Goal: Task Accomplishment & Management: Manage account settings

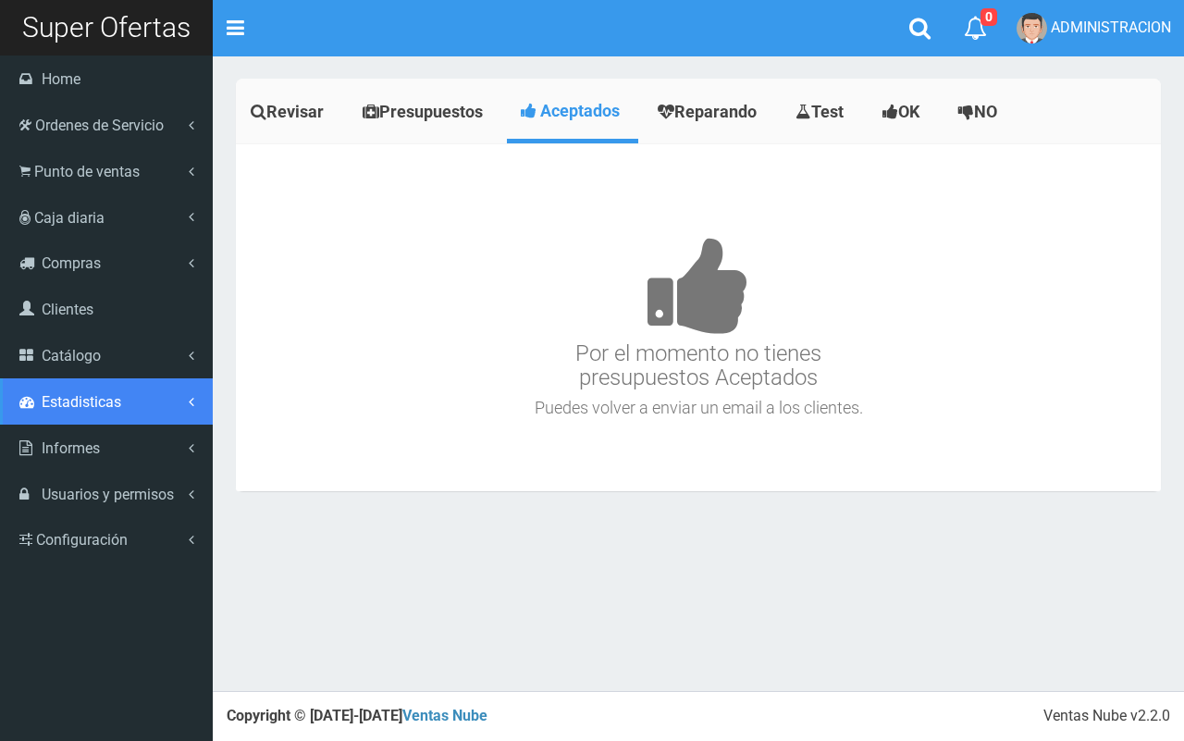
click at [130, 381] on link "Estadisticas" at bounding box center [106, 401] width 213 height 46
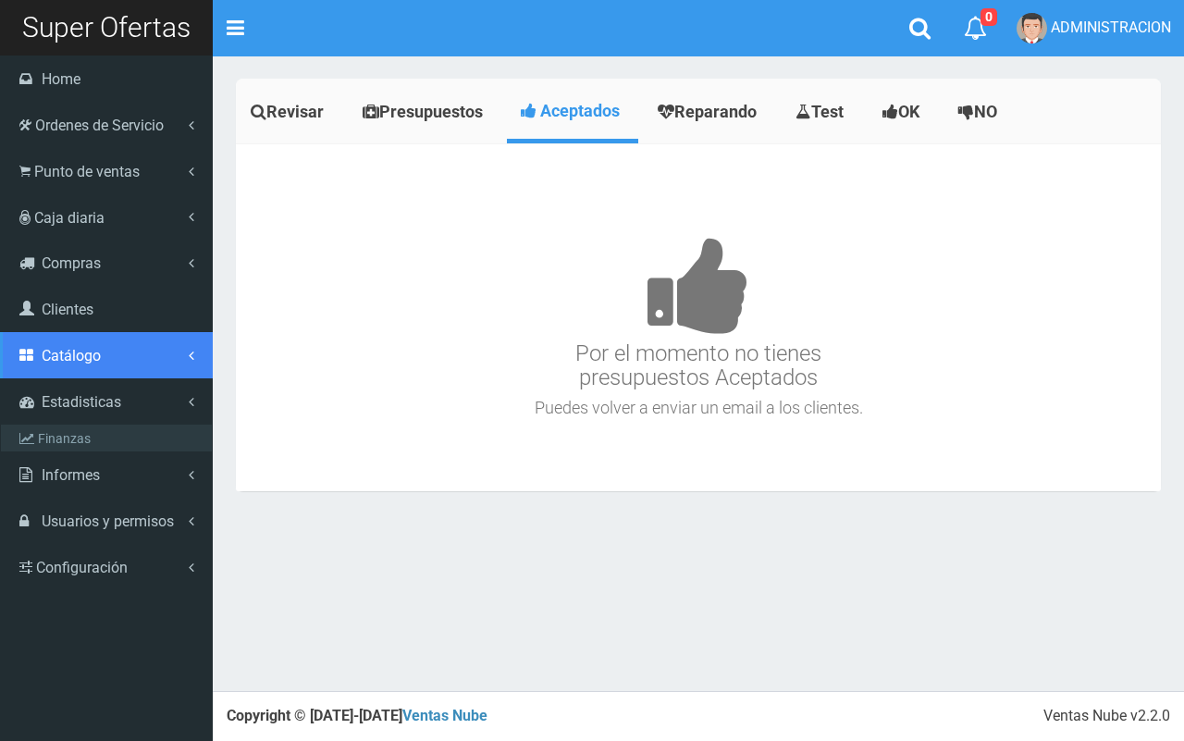
click at [130, 362] on link "Catálogo" at bounding box center [106, 355] width 213 height 46
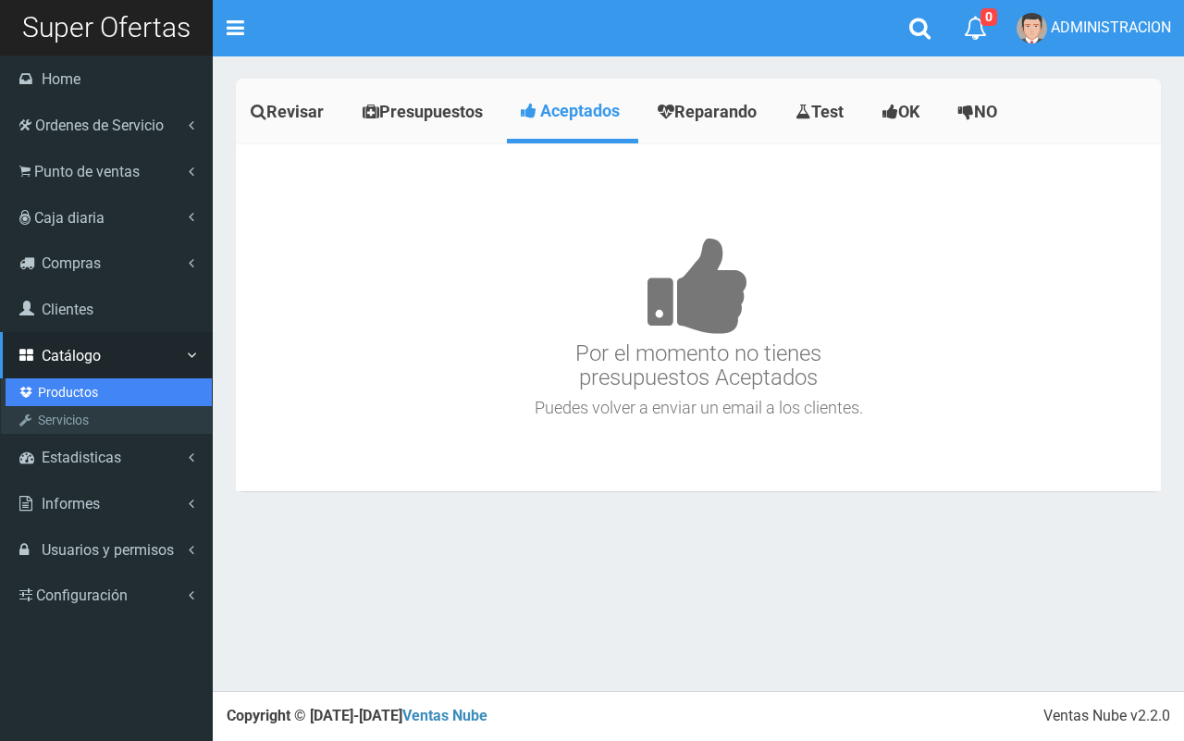
click at [100, 391] on link "Productos" at bounding box center [109, 392] width 206 height 28
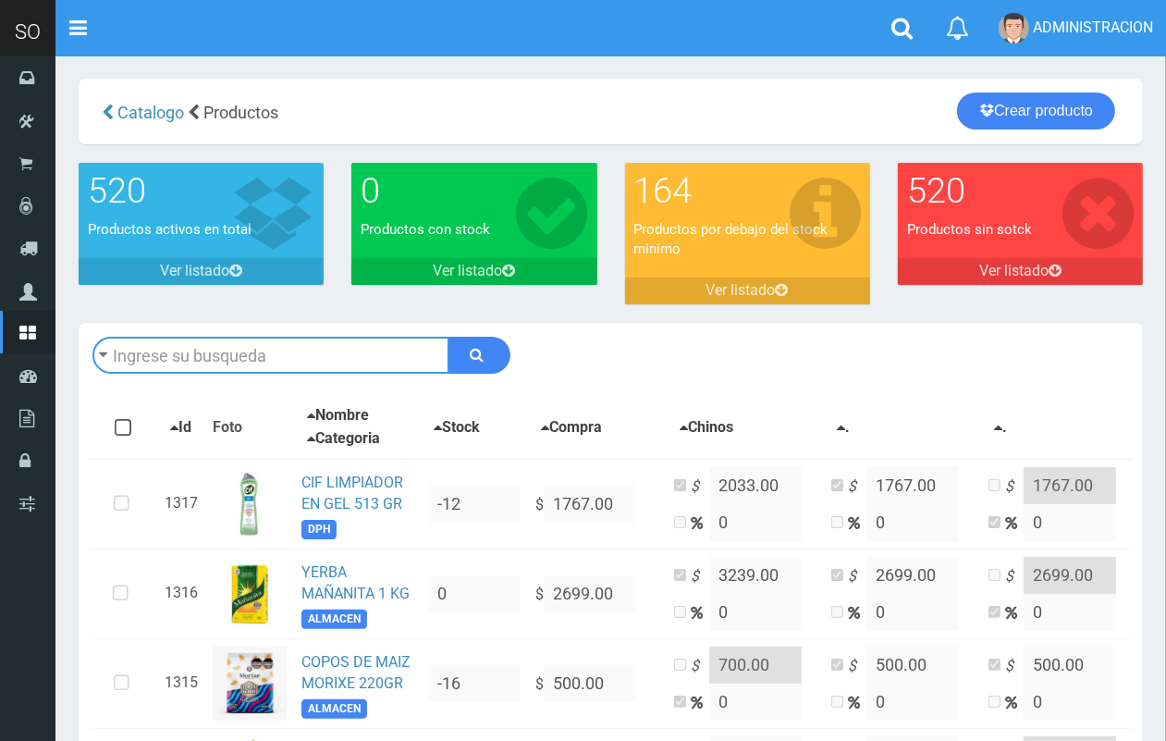
click at [338, 345] on input "text" at bounding box center [270, 355] width 357 height 37
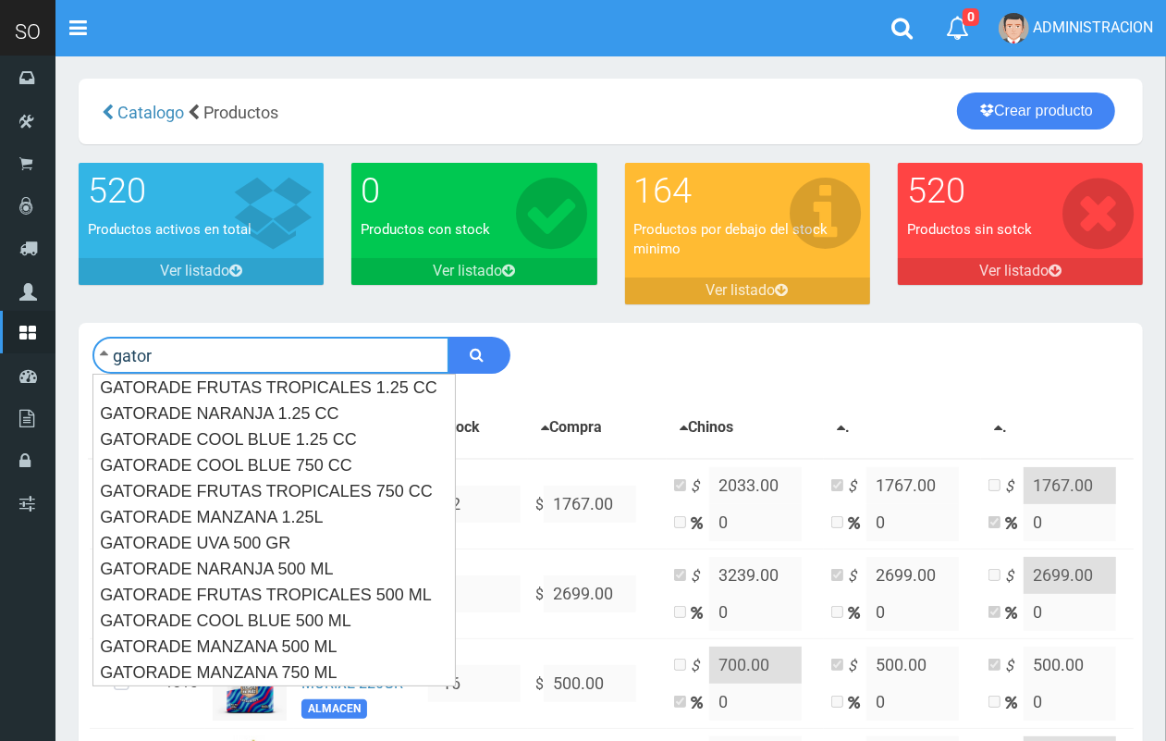
type input "gator"
click at [448, 337] on button "submit" at bounding box center [479, 355] width 62 height 37
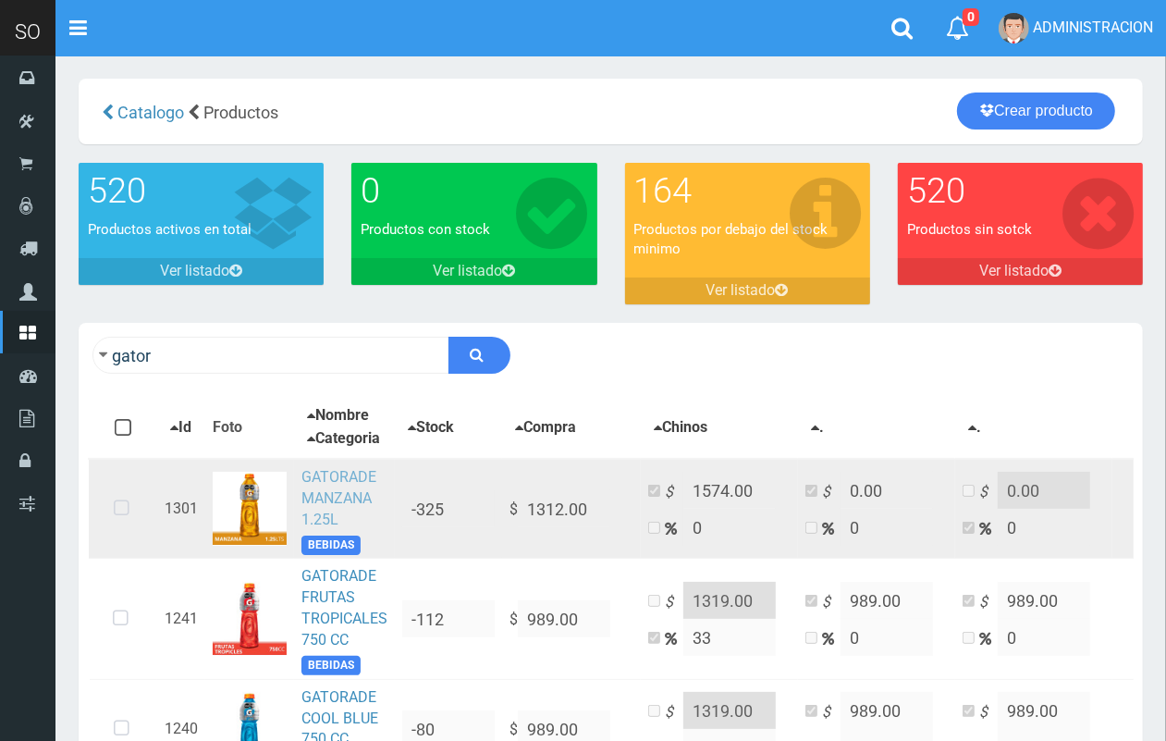
click at [344, 497] on link "GATORADE MANZANA 1.25L" at bounding box center [338, 498] width 75 height 60
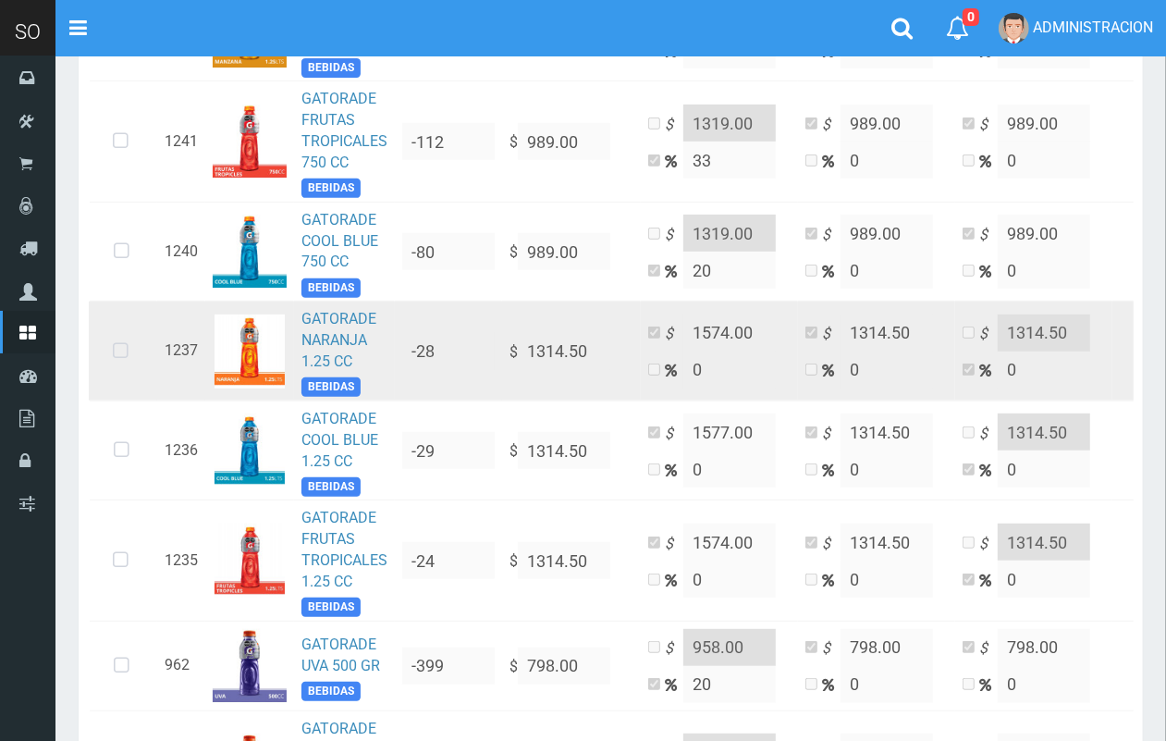
scroll to position [486, 0]
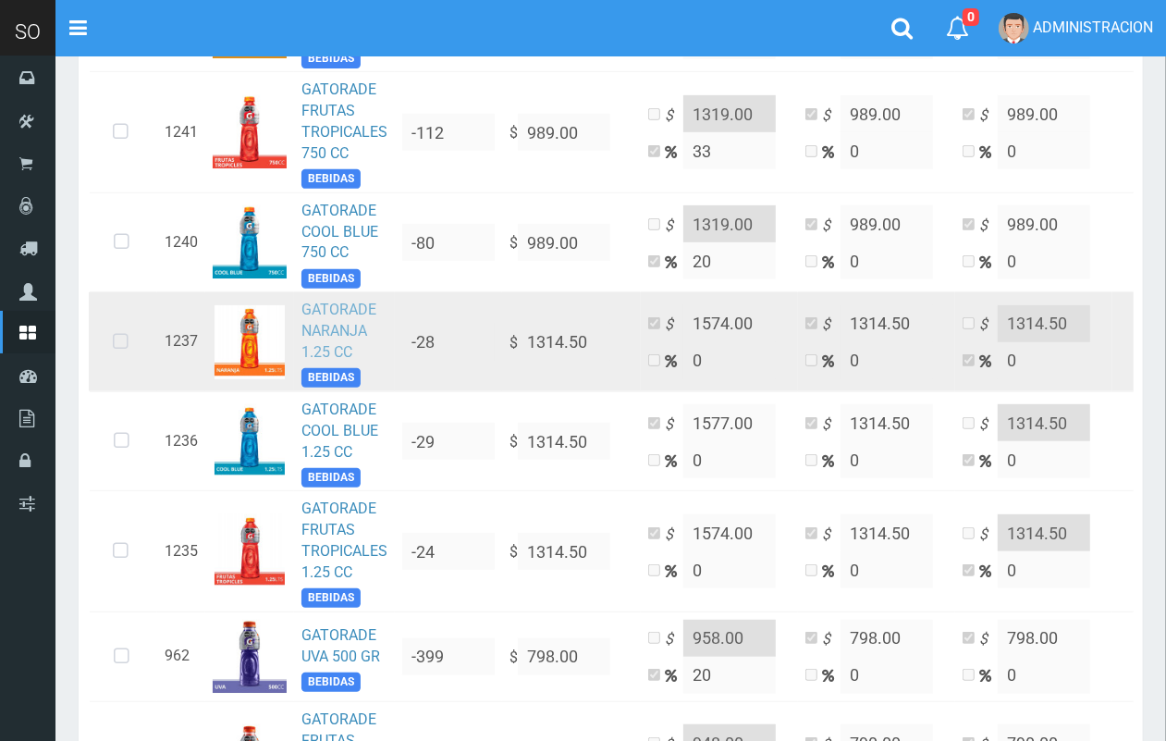
click at [331, 361] on link "GATORADE NARANJA 1.25 CC" at bounding box center [338, 331] width 75 height 60
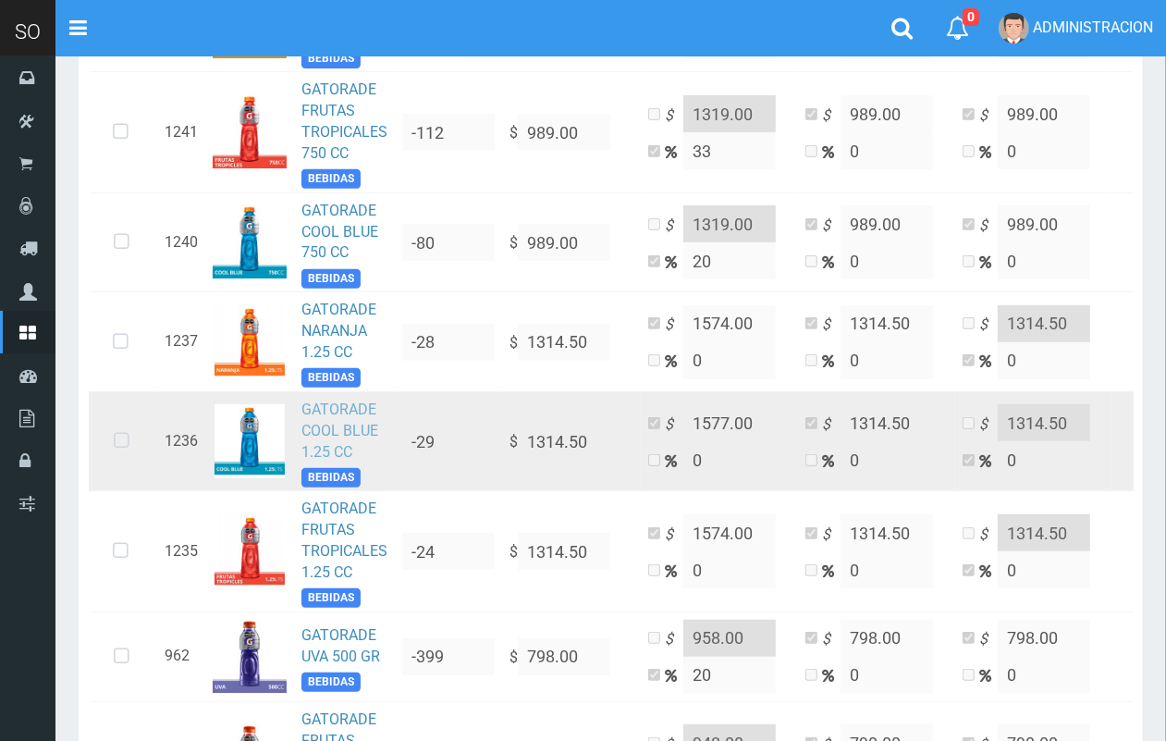
click at [329, 437] on link "GATORADE COOL BLUE 1.25 CC" at bounding box center [339, 430] width 77 height 60
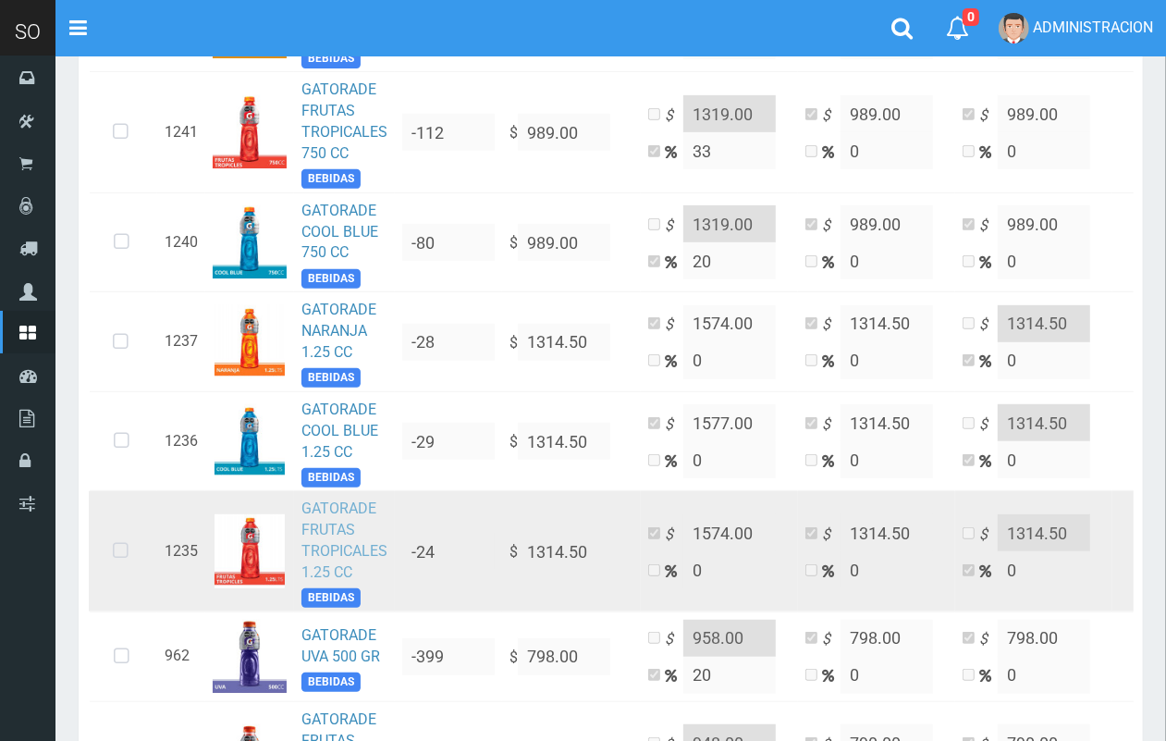
click at [352, 528] on link "GATORADE FRUTAS TROPICALES 1.25 CC" at bounding box center [344, 539] width 86 height 81
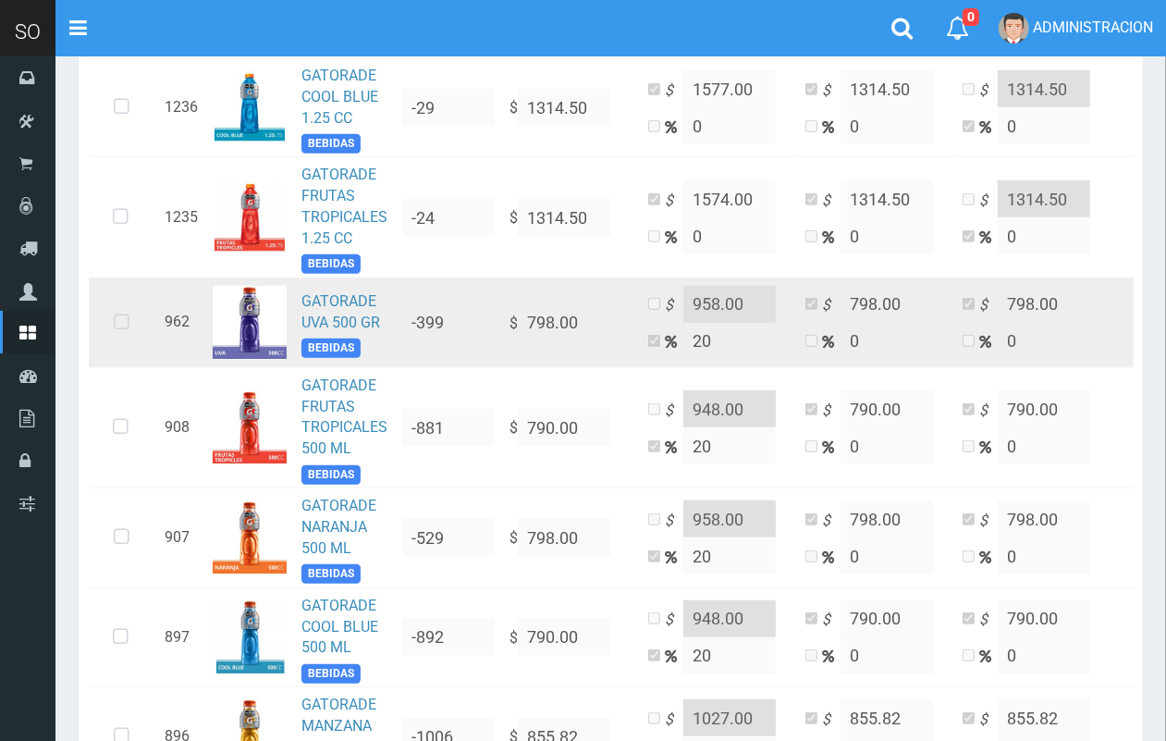
scroll to position [835, 0]
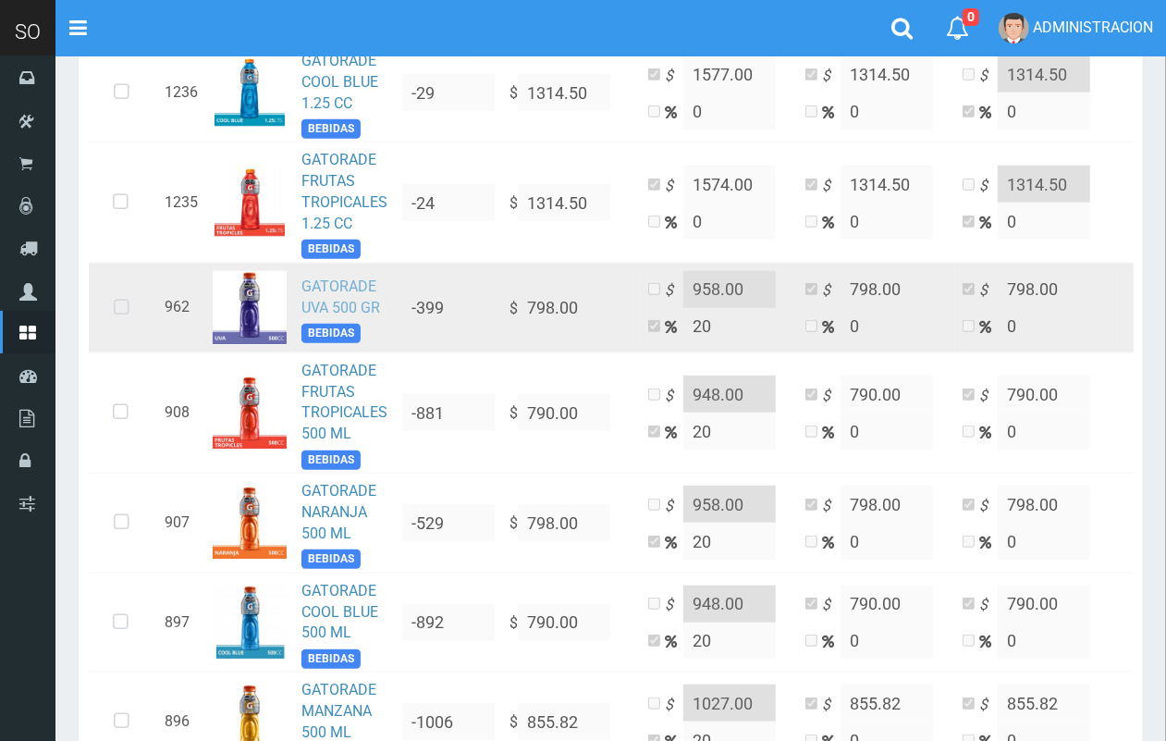
click at [370, 316] on link "GATORADE UVA 500 GR" at bounding box center [340, 296] width 79 height 39
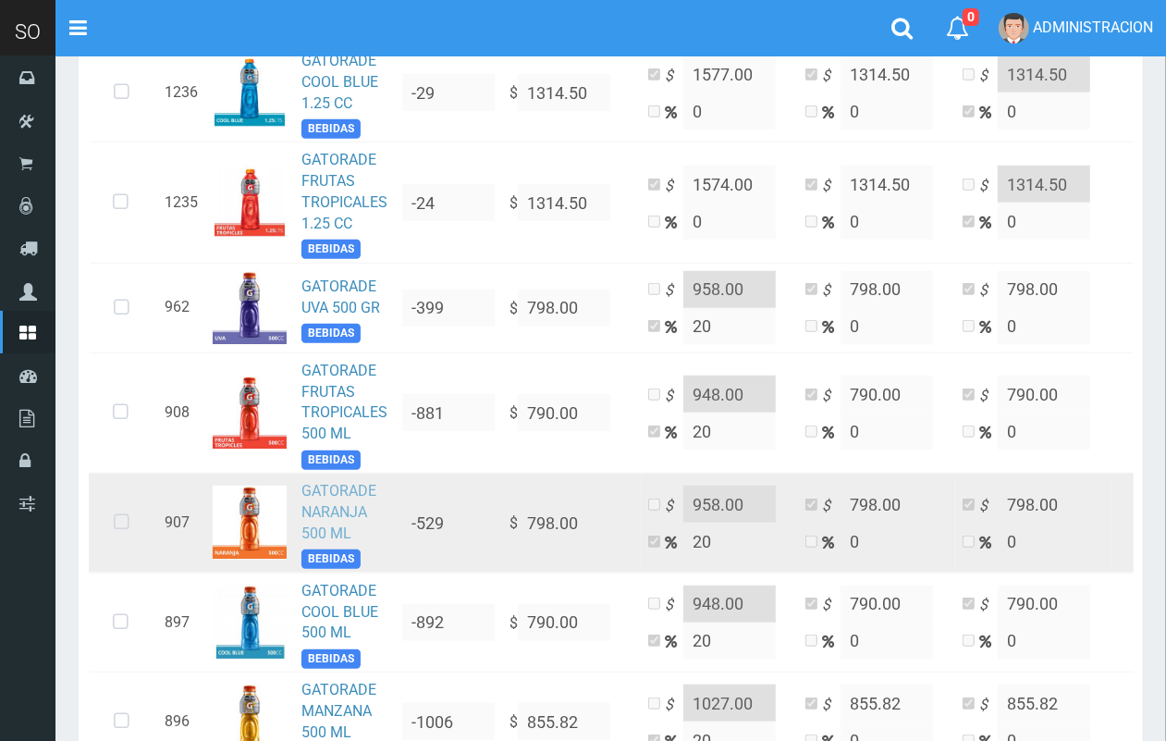
click at [333, 500] on link "GATORADE NARANJA 500 ML" at bounding box center [338, 512] width 75 height 60
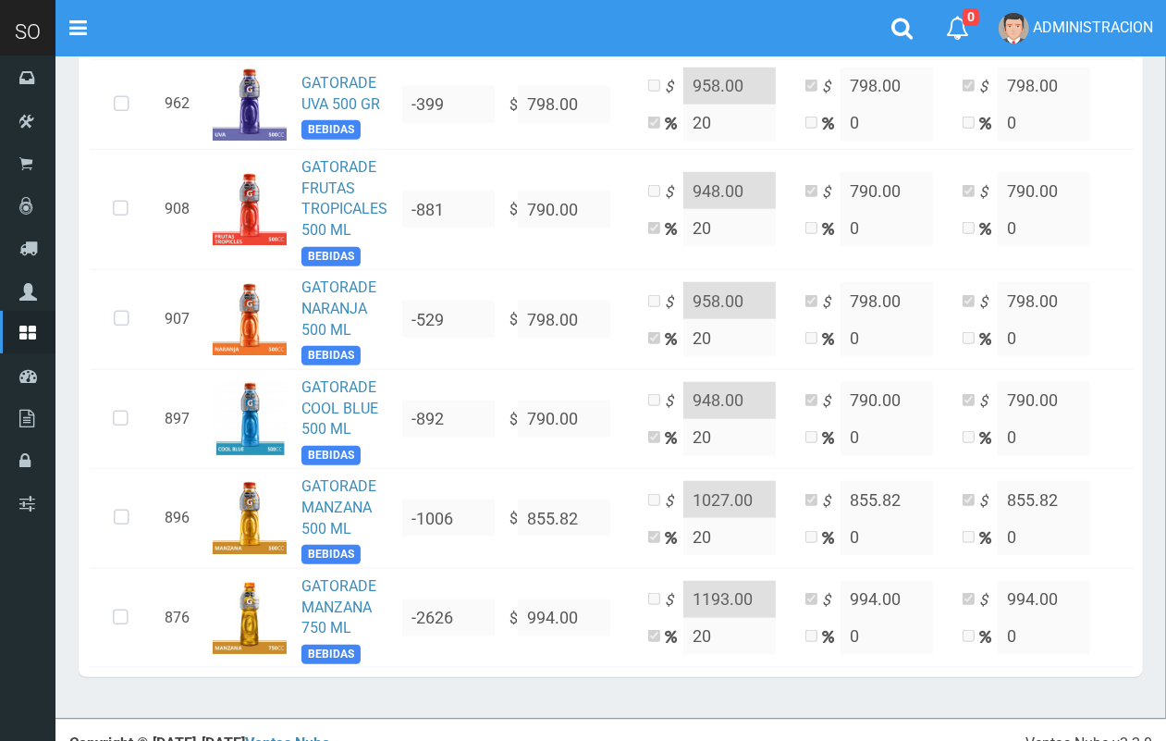
scroll to position [1100, 0]
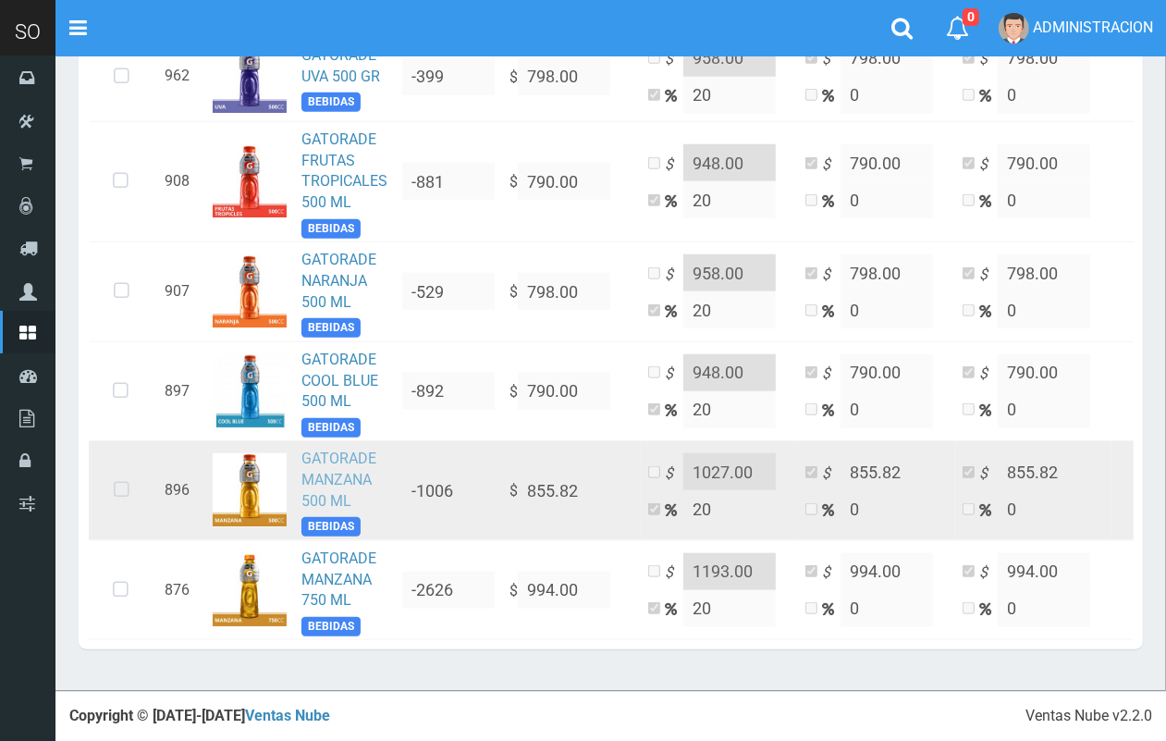
click at [347, 476] on link "GATORADE MANZANA 500 ML" at bounding box center [338, 479] width 75 height 60
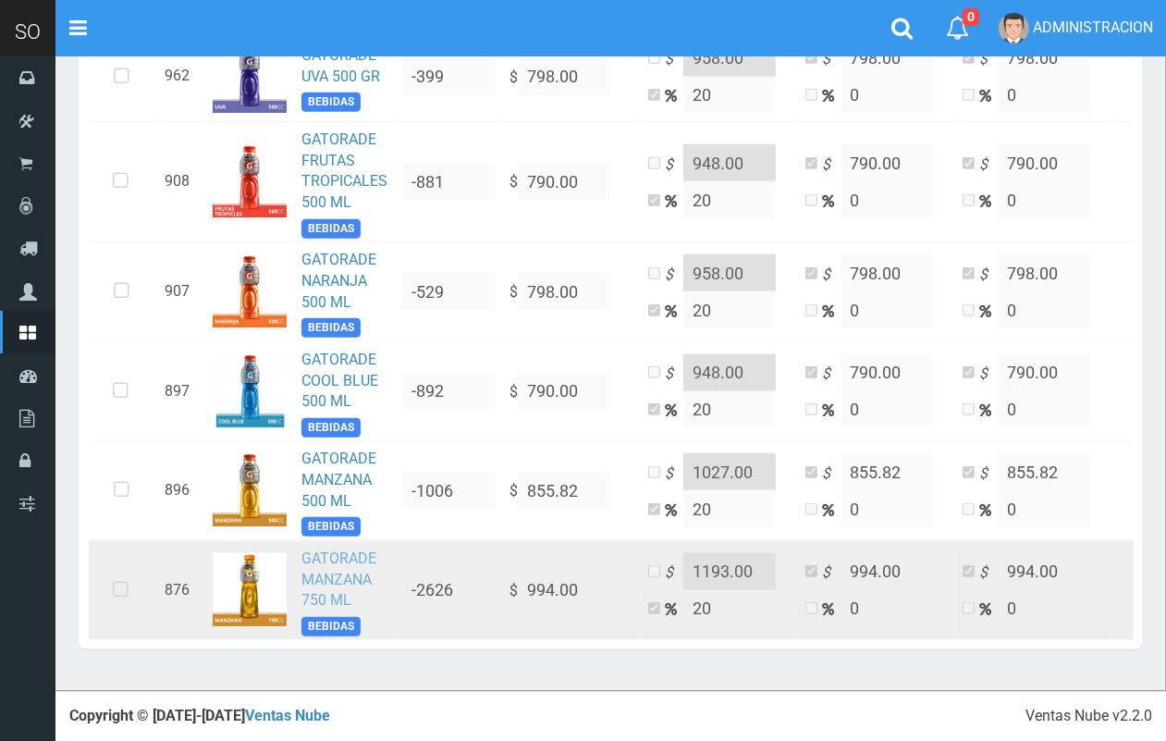
click at [339, 560] on link "GATORADE MANZANA 750 ML" at bounding box center [338, 579] width 75 height 60
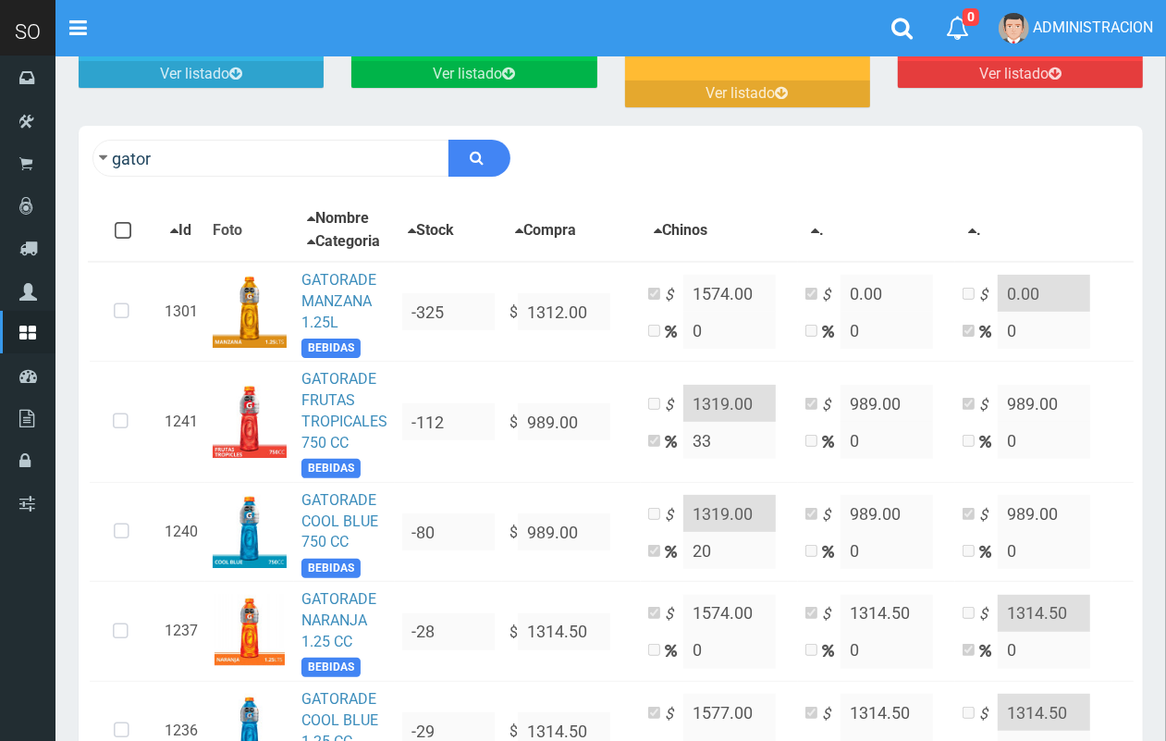
scroll to position [9, 0]
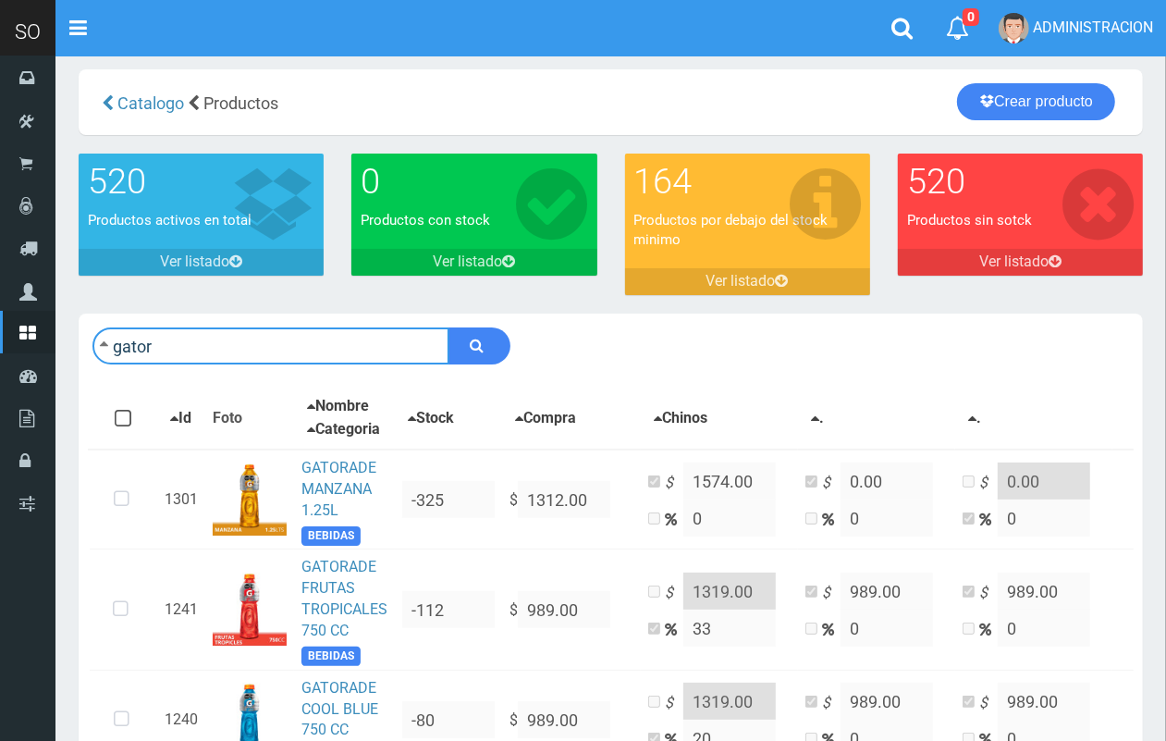
click at [261, 351] on input "gator" at bounding box center [270, 345] width 357 height 37
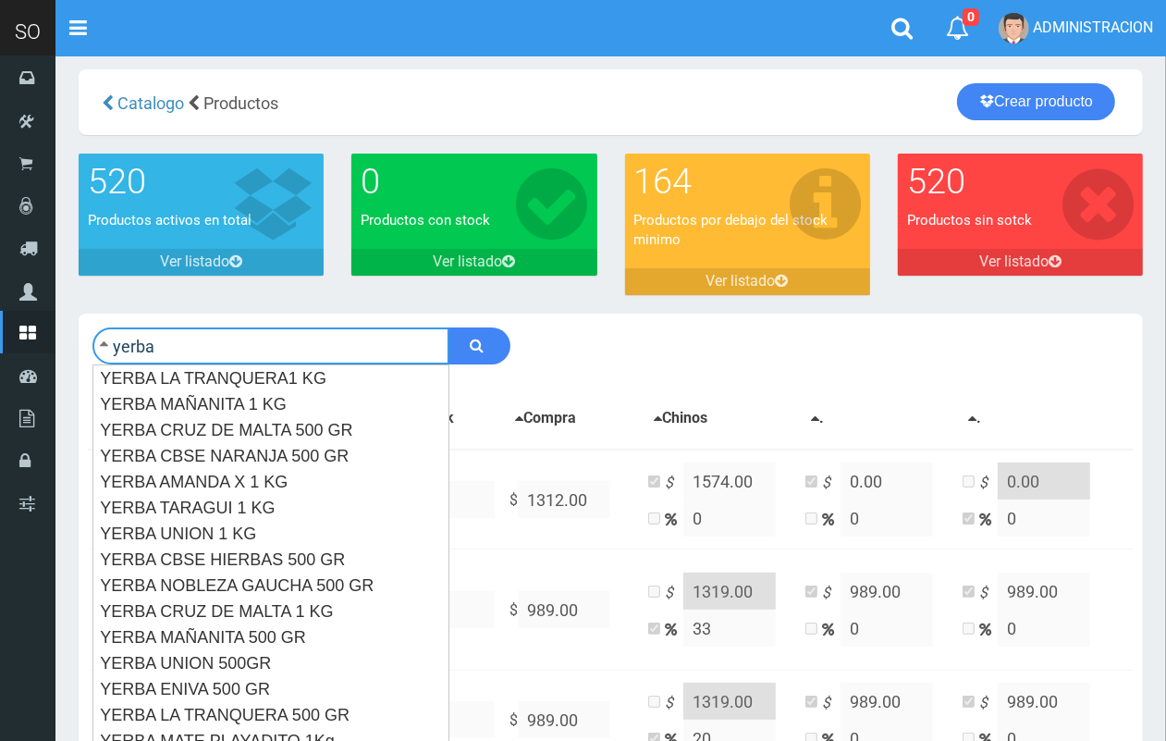
type input "yerba"
click at [448, 327] on button "submit" at bounding box center [479, 345] width 62 height 37
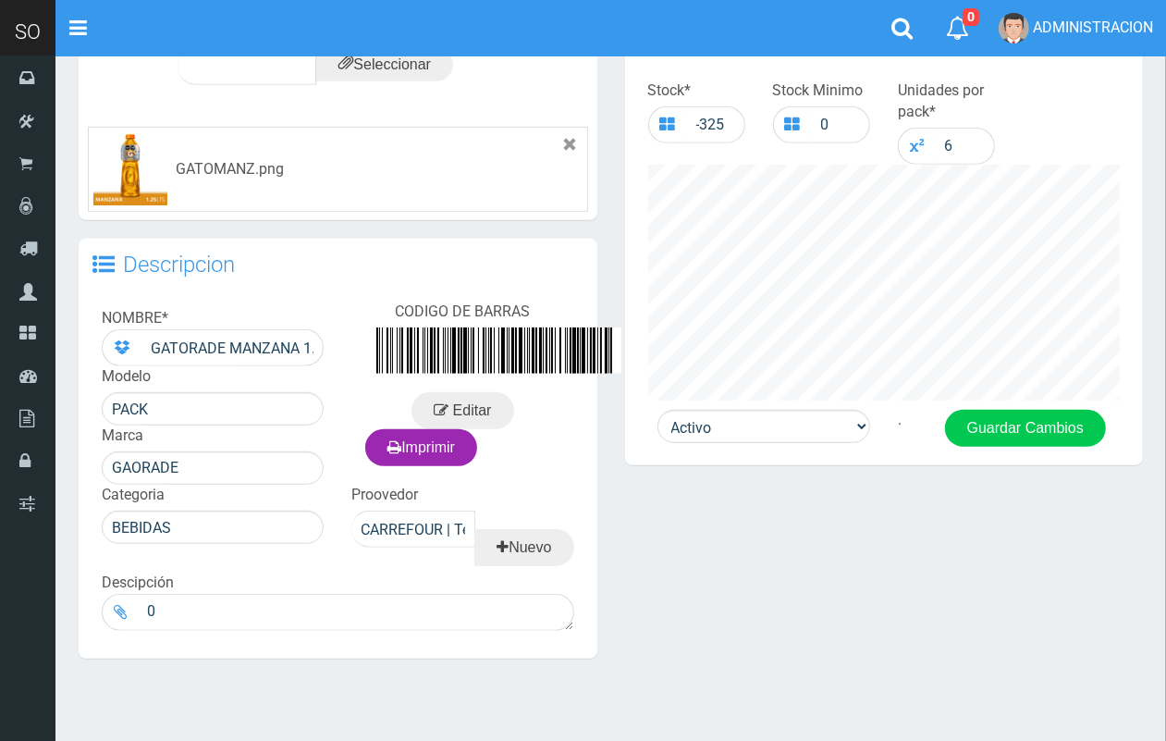
scroll to position [655, 0]
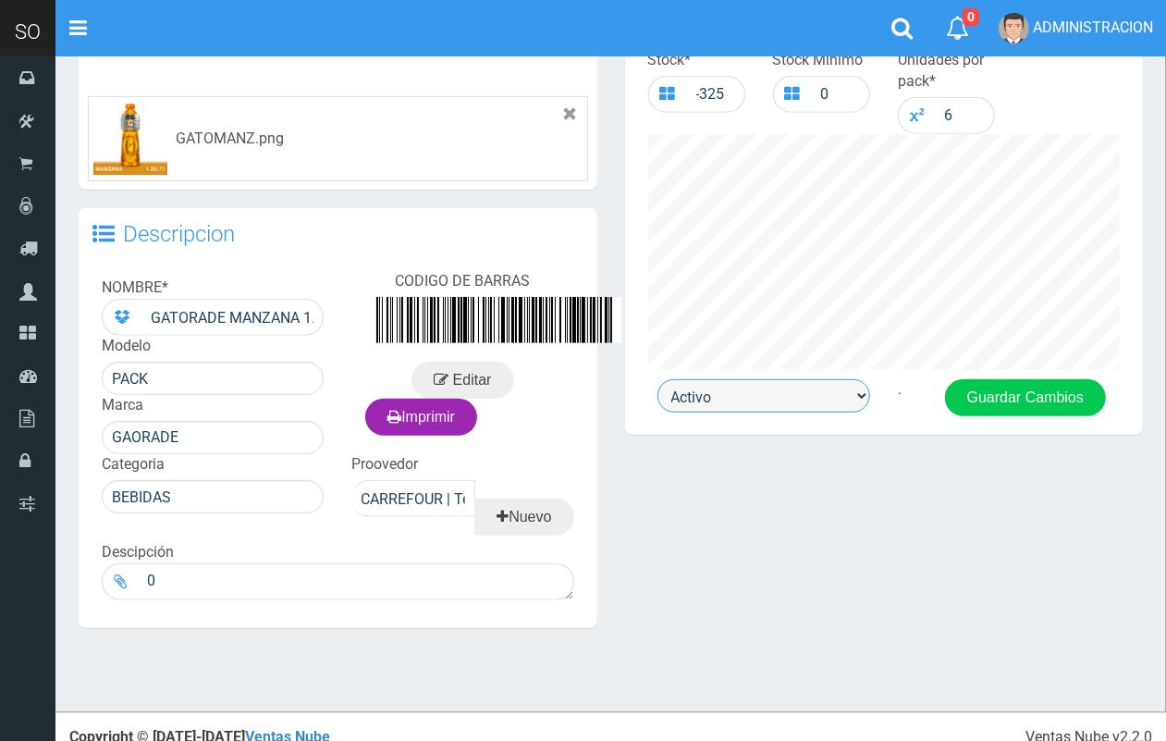
drag, startPoint x: 783, startPoint y: 391, endPoint x: 791, endPoint y: 407, distance: 17.4
click at [784, 393] on select "Activo Inactivo" at bounding box center [763, 395] width 213 height 33
select select "0"
click at [657, 379] on select "Activo Inactivo" at bounding box center [763, 395] width 213 height 33
click at [968, 394] on button "Guardar Cambios" at bounding box center [1025, 397] width 161 height 37
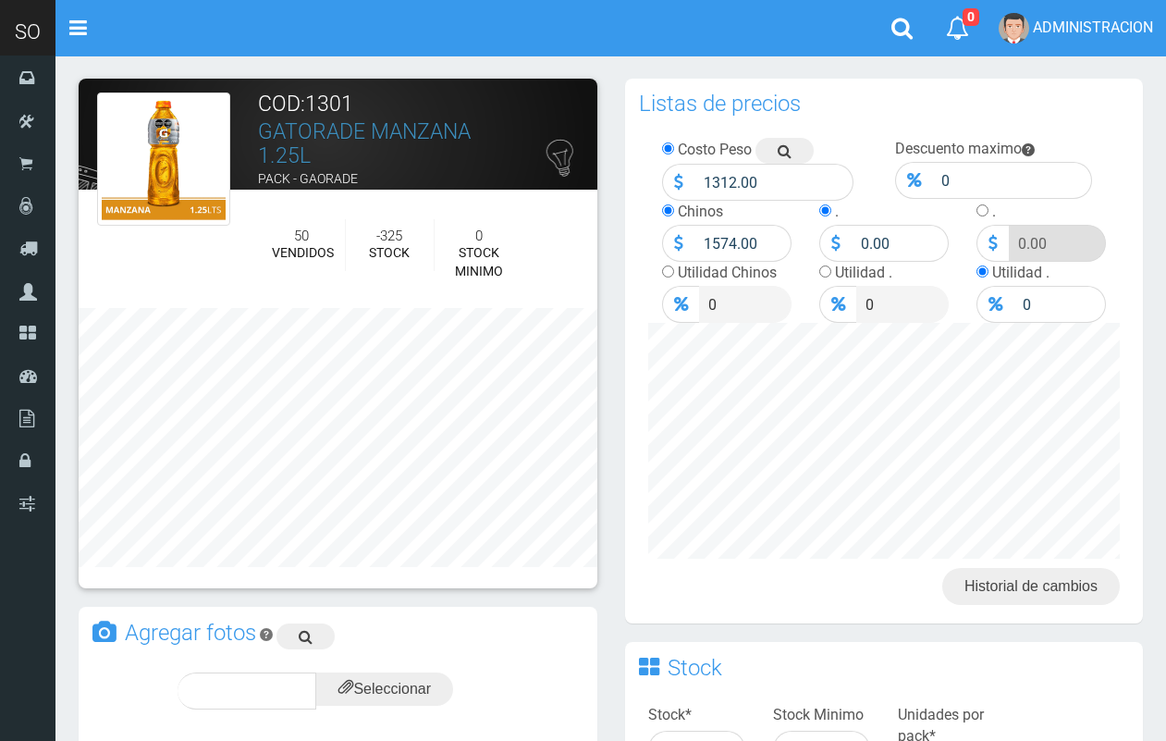
scroll to position [655, 0]
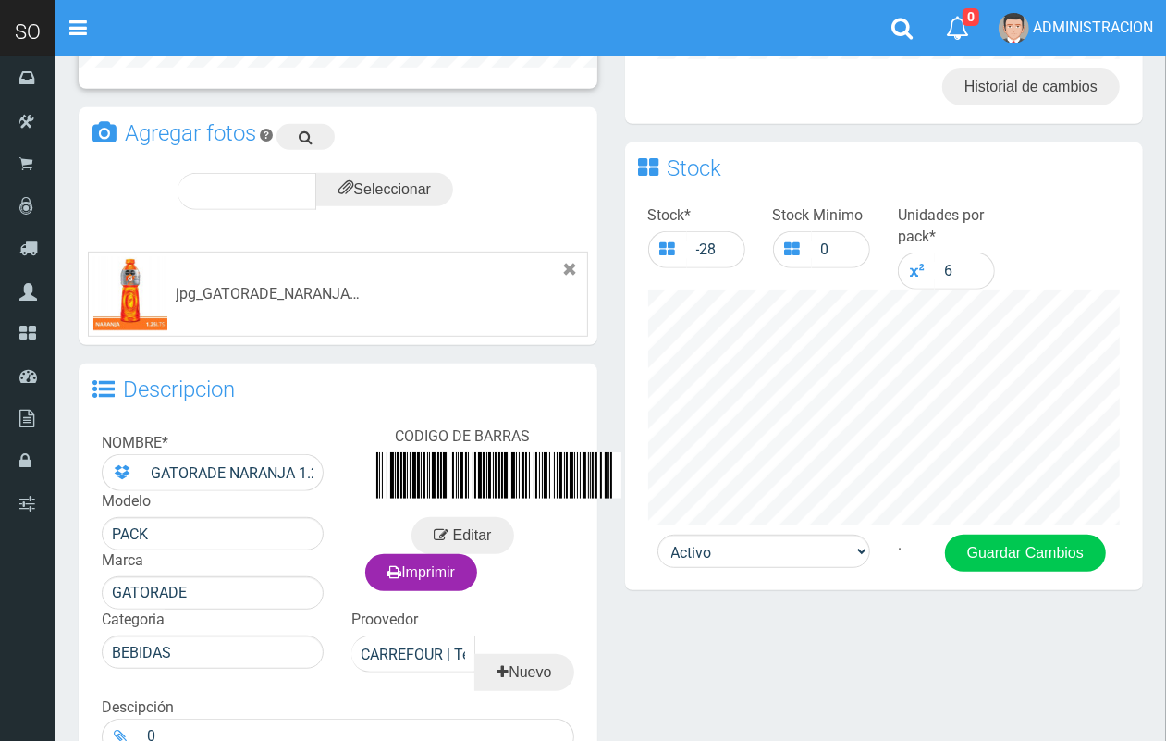
scroll to position [534, 0]
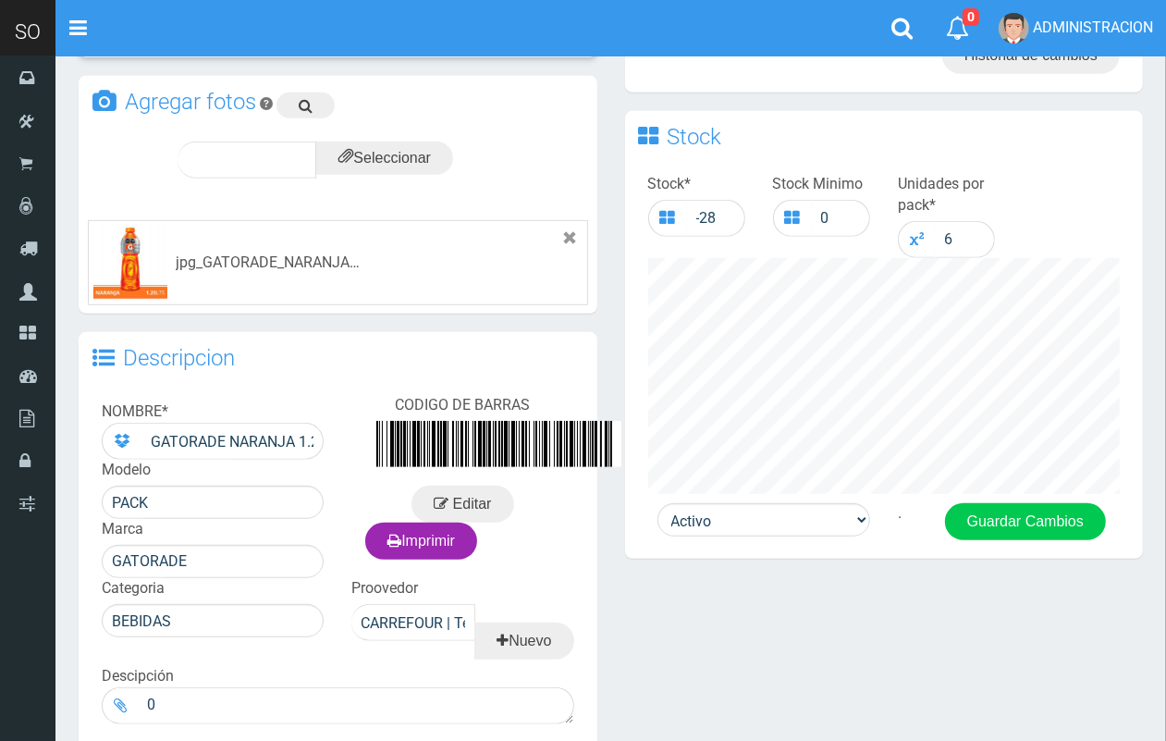
drag, startPoint x: 1182, startPoint y: 188, endPoint x: 1122, endPoint y: 478, distance: 296.5
click at [1147, 478] on html "Cargando... × Nueva alerta Toggle navigation 0" at bounding box center [583, 177] width 1166 height 1416
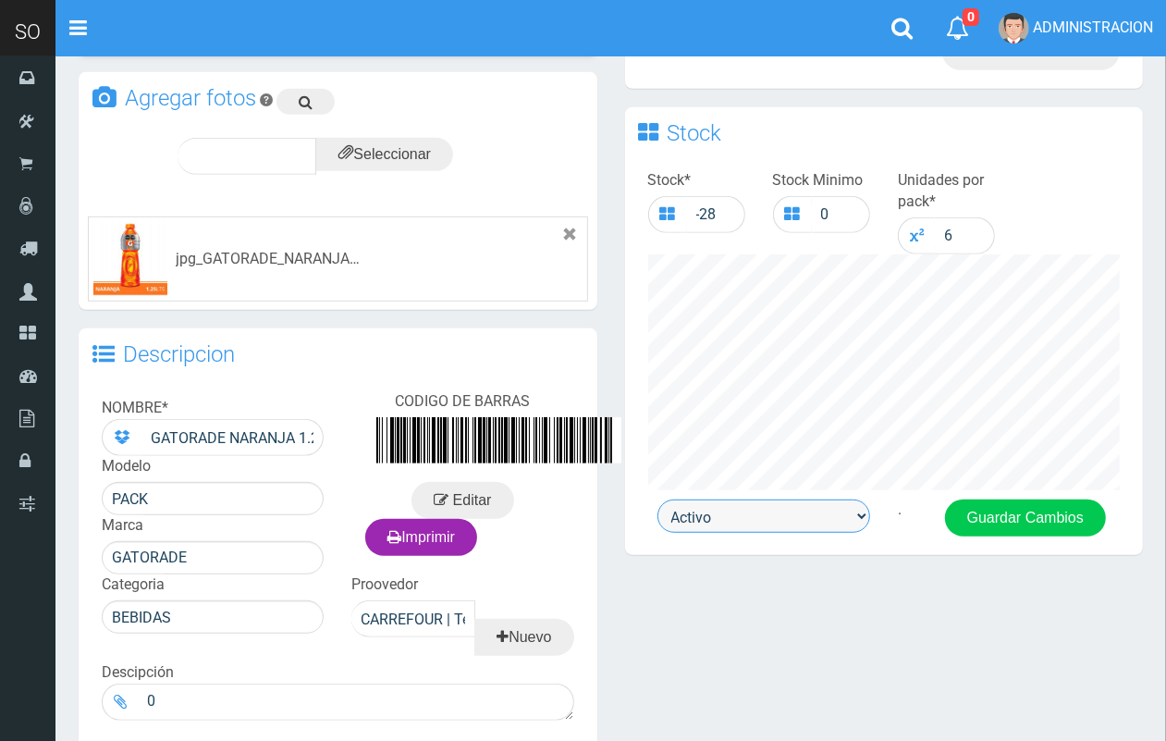
drag, startPoint x: 715, startPoint y: 514, endPoint x: 731, endPoint y: 522, distance: 17.8
click at [719, 516] on select "Activo Inactivo" at bounding box center [763, 515] width 213 height 33
select select "0"
click at [657, 499] on select "Activo Inactivo" at bounding box center [763, 515] width 213 height 33
click at [1004, 519] on button "Guardar Cambios" at bounding box center [1025, 517] width 161 height 37
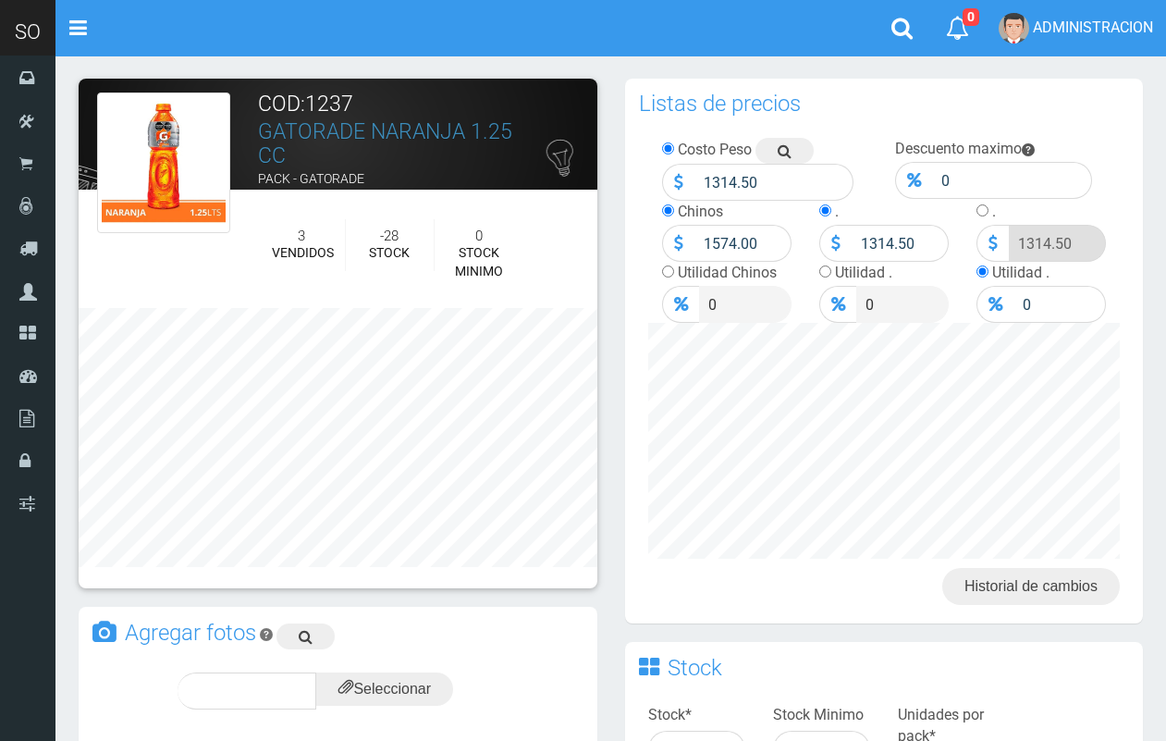
scroll to position [534, 0]
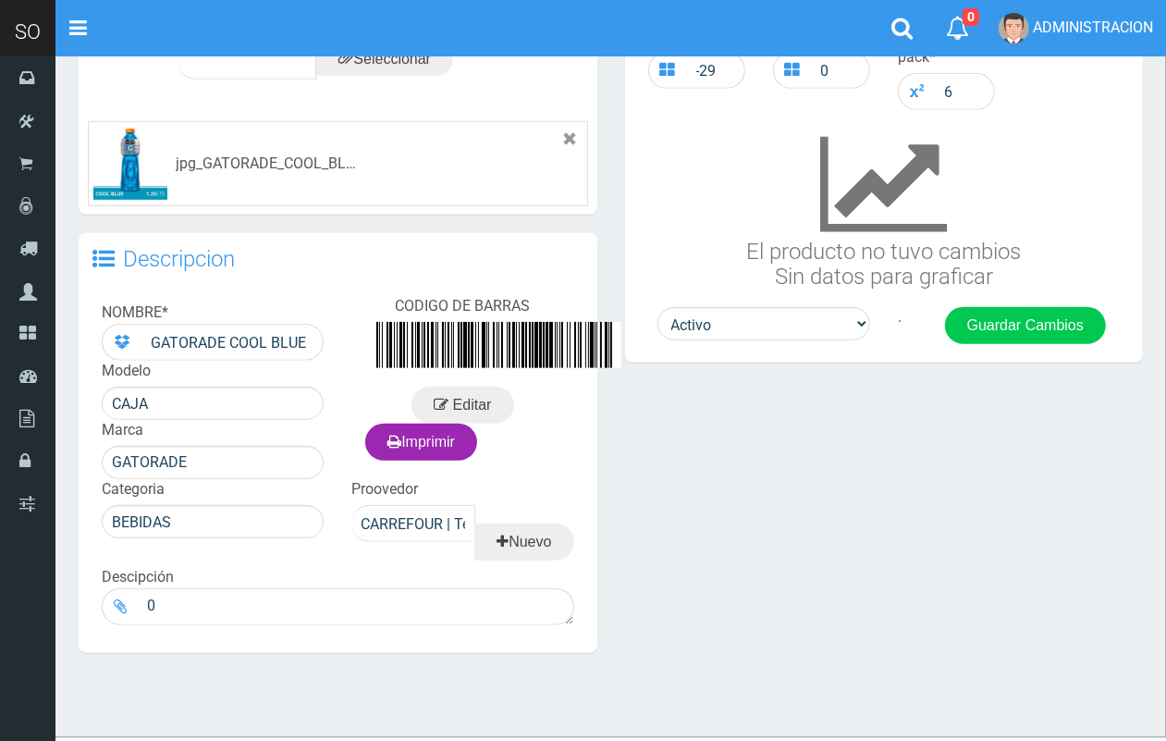
scroll to position [636, 0]
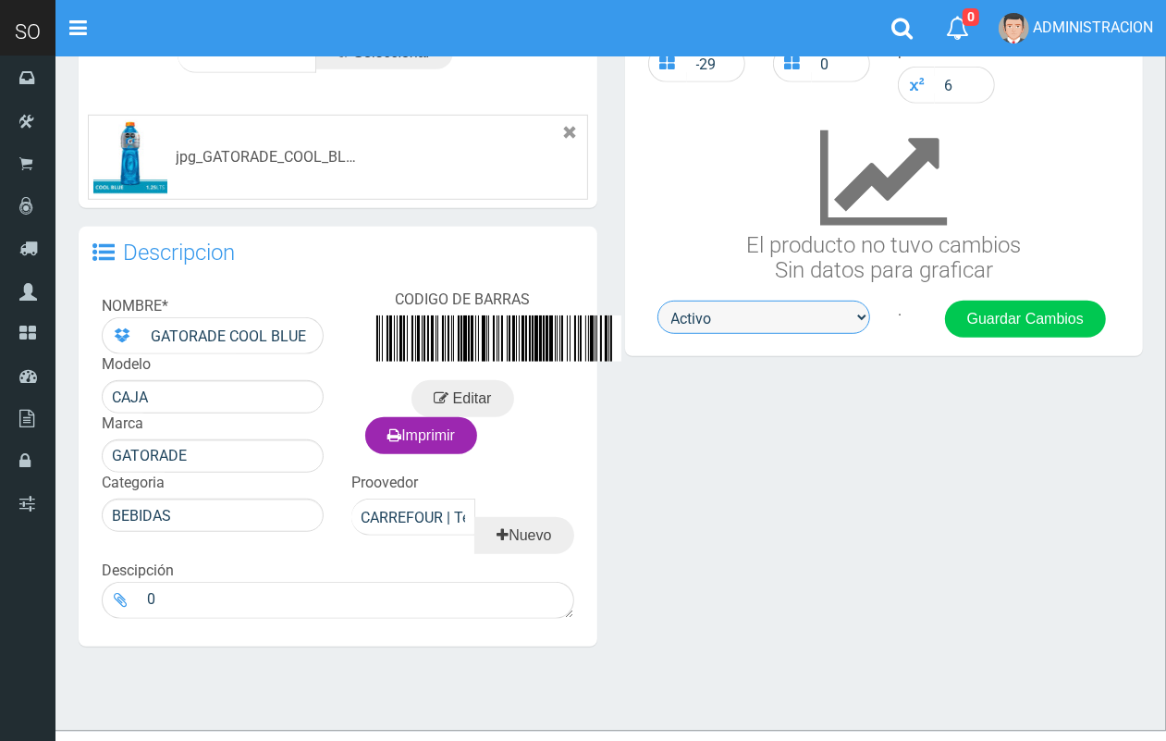
drag, startPoint x: 745, startPoint y: 312, endPoint x: 747, endPoint y: 329, distance: 17.7
click at [745, 312] on select "Activo Inactivo" at bounding box center [763, 317] width 213 height 33
select select "0"
click at [657, 301] on select "Activo Inactivo" at bounding box center [763, 317] width 213 height 33
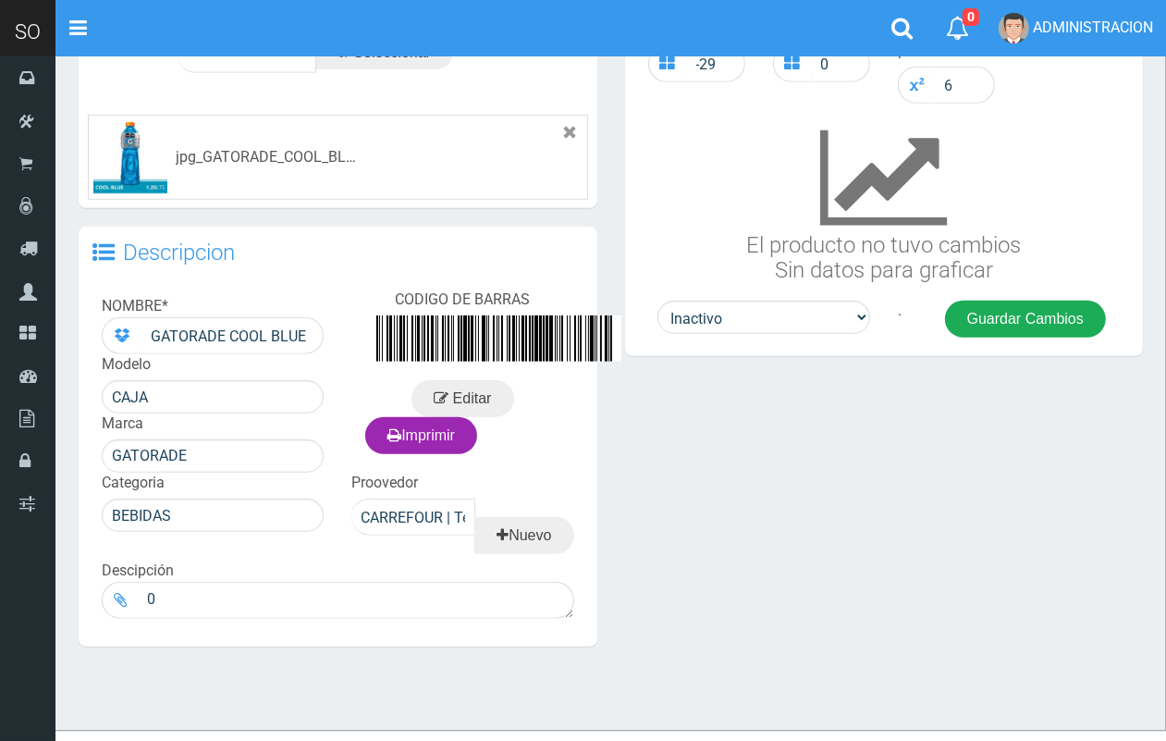
click at [1019, 326] on button "Guardar Cambios" at bounding box center [1025, 319] width 161 height 37
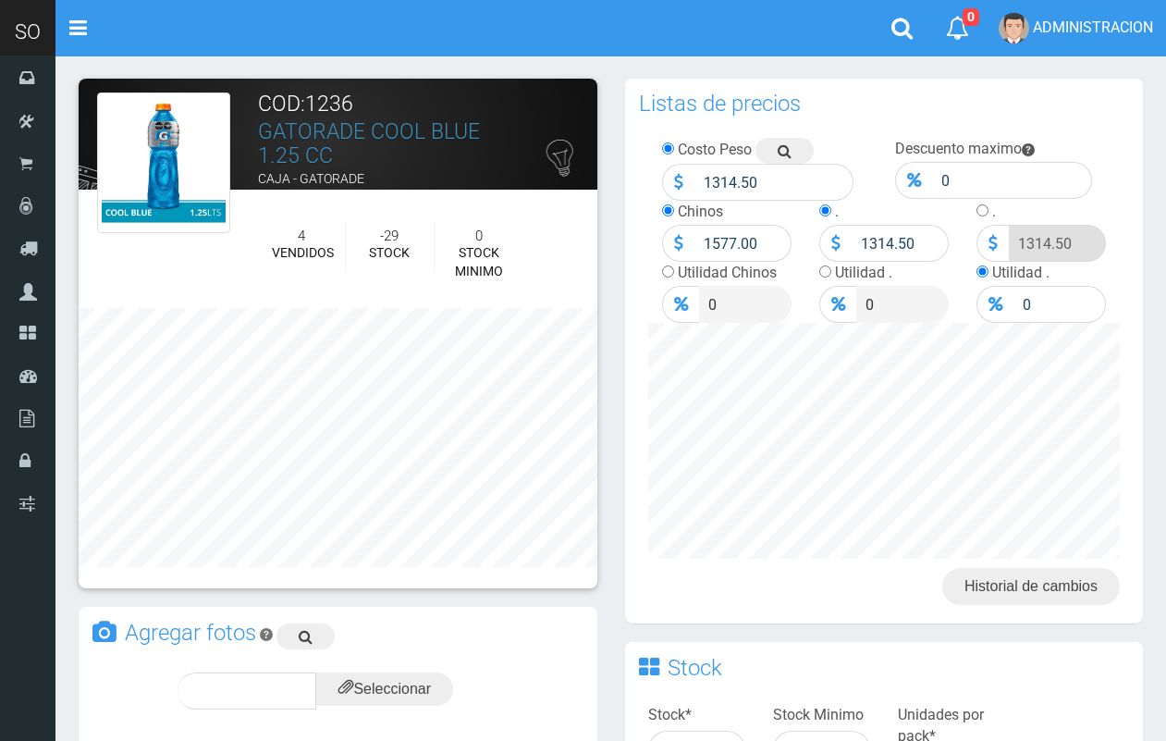
scroll to position [636, 0]
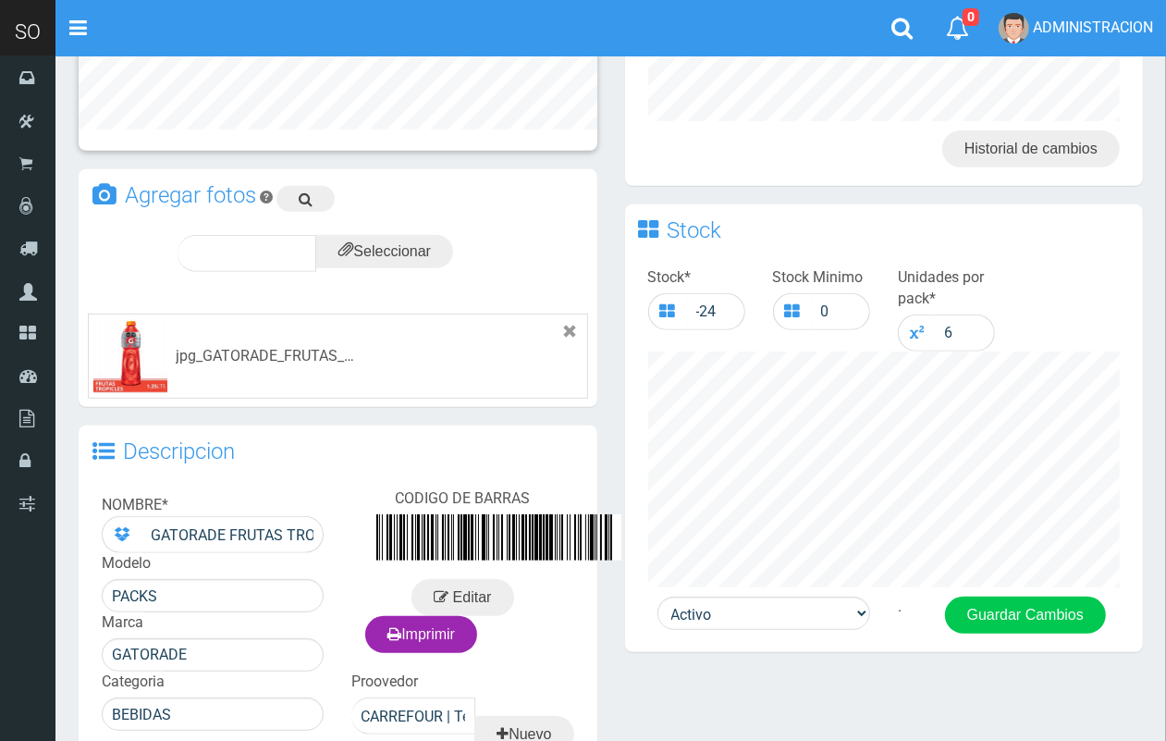
scroll to position [516, 0]
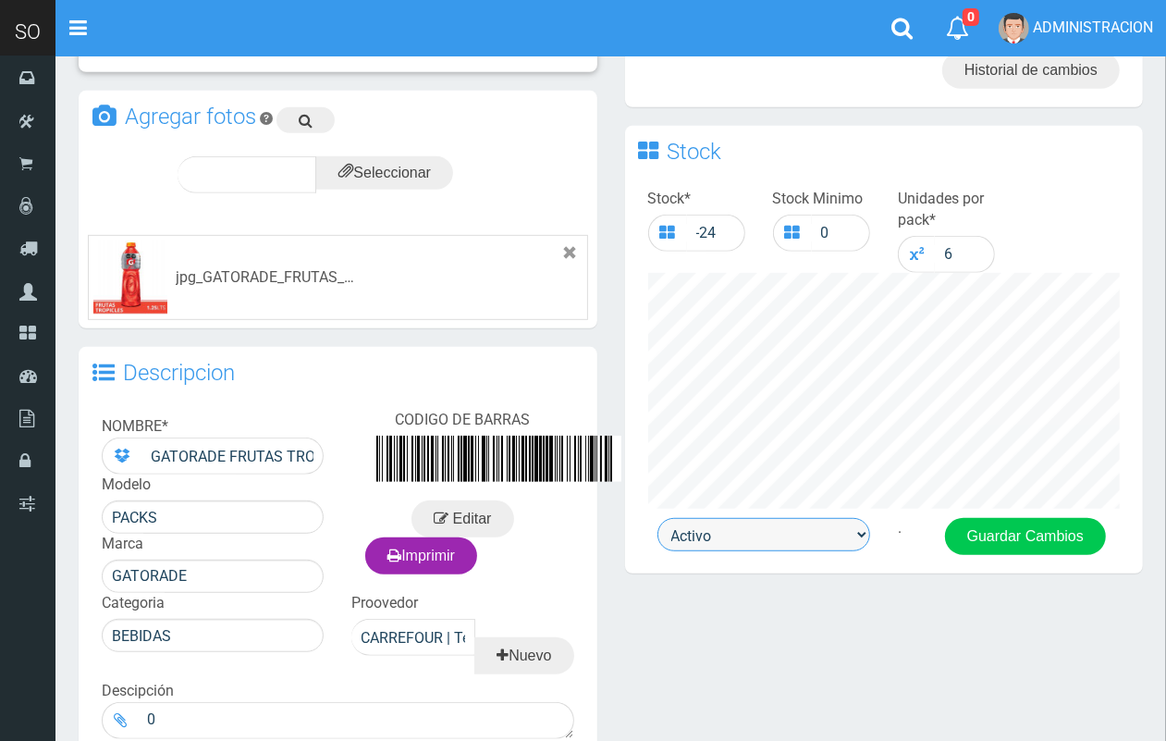
click at [829, 537] on select "Activo Inactivo" at bounding box center [763, 534] width 213 height 33
select select "0"
click at [657, 518] on select "Activo Inactivo" at bounding box center [763, 534] width 213 height 33
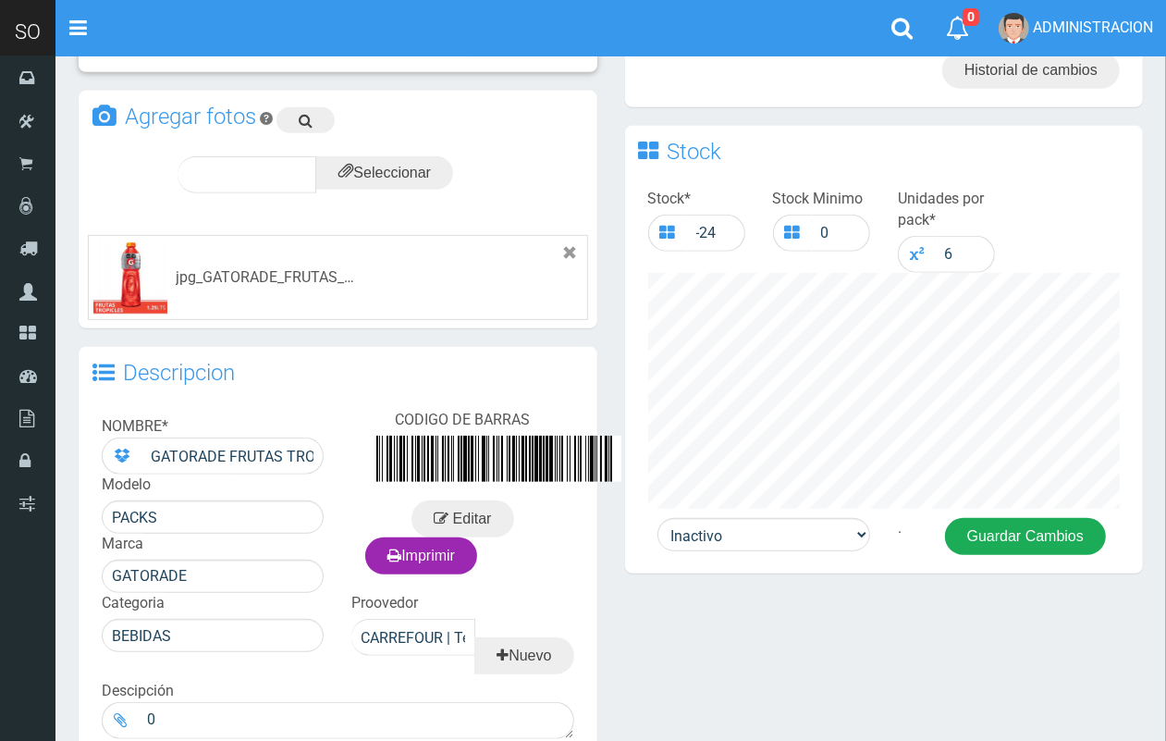
click at [991, 532] on button "Guardar Cambios" at bounding box center [1025, 536] width 161 height 37
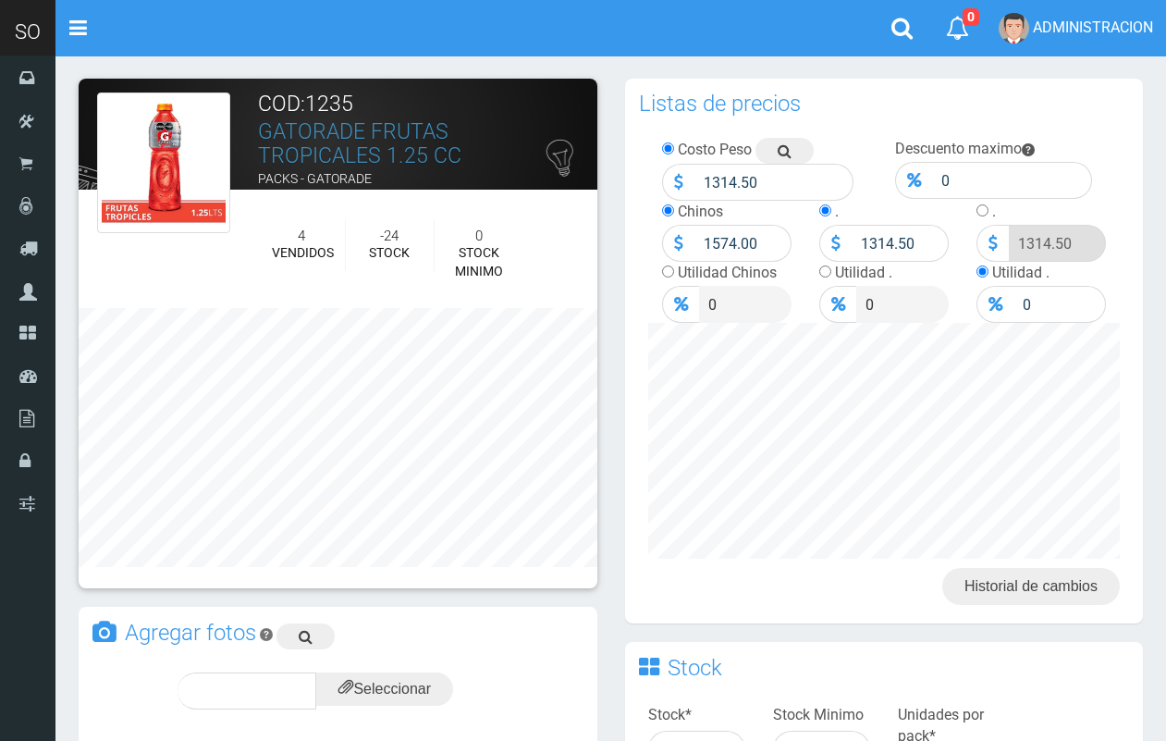
scroll to position [516, 0]
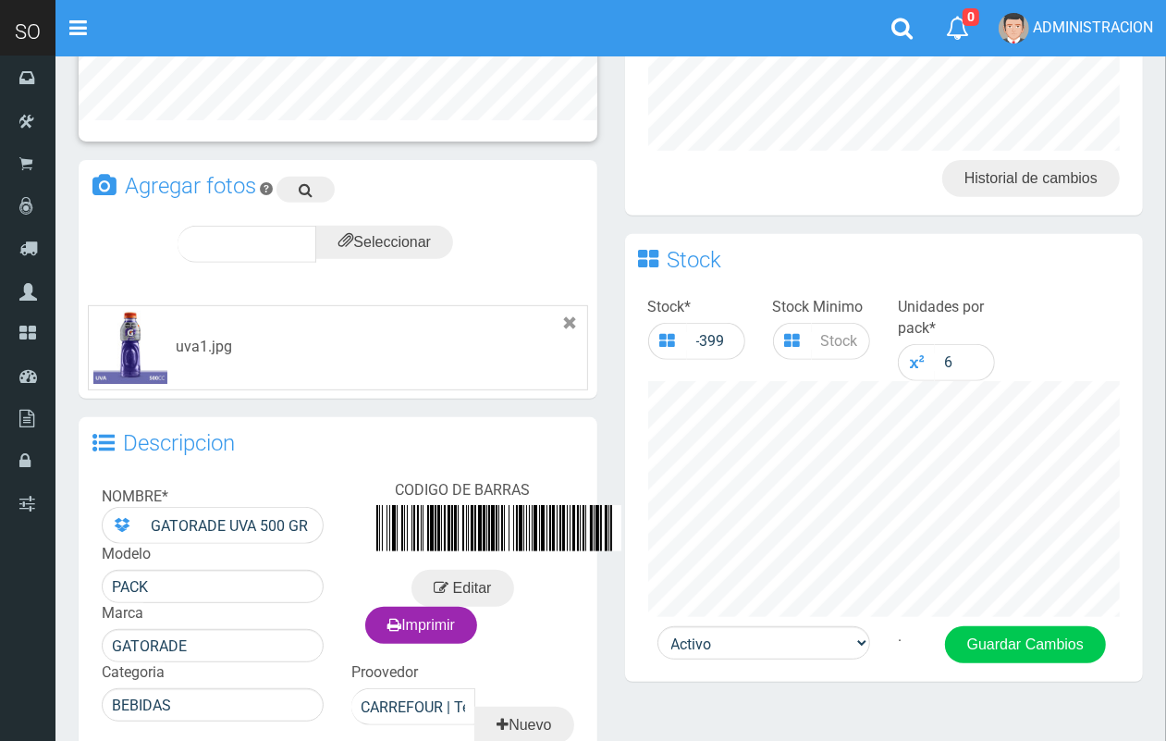
scroll to position [497, 0]
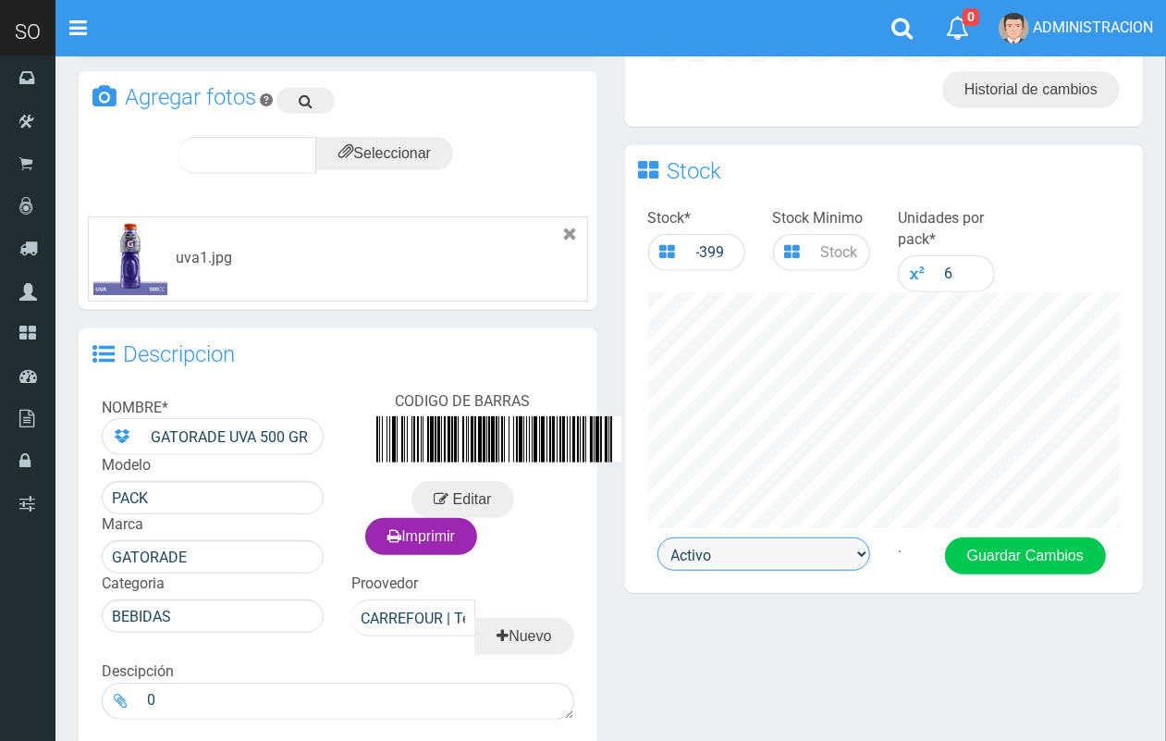
click at [805, 556] on select "Activo Inactivo" at bounding box center [763, 553] width 213 height 33
select select "0"
click at [657, 537] on select "Activo Inactivo" at bounding box center [763, 553] width 213 height 33
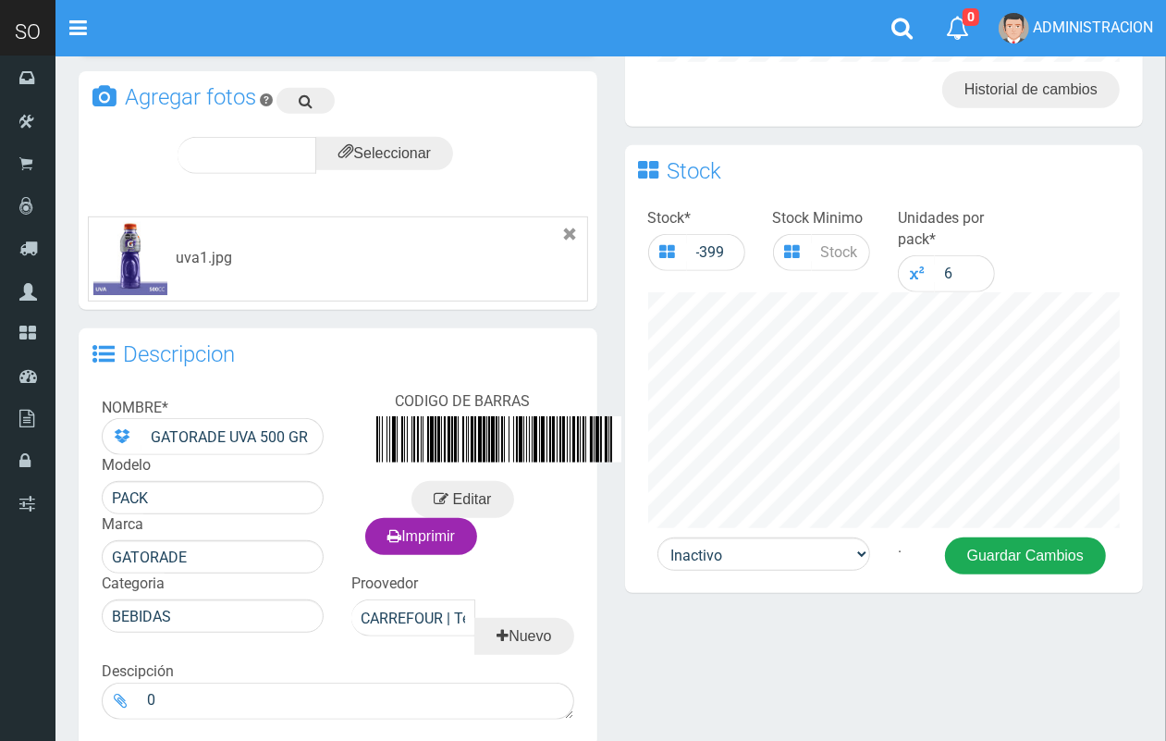
click at [1006, 537] on button "Guardar Cambios" at bounding box center [1025, 555] width 161 height 37
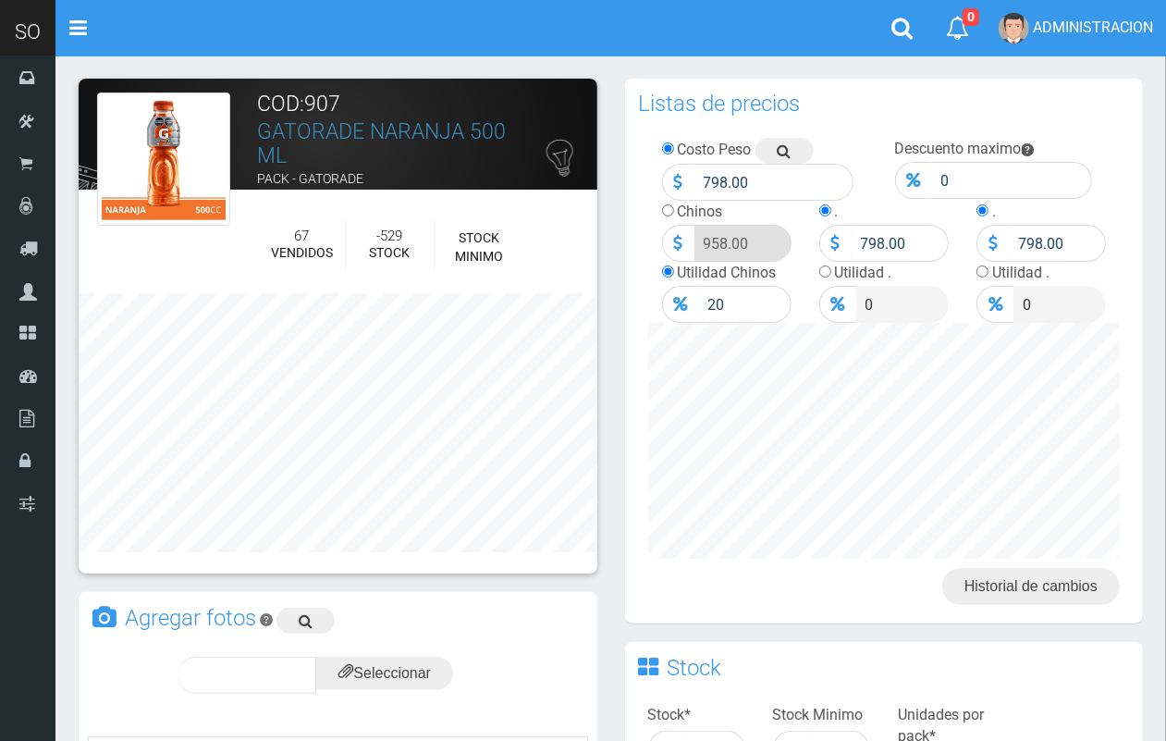
scroll to position [658, 0]
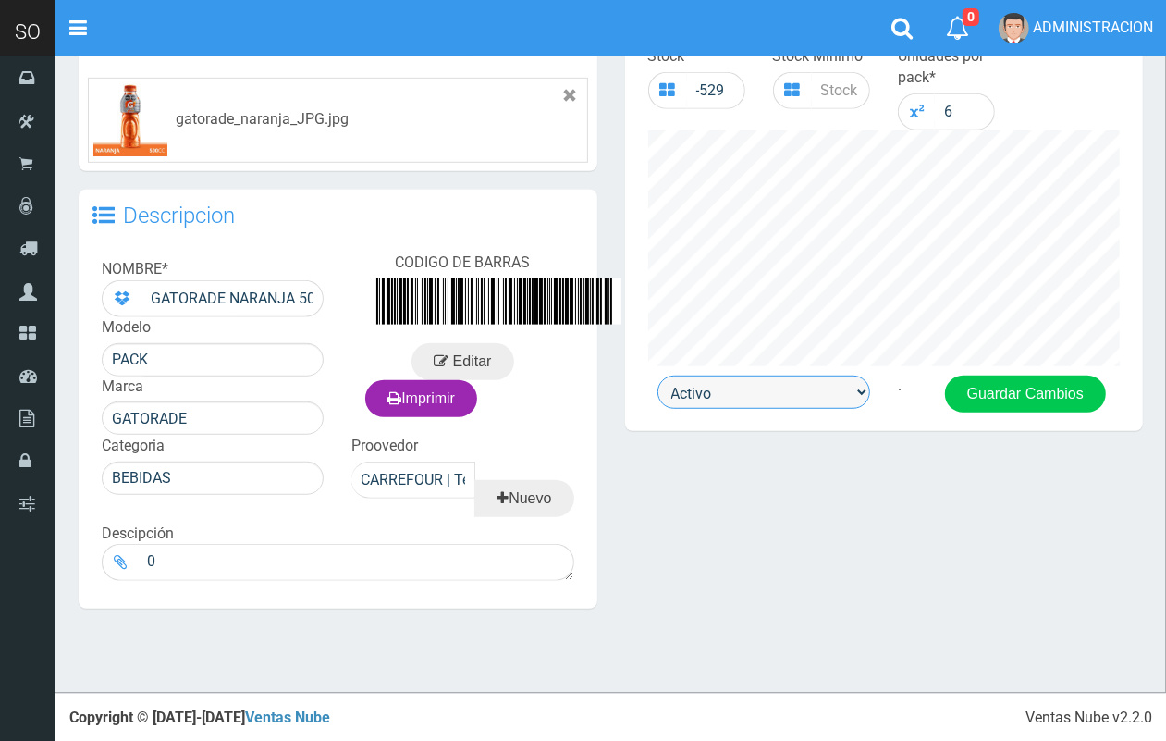
drag, startPoint x: 852, startPoint y: 395, endPoint x: 846, endPoint y: 403, distance: 10.0
click at [848, 398] on select "Activo Inactivo" at bounding box center [763, 391] width 213 height 33
select select "0"
click at [657, 375] on select "Activo Inactivo" at bounding box center [763, 391] width 213 height 33
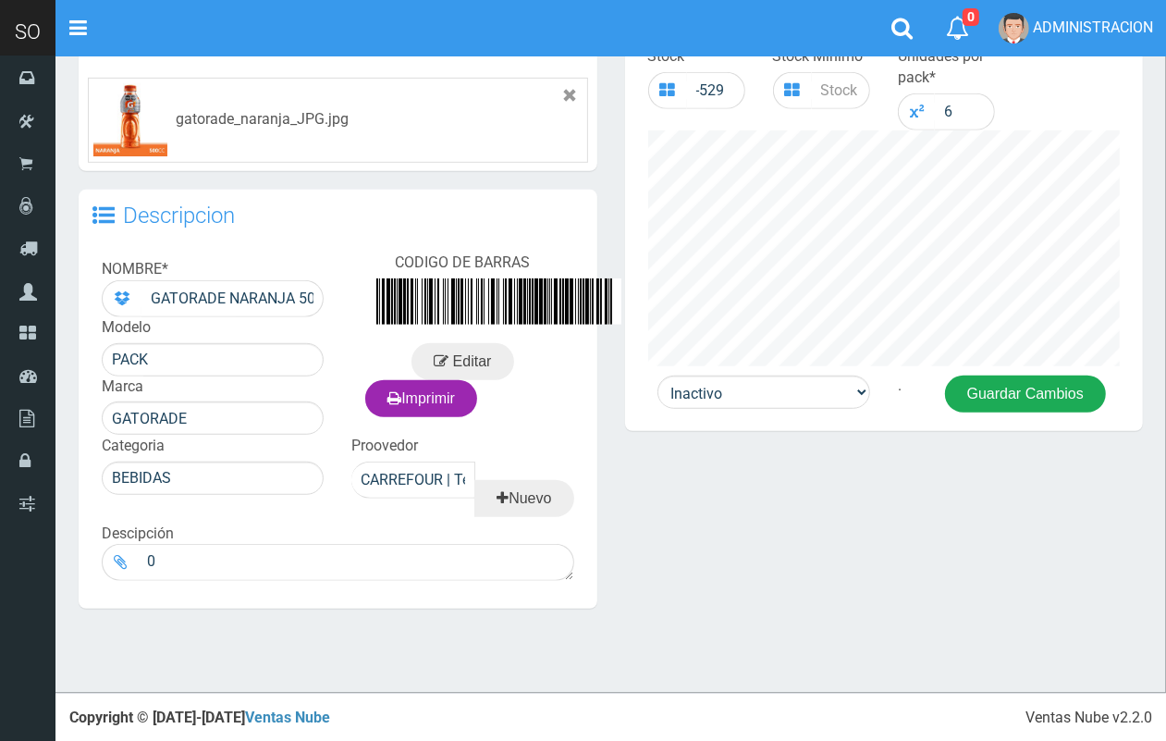
click at [1005, 400] on button "Guardar Cambios" at bounding box center [1025, 393] width 161 height 37
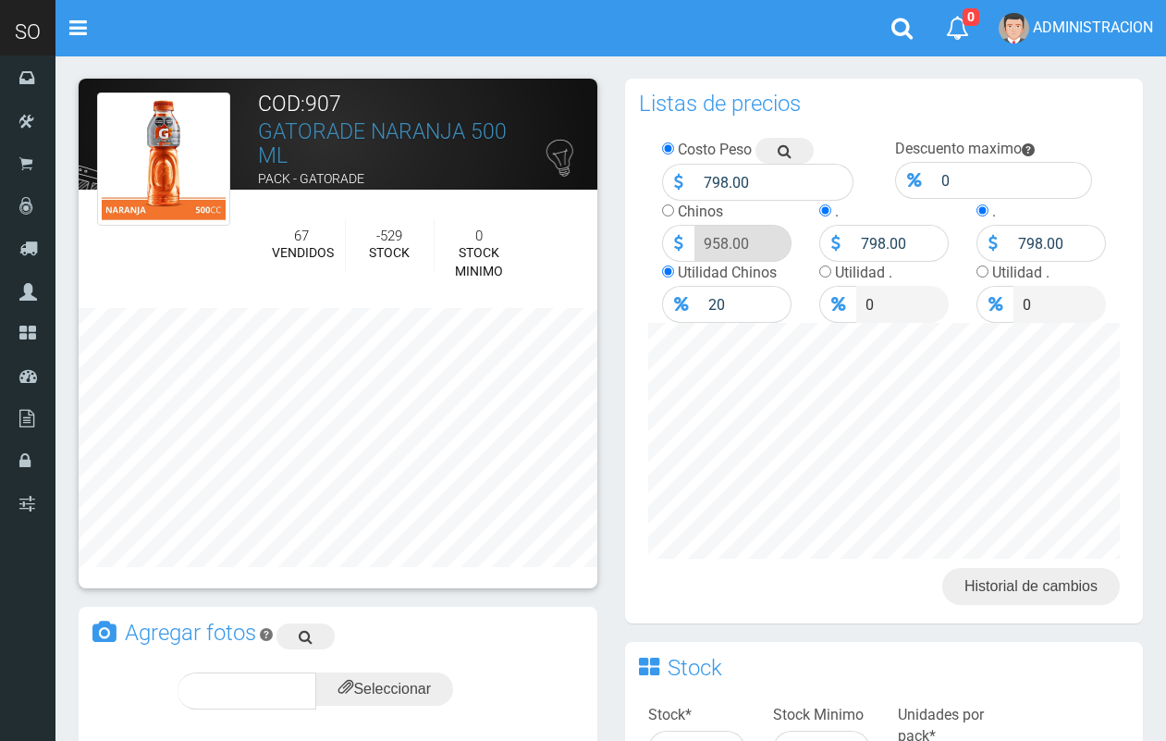
scroll to position [673, 0]
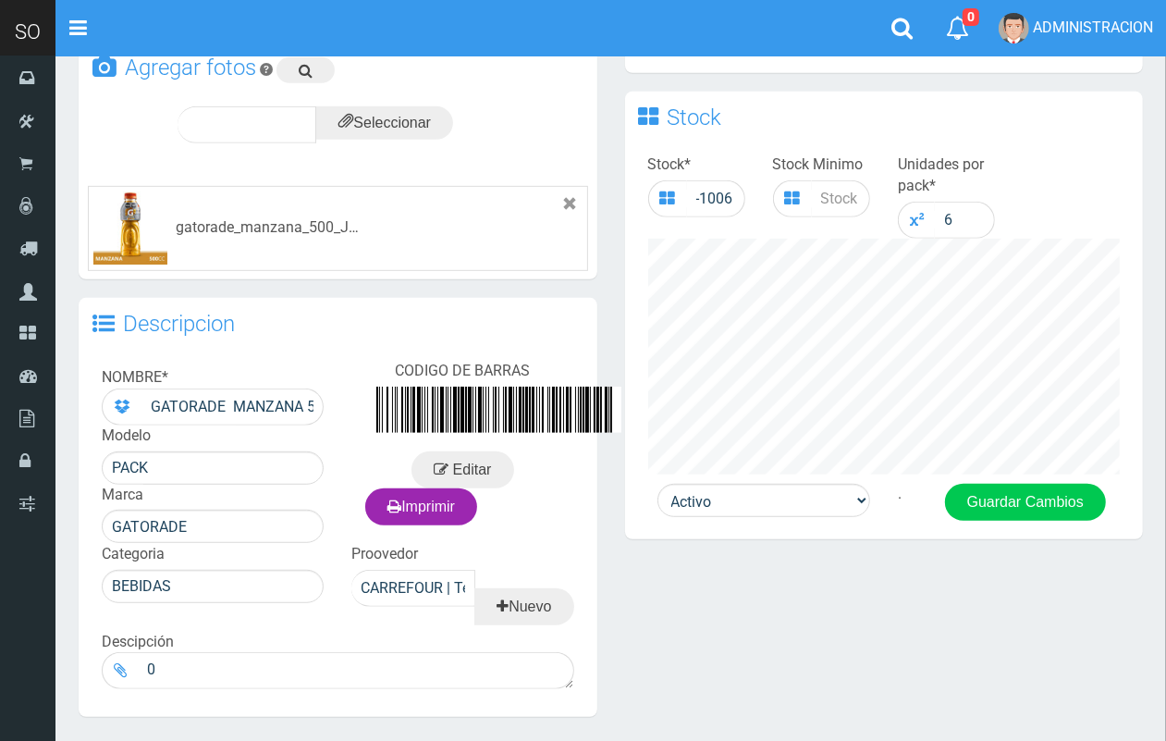
scroll to position [587, 0]
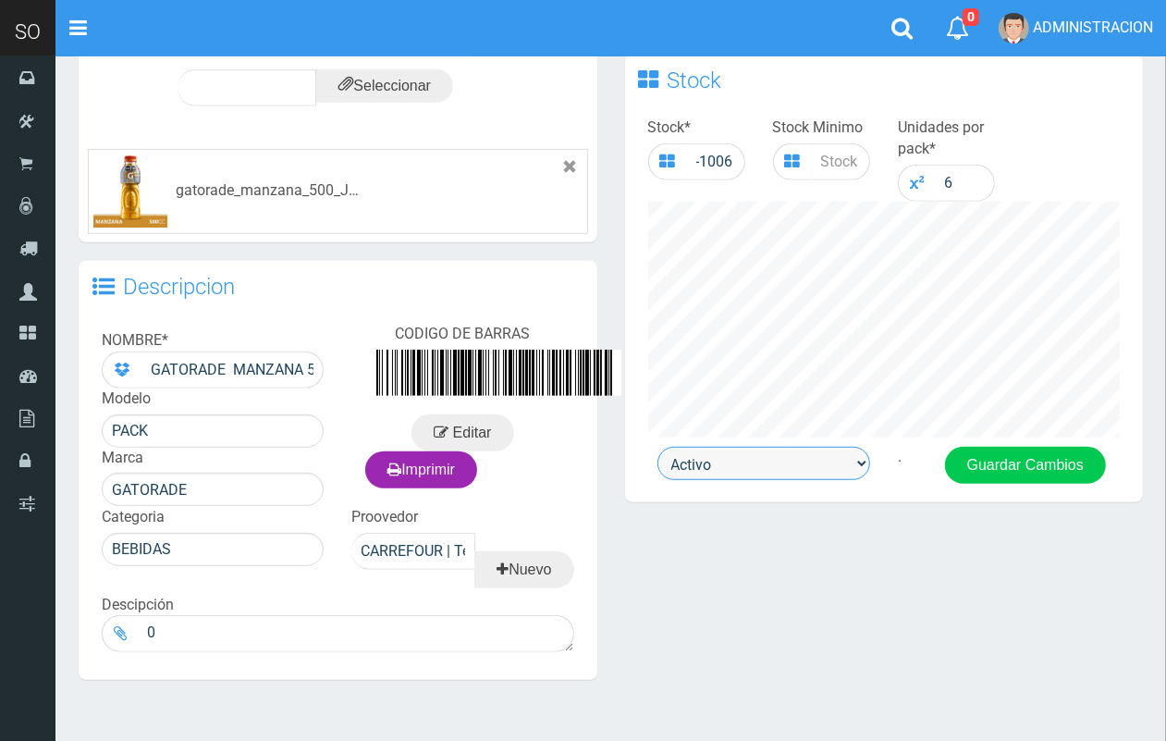
click at [749, 465] on select "Activo Inactivo" at bounding box center [763, 463] width 213 height 33
select select "0"
click at [657, 447] on select "Activo Inactivo" at bounding box center [763, 463] width 213 height 33
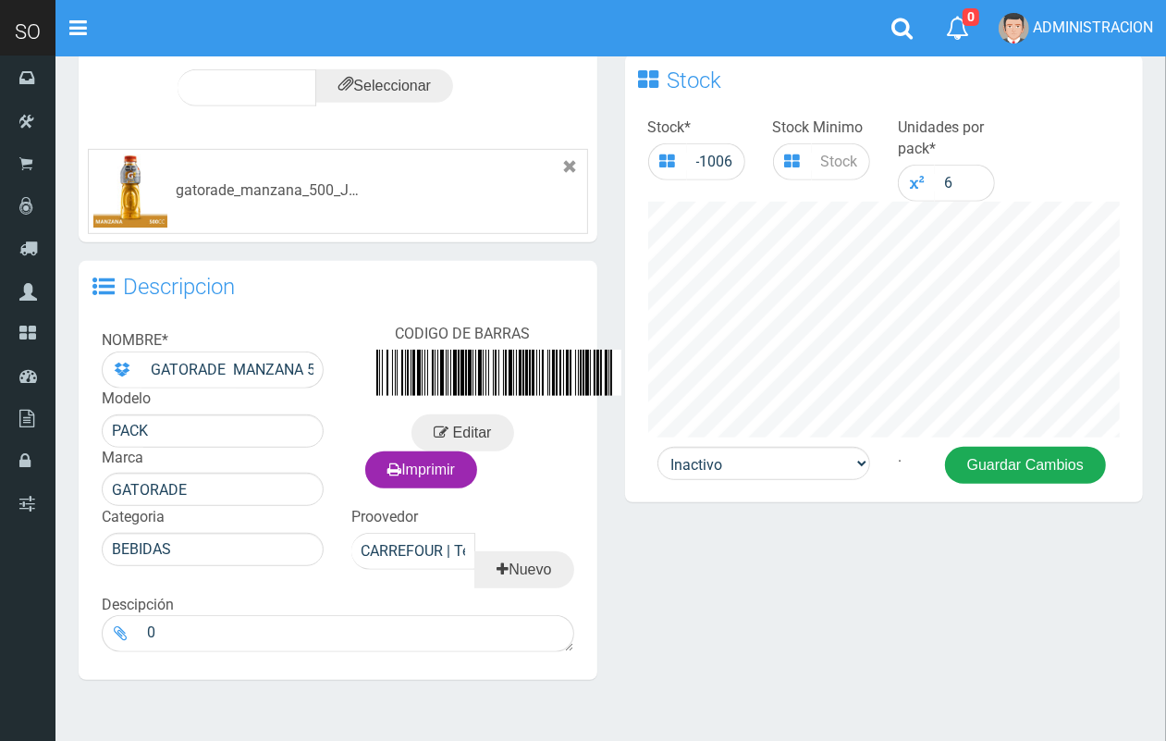
click at [1041, 463] on button "Guardar Cambios" at bounding box center [1025, 465] width 161 height 37
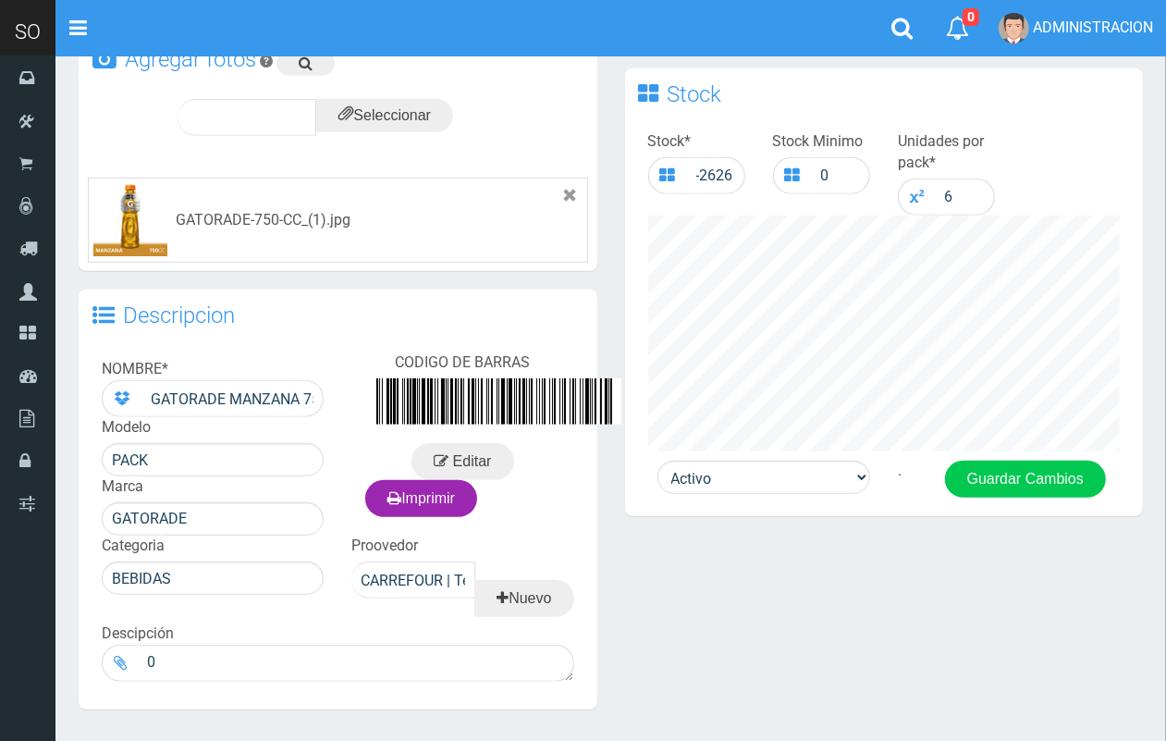
drag, startPoint x: 1182, startPoint y: 227, endPoint x: 1111, endPoint y: 537, distance: 318.8
click at [1166, 534] on html "Cargando... × Nueva alerta Toggle navigation 0" at bounding box center [583, 135] width 1166 height 1416
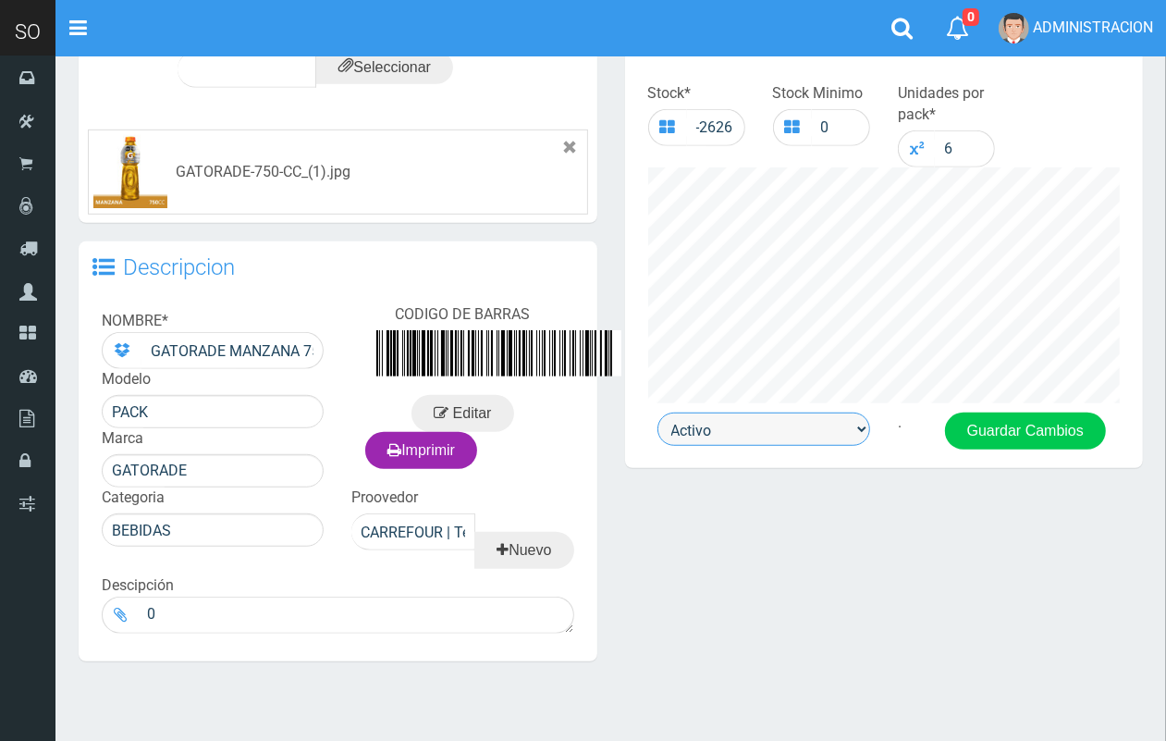
click at [811, 419] on select "Activo Inactivo" at bounding box center [763, 428] width 213 height 33
select select "0"
click at [657, 412] on select "Activo Inactivo" at bounding box center [763, 428] width 213 height 33
click at [991, 428] on button "Guardar Cambios" at bounding box center [1025, 430] width 161 height 37
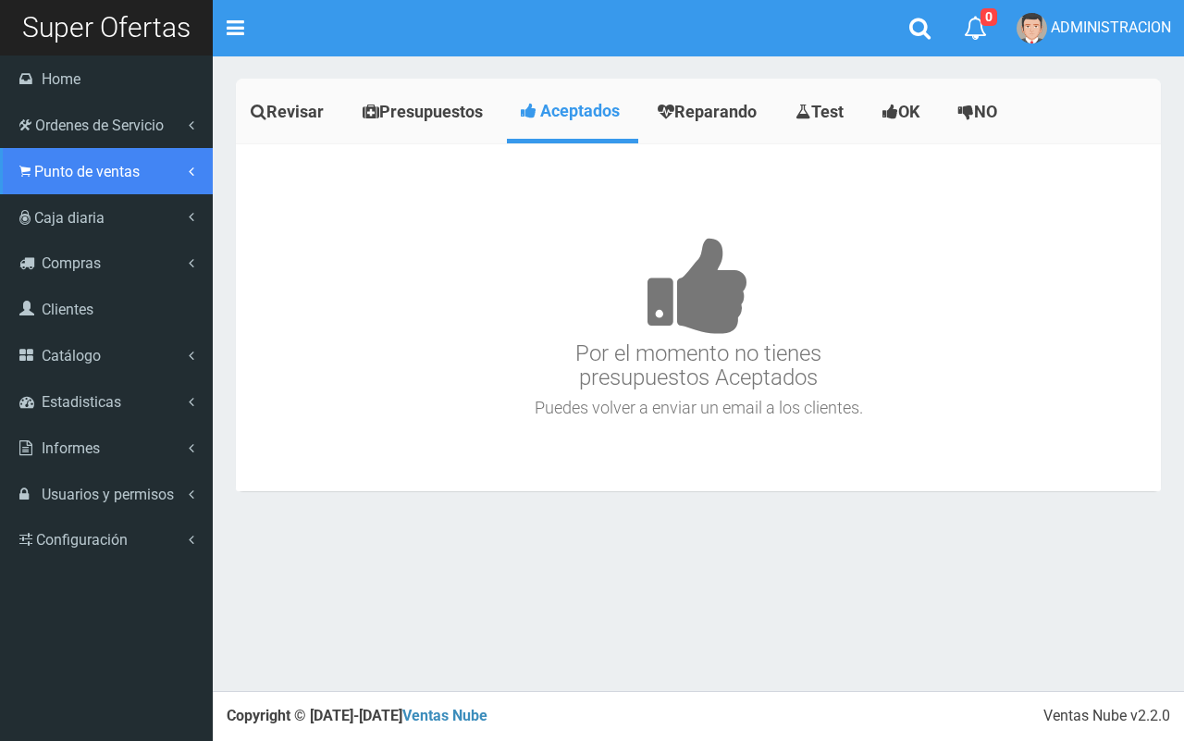
click at [61, 185] on link "Punto de ventas" at bounding box center [106, 171] width 213 height 46
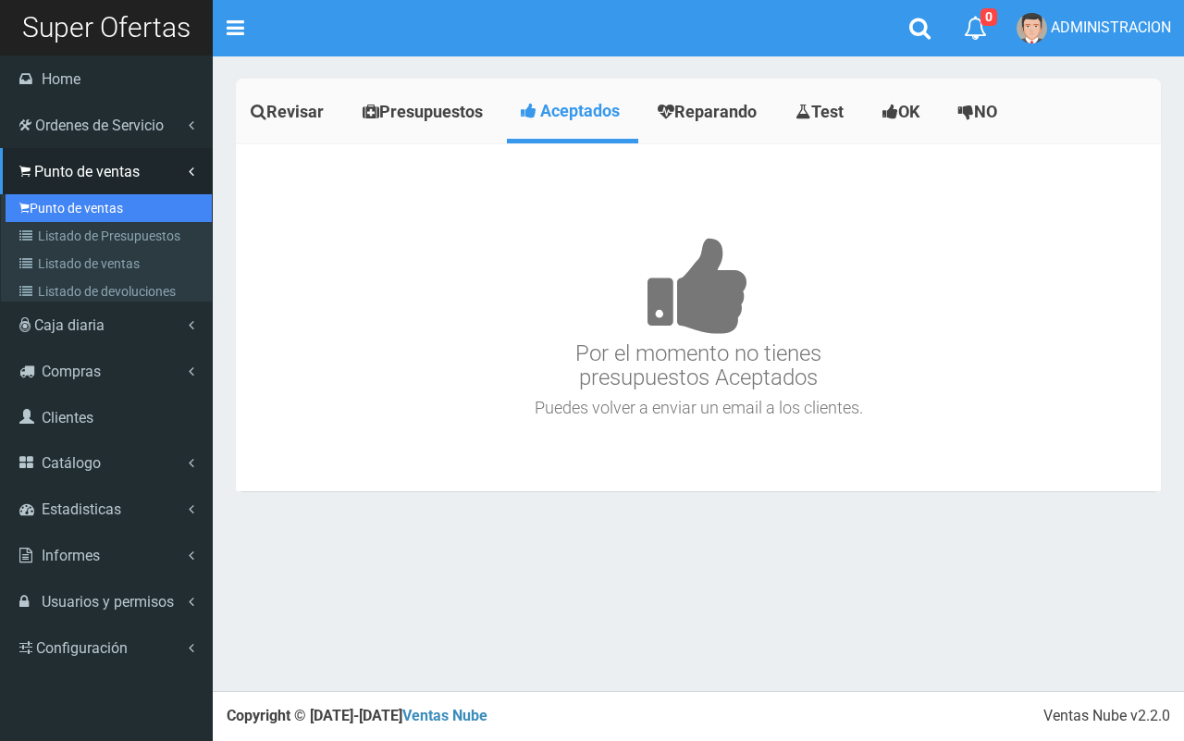
click at [66, 209] on link "Punto de ventas" at bounding box center [109, 208] width 206 height 28
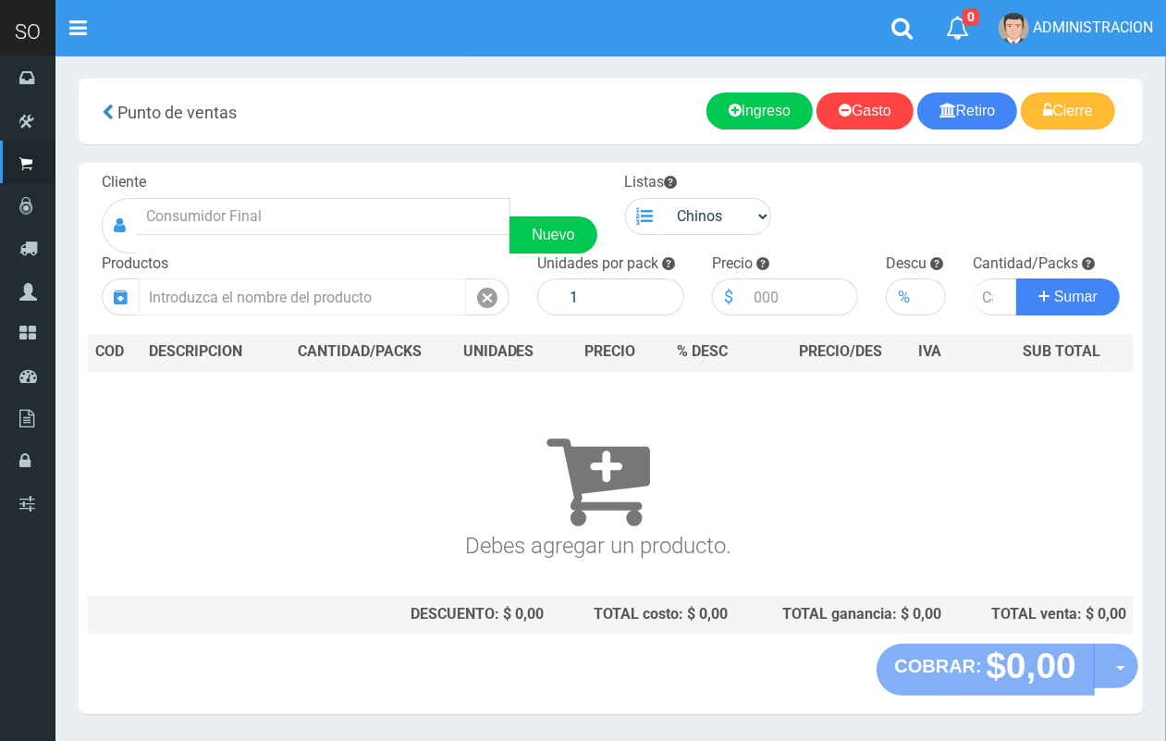
click at [365, 278] on input "text" at bounding box center [302, 296] width 327 height 37
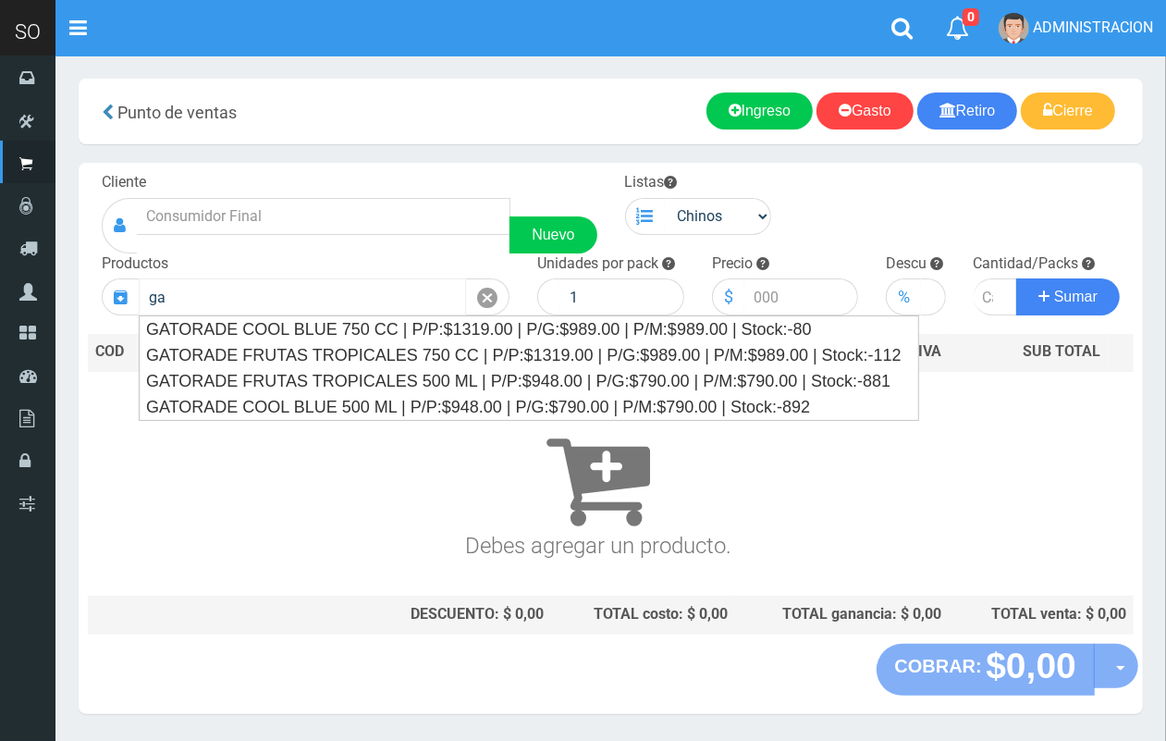
type input "g"
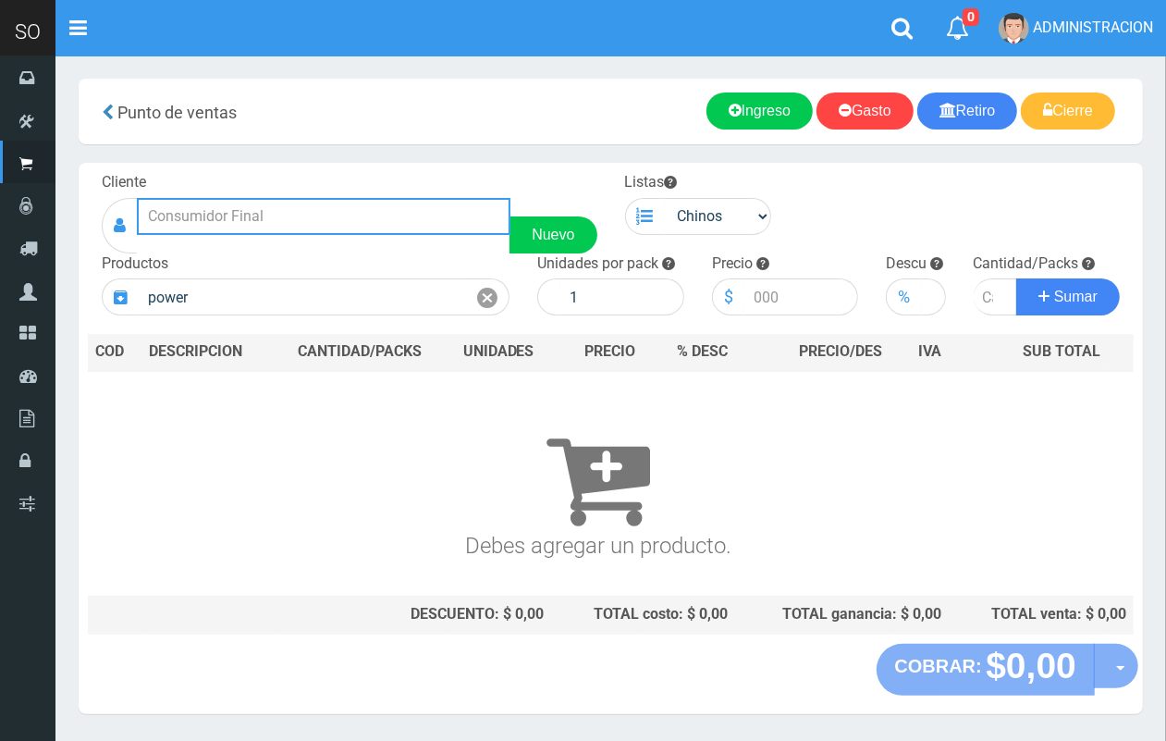
click at [330, 215] on input "text" at bounding box center [324, 216] width 374 height 37
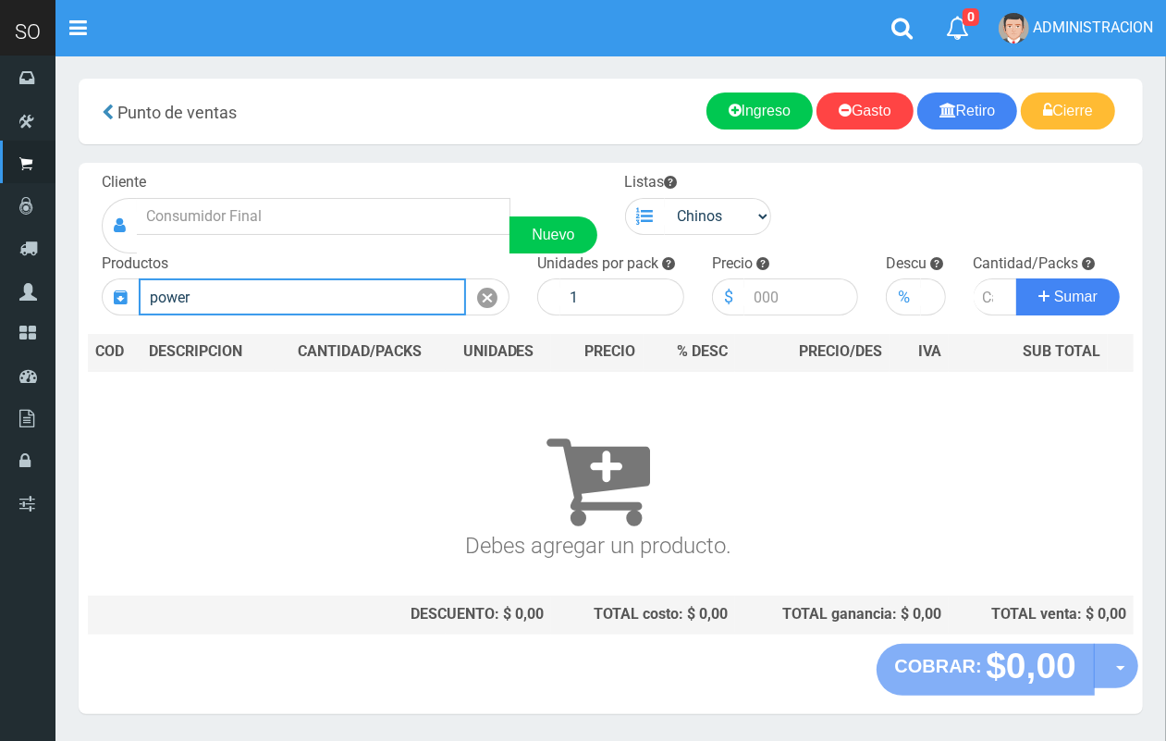
drag, startPoint x: 245, startPoint y: 294, endPoint x: 141, endPoint y: 289, distance: 104.6
click at [141, 289] on input "power" at bounding box center [302, 296] width 327 height 37
drag, startPoint x: 224, startPoint y: 288, endPoint x: 126, endPoint y: 288, distance: 98.0
click at [126, 288] on div "ades" at bounding box center [306, 296] width 408 height 37
click at [302, 299] on input "yerba" at bounding box center [302, 296] width 327 height 37
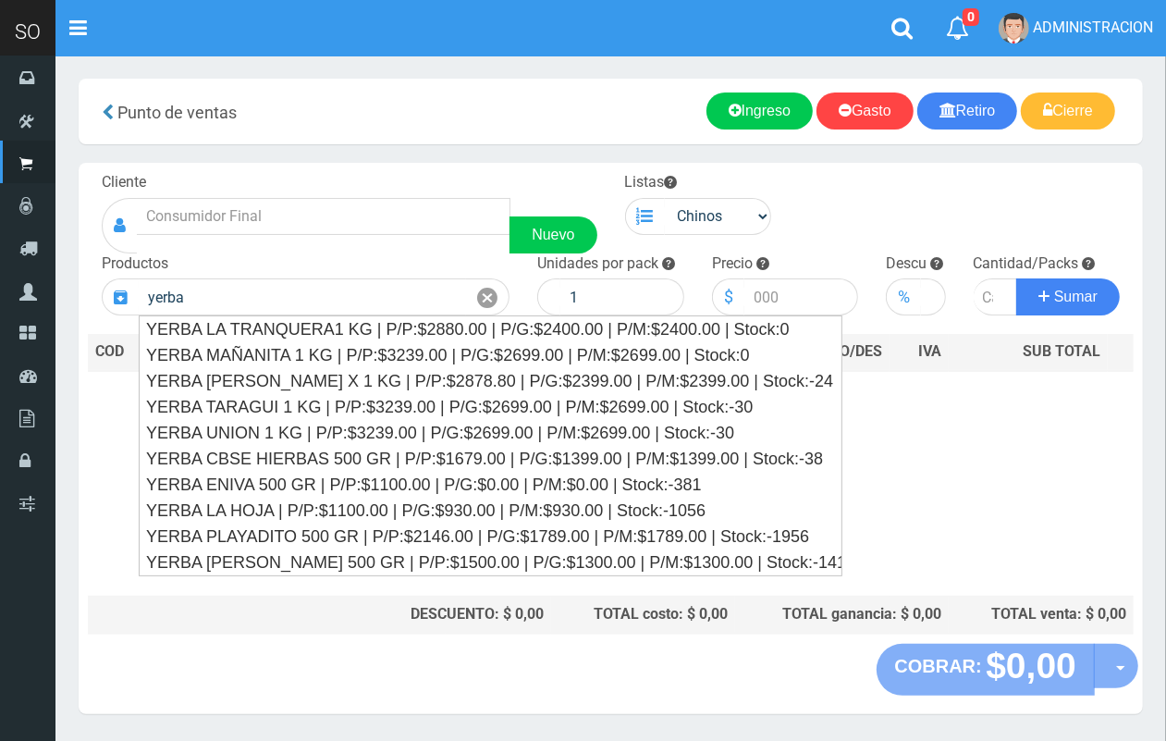
click at [1084, 460] on h3 "Debes agregar un producto." at bounding box center [597, 478] width 1005 height 160
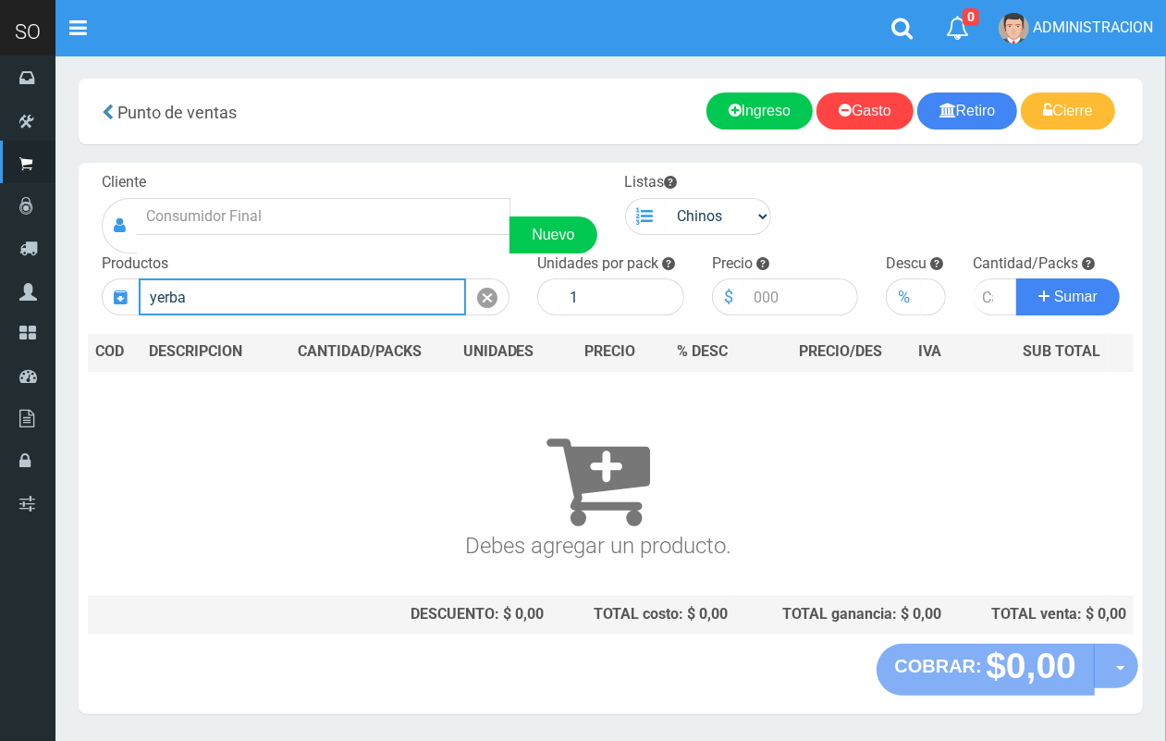
drag, startPoint x: 218, startPoint y: 294, endPoint x: 112, endPoint y: 294, distance: 106.3
click at [112, 294] on div "yerba" at bounding box center [306, 296] width 408 height 37
drag, startPoint x: 224, startPoint y: 301, endPoint x: 141, endPoint y: 307, distance: 83.4
click at [141, 307] on input "quilmes" at bounding box center [302, 296] width 327 height 37
drag, startPoint x: 203, startPoint y: 294, endPoint x: 89, endPoint y: 294, distance: 114.7
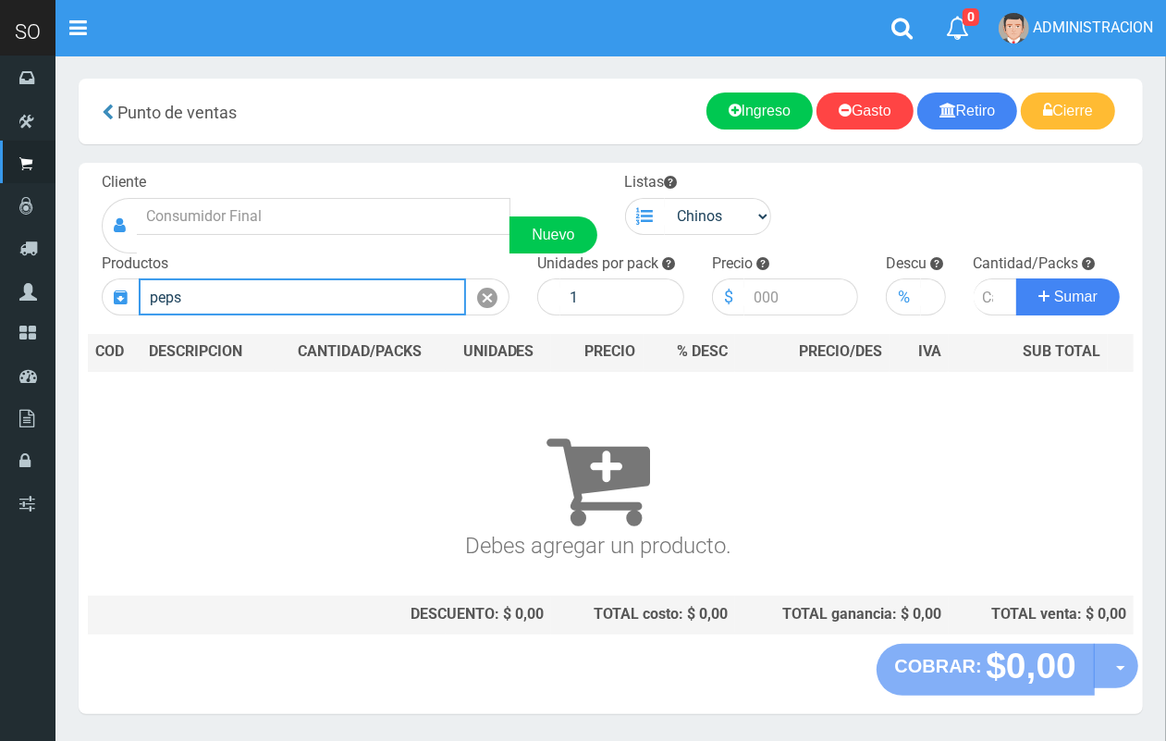
click at [89, 294] on div "Productos peps" at bounding box center [306, 284] width 436 height 63
drag, startPoint x: 159, startPoint y: 298, endPoint x: 125, endPoint y: 298, distance: 34.2
click at [125, 298] on div "patag" at bounding box center [306, 296] width 408 height 37
drag, startPoint x: 214, startPoint y: 301, endPoint x: 126, endPoint y: 297, distance: 88.0
click at [126, 297] on div "cerve" at bounding box center [306, 296] width 408 height 37
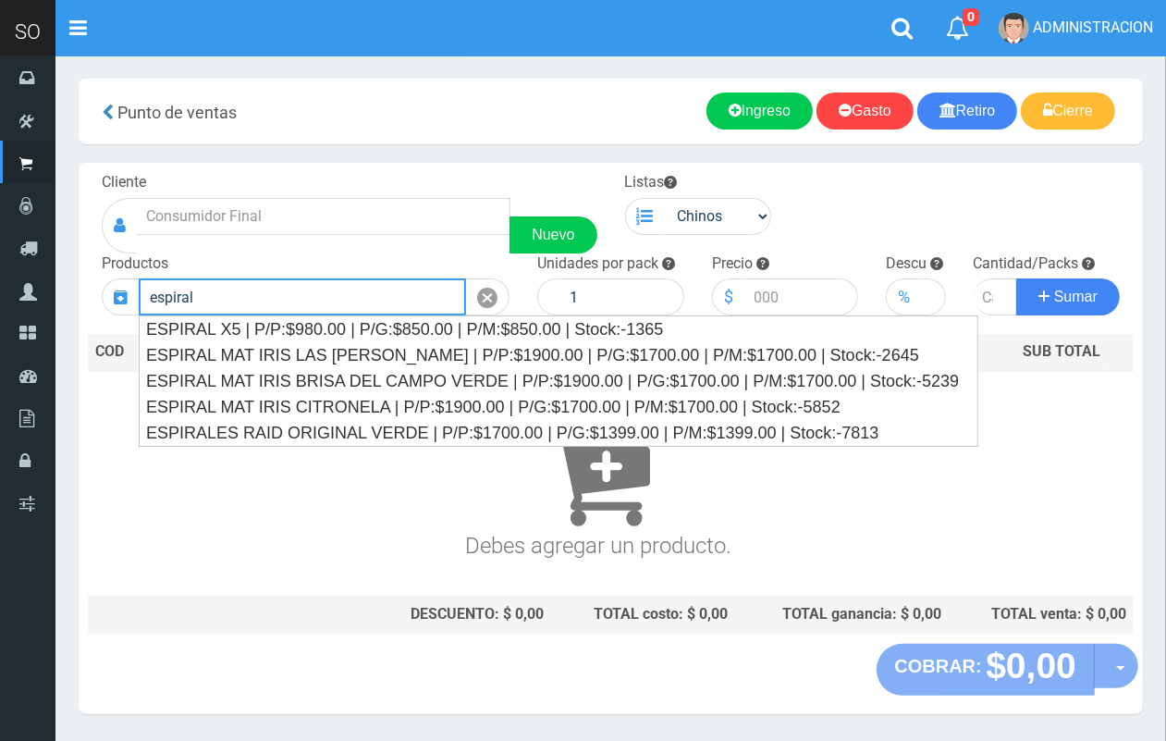
click at [1016, 278] on button "Sumar" at bounding box center [1068, 296] width 104 height 37
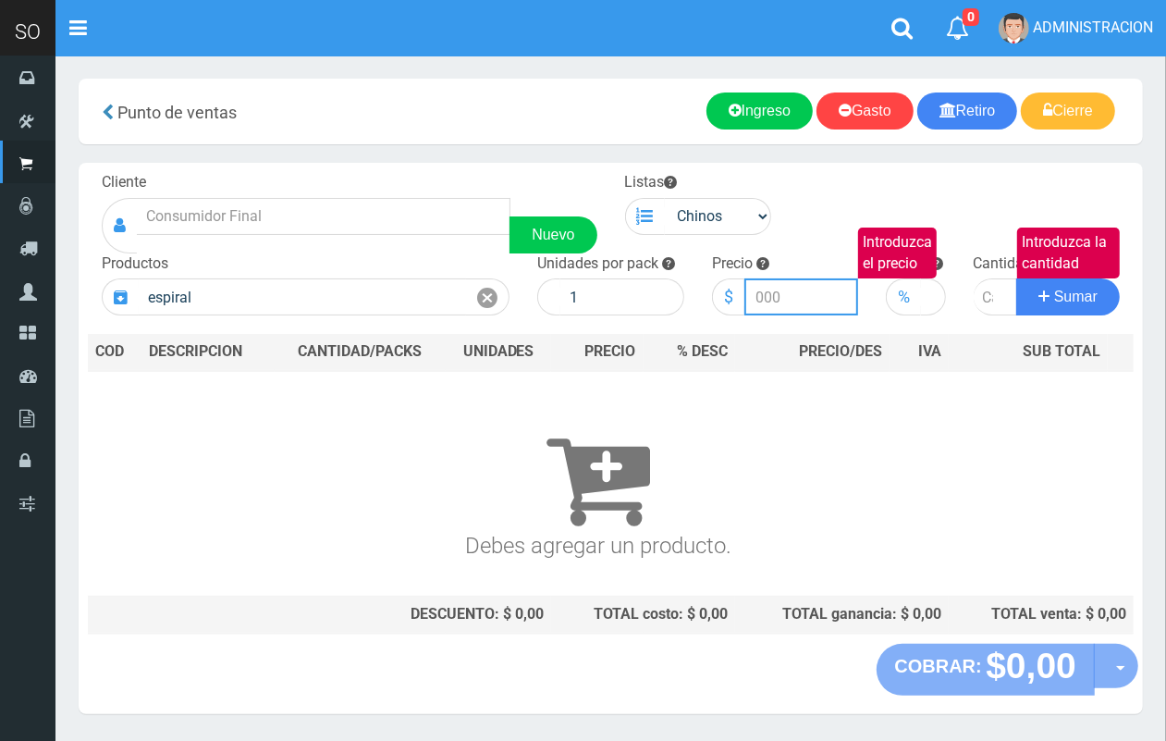
type input "ESPIRALES RAID ORIGINAL VERDE | P/P:$1700.00 | P/G:$1399.00 | P/M:$1399.00 | St…"
type input "1700.00"
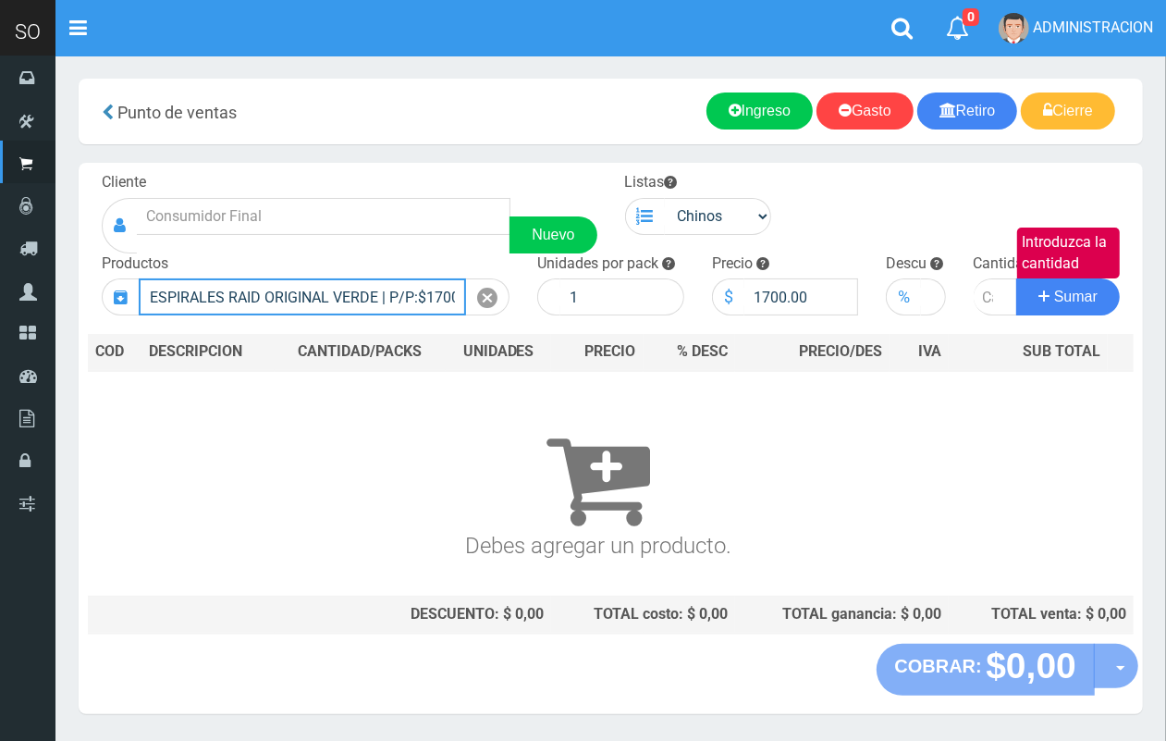
click at [336, 302] on input "ESPIRALES RAID ORIGINAL VERDE | P/P:$1700.00 | P/G:$1399.00 | P/M:$1399.00 | St…" at bounding box center [302, 296] width 327 height 37
click at [154, 301] on input "espira" at bounding box center [302, 296] width 327 height 37
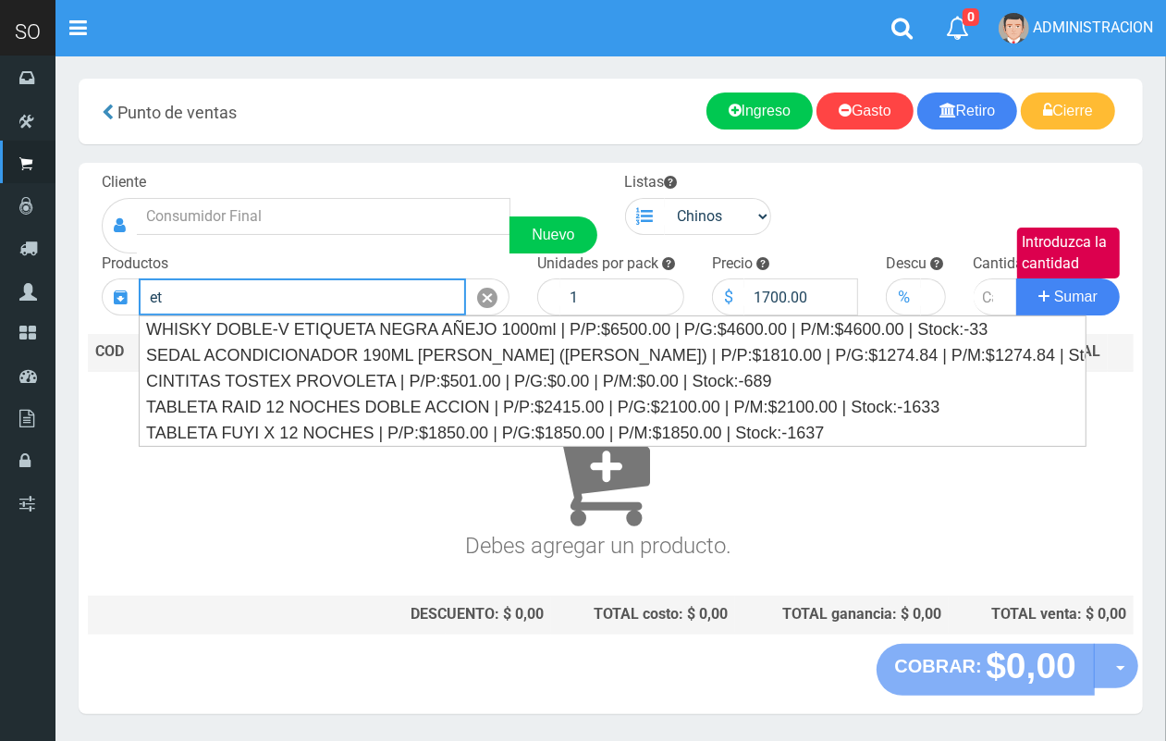
type input "e"
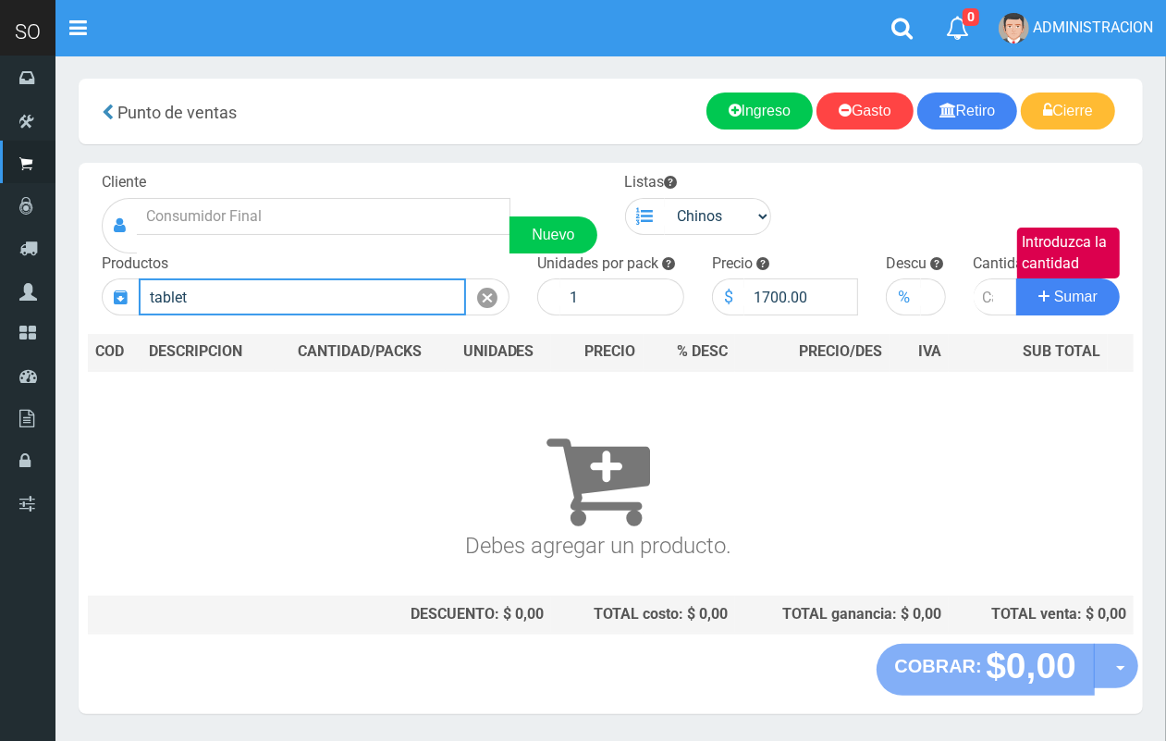
drag, startPoint x: 204, startPoint y: 291, endPoint x: 120, endPoint y: 283, distance: 84.6
click at [120, 283] on div "tablet" at bounding box center [306, 296] width 408 height 37
click at [81, 296] on div "Cliente Nuevo Listas Chinos . . Productos raid" at bounding box center [611, 403] width 1064 height 481
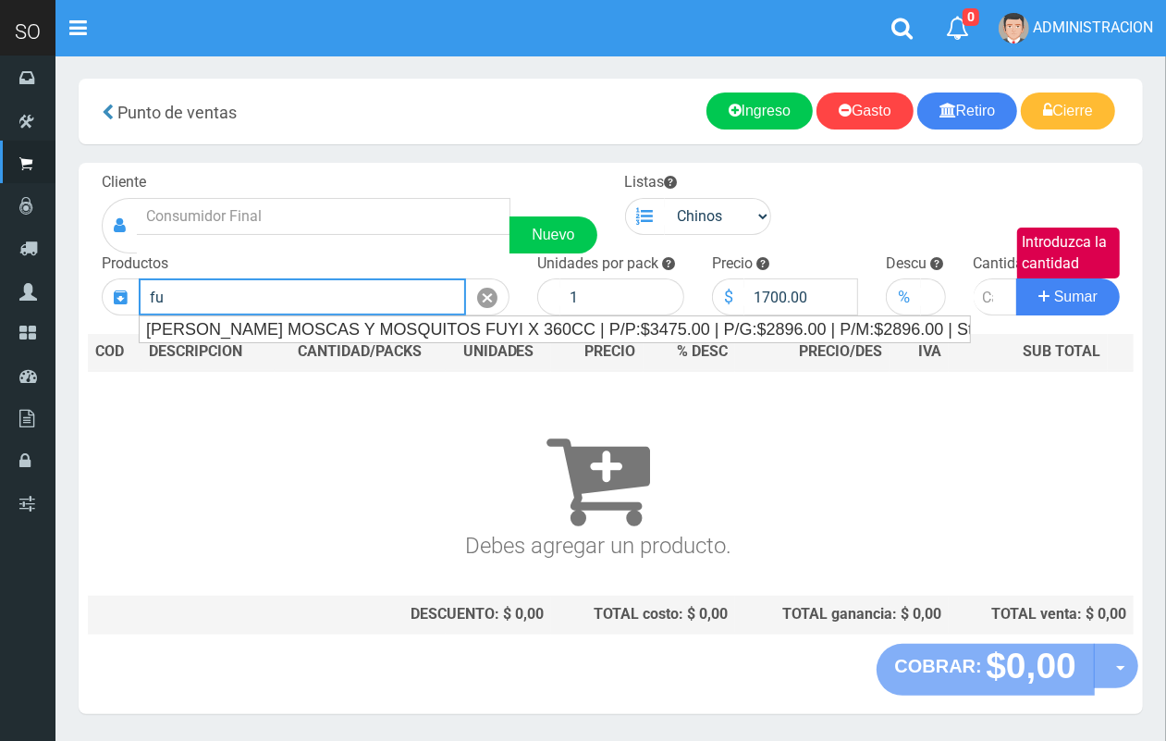
type input "f"
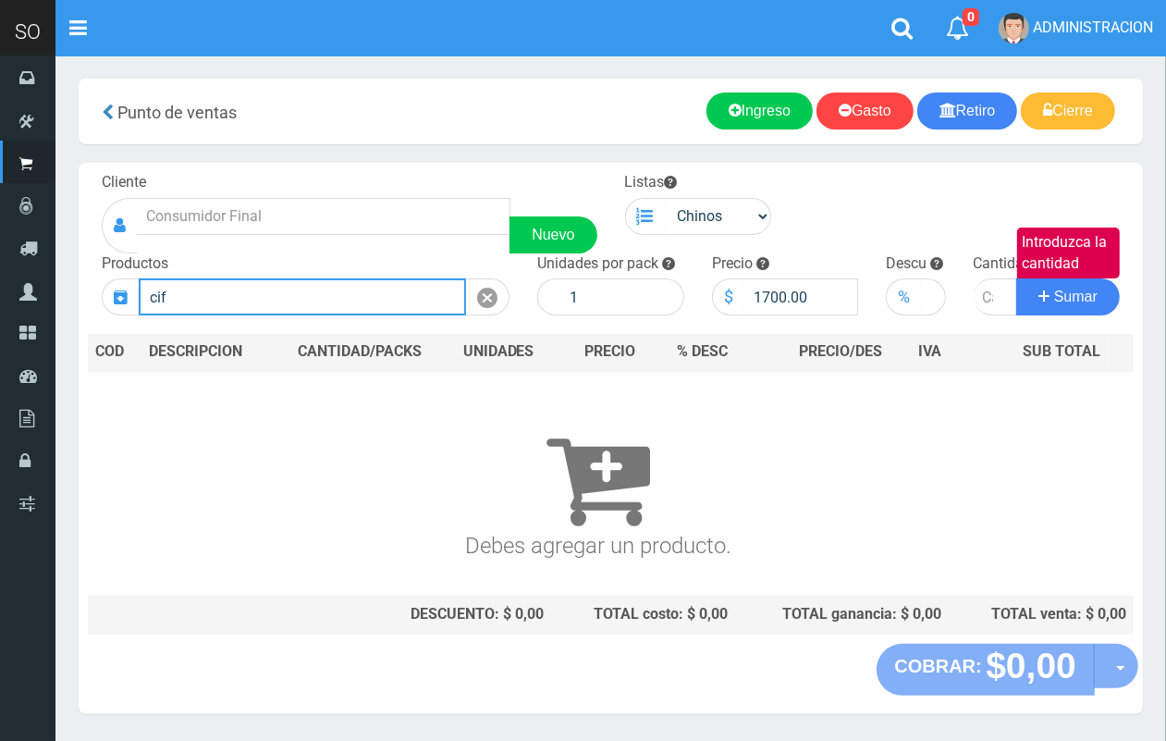
scroll to position [55, 0]
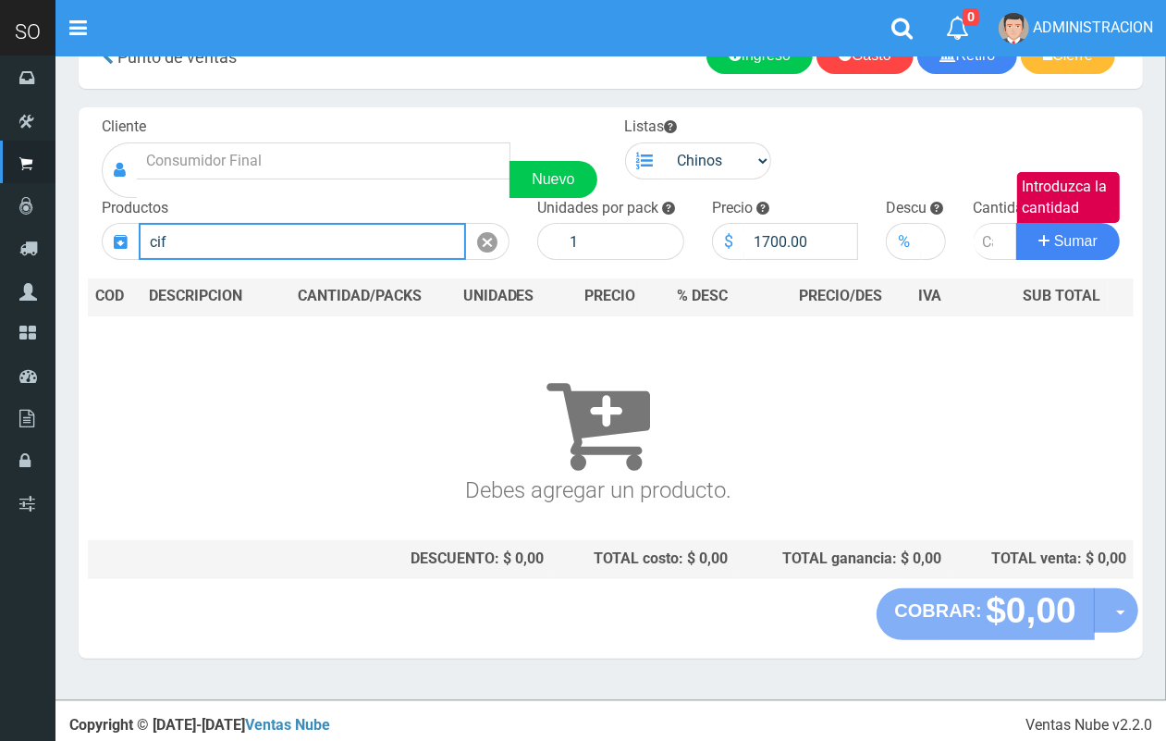
drag, startPoint x: 136, startPoint y: 234, endPoint x: 121, endPoint y: 231, distance: 15.1
click at [121, 231] on div "cif Introduzca los productos" at bounding box center [306, 241] width 408 height 37
drag, startPoint x: 211, startPoint y: 245, endPoint x: 120, endPoint y: 241, distance: 90.7
click at [120, 241] on div "magist Introduzca los productos" at bounding box center [306, 241] width 408 height 37
click at [128, 232] on div "lampa Introduzca los productos" at bounding box center [306, 241] width 408 height 37
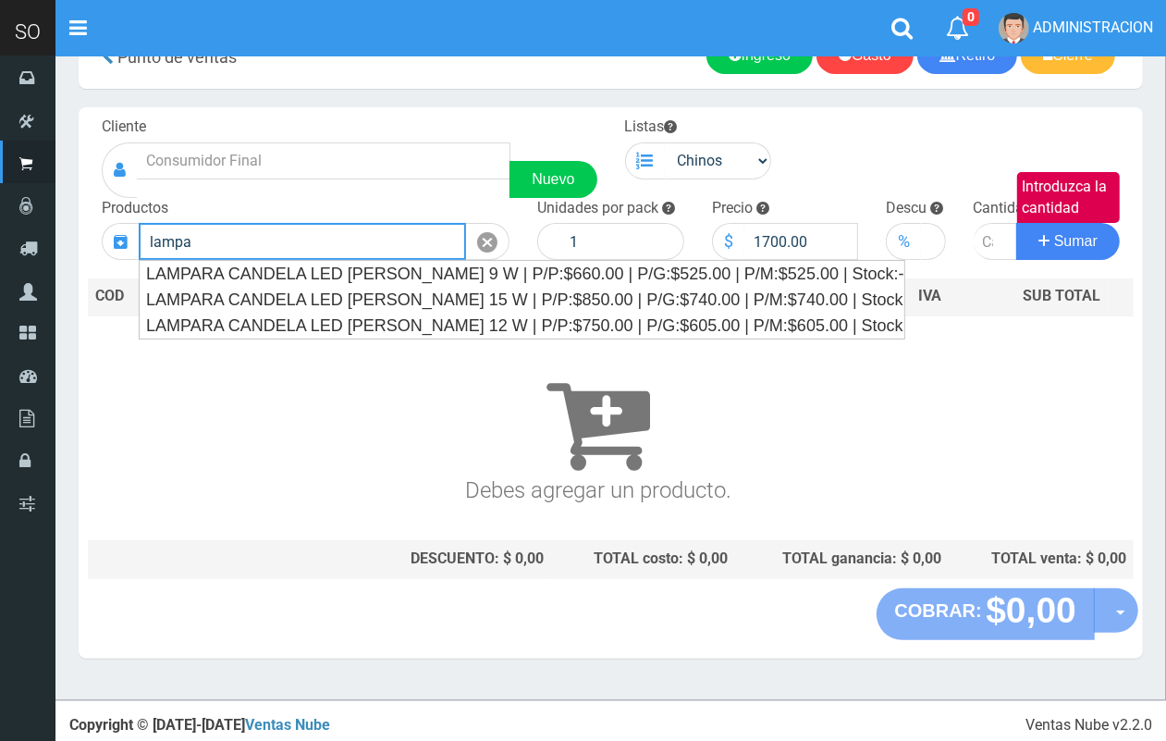
drag, startPoint x: 186, startPoint y: 240, endPoint x: 111, endPoint y: 236, distance: 75.0
click at [111, 236] on div "lampa Introduzca los productos" at bounding box center [306, 241] width 408 height 37
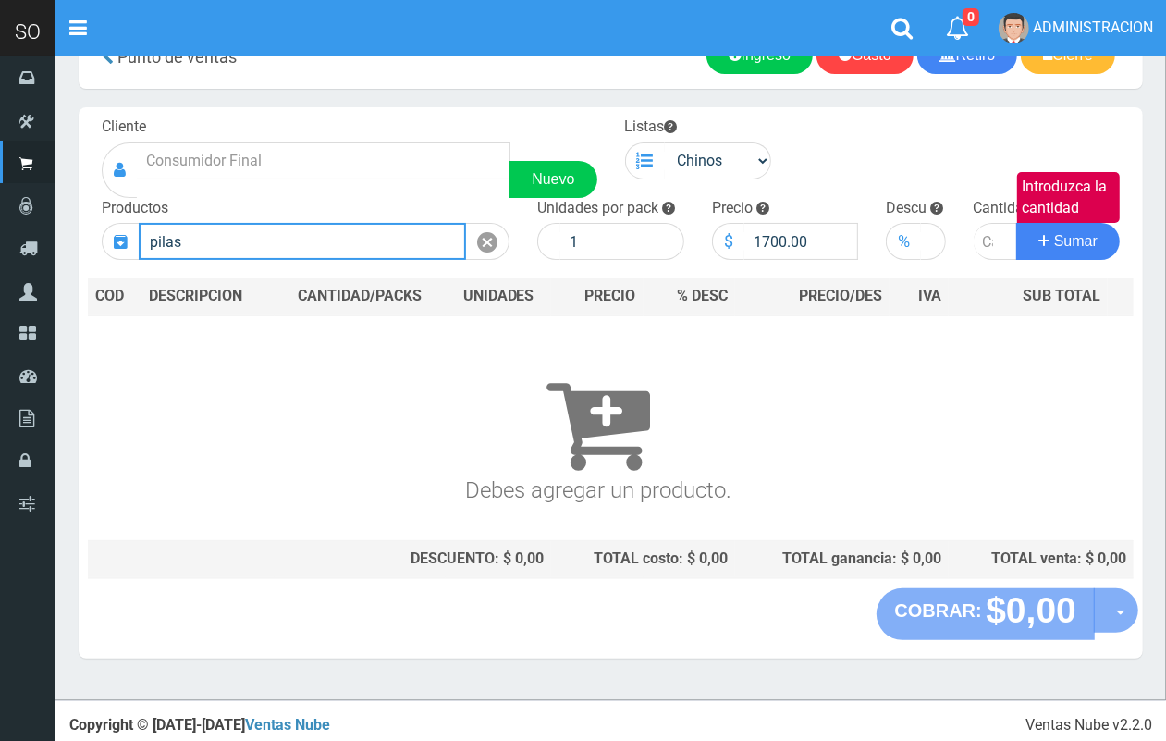
drag, startPoint x: 180, startPoint y: 225, endPoint x: 140, endPoint y: 222, distance: 40.8
click at [140, 222] on div "Productos pilas Introduzca los productos" at bounding box center [306, 229] width 436 height 63
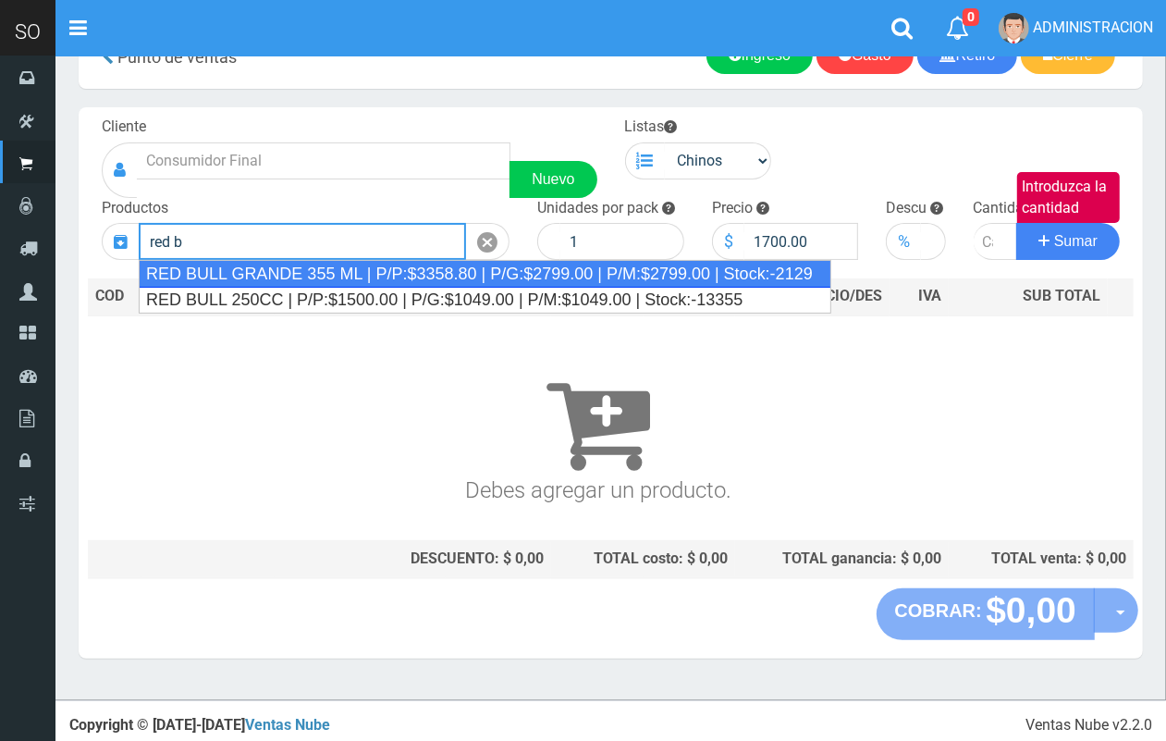
click at [328, 273] on div "RED BULL GRANDE 355 ML | P/P:$3358.80 | P/G:$2799.00 | P/M:$2799.00 | Stock:-21…" at bounding box center [485, 274] width 693 height 28
type input "RED BULL GRANDE 355 ML | P/P:$3358.80 | P/G:$2799.00 | P/M:$2799.00 | Stock:-21…"
type input "24"
type input "3358.80"
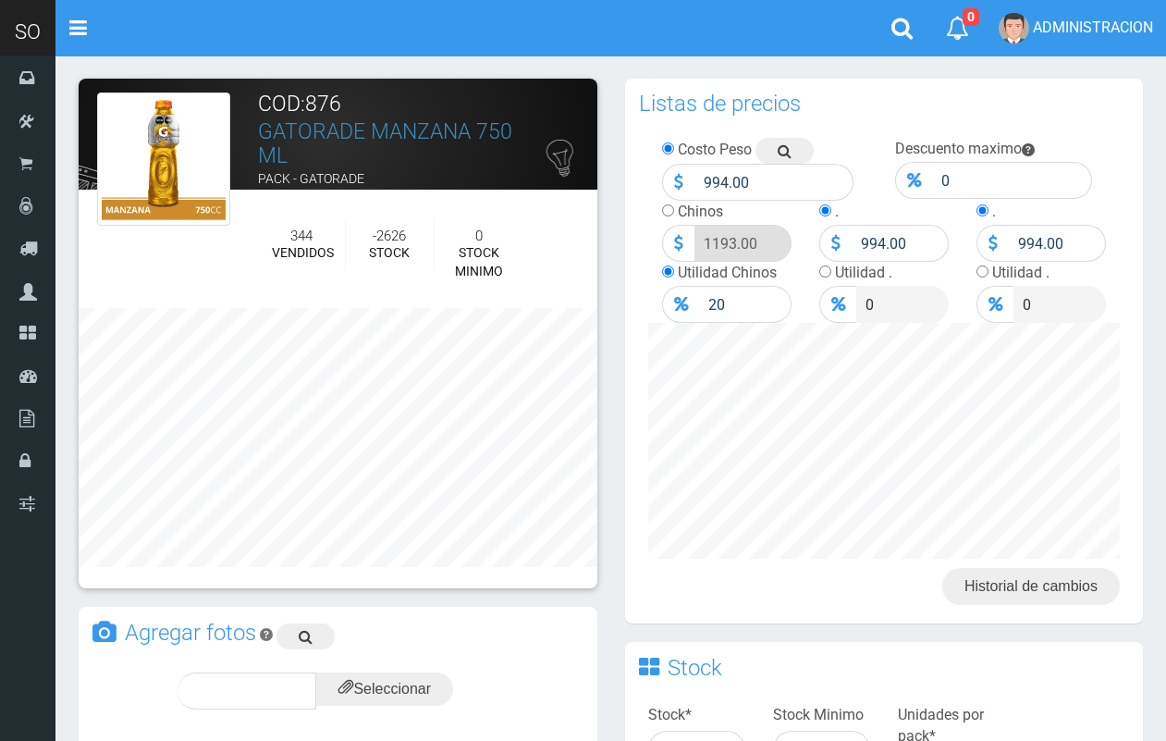
scroll to position [621, 0]
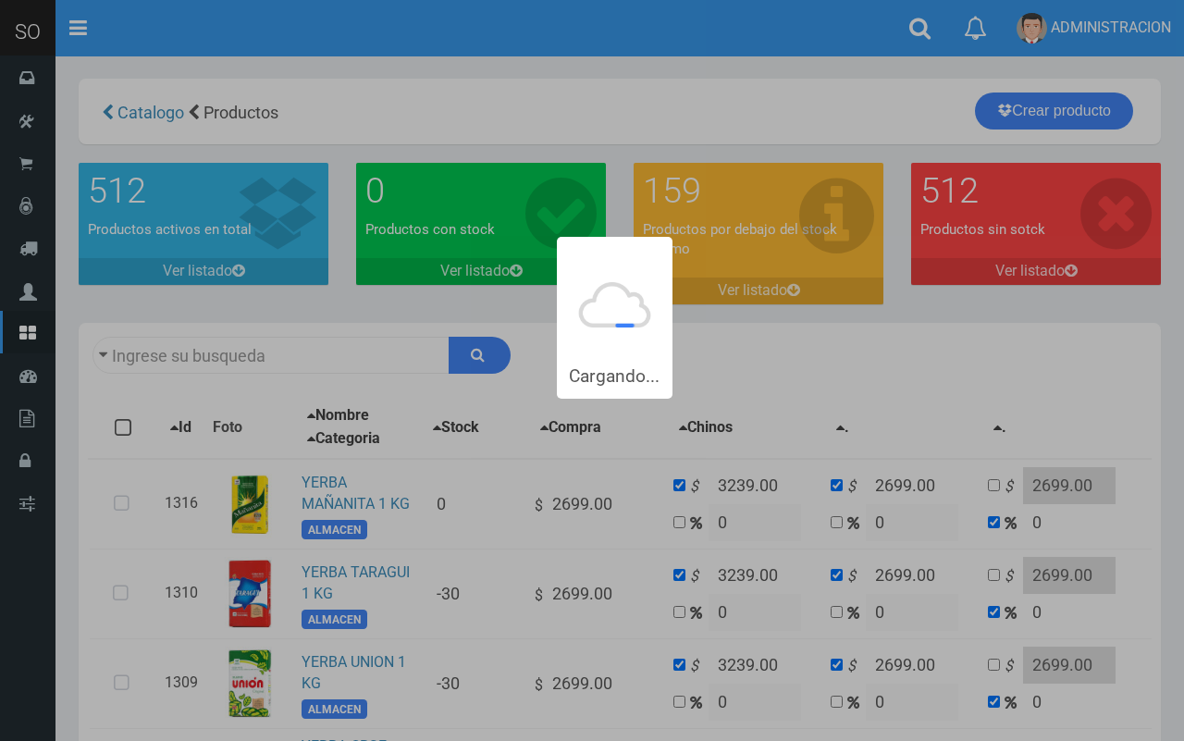
type input "yerba"
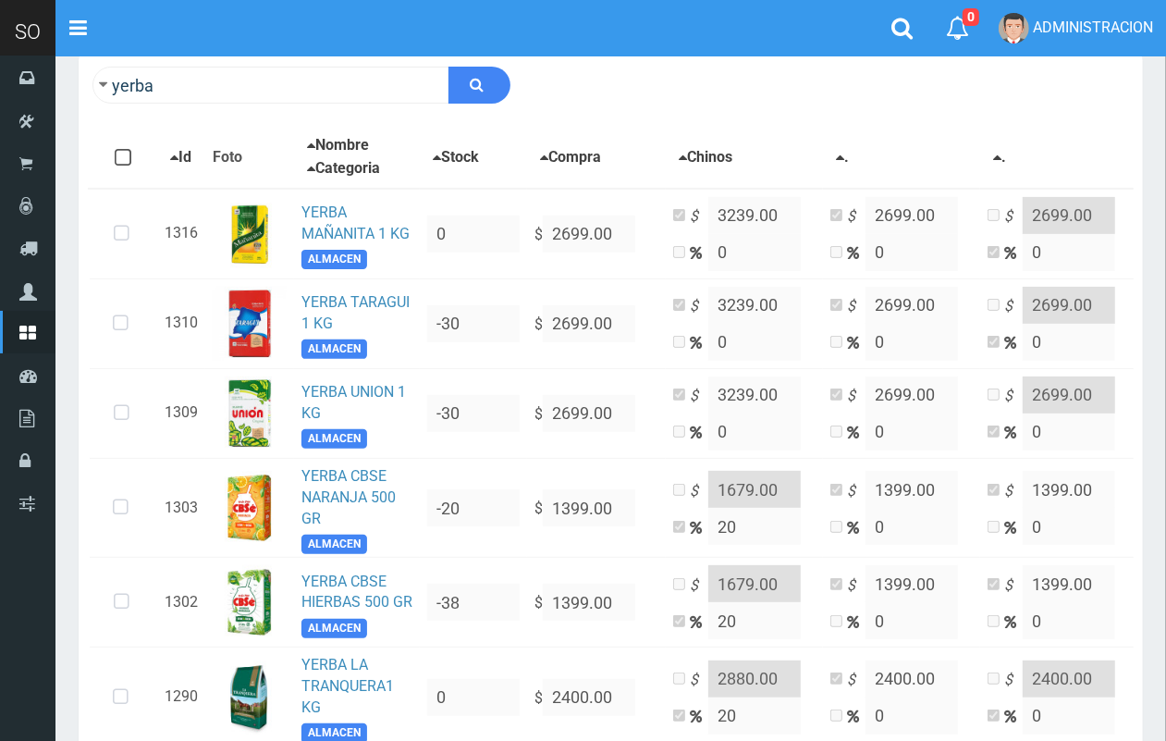
scroll to position [287, 0]
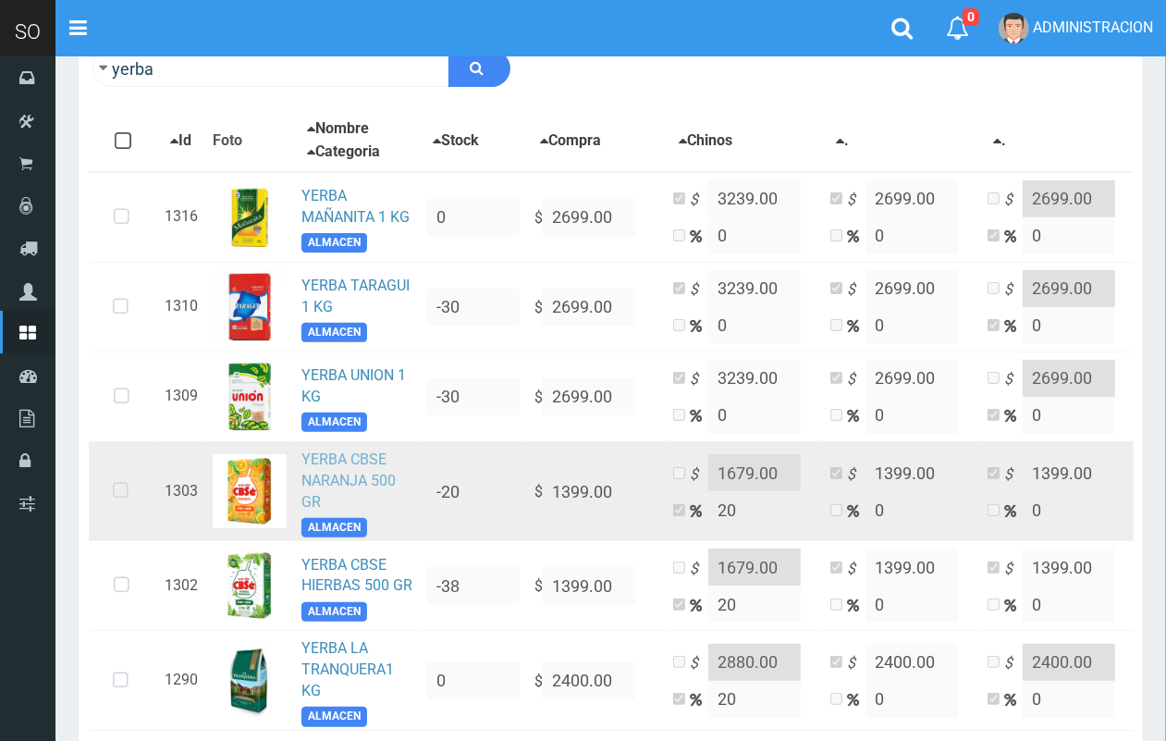
click at [325, 490] on link "YERBA CBSE NARANJA 500 GR" at bounding box center [348, 480] width 94 height 60
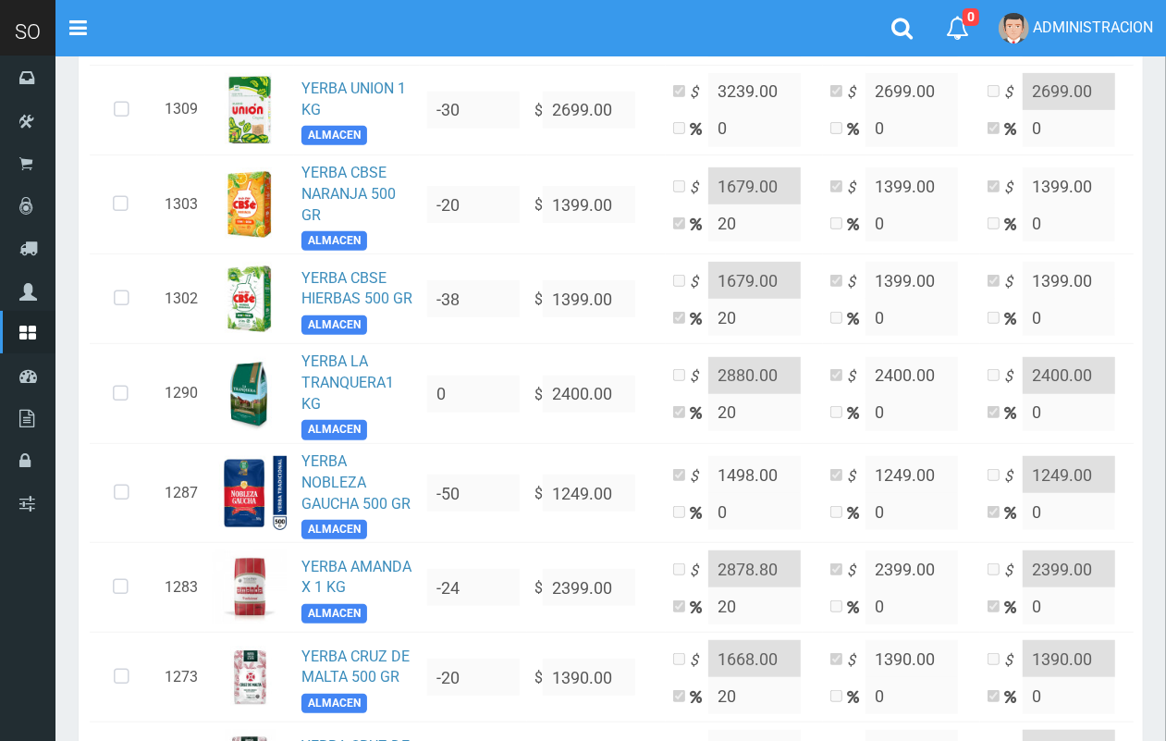
scroll to position [670, 0]
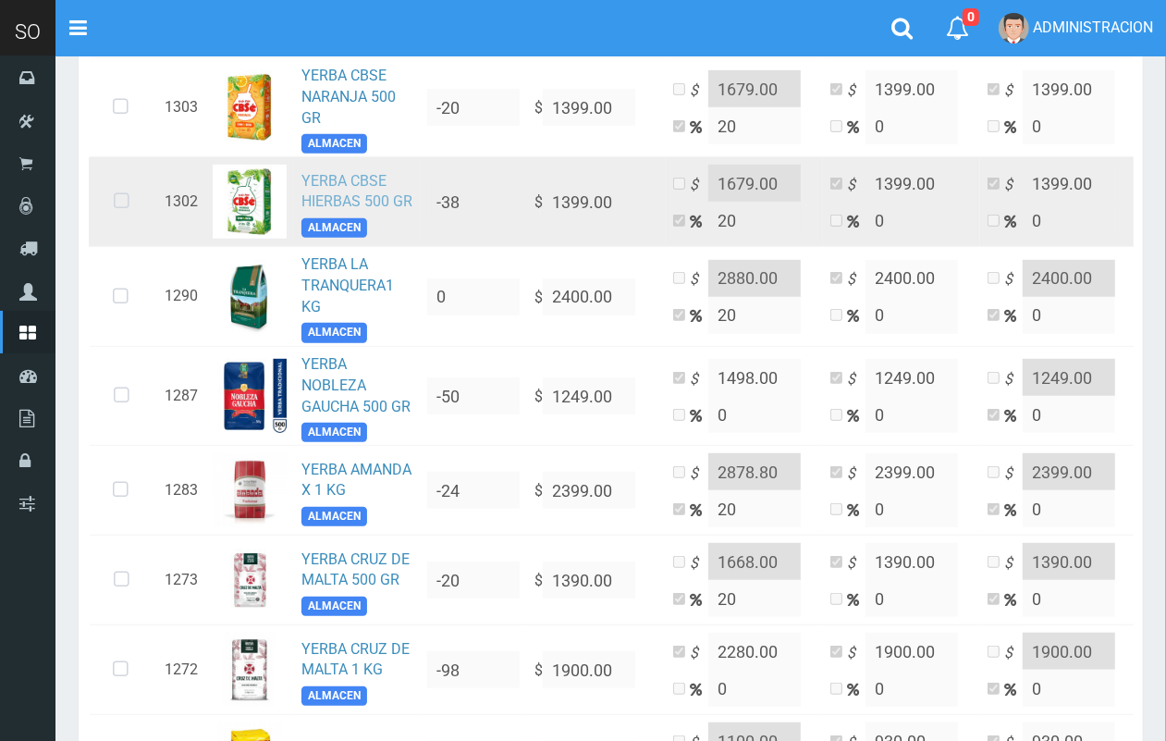
click at [321, 197] on link "YERBA CBSE HIERBAS 500 GR" at bounding box center [356, 191] width 111 height 39
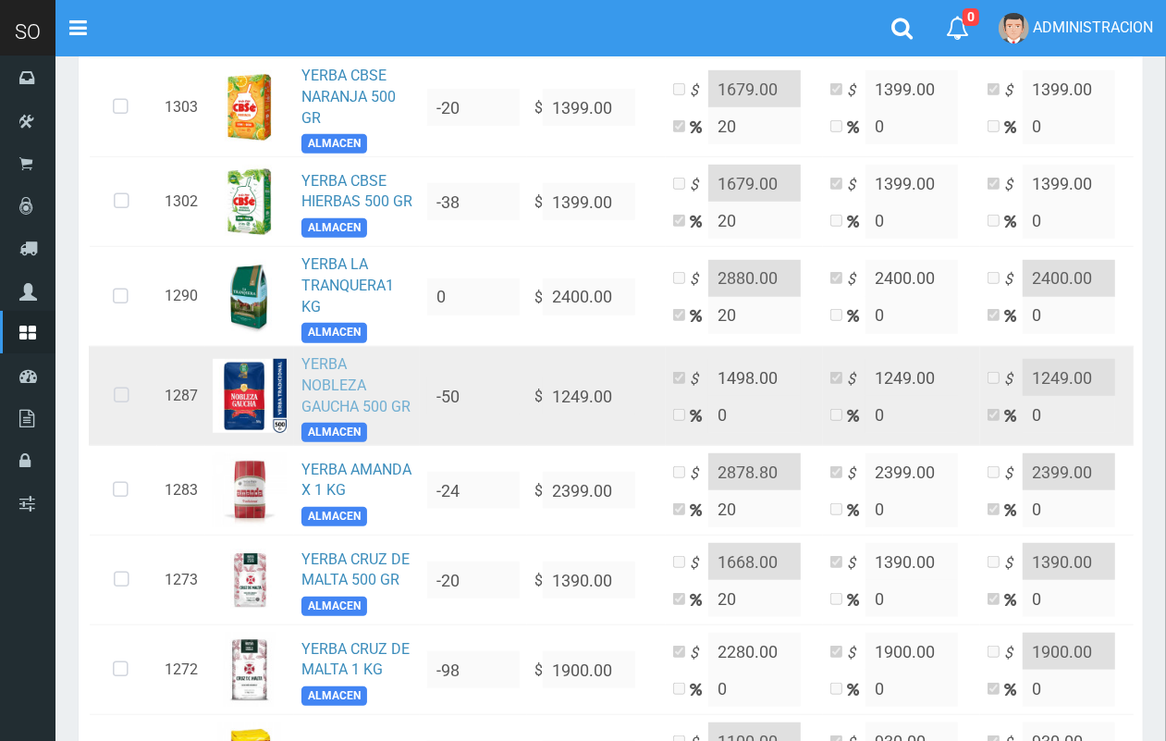
click at [315, 412] on link "YERBA NOBLEZA GAUCHA 500 GR" at bounding box center [355, 385] width 109 height 60
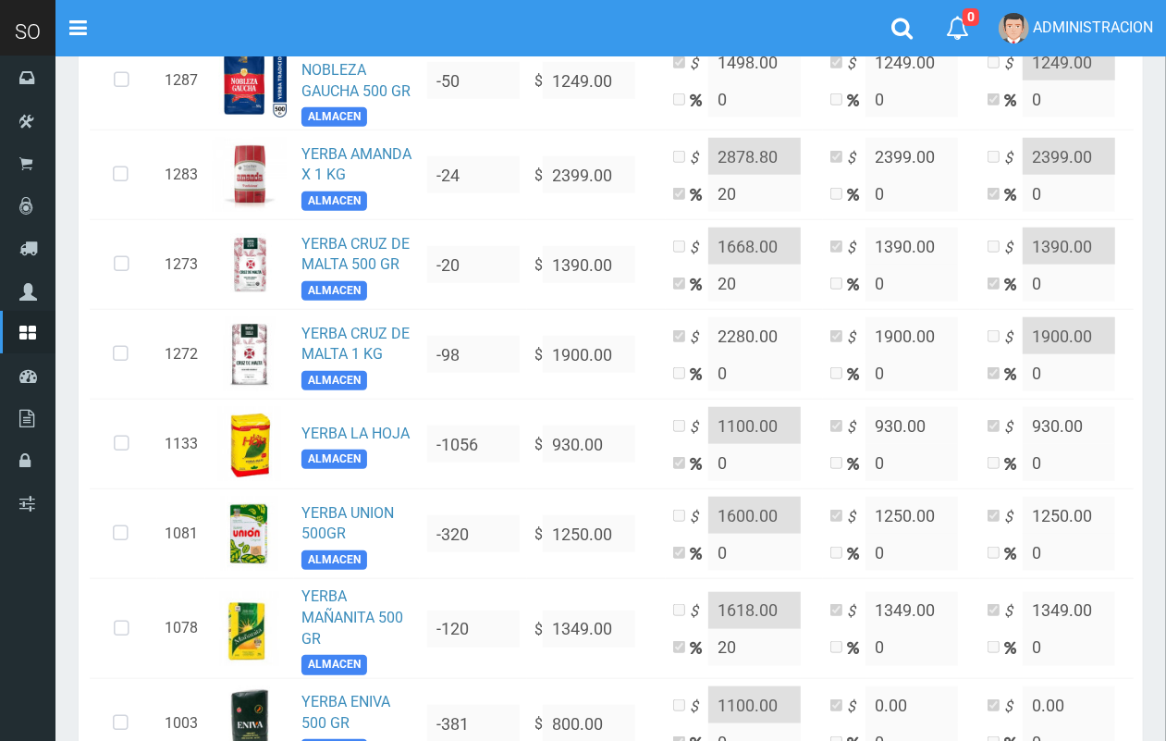
scroll to position [990, 0]
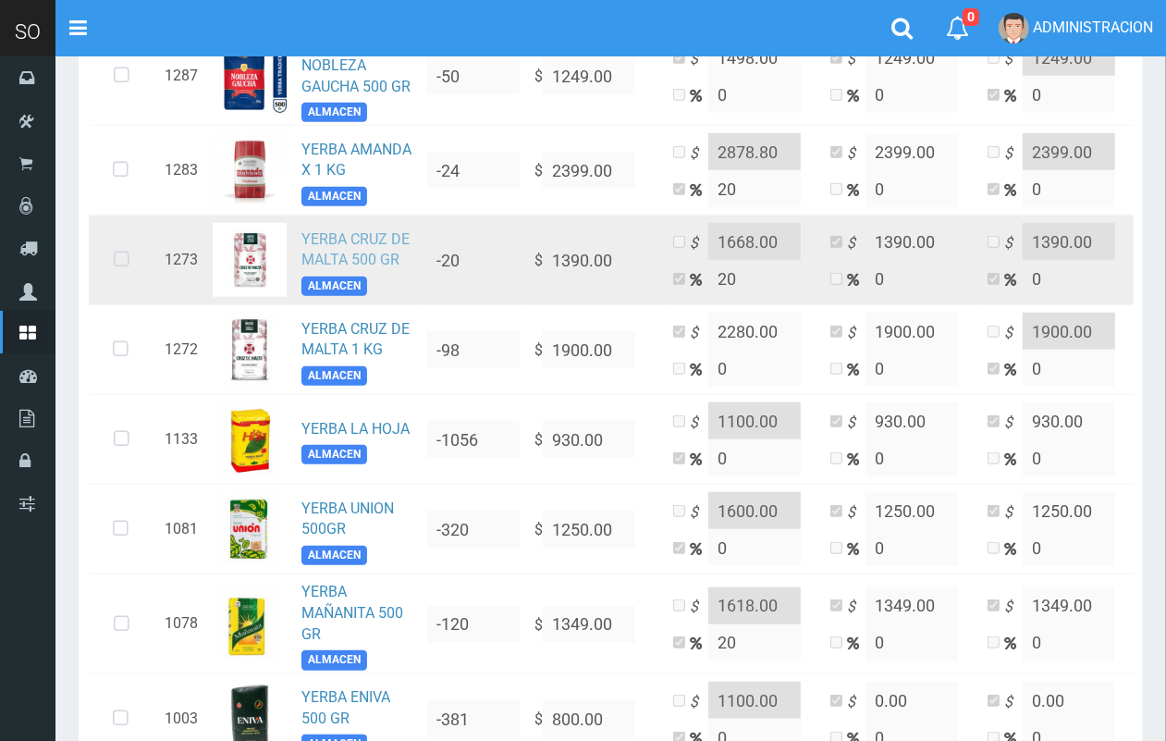
click at [359, 269] on link "YERBA CRUZ DE MALTA 500 GR" at bounding box center [355, 249] width 108 height 39
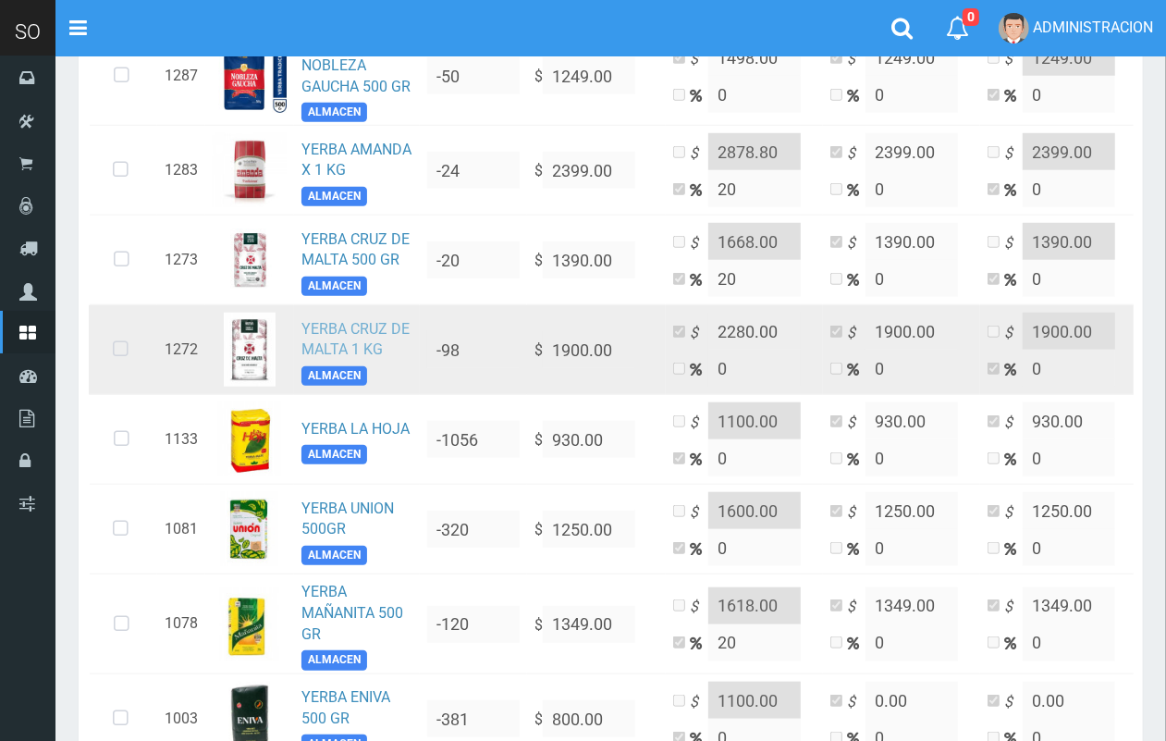
click at [335, 359] on link "YERBA CRUZ DE MALTA 1 KG" at bounding box center [355, 339] width 108 height 39
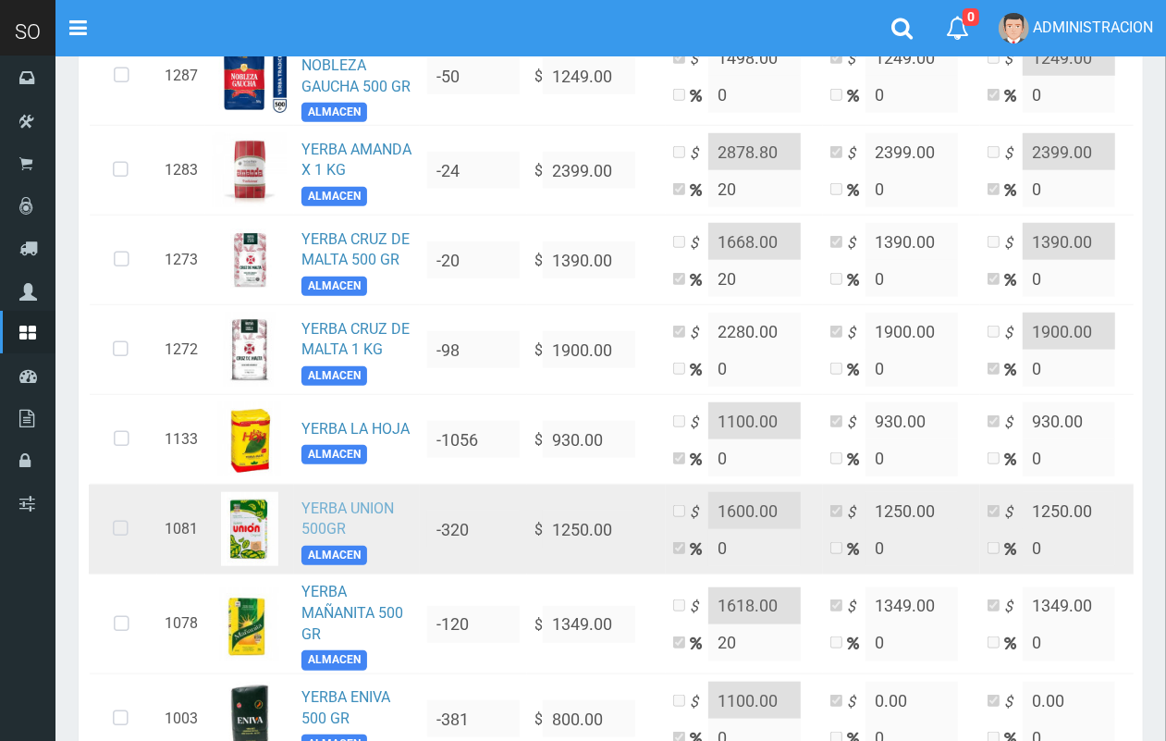
click at [317, 538] on link "YERBA UNION 500GR" at bounding box center [347, 518] width 92 height 39
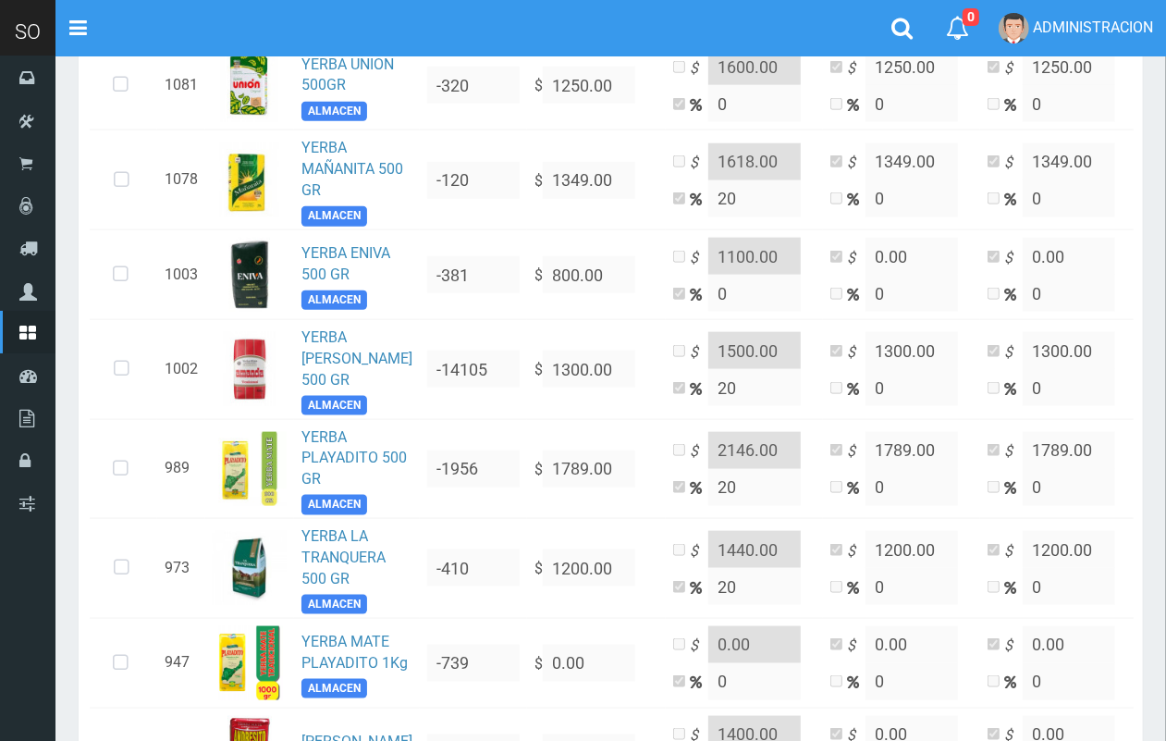
scroll to position [1447, 0]
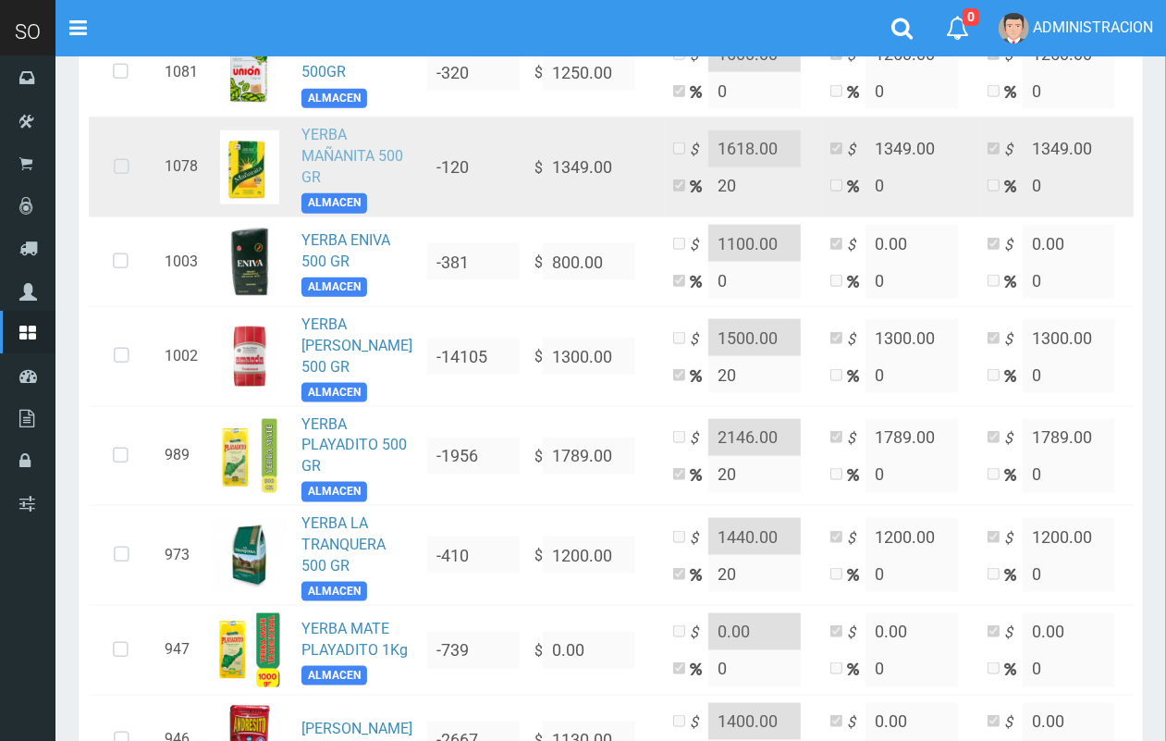
click at [362, 186] on link "YERBA MAÑANITA 500 GR" at bounding box center [352, 156] width 102 height 60
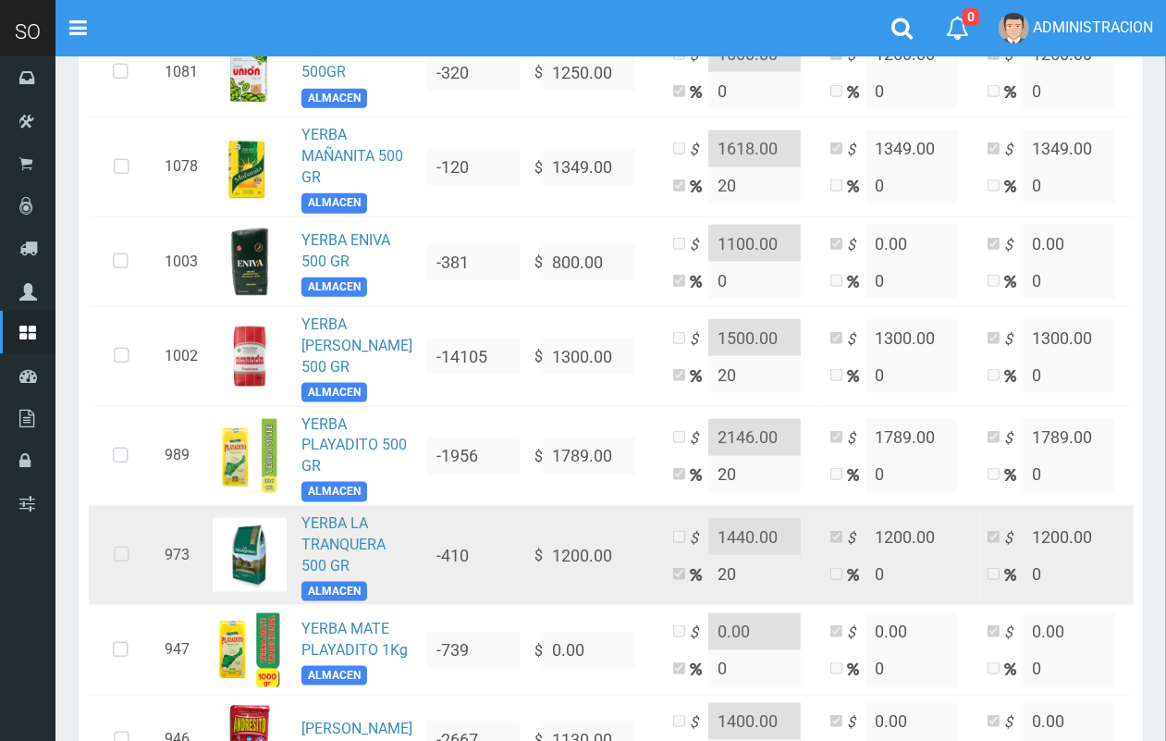
click at [343, 590] on td "YERBA LA TRANQUERA 500 GR ALMACEN" at bounding box center [357, 556] width 126 height 100
click at [289, 606] on td at bounding box center [249, 556] width 89 height 100
click at [331, 574] on link "YERBA LA TRANQUERA 500 GR" at bounding box center [343, 544] width 84 height 60
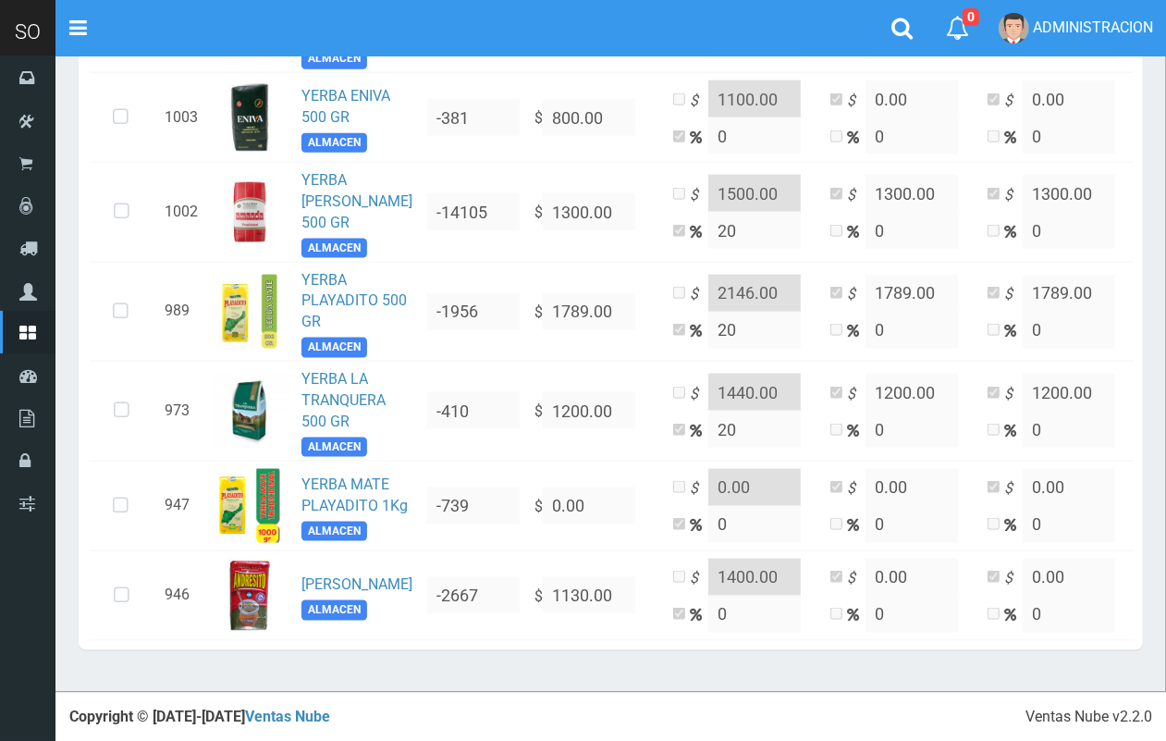
scroll to position [1701, 0]
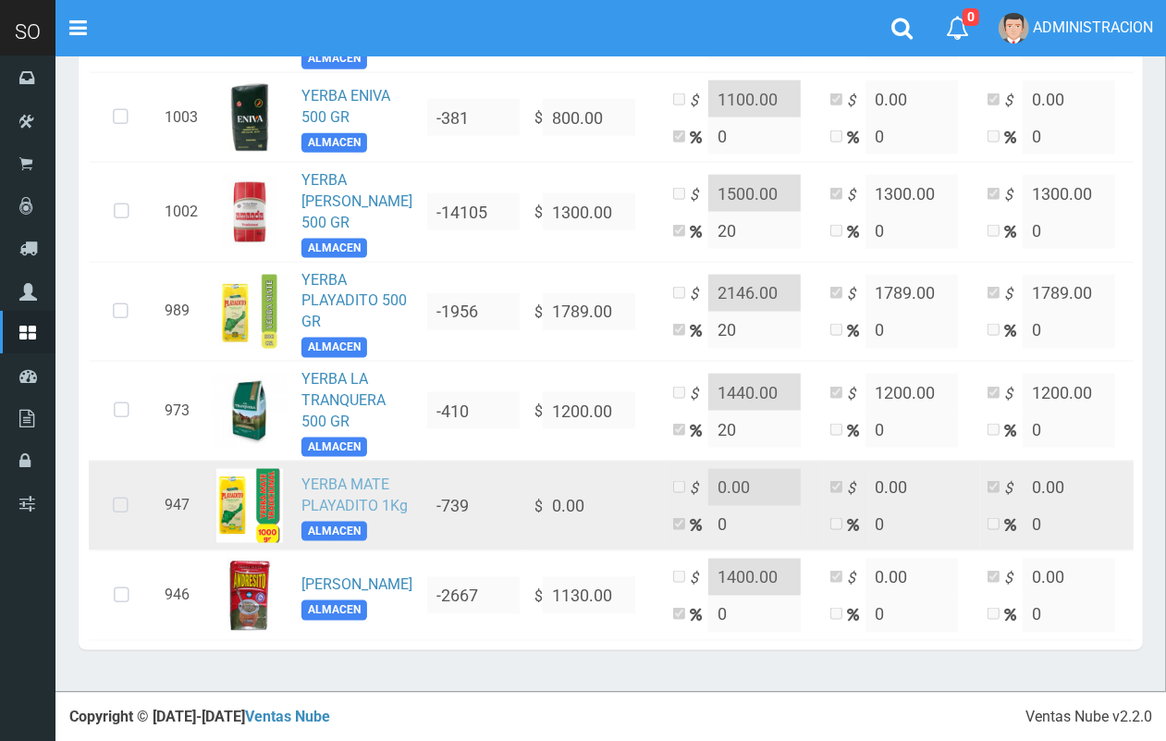
click at [328, 475] on link "YERBA MATE PLAYADITO 1Kg" at bounding box center [354, 494] width 106 height 39
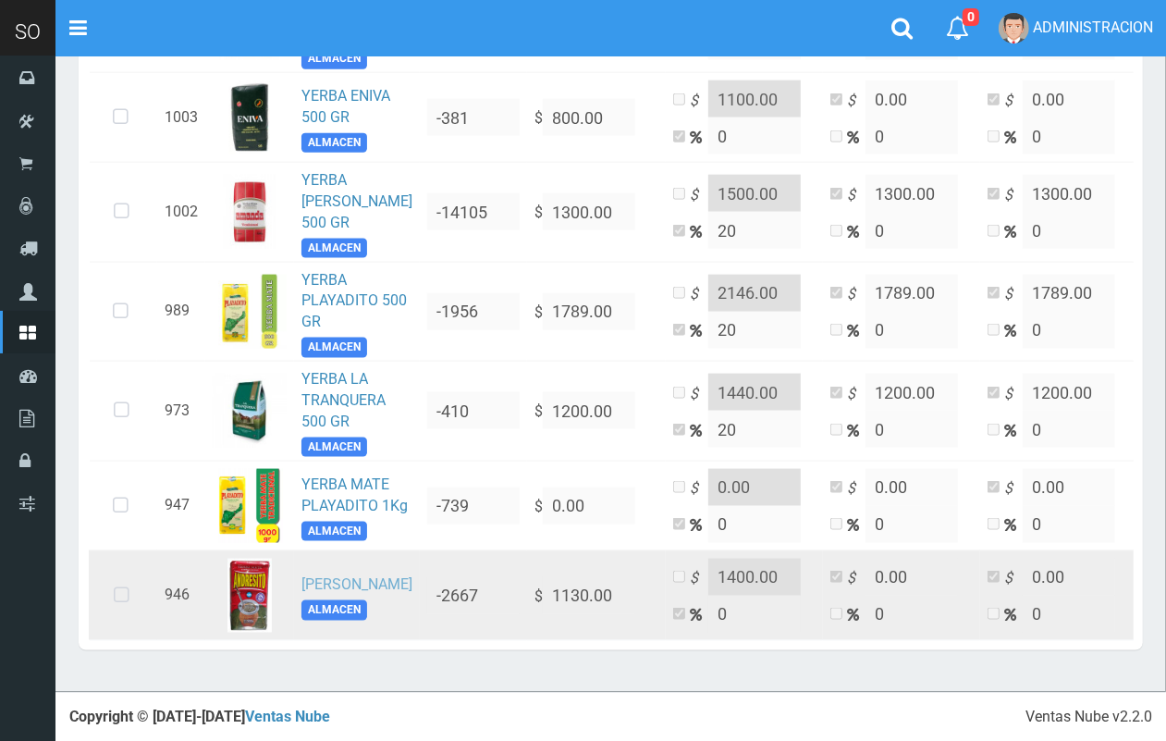
click at [342, 575] on link "YERBA ANDRESITO" at bounding box center [356, 584] width 111 height 18
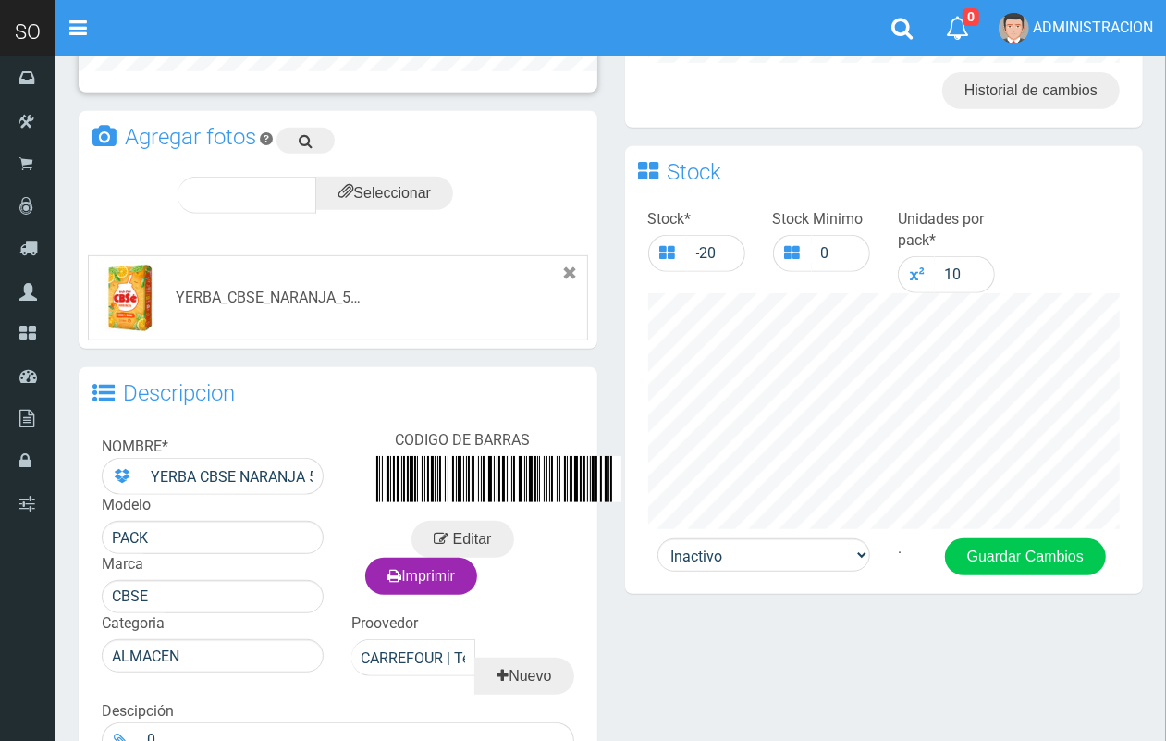
scroll to position [608, 0]
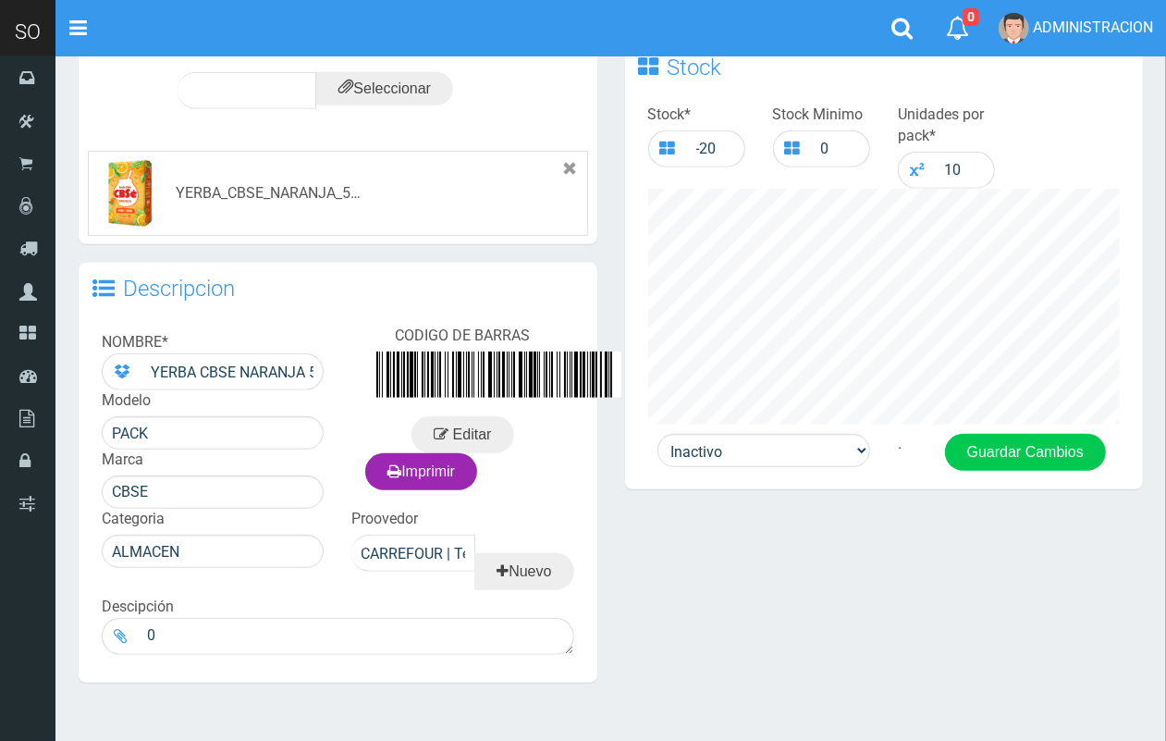
drag, startPoint x: 1182, startPoint y: 143, endPoint x: 1167, endPoint y: 444, distance: 300.9
click at [1166, 441] on html "Cargando... × Nueva alerta Toggle navigation 0" at bounding box center [583, 108] width 1166 height 1416
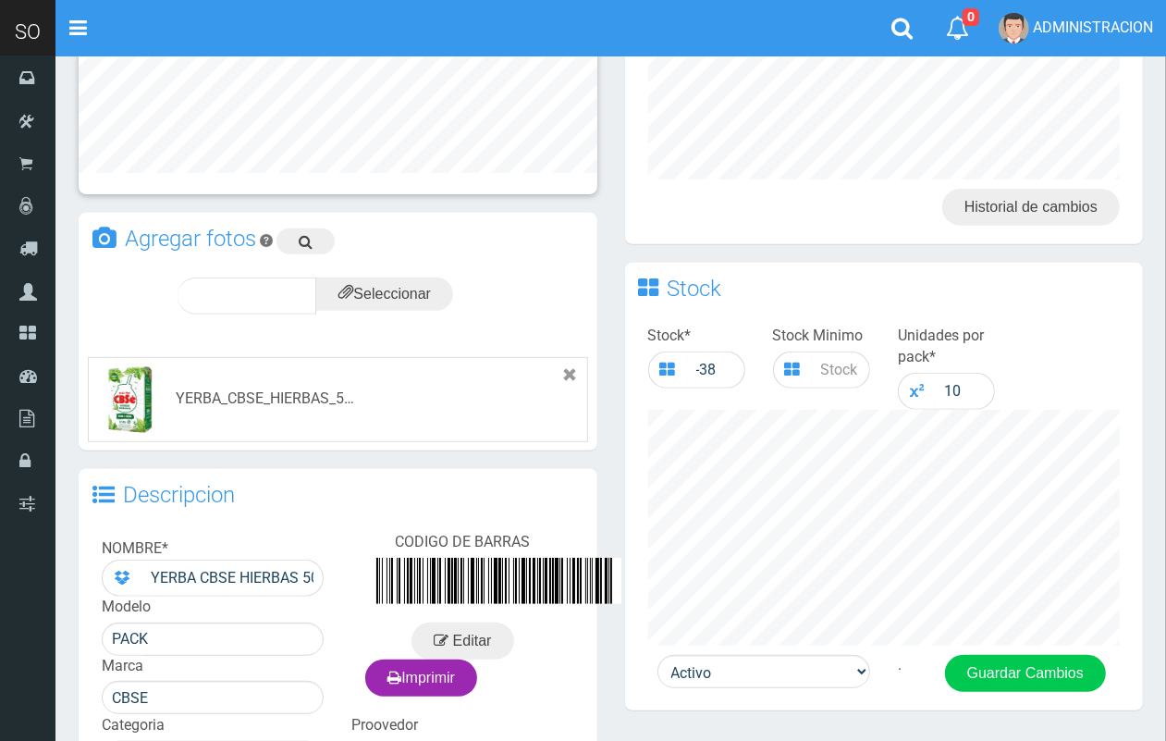
drag, startPoint x: 1182, startPoint y: 359, endPoint x: 863, endPoint y: 275, distance: 329.9
click at [1166, 439] on html "Cargando... × Nueva alerta Toggle navigation 0" at bounding box center [583, 321] width 1166 height 1401
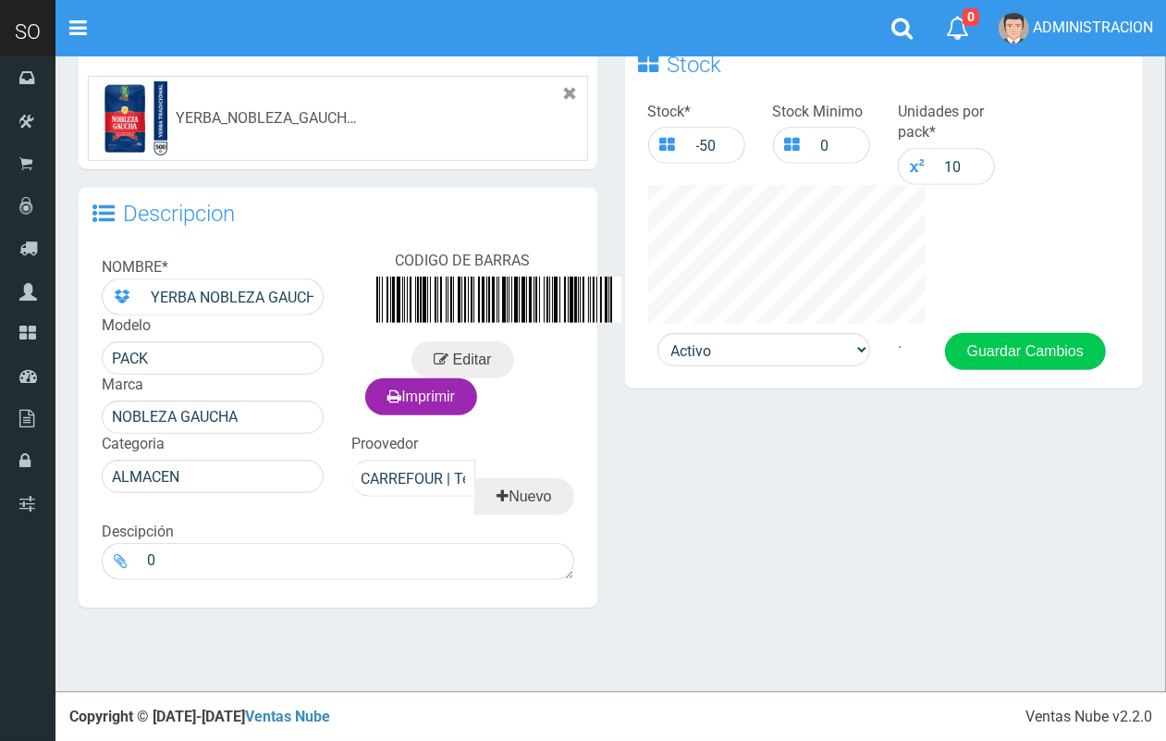
drag, startPoint x: 1182, startPoint y: 206, endPoint x: 1116, endPoint y: 597, distance: 396.6
click at [1124, 598] on html "Cargando... × Nueva alerta Toggle navigation 0" at bounding box center [583, 93] width 1166 height 1296
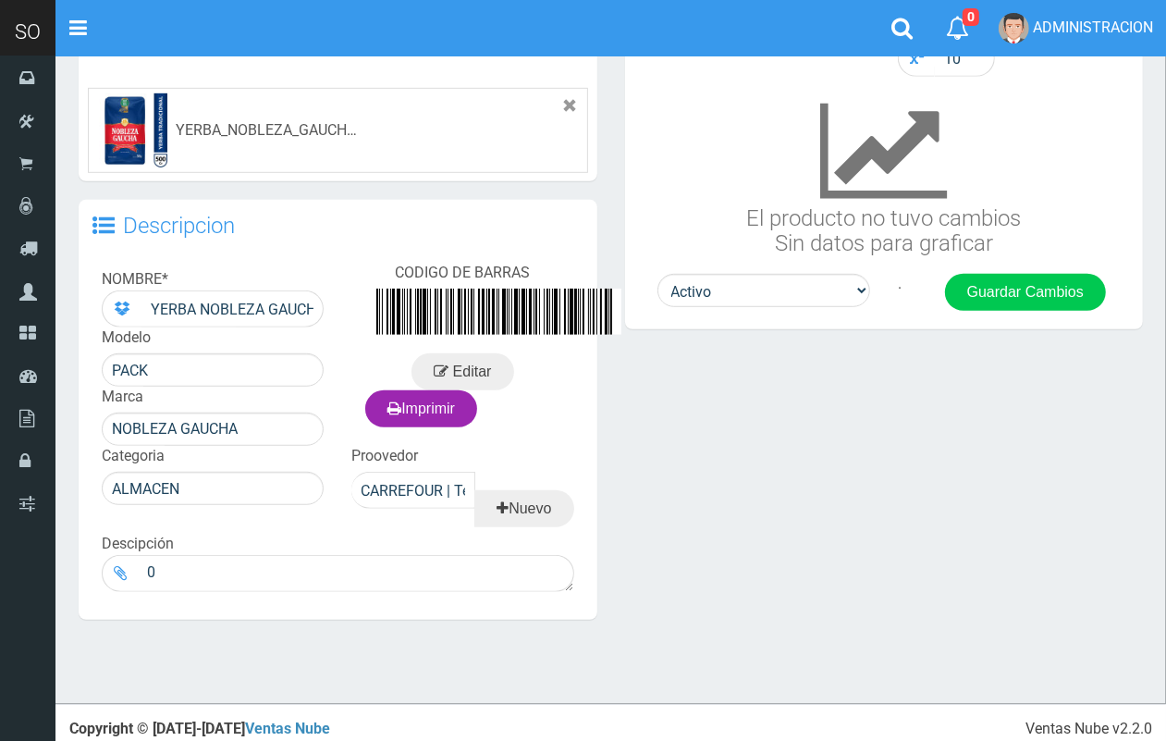
scroll to position [673, 0]
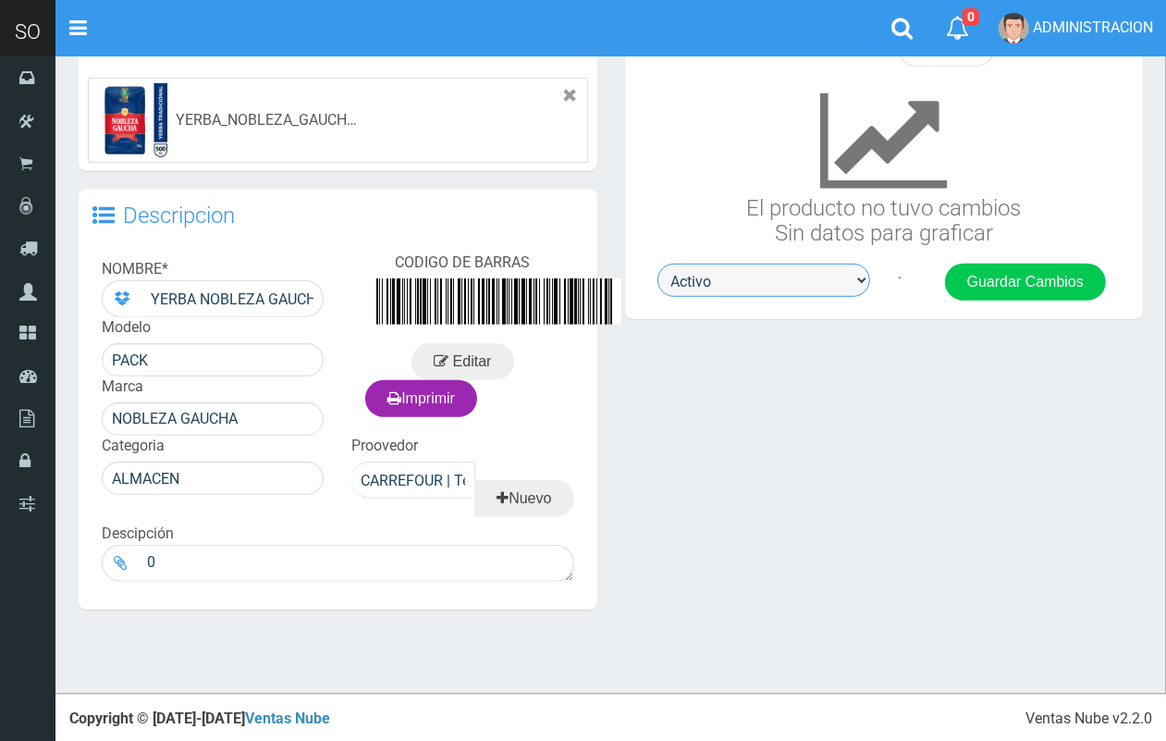
click at [717, 289] on select "Activo Inactivo" at bounding box center [763, 280] width 213 height 33
select select "0"
click at [657, 264] on select "Activo Inactivo" at bounding box center [763, 280] width 213 height 33
click at [1004, 259] on div "Stock * -50 Stock Minimo 0 Unidades por pack * 10 El producto no tuvo cambios S…" at bounding box center [884, 118] width 519 height 289
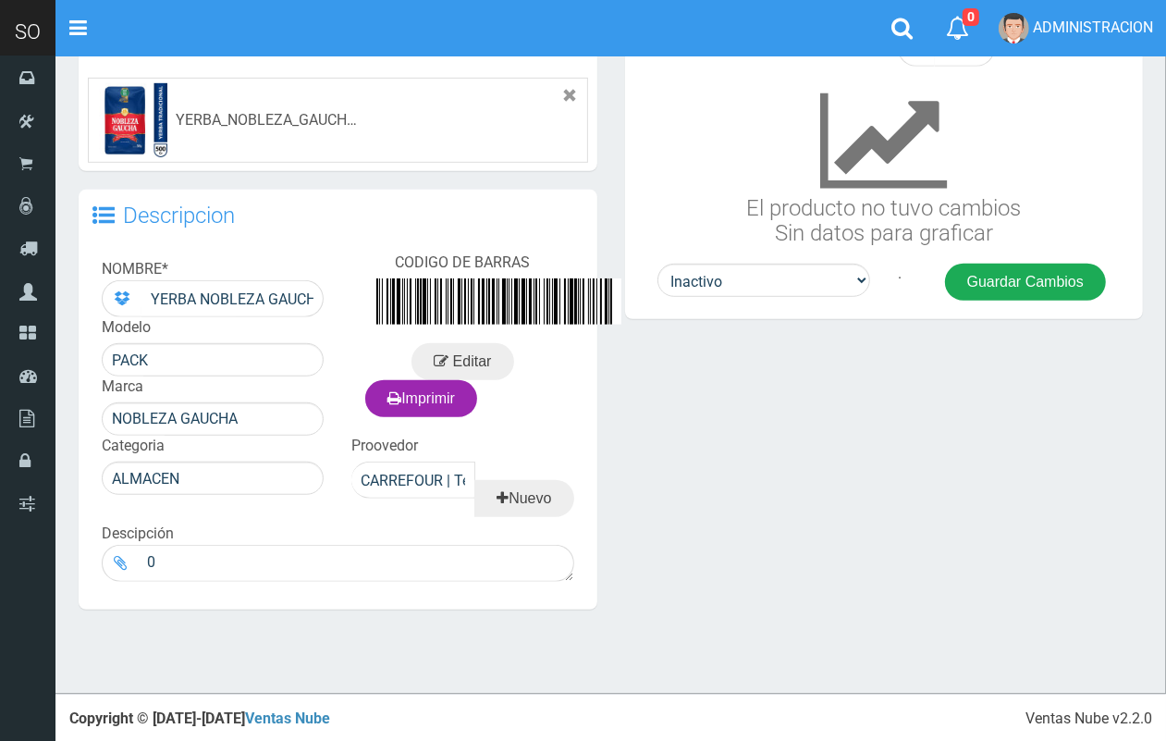
click at [1011, 285] on button "Guardar Cambios" at bounding box center [1025, 282] width 161 height 37
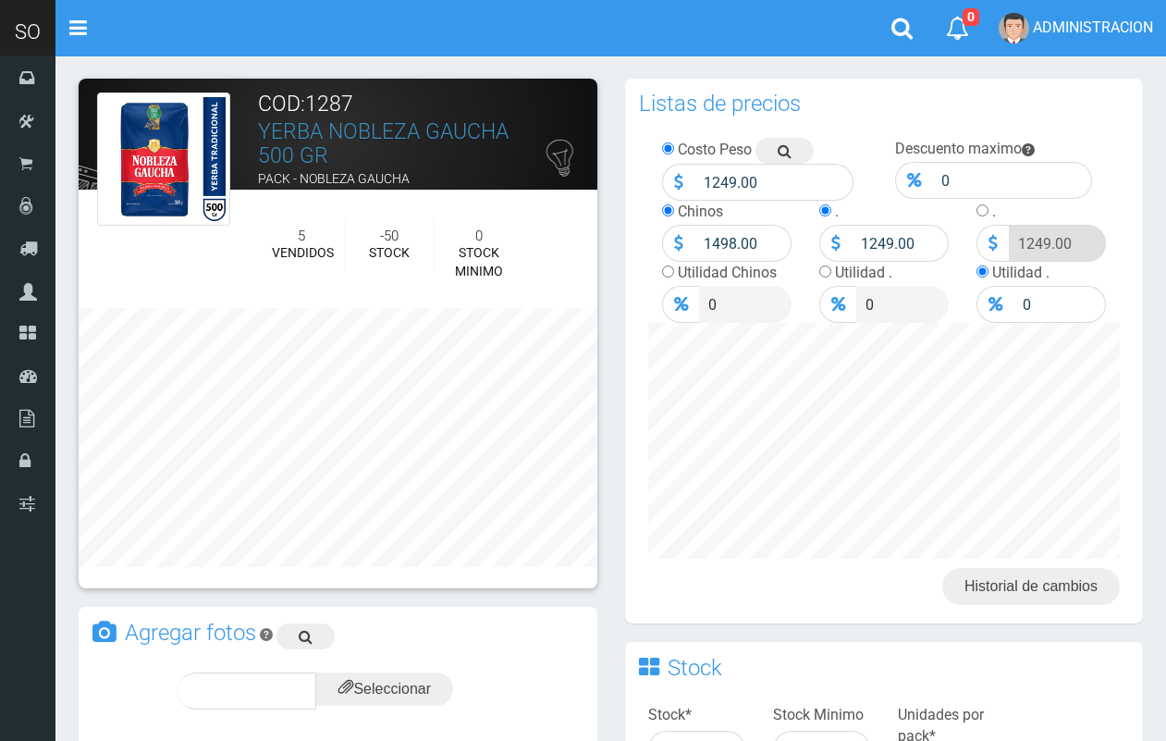
scroll to position [673, 0]
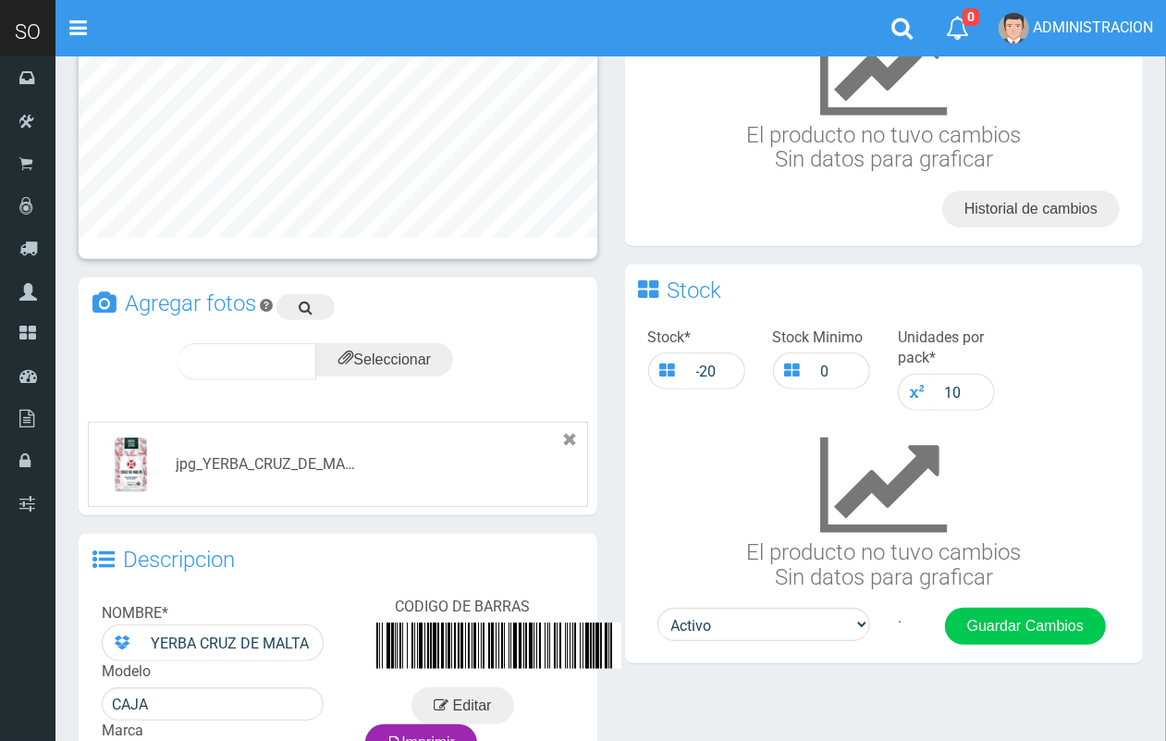
scroll to position [361, 0]
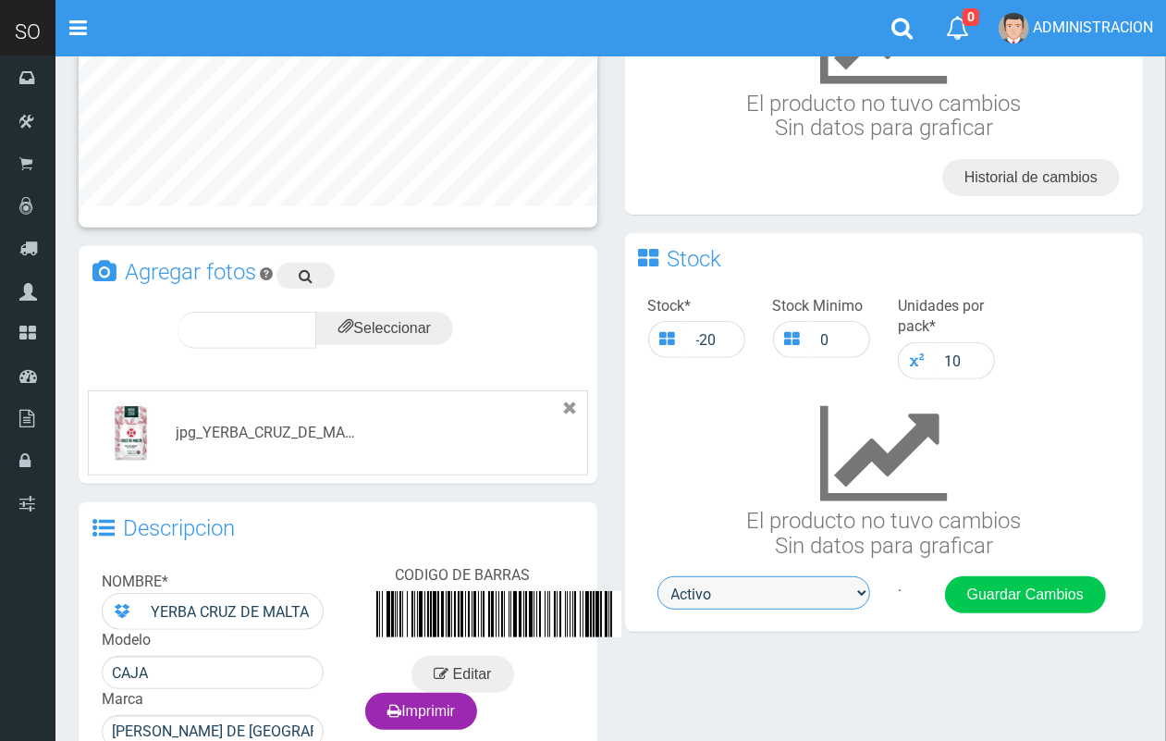
drag, startPoint x: 826, startPoint y: 583, endPoint x: 829, endPoint y: 603, distance: 20.7
click at [826, 583] on select "Activo Inactivo" at bounding box center [763, 592] width 213 height 33
select select "0"
click at [657, 576] on select "Activo Inactivo" at bounding box center [763, 592] width 213 height 33
click at [985, 589] on button "Guardar Cambios" at bounding box center [1025, 594] width 161 height 37
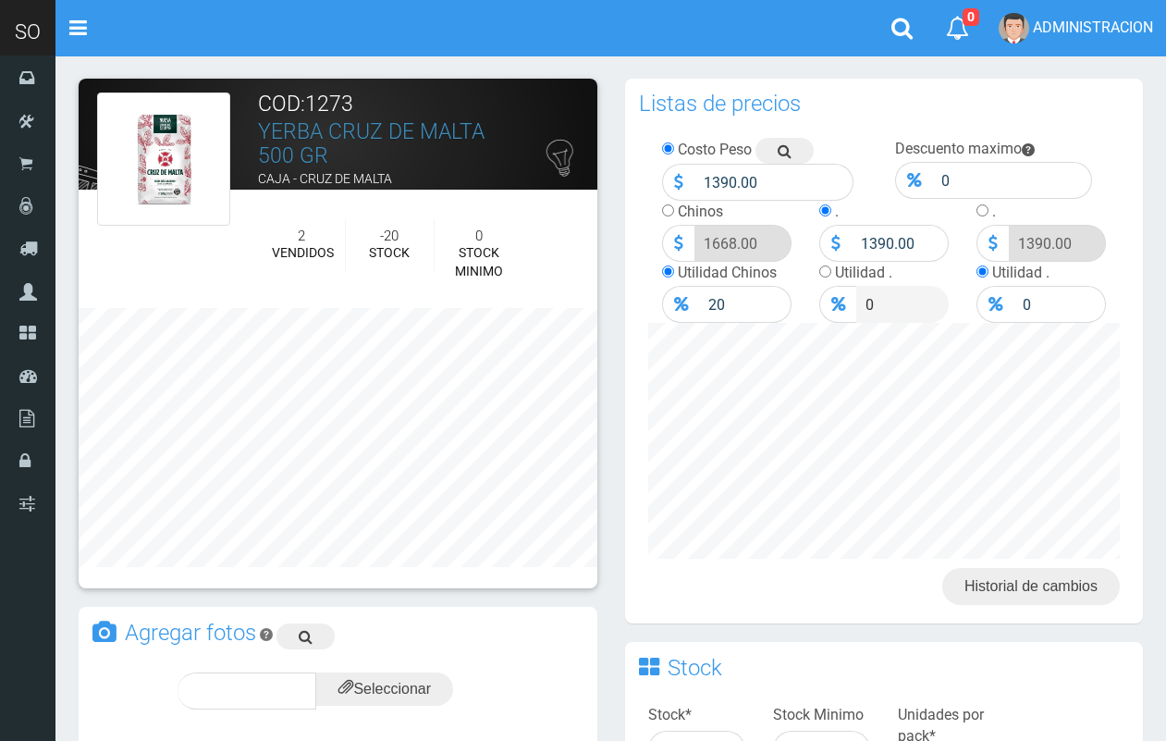
scroll to position [361, 0]
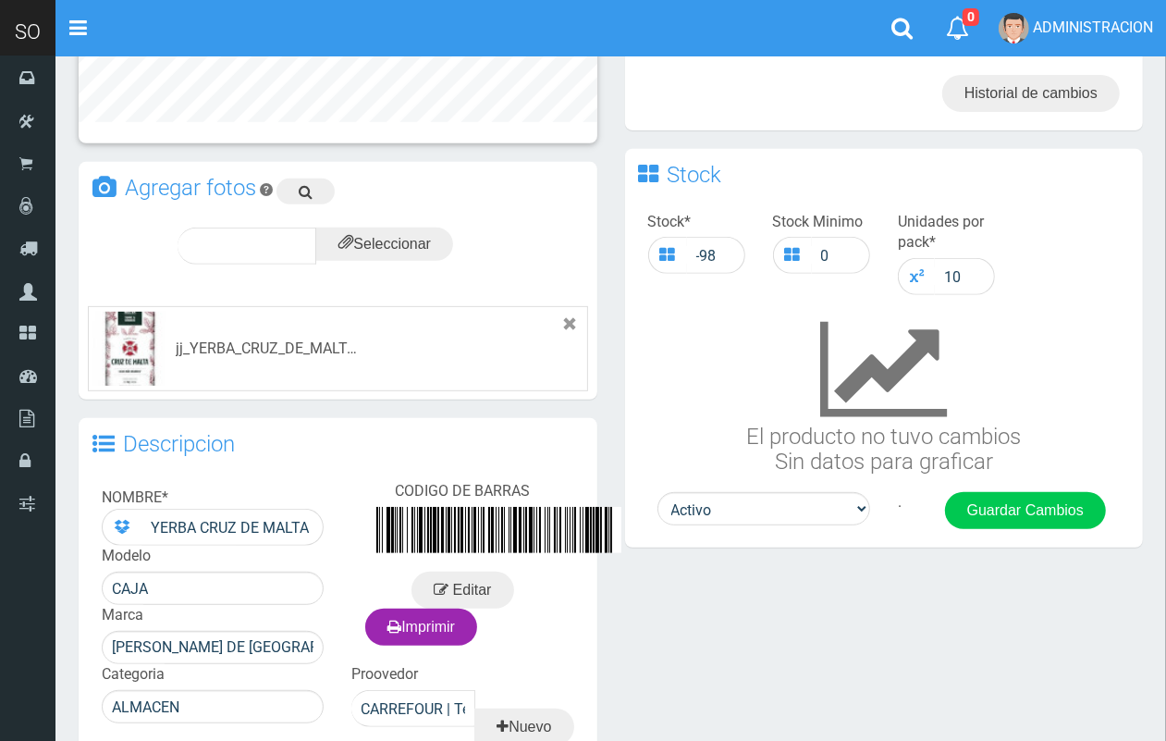
scroll to position [449, 0]
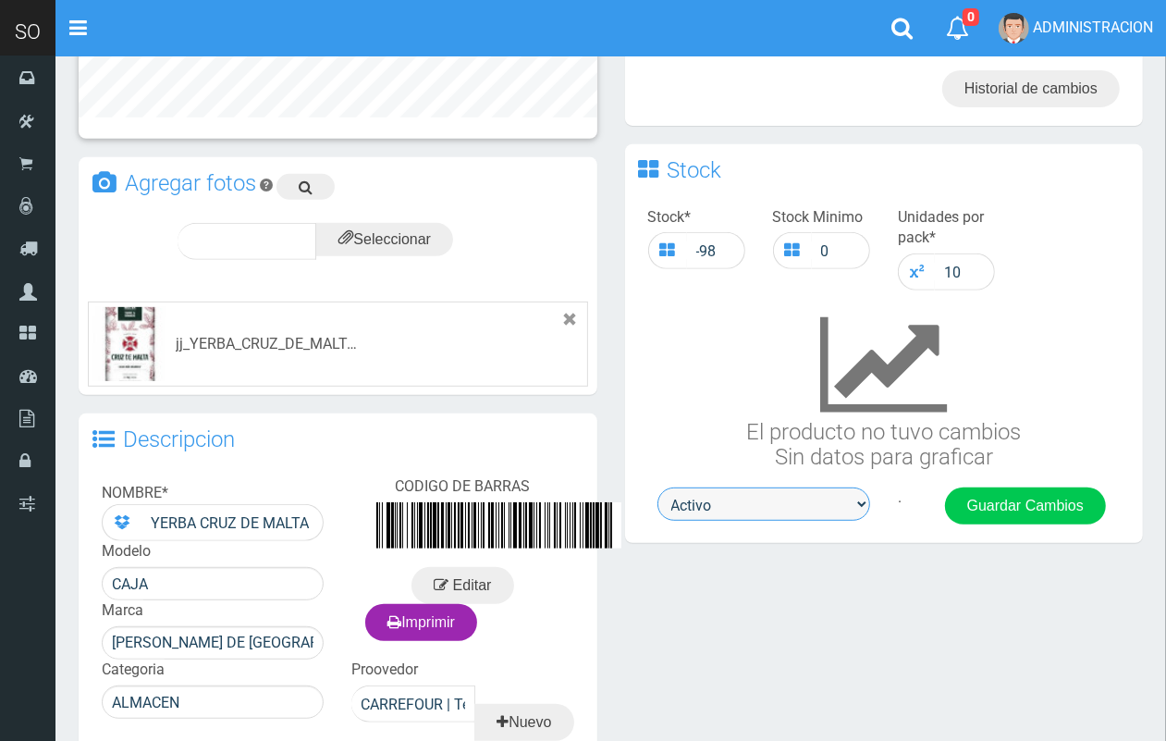
click at [728, 513] on select "Activo Inactivo" at bounding box center [763, 503] width 213 height 33
select select "0"
click at [657, 487] on select "Activo Inactivo" at bounding box center [763, 503] width 213 height 33
click at [1009, 493] on button "Guardar Cambios" at bounding box center [1025, 505] width 161 height 37
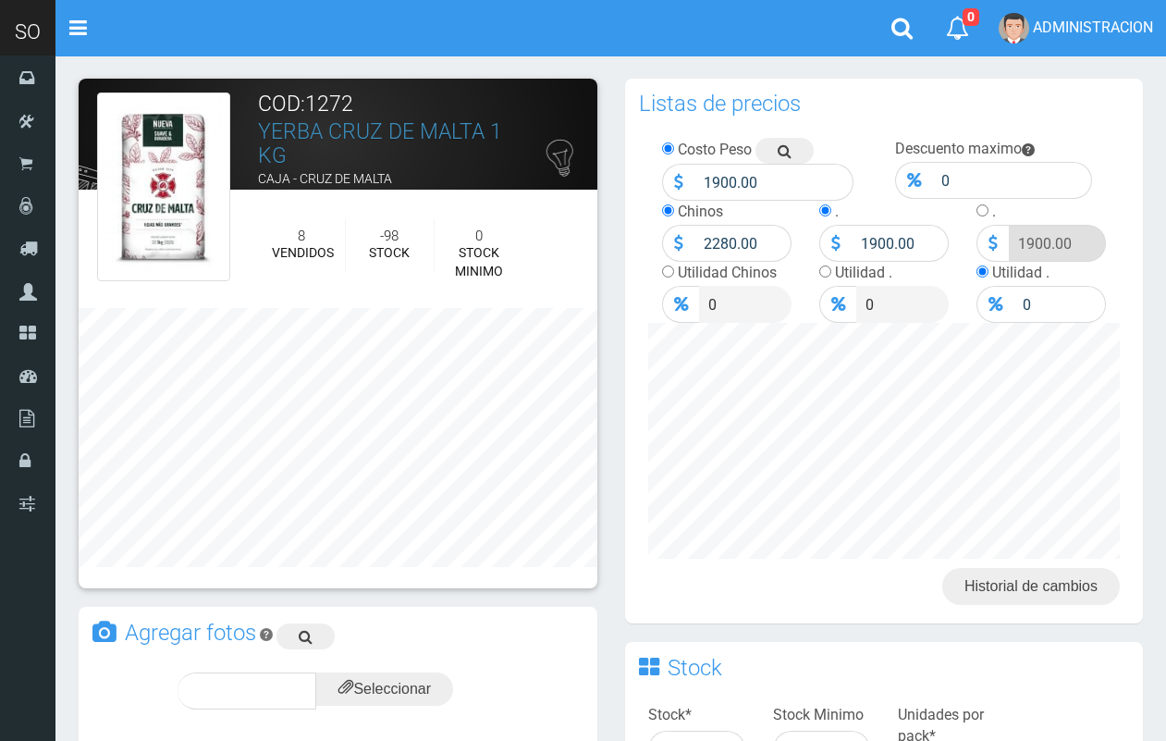
scroll to position [449, 0]
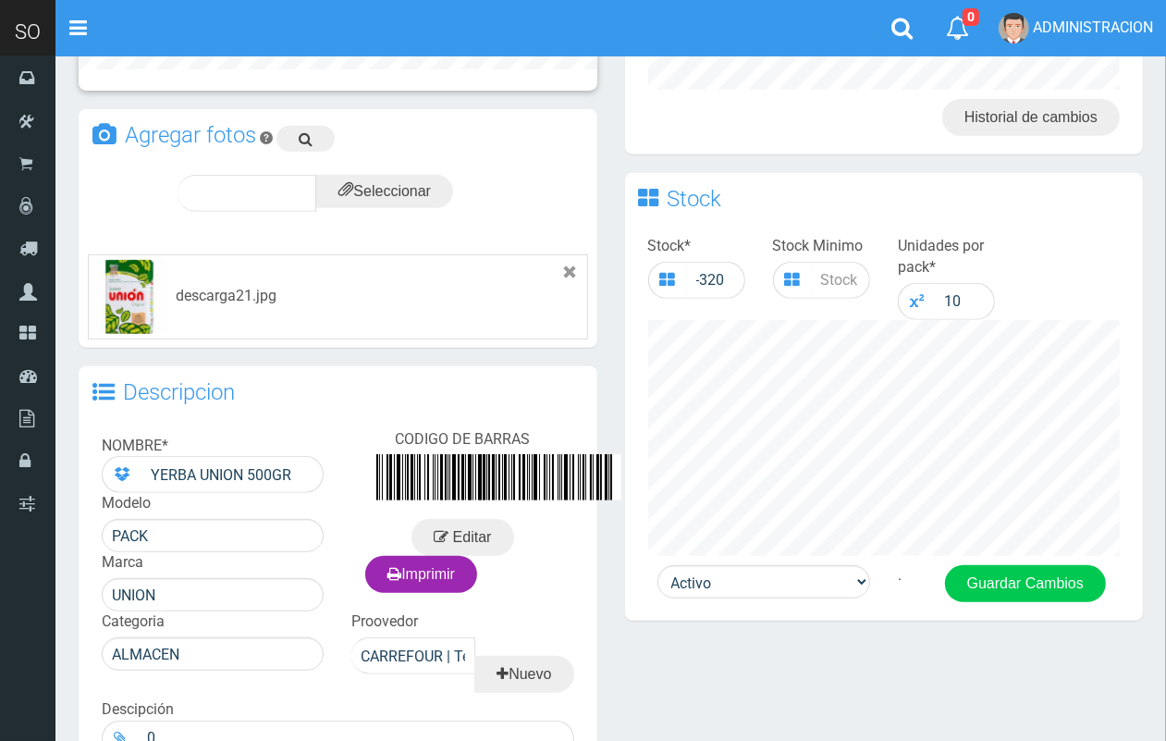
drag, startPoint x: 1179, startPoint y: 160, endPoint x: 1142, endPoint y: 421, distance: 263.4
click at [1161, 410] on html "Cargando... × Nueva alerta Toggle navigation 0" at bounding box center [583, 225] width 1166 height 1388
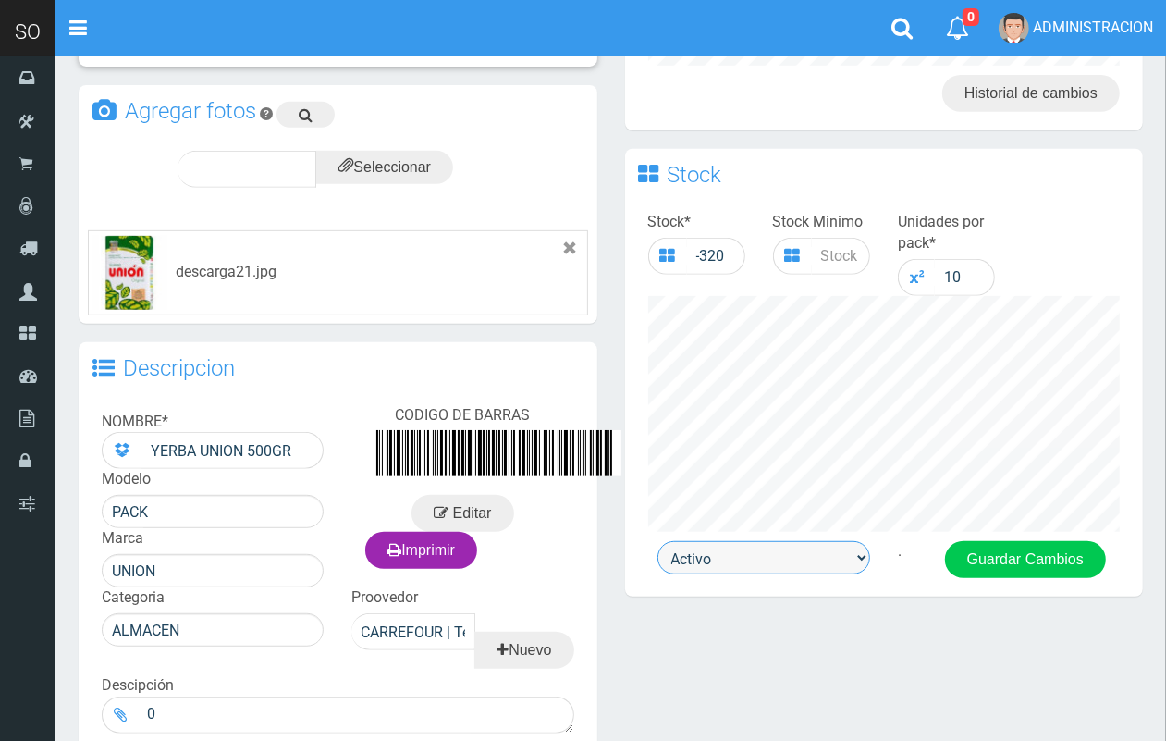
click at [751, 551] on select "Activo Inactivo" at bounding box center [763, 557] width 213 height 33
select select "0"
click at [657, 541] on select "Activo Inactivo" at bounding box center [763, 557] width 213 height 33
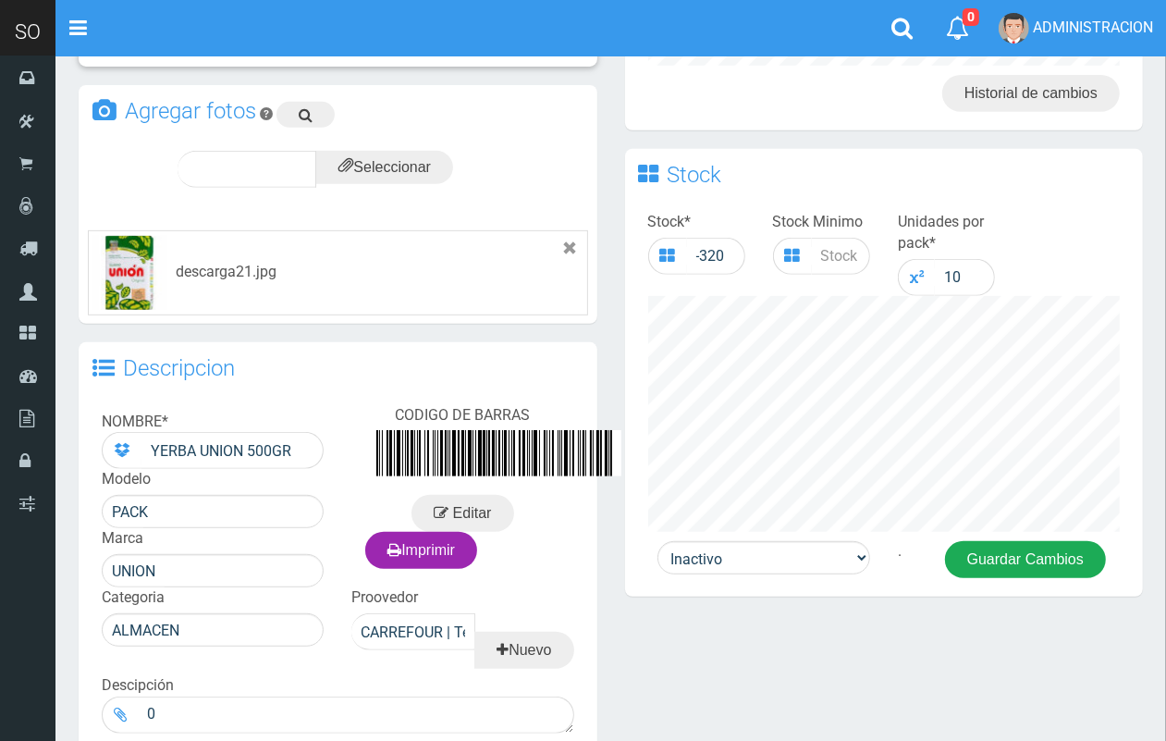
click at [985, 551] on button "Guardar Cambios" at bounding box center [1025, 559] width 161 height 37
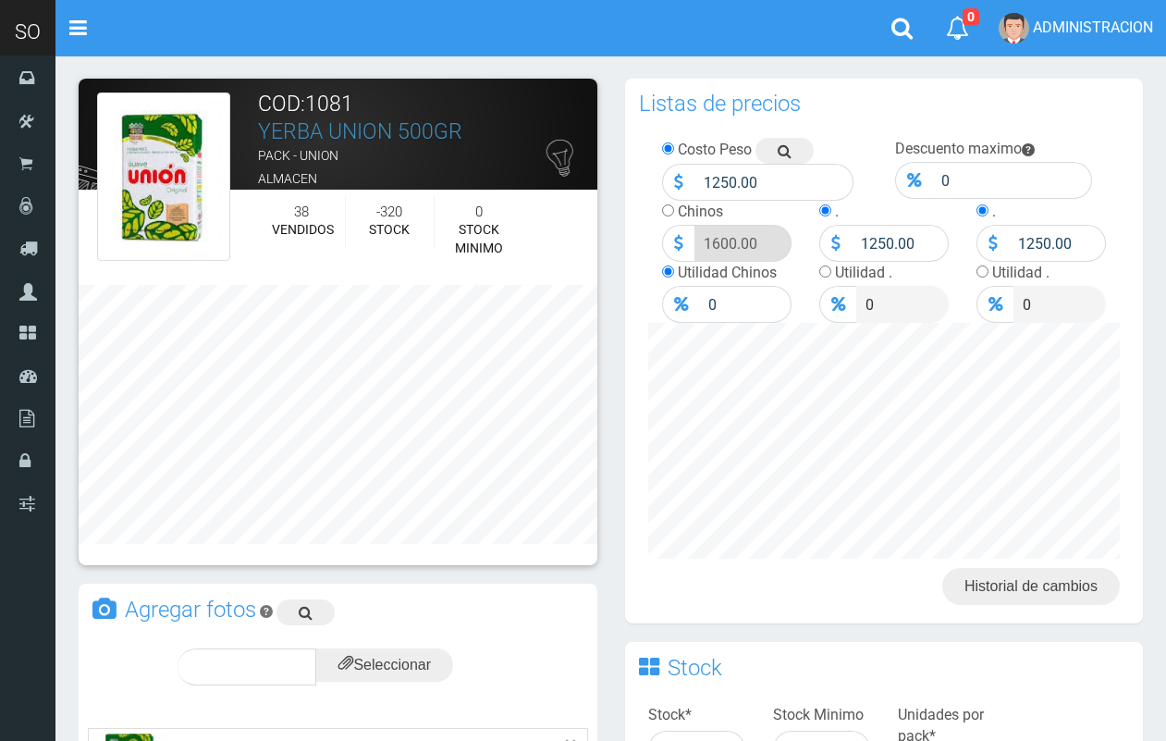
scroll to position [493, 0]
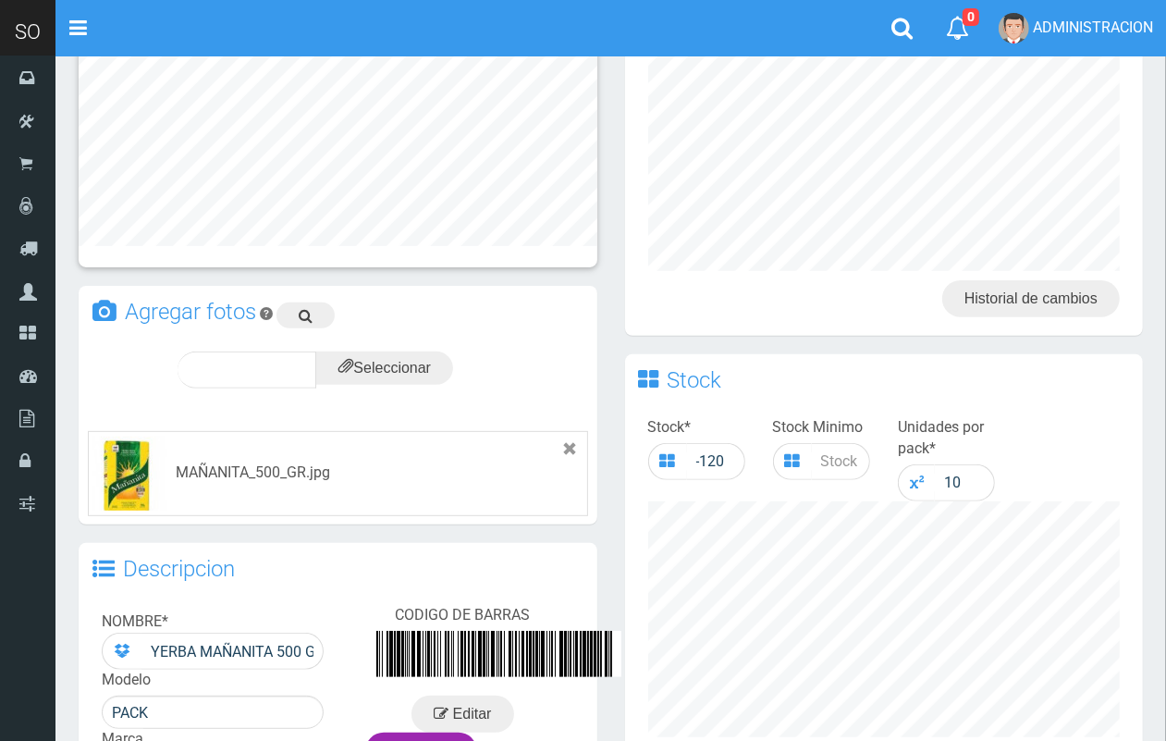
scroll to position [476, 0]
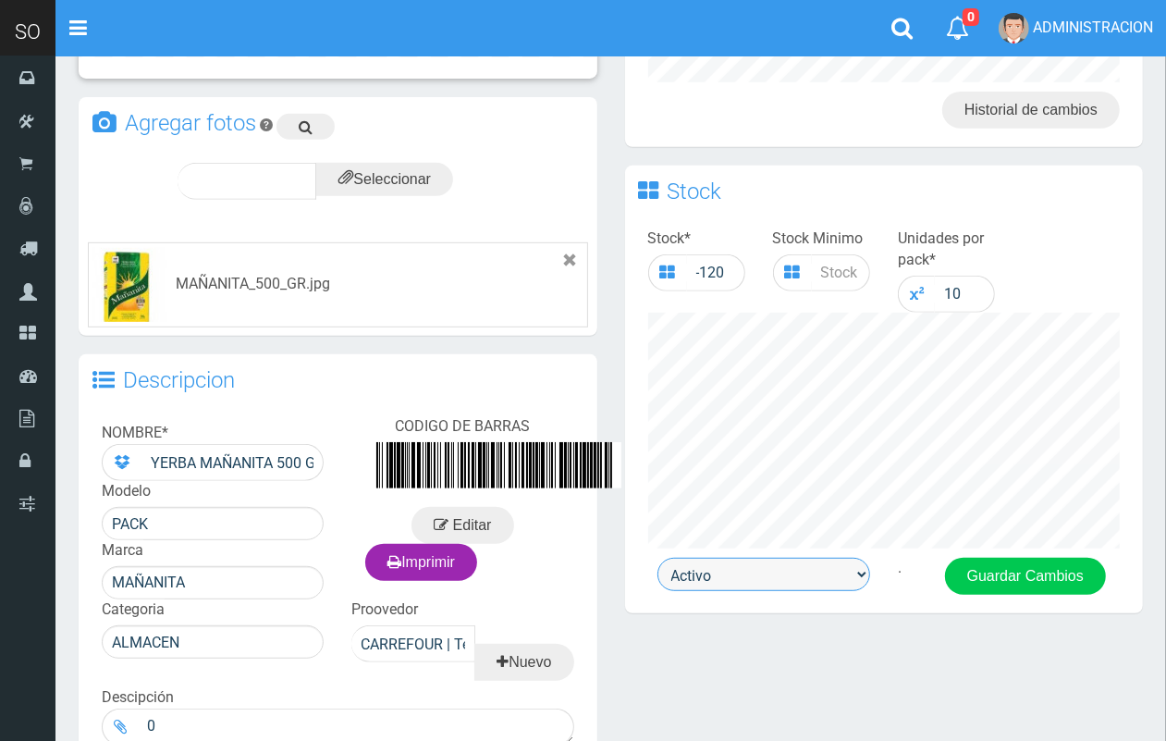
click at [802, 575] on select "Activo Inactivo" at bounding box center [763, 574] width 213 height 33
select select "0"
click at [657, 558] on select "Activo Inactivo" at bounding box center [763, 574] width 213 height 33
click at [994, 583] on button "Guardar Cambios" at bounding box center [1025, 576] width 161 height 37
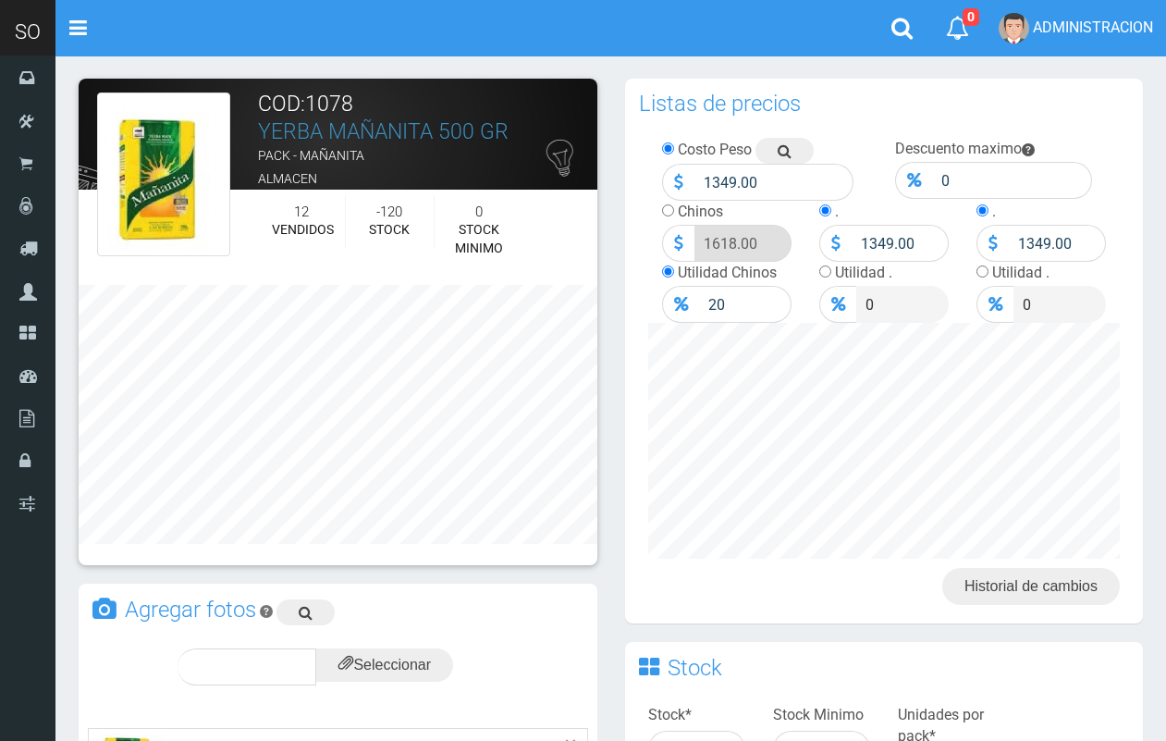
scroll to position [476, 0]
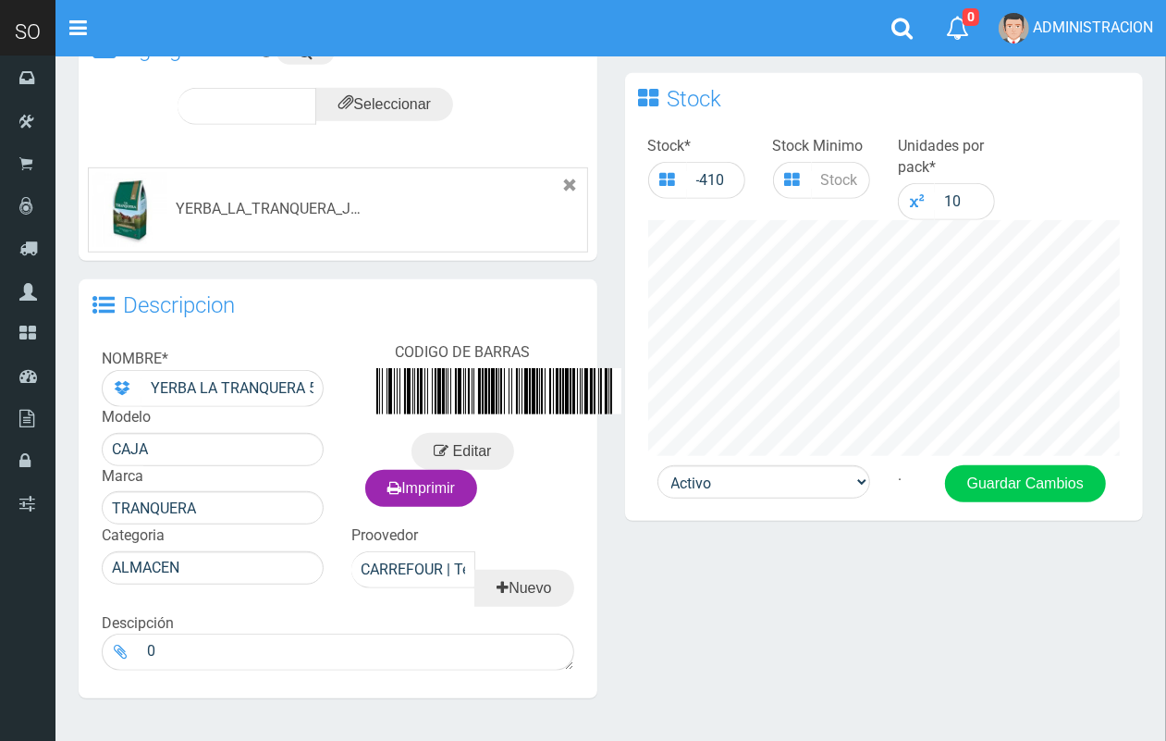
scroll to position [575, 0]
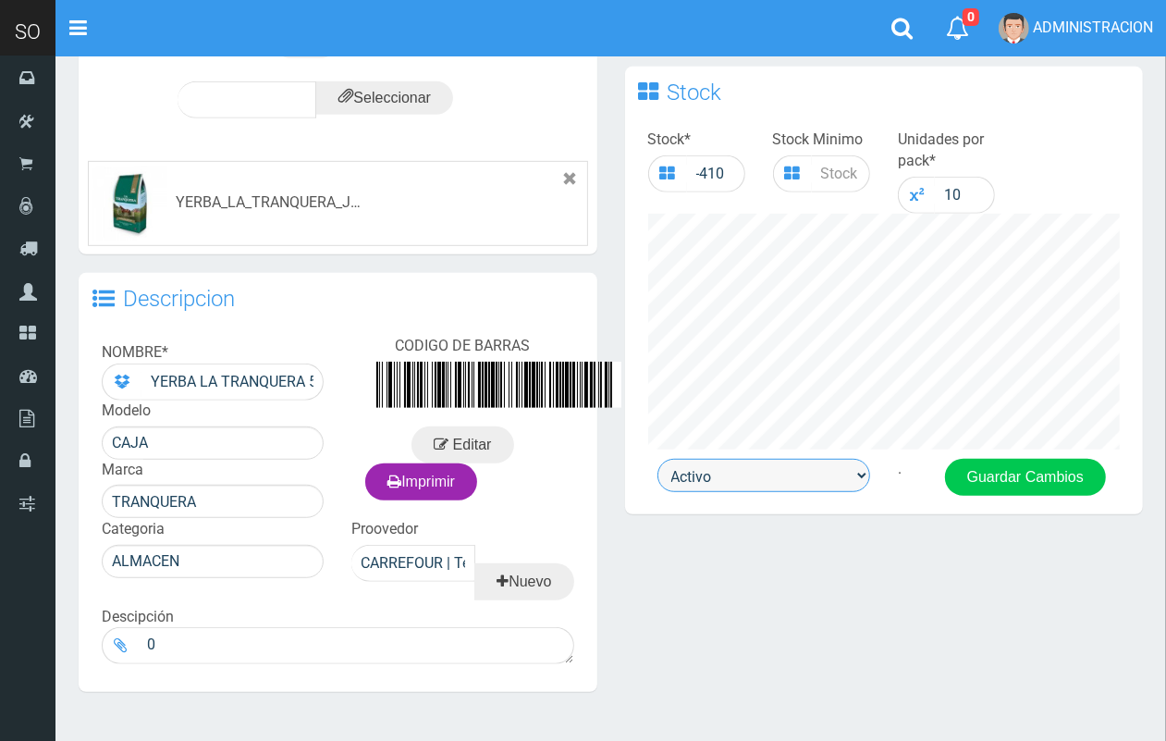
click at [853, 479] on select "Activo Inactivo" at bounding box center [763, 475] width 213 height 33
select select "0"
click at [657, 459] on select "Activo Inactivo" at bounding box center [763, 475] width 213 height 33
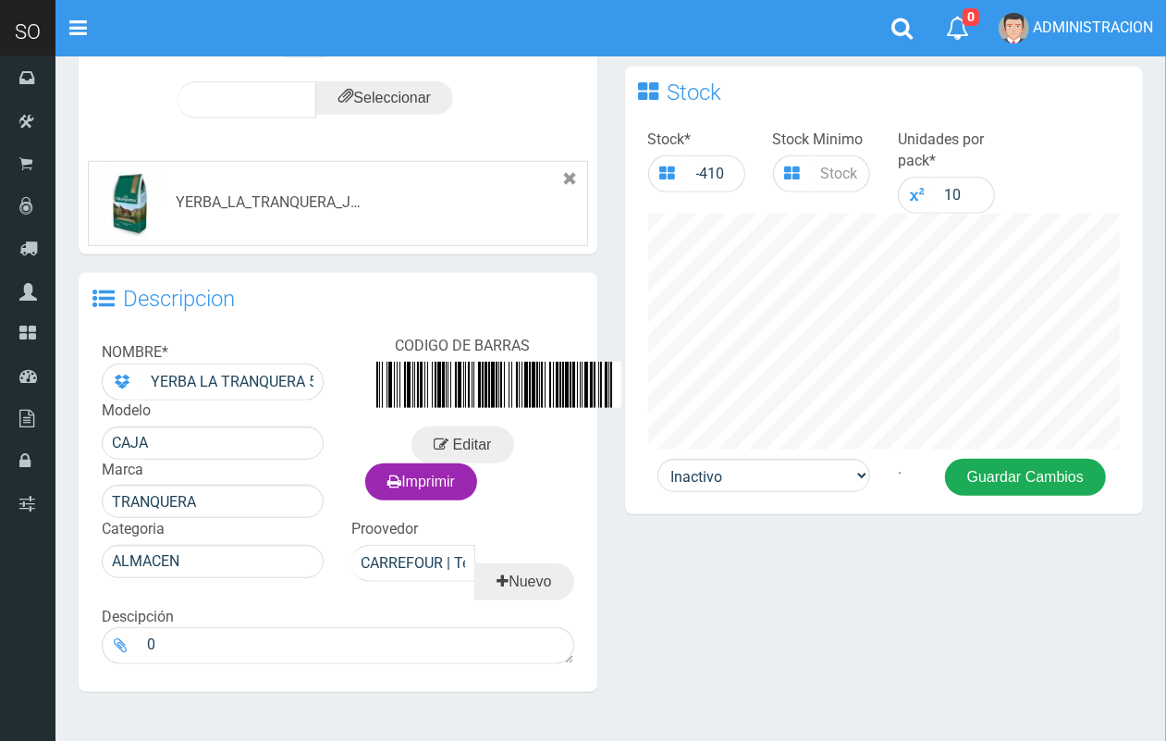
click at [1011, 483] on button "Guardar Cambios" at bounding box center [1025, 477] width 161 height 37
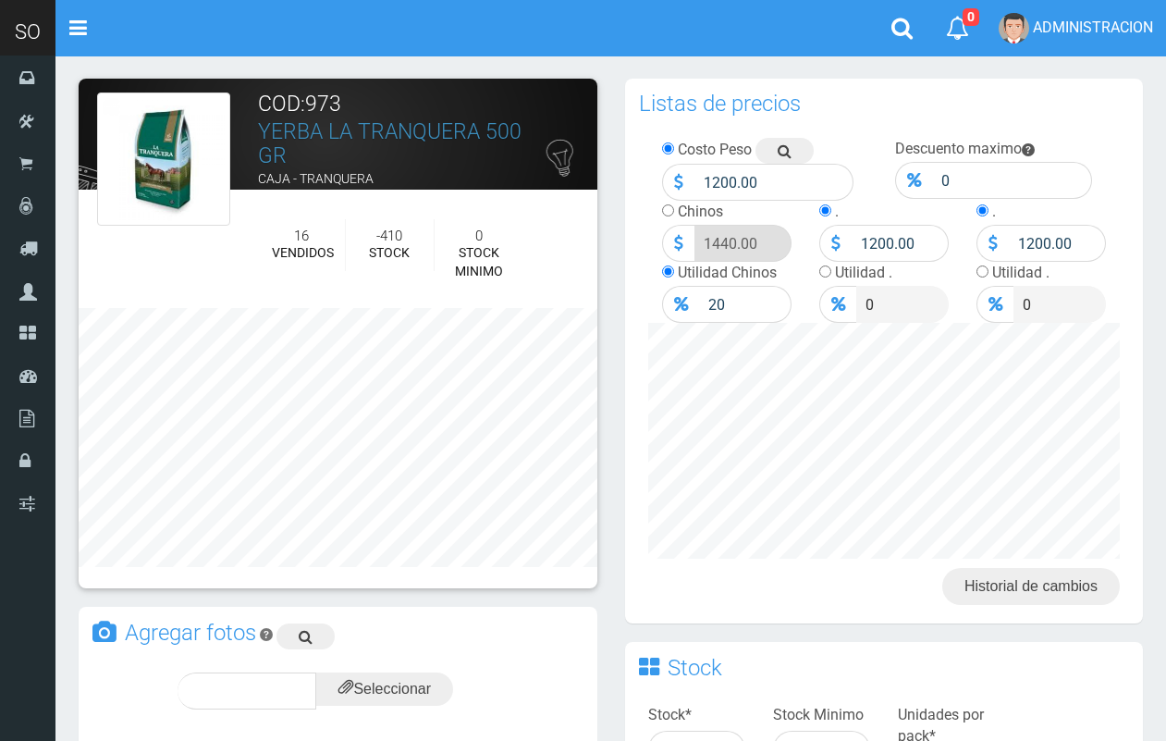
scroll to position [590, 0]
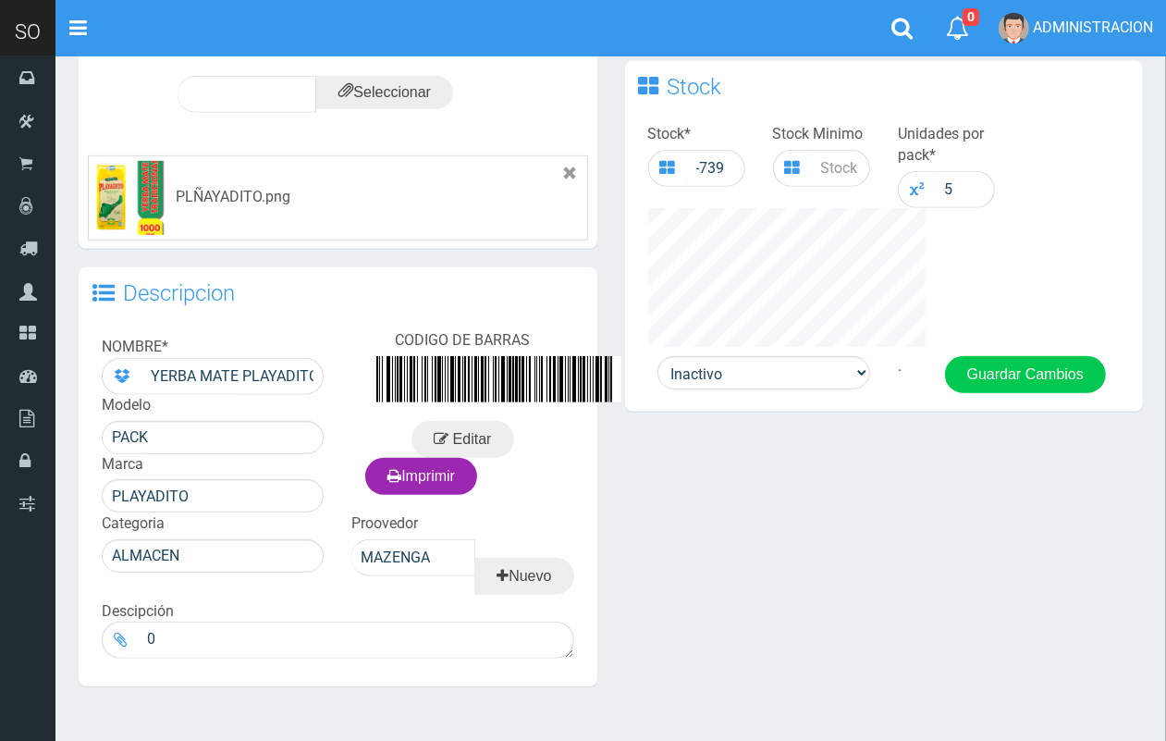
scroll to position [607, 0]
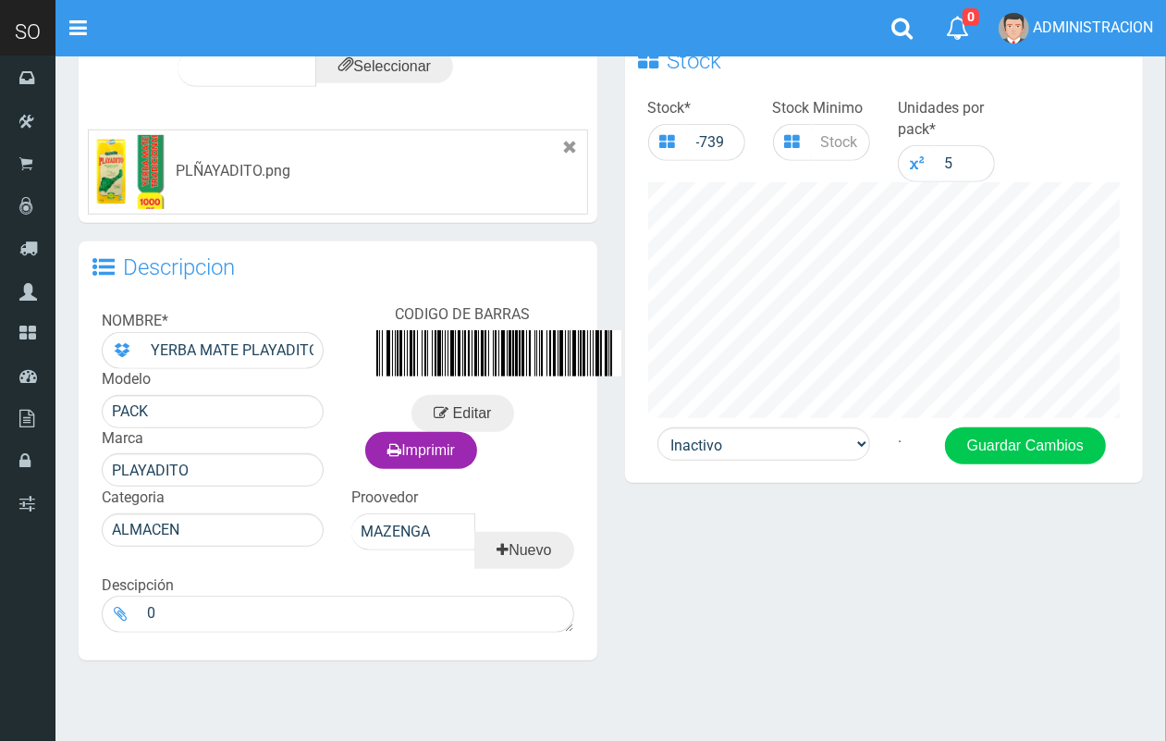
click at [769, 464] on div "Activo Inactivo . Guardar Cambios" at bounding box center [884, 454] width 519 height 55
click at [765, 450] on select "Activo Inactivo" at bounding box center [763, 443] width 213 height 33
select select "1"
click at [657, 427] on select "Activo Inactivo" at bounding box center [763, 443] width 213 height 33
click at [997, 439] on button "Guardar Cambios" at bounding box center [1025, 445] width 161 height 37
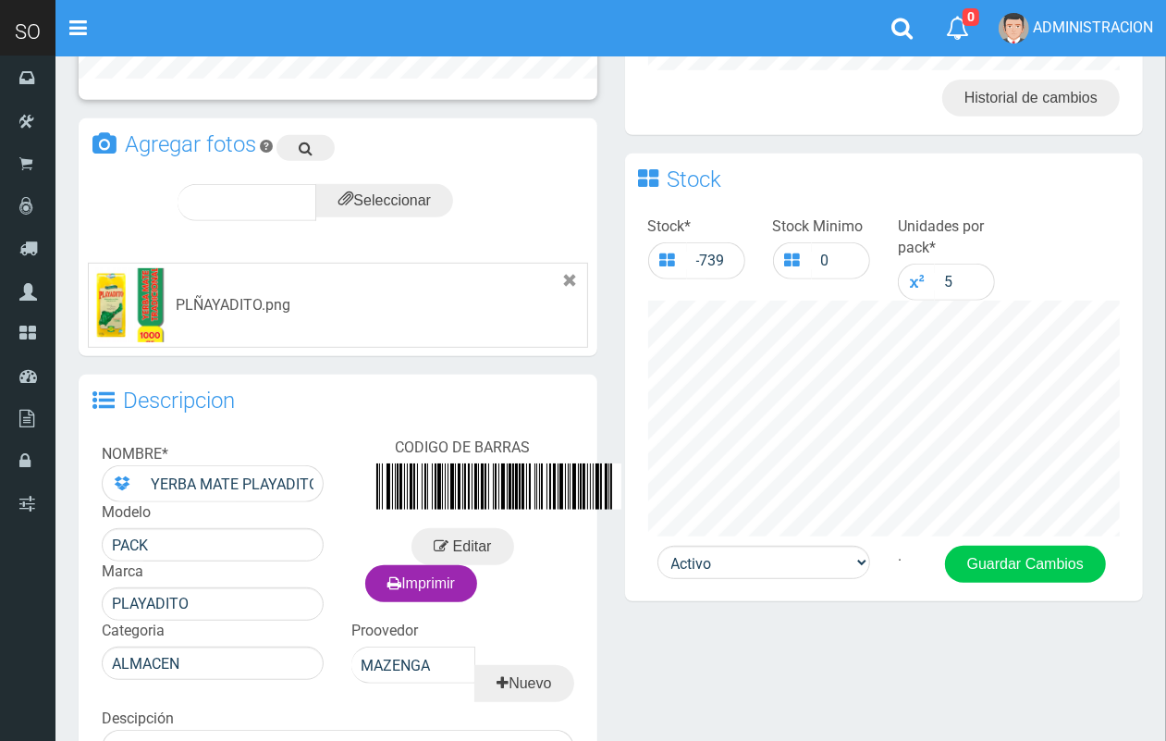
scroll to position [584, 0]
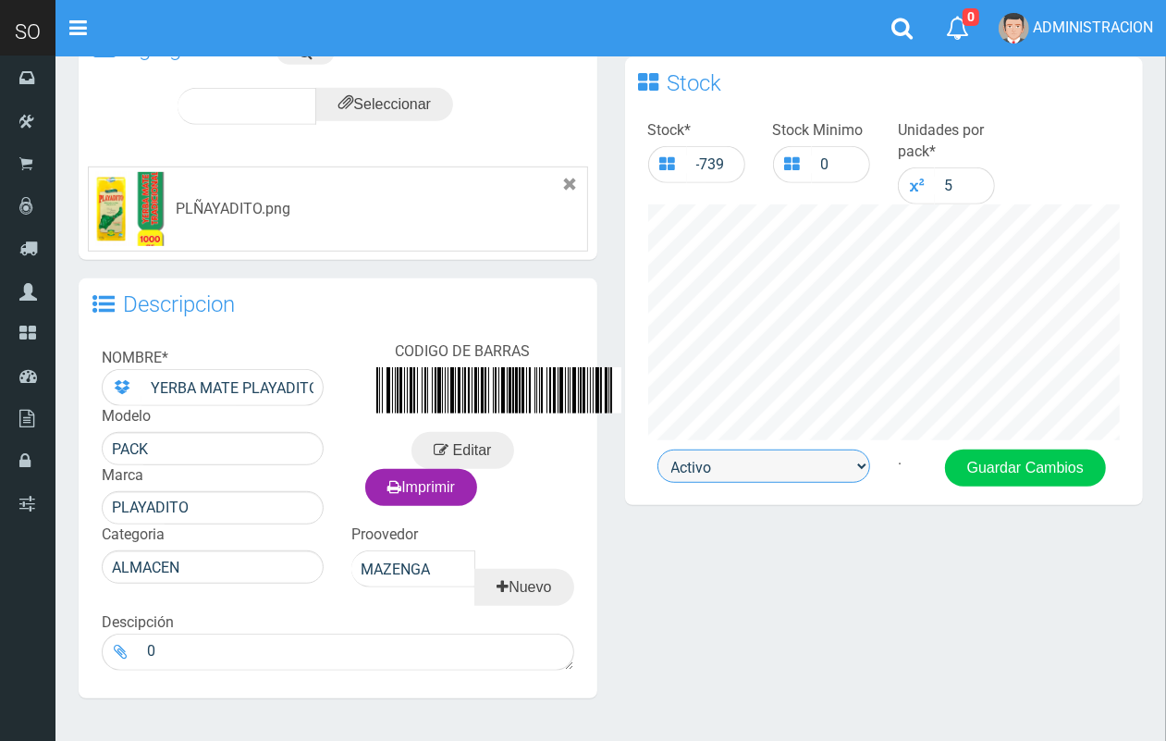
click at [696, 476] on select "Activo Inactivo" at bounding box center [763, 465] width 213 height 33
select select "0"
click at [657, 449] on select "Activo Inactivo" at bounding box center [763, 465] width 213 height 33
click at [1014, 463] on button "Guardar Cambios" at bounding box center [1025, 467] width 161 height 37
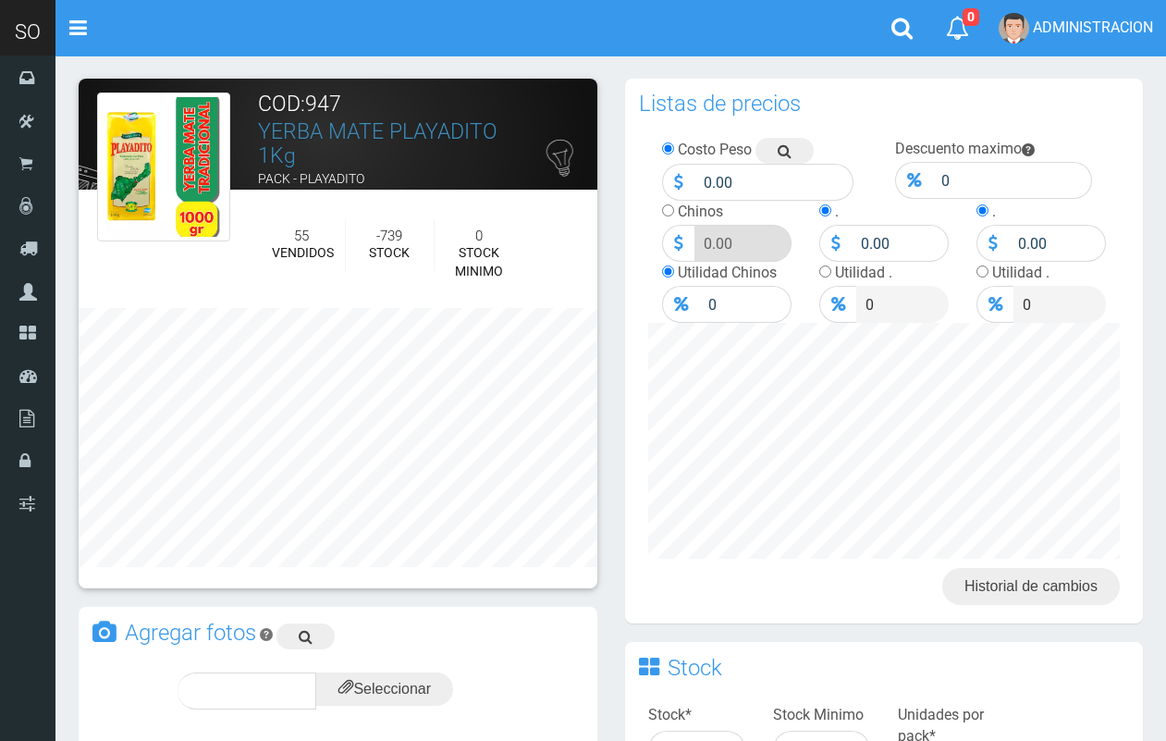
scroll to position [584, 0]
select select "1"
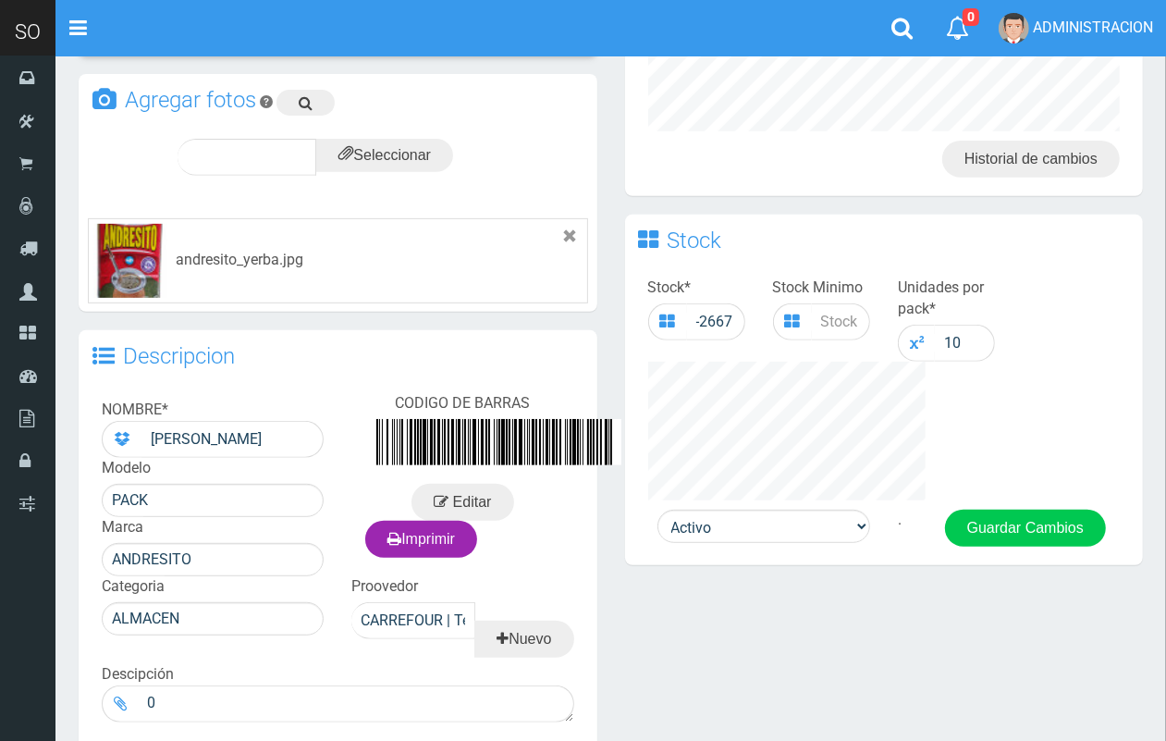
drag, startPoint x: 1175, startPoint y: 233, endPoint x: 1133, endPoint y: 477, distance: 247.8
click at [1133, 477] on html "Cargando... × Nueva alerta Toggle navigation 0" at bounding box center [583, 228] width 1166 height 1310
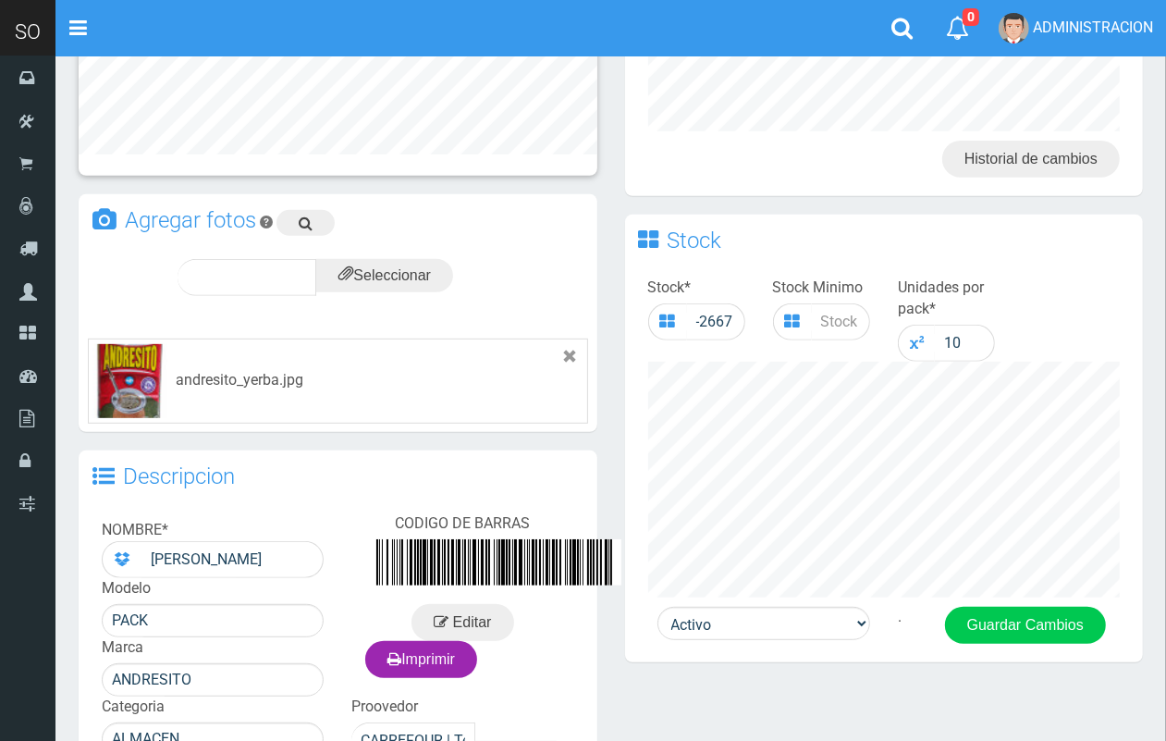
scroll to position [430, 0]
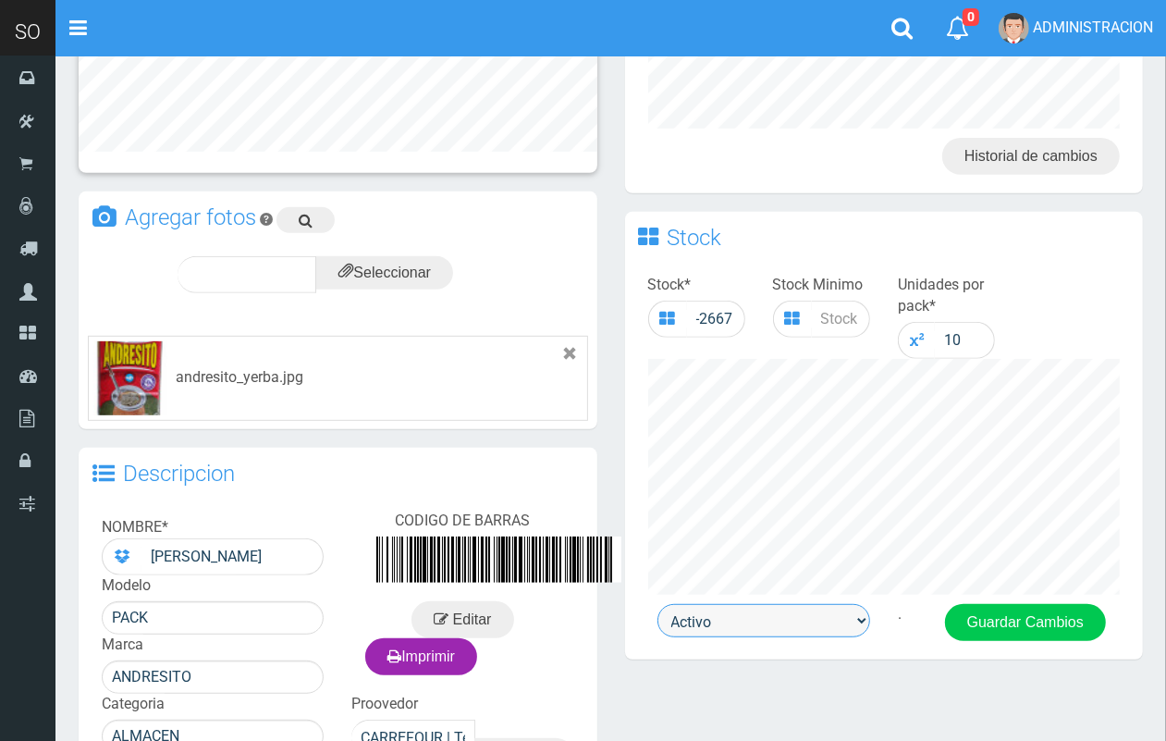
click at [703, 627] on select "Activo Inactivo" at bounding box center [763, 620] width 213 height 33
select select "0"
click at [657, 604] on select "Activo Inactivo" at bounding box center [763, 620] width 213 height 33
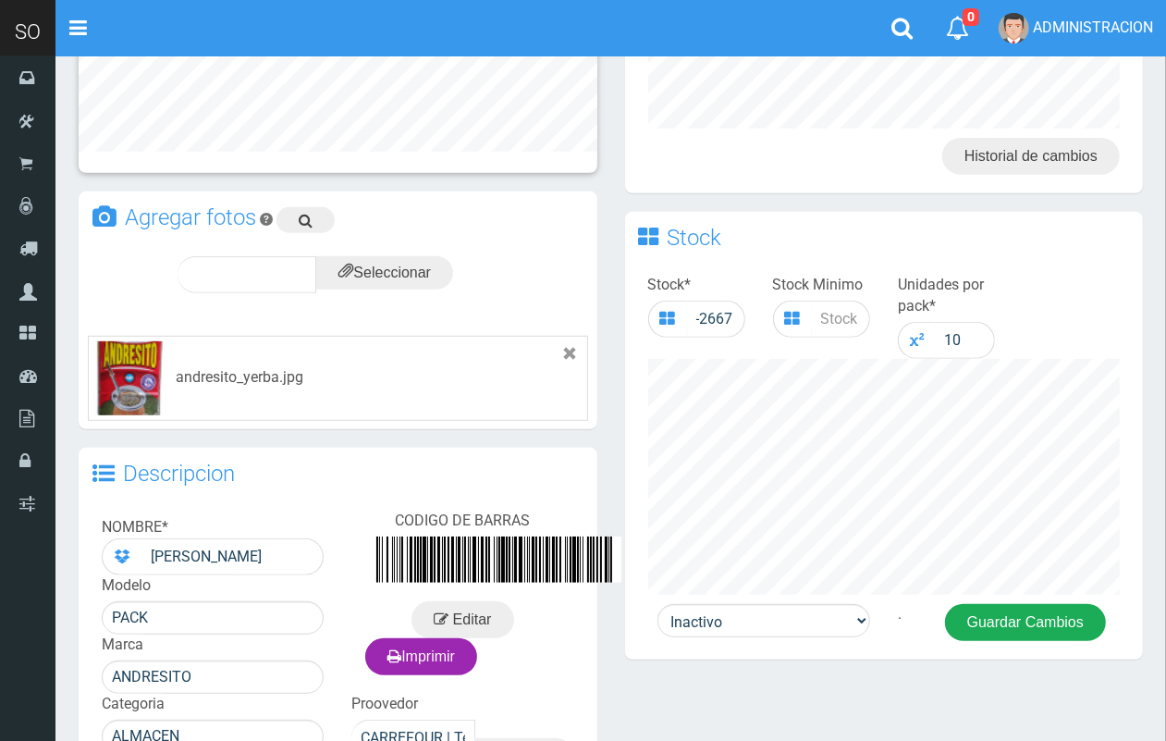
click at [990, 638] on button "Guardar Cambios" at bounding box center [1025, 622] width 161 height 37
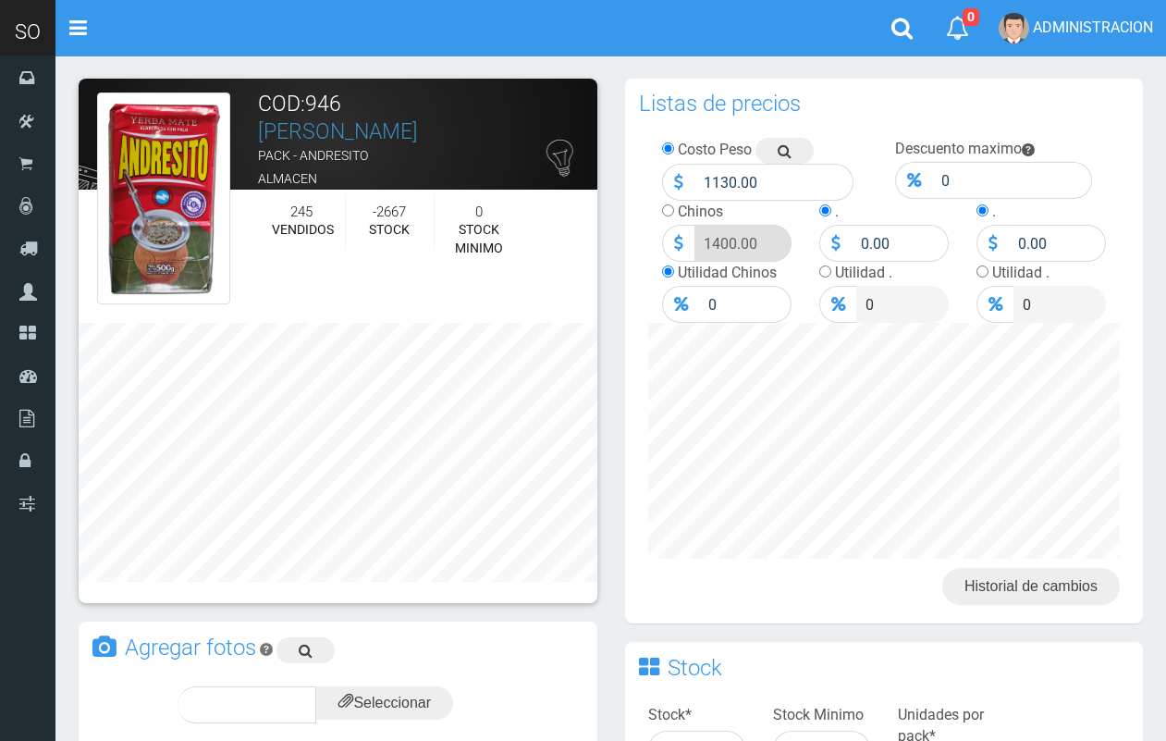
scroll to position [430, 0]
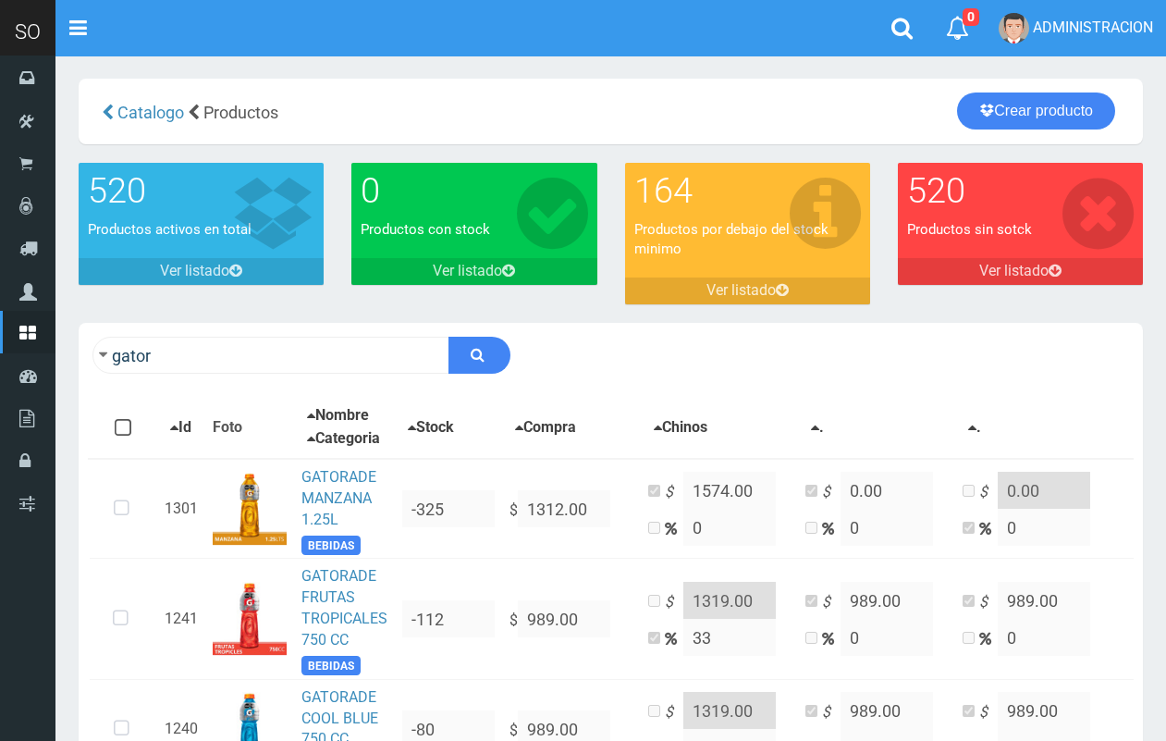
scroll to position [9, 0]
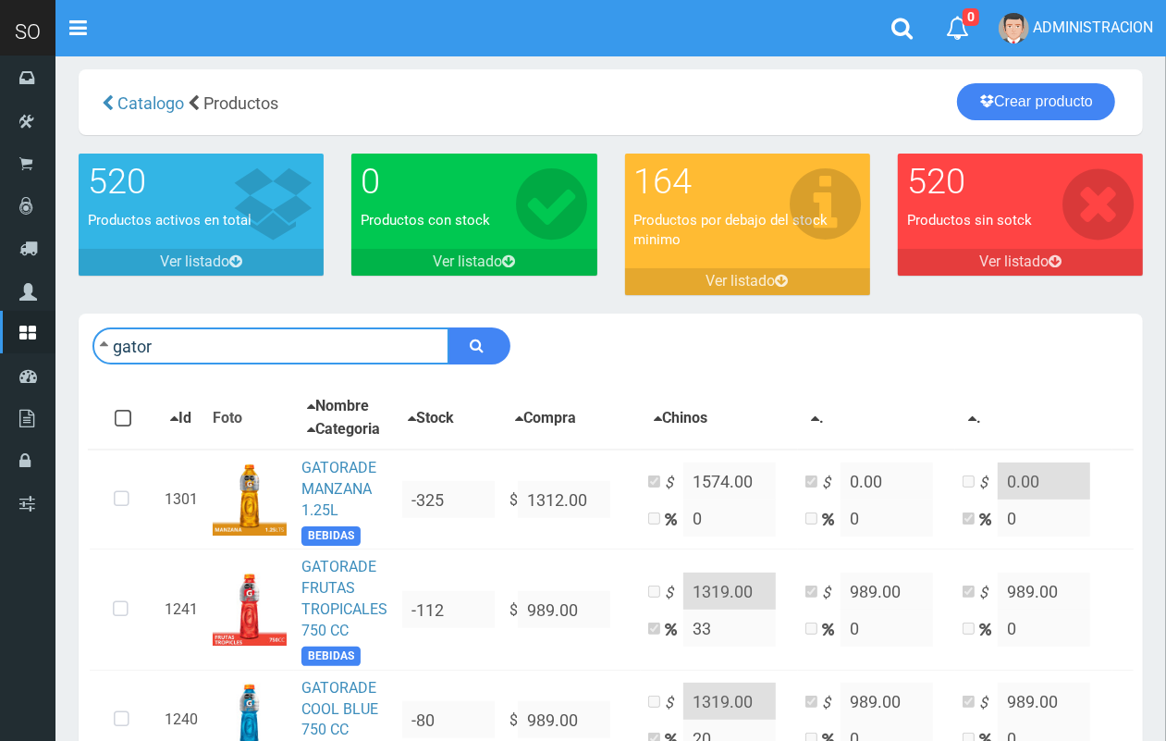
drag, startPoint x: 202, startPoint y: 350, endPoint x: 116, endPoint y: 350, distance: 86.0
click at [116, 350] on input "gator" at bounding box center [270, 345] width 357 height 37
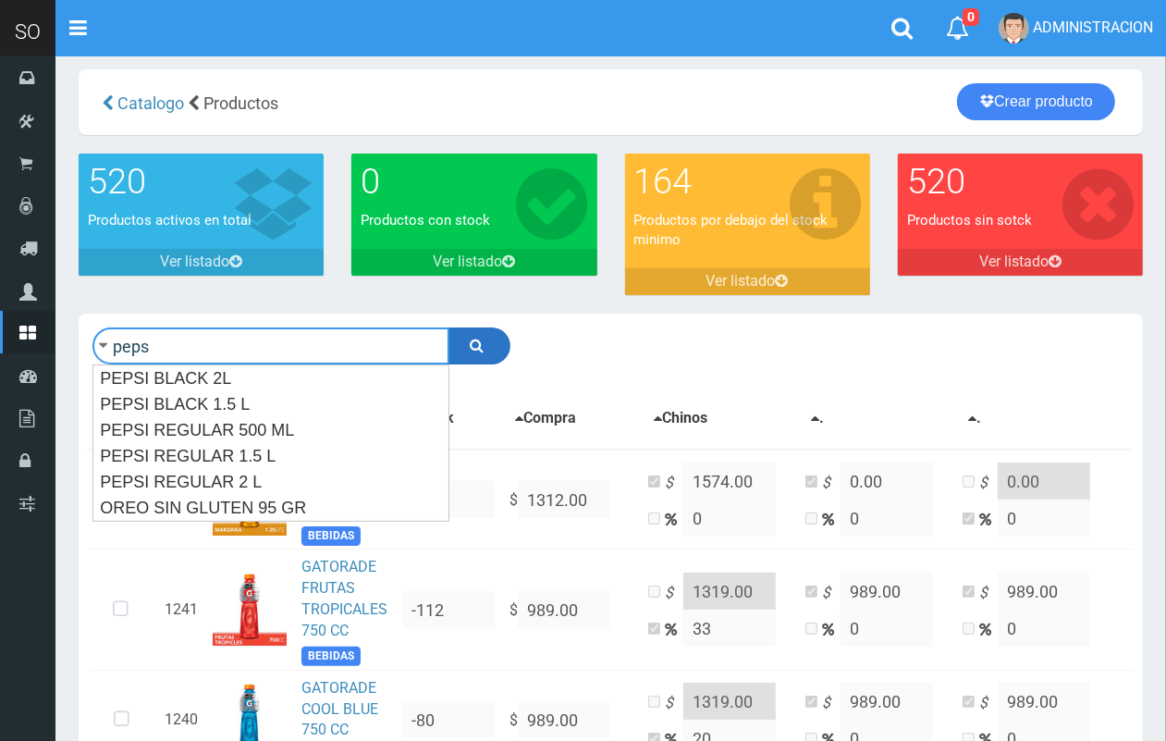
type input "peps"
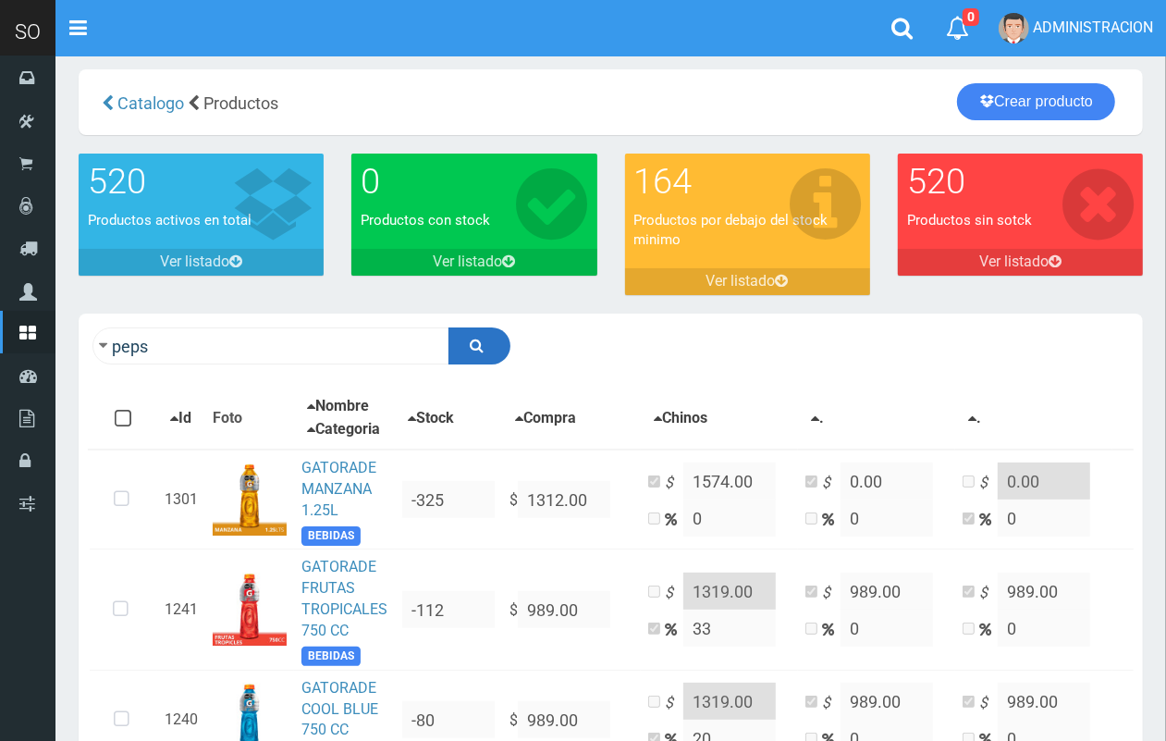
click at [471, 334] on icon "submit" at bounding box center [478, 345] width 14 height 26
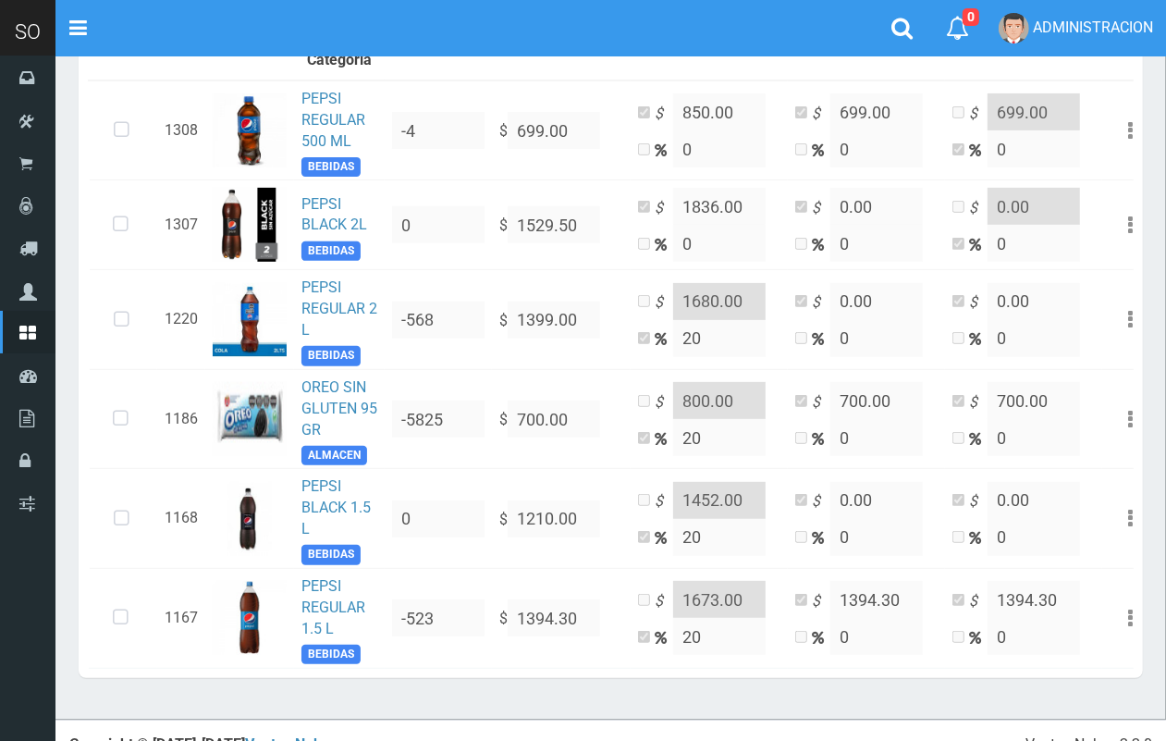
scroll to position [454, 0]
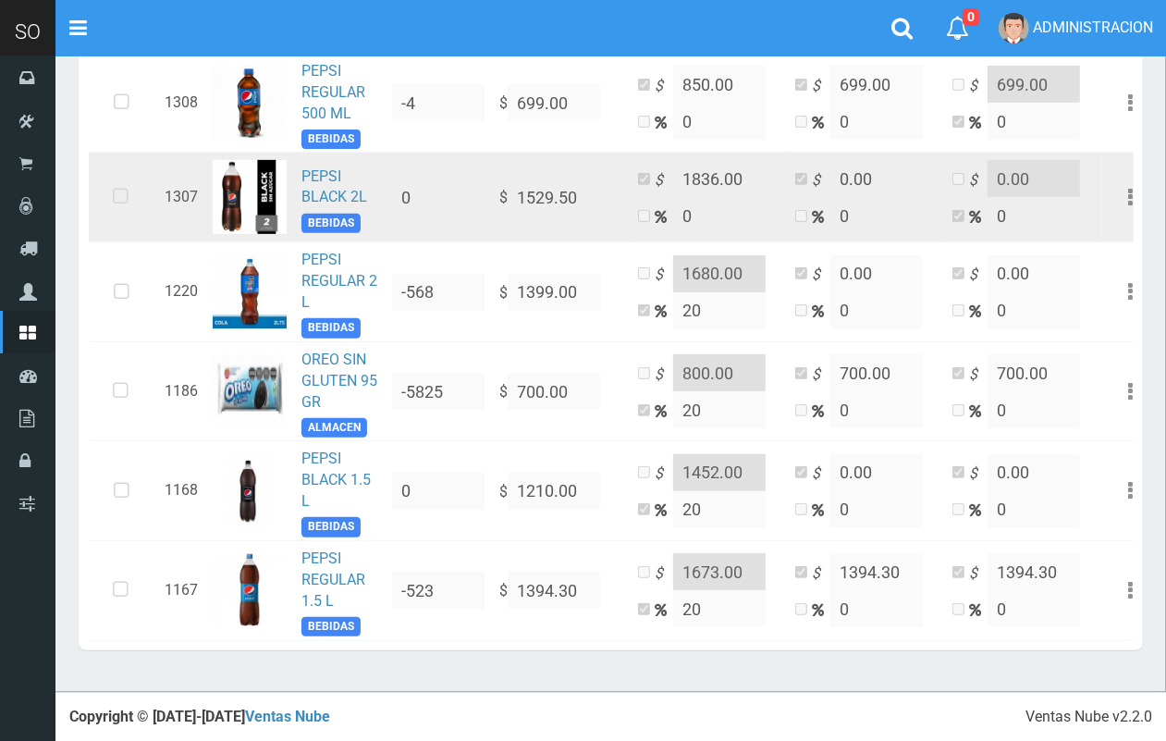
click at [340, 158] on td "PEPSI BLACK 2L BEBIDAS" at bounding box center [339, 198] width 91 height 90
click at [321, 169] on link "PEPSI BLACK 2L" at bounding box center [334, 186] width 66 height 39
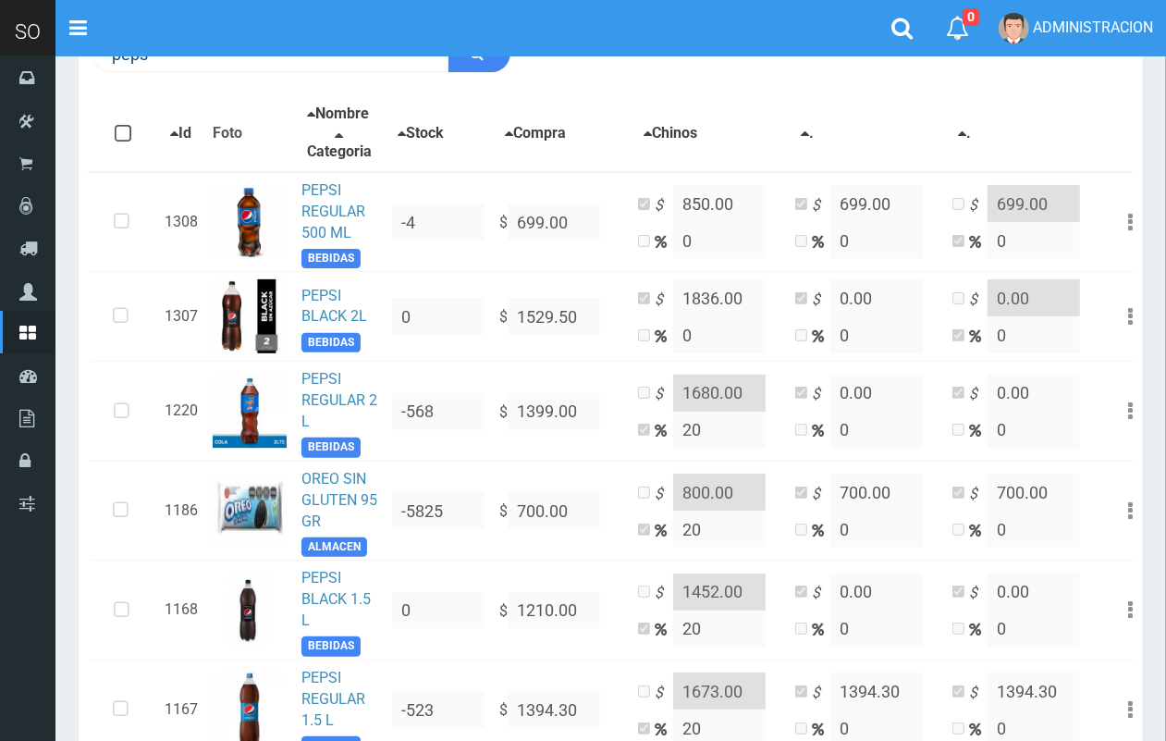
scroll to position [329, 0]
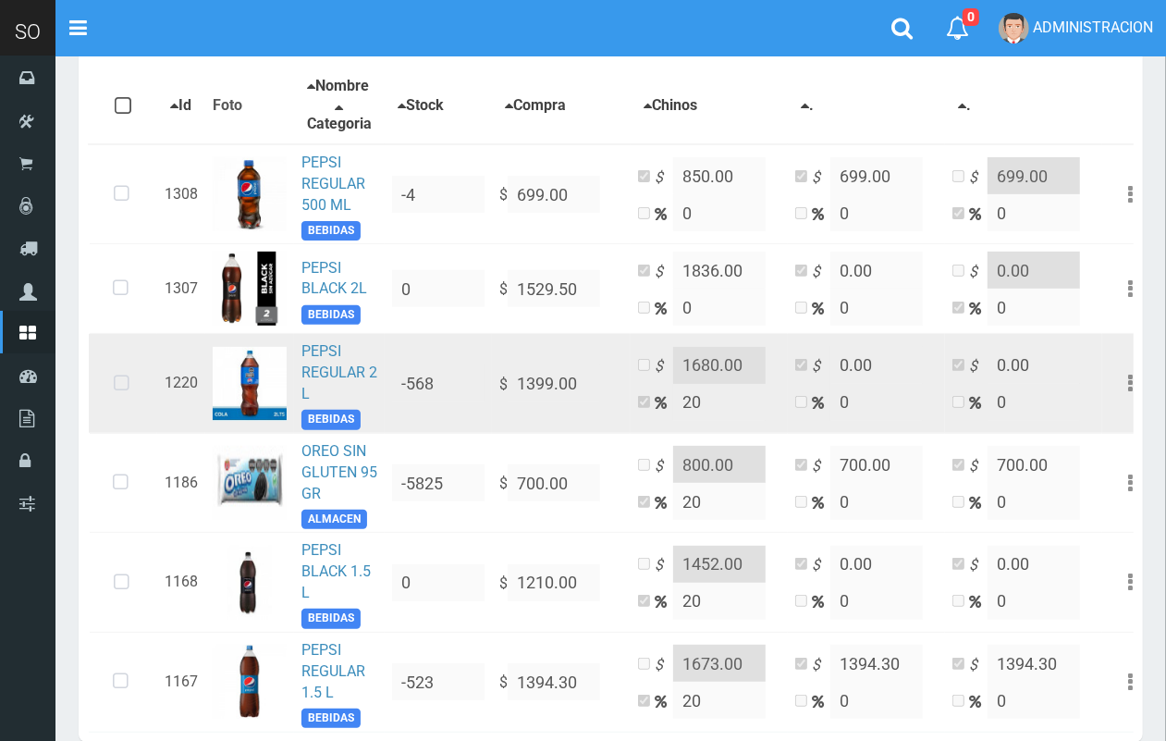
click at [334, 375] on td "PEPSI REGULAR 2 L BEBIDAS" at bounding box center [339, 384] width 91 height 100
click at [301, 372] on link "PEPSI REGULAR 2 L" at bounding box center [339, 372] width 76 height 60
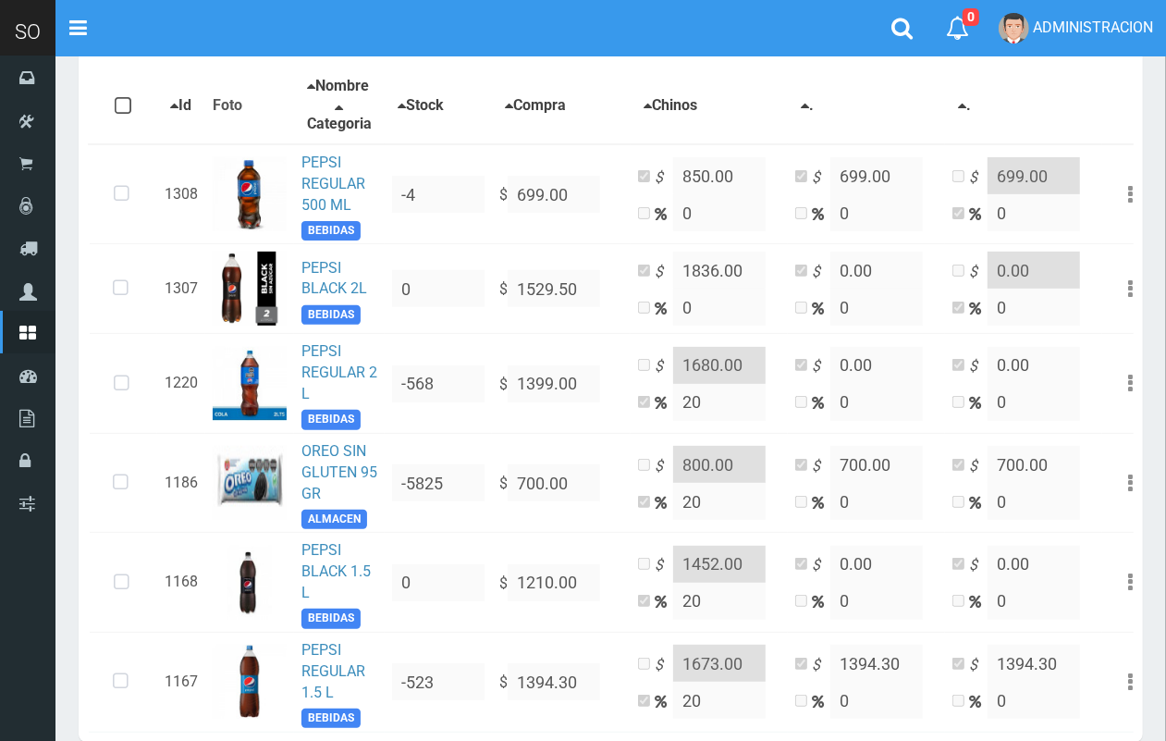
scroll to position [0, 0]
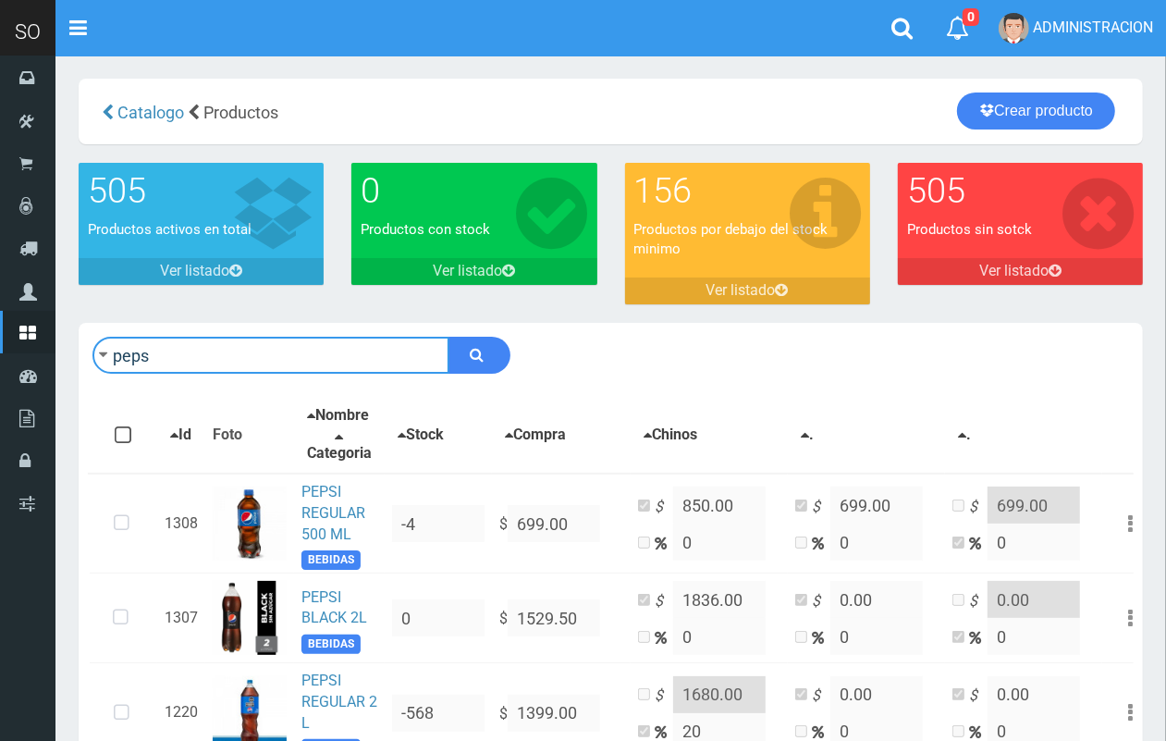
drag, startPoint x: 334, startPoint y: 348, endPoint x: 108, endPoint y: 381, distance: 228.1
click at [108, 381] on div "peps Descargar PDF Guardar cambios" at bounding box center [611, 355] width 1064 height 65
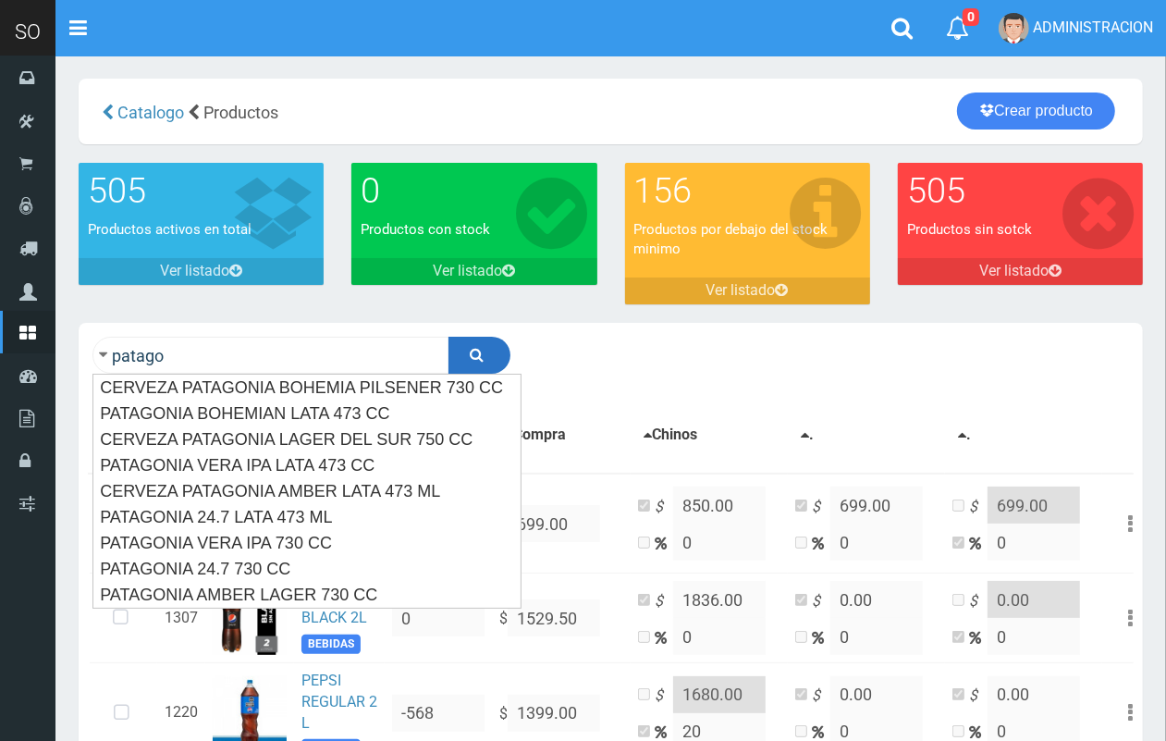
click at [473, 354] on icon "submit" at bounding box center [478, 354] width 14 height 26
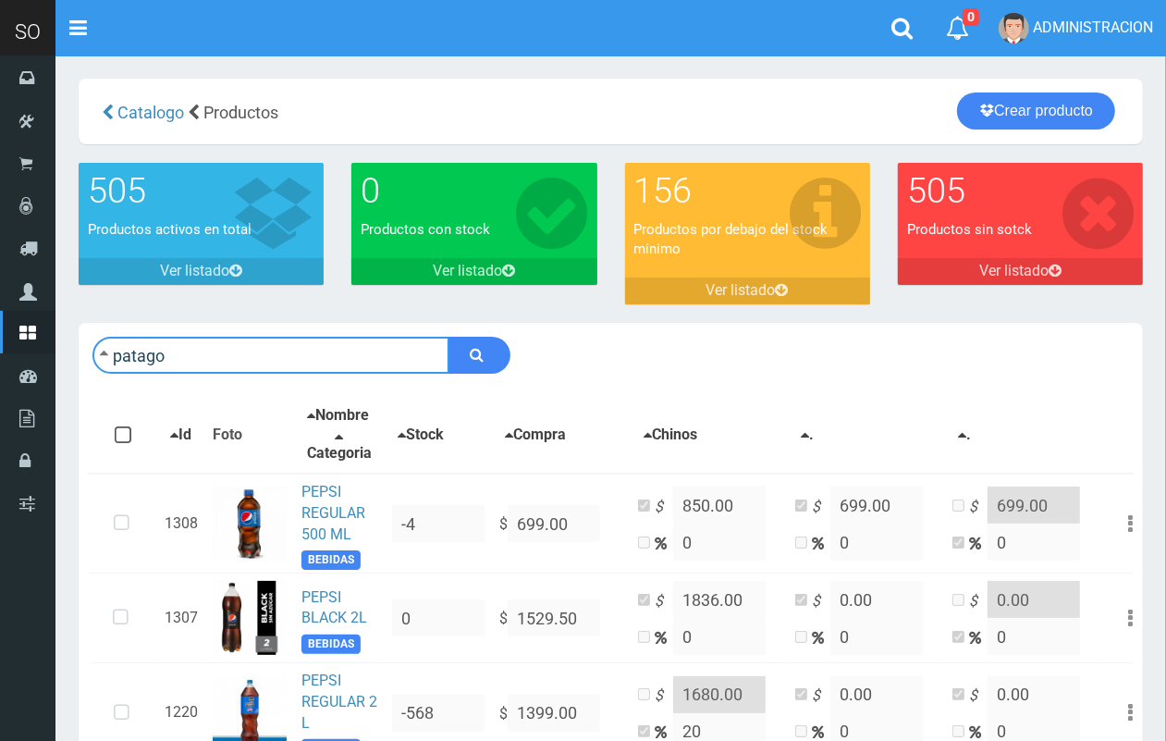
drag, startPoint x: 191, startPoint y: 367, endPoint x: 80, endPoint y: 352, distance: 111.9
click at [80, 352] on div "patago Descargar PDF Guardar cambios" at bounding box center [611, 355] width 1064 height 65
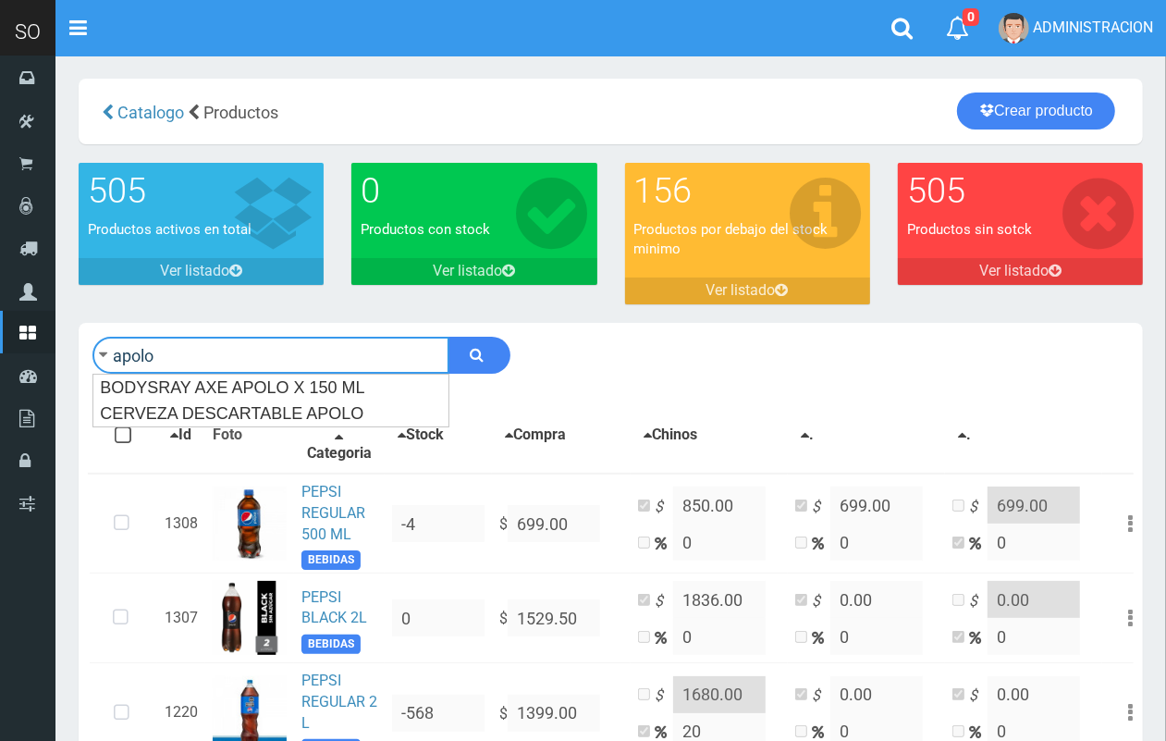
type input "apolo"
click at [448, 337] on button "submit" at bounding box center [479, 355] width 62 height 37
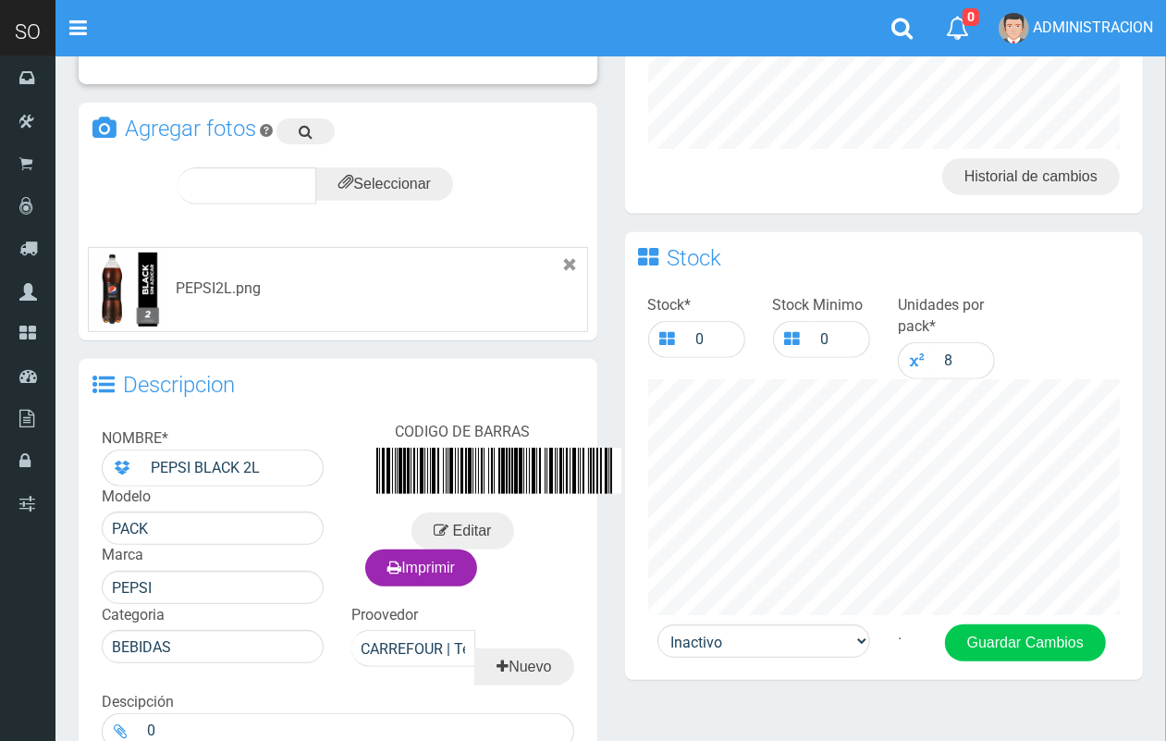
scroll to position [426, 0]
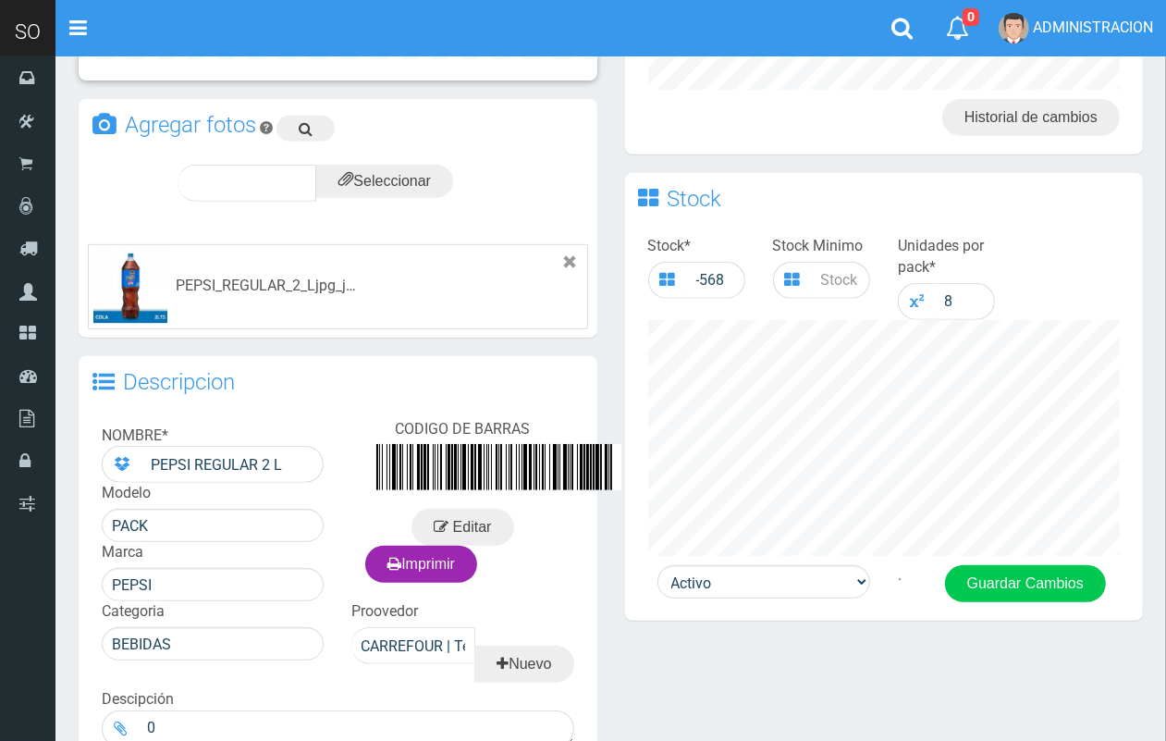
scroll to position [515, 0]
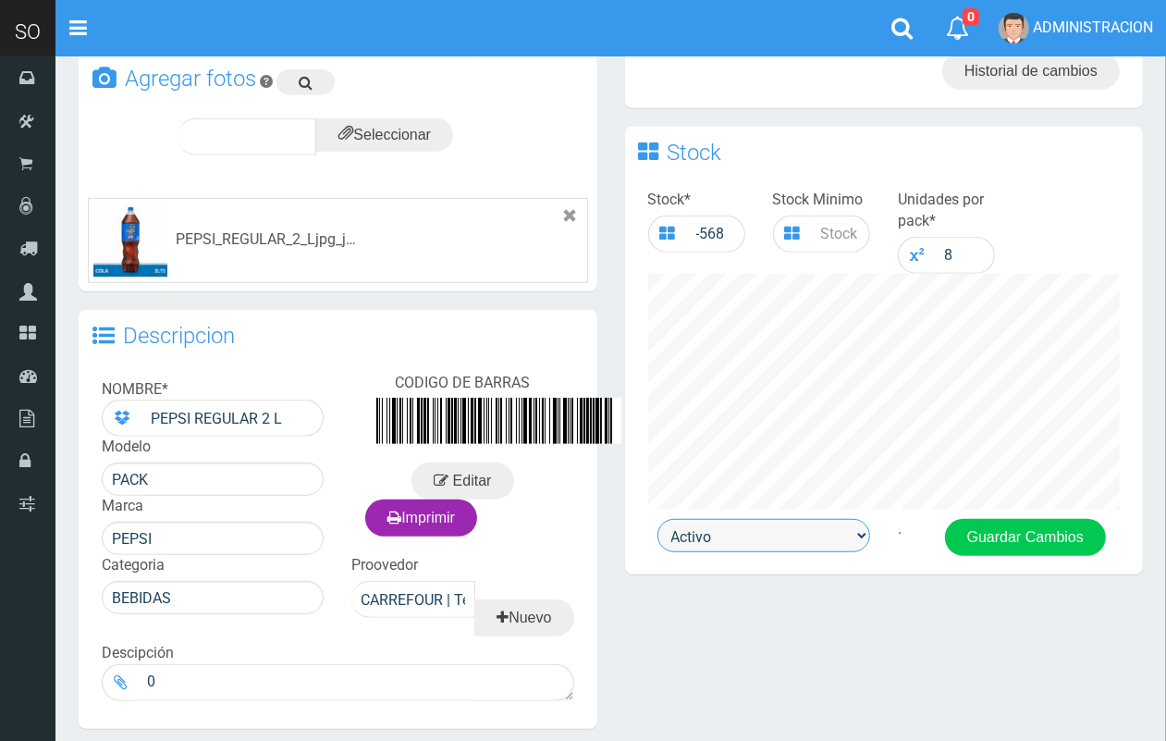
click at [779, 533] on select "Activo Inactivo" at bounding box center [763, 535] width 213 height 33
select select "0"
click at [657, 519] on select "Activo Inactivo" at bounding box center [763, 535] width 213 height 33
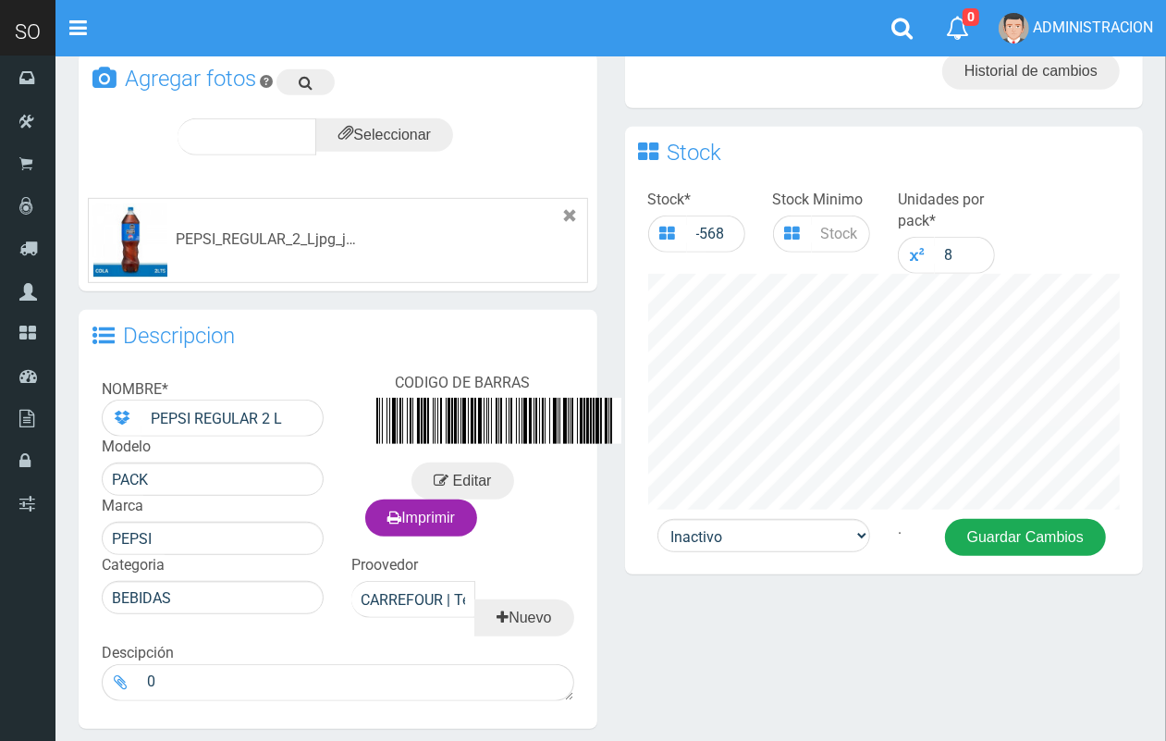
click at [997, 524] on button "Guardar Cambios" at bounding box center [1025, 537] width 161 height 37
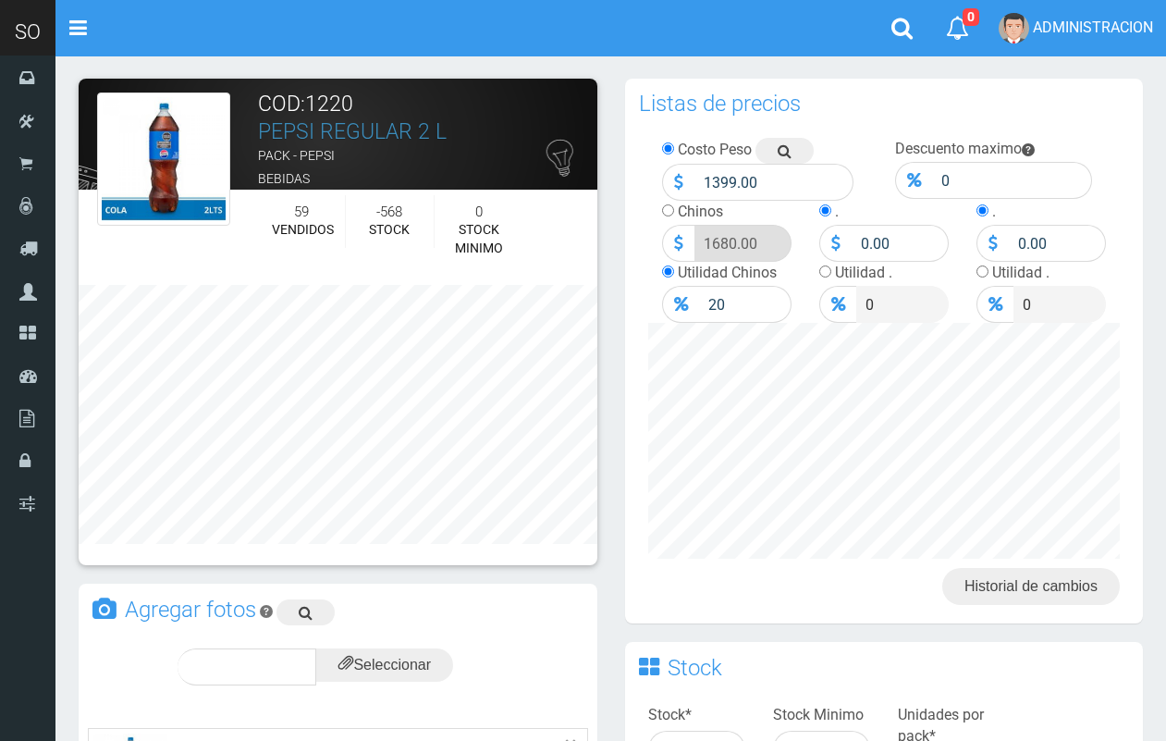
scroll to position [515, 0]
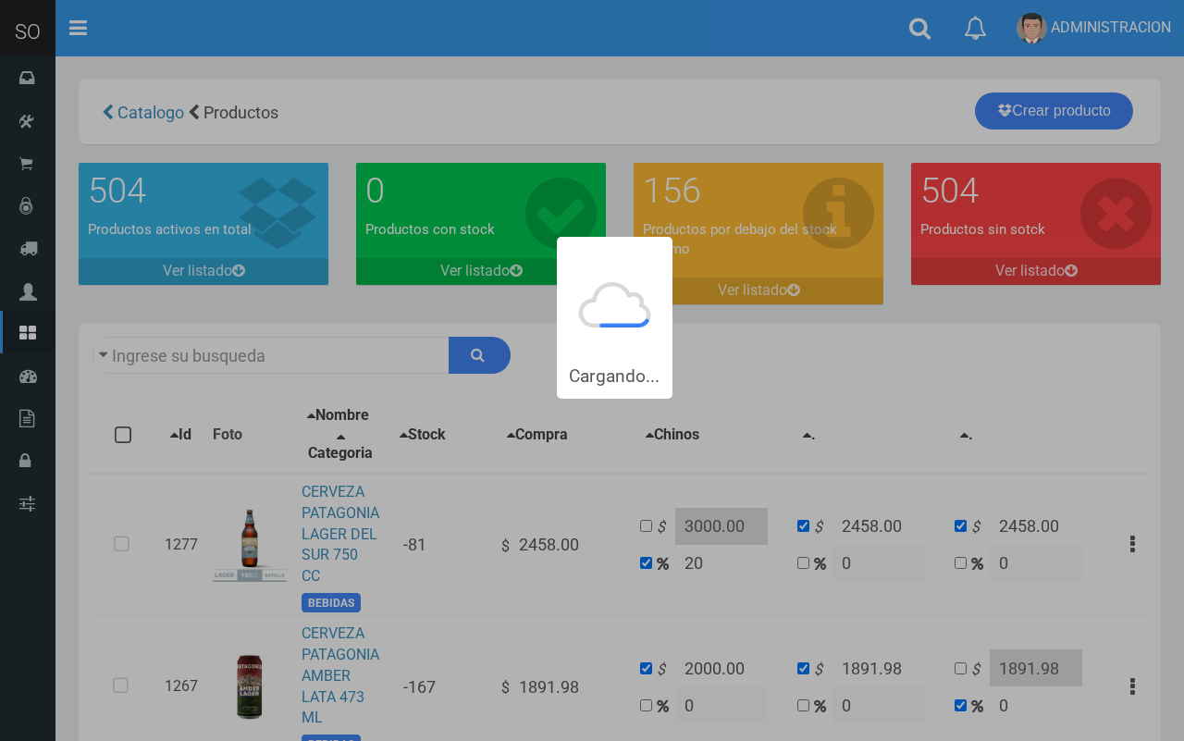
type input "patago"
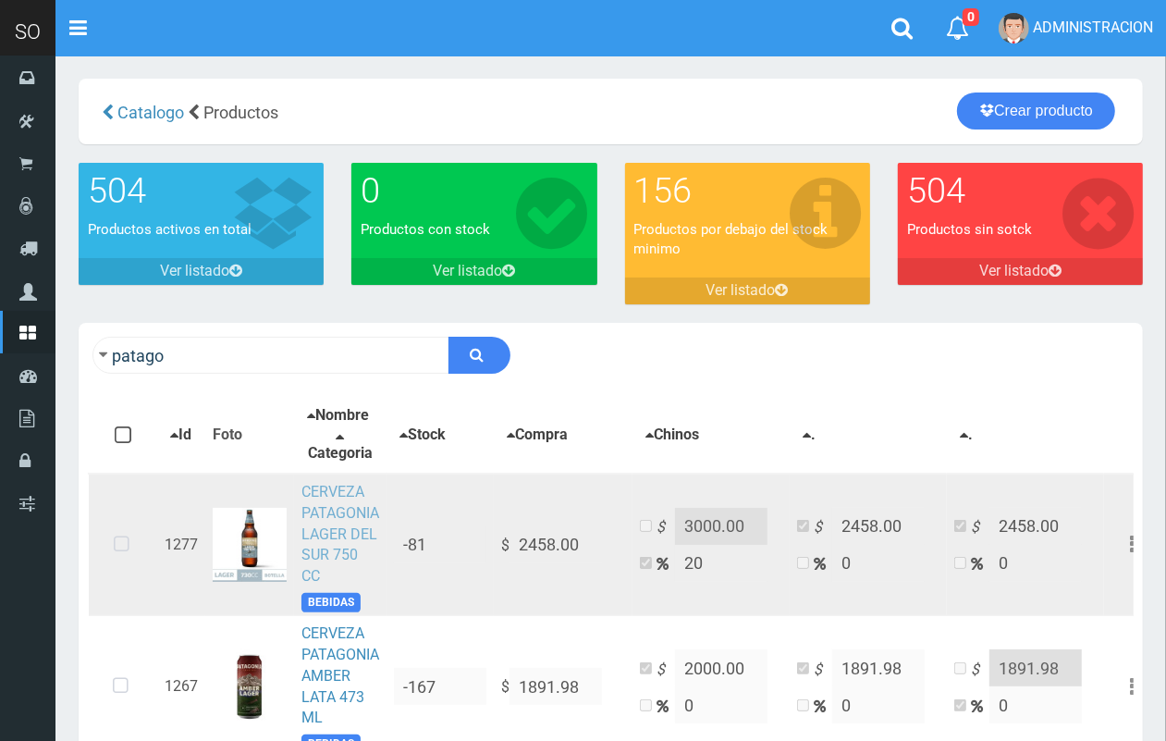
click at [313, 516] on link "CERVEZA PATAGONIA LAGER DEL SUR 750 CC" at bounding box center [340, 534] width 78 height 102
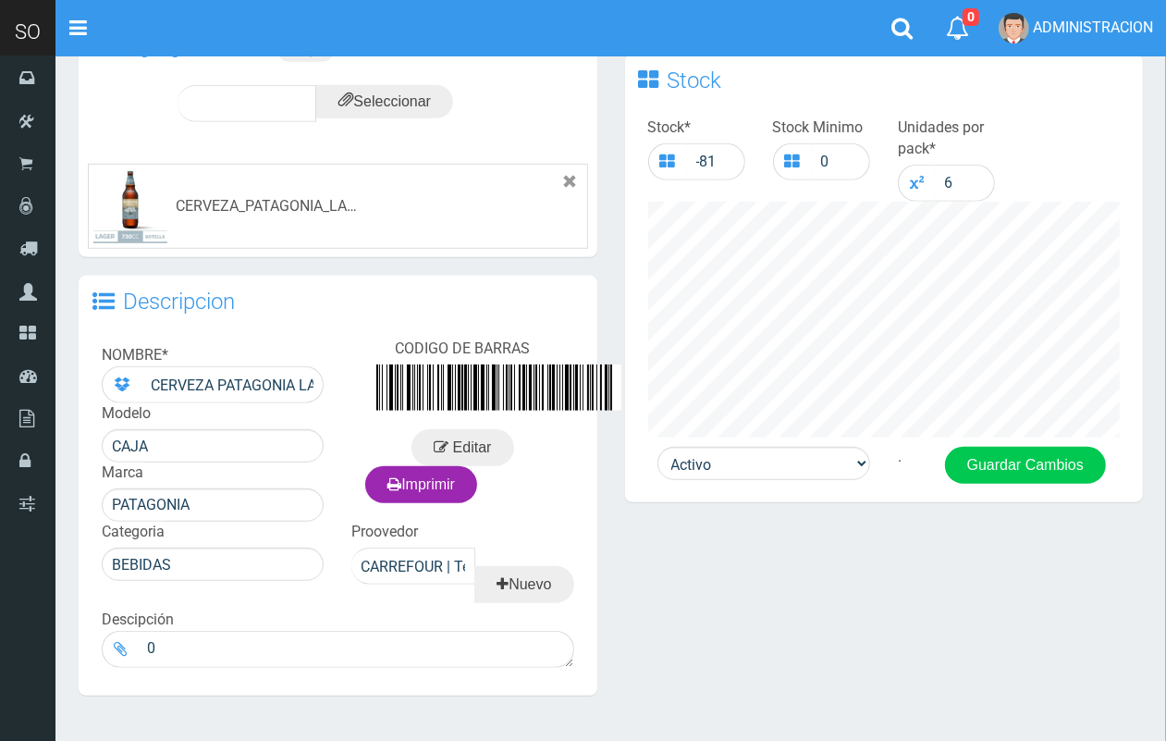
scroll to position [673, 0]
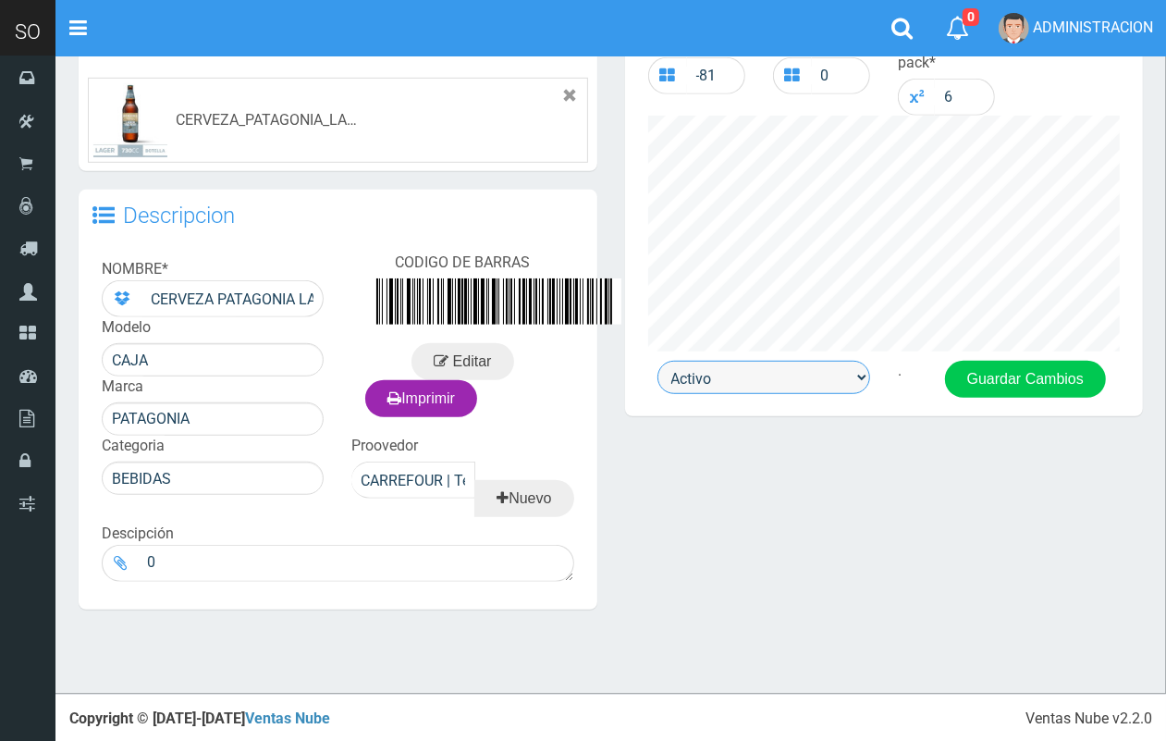
drag, startPoint x: 766, startPoint y: 357, endPoint x: 768, endPoint y: 366, distance: 9.4
click at [766, 361] on select "Activo Inactivo" at bounding box center [763, 377] width 213 height 33
select select "0"
click at [657, 361] on select "Activo Inactivo" at bounding box center [763, 377] width 213 height 33
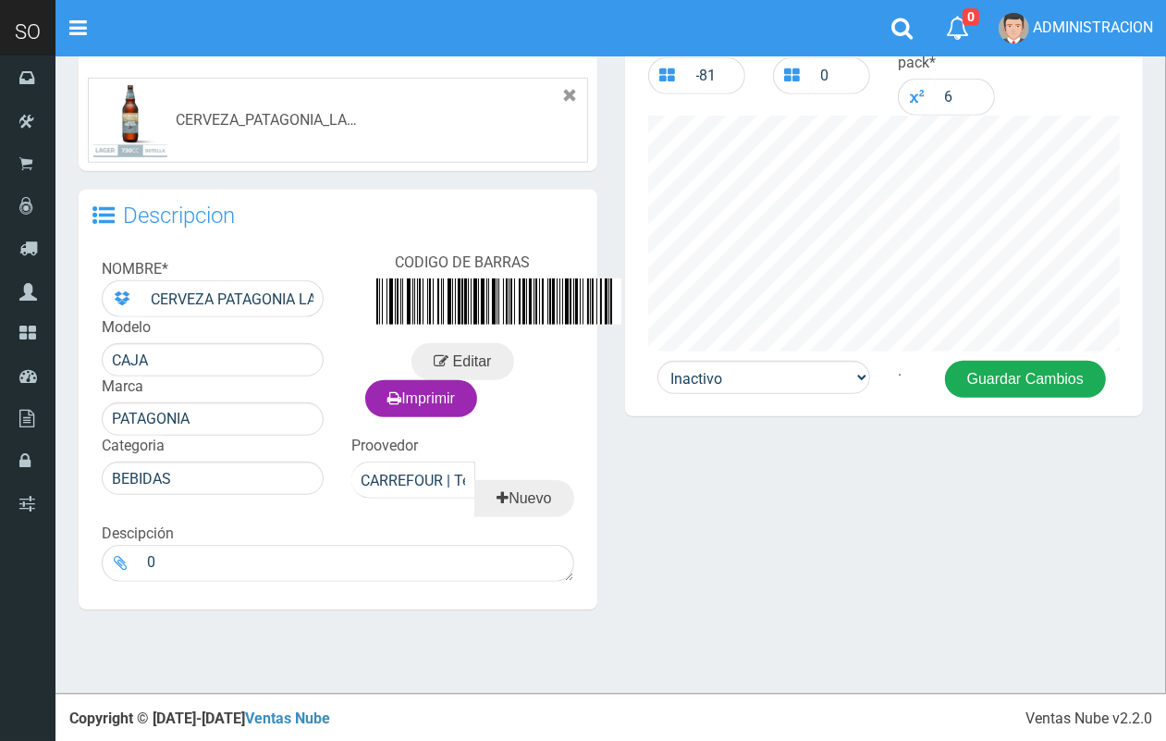
click at [1001, 362] on button "Guardar Cambios" at bounding box center [1025, 379] width 161 height 37
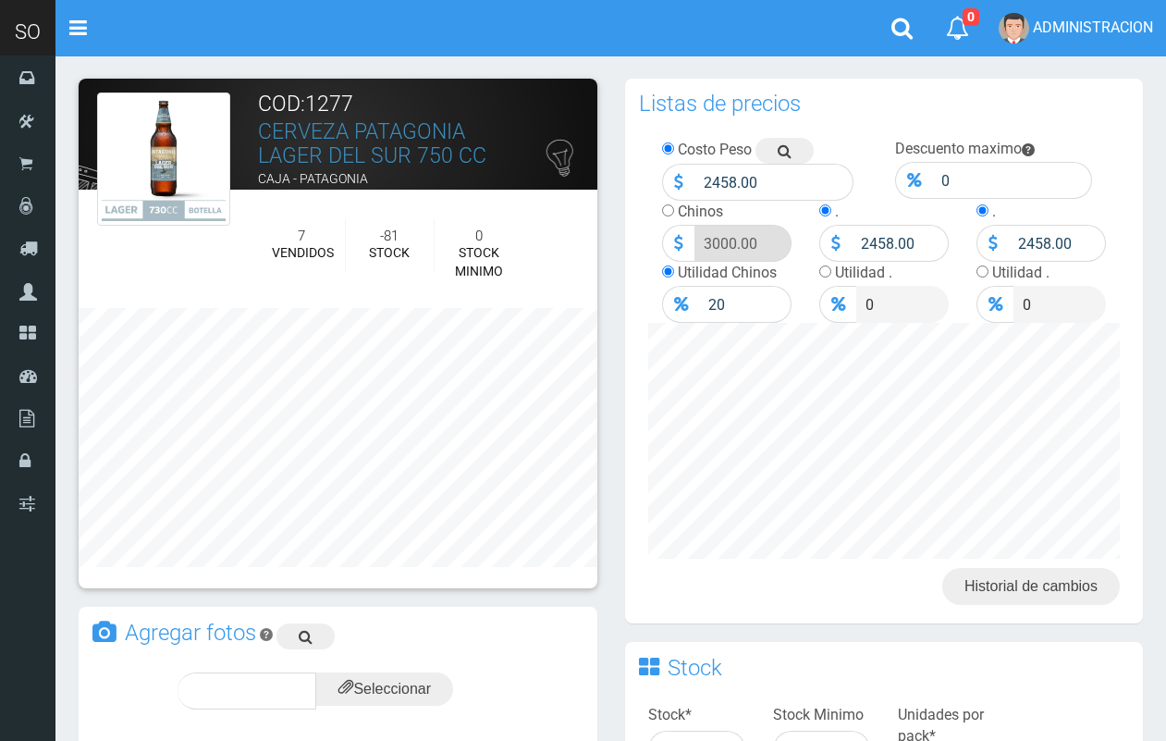
scroll to position [673, 0]
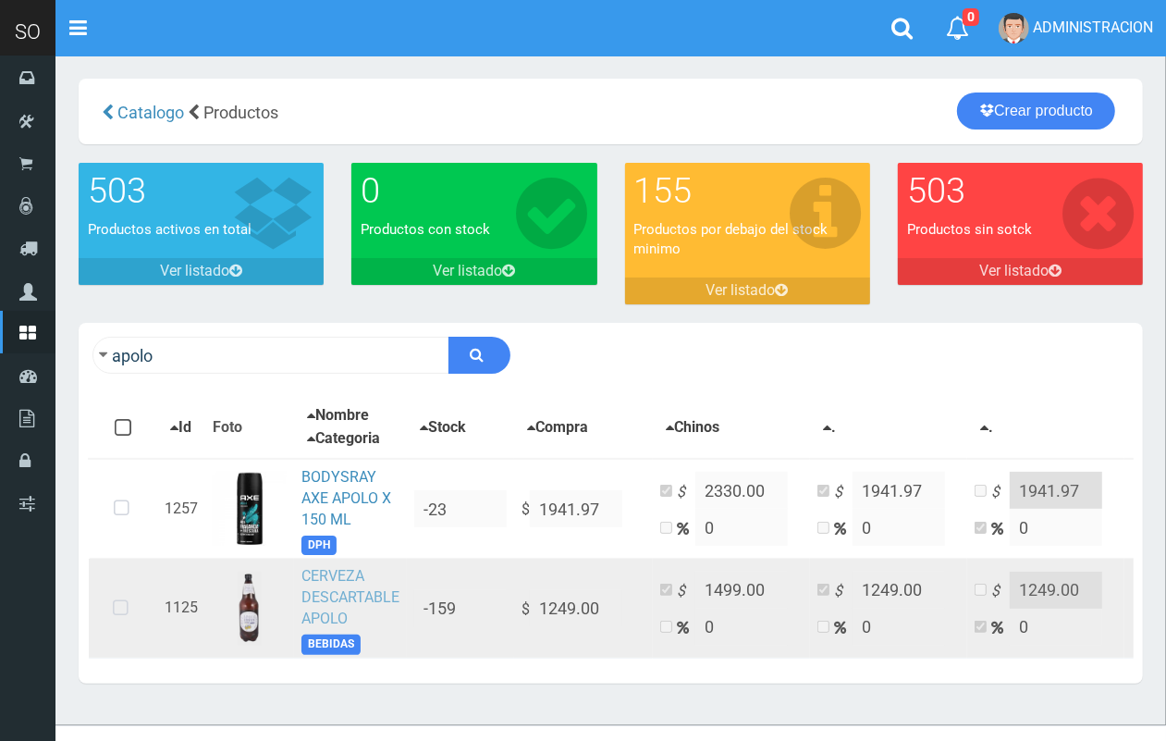
click at [343, 583] on link "CERVEZA DESCARTABLE APOLO" at bounding box center [350, 597] width 98 height 60
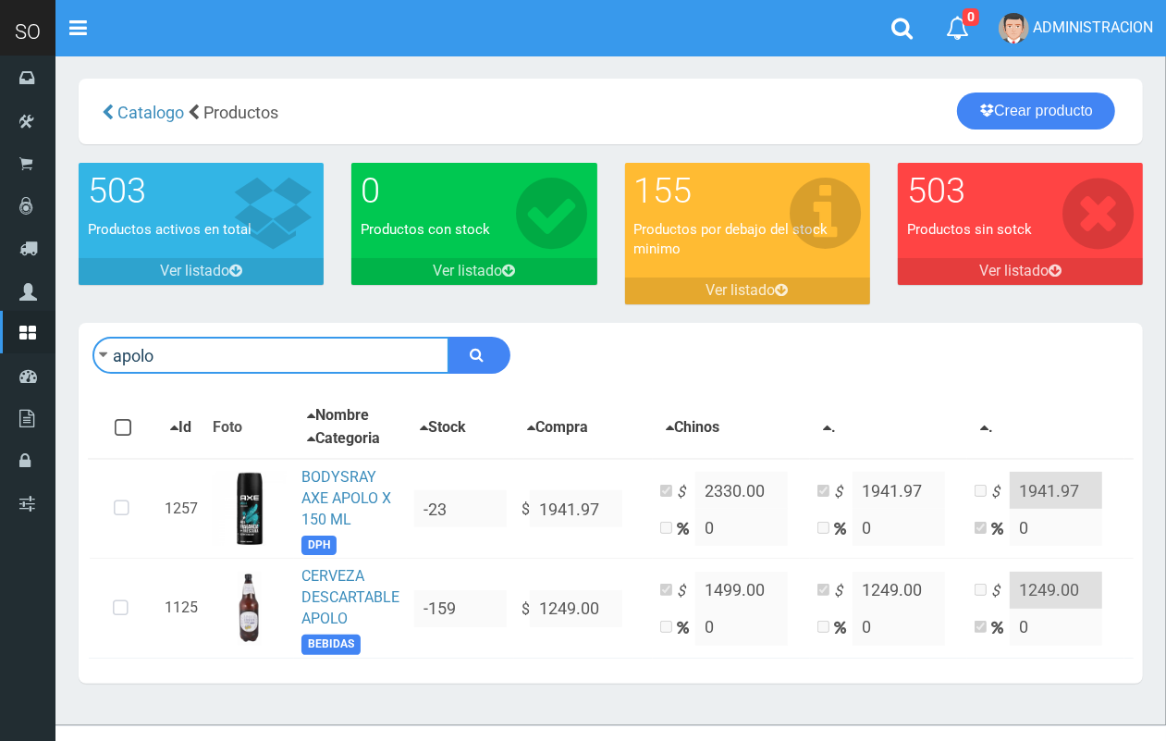
click at [91, 343] on div "apolo Descargar PDF Guardar cambios" at bounding box center [611, 355] width 1064 height 65
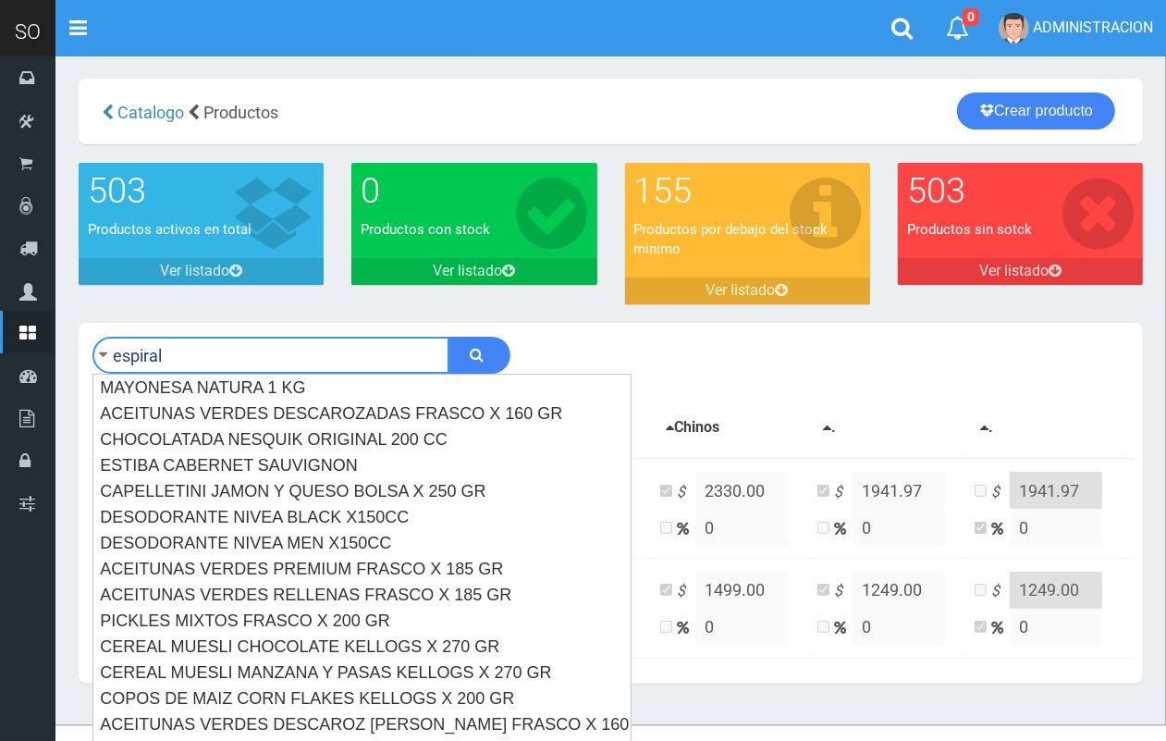
type input "espiral"
click at [448, 337] on button "submit" at bounding box center [479, 355] width 62 height 37
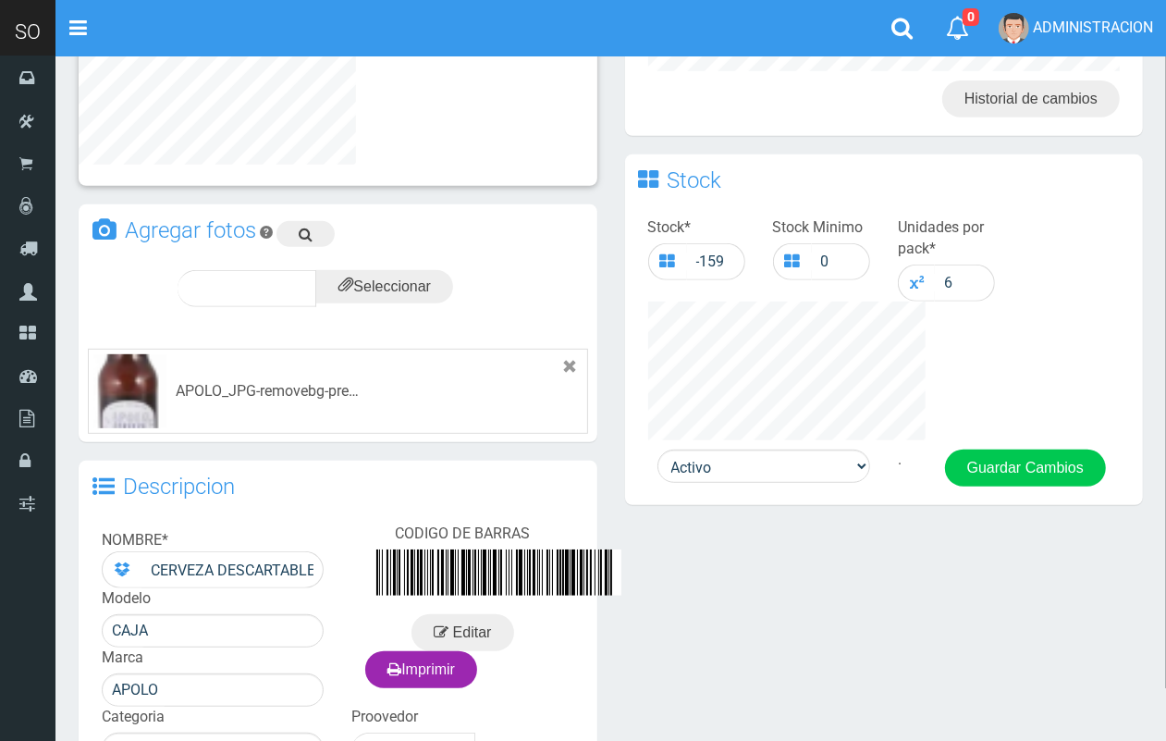
scroll to position [647, 0]
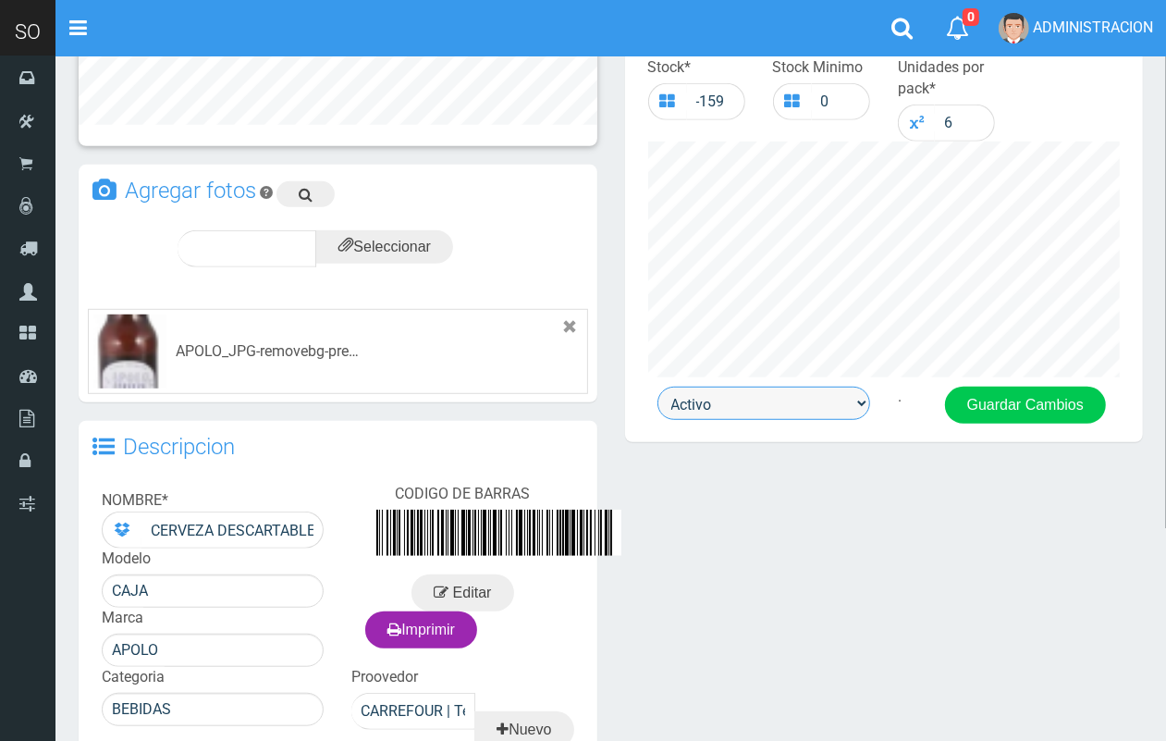
drag, startPoint x: 778, startPoint y: 399, endPoint x: 779, endPoint y: 414, distance: 15.7
click at [778, 399] on select "Activo Inactivo" at bounding box center [763, 403] width 213 height 33
select select "0"
click at [657, 387] on select "Activo Inactivo" at bounding box center [763, 403] width 213 height 33
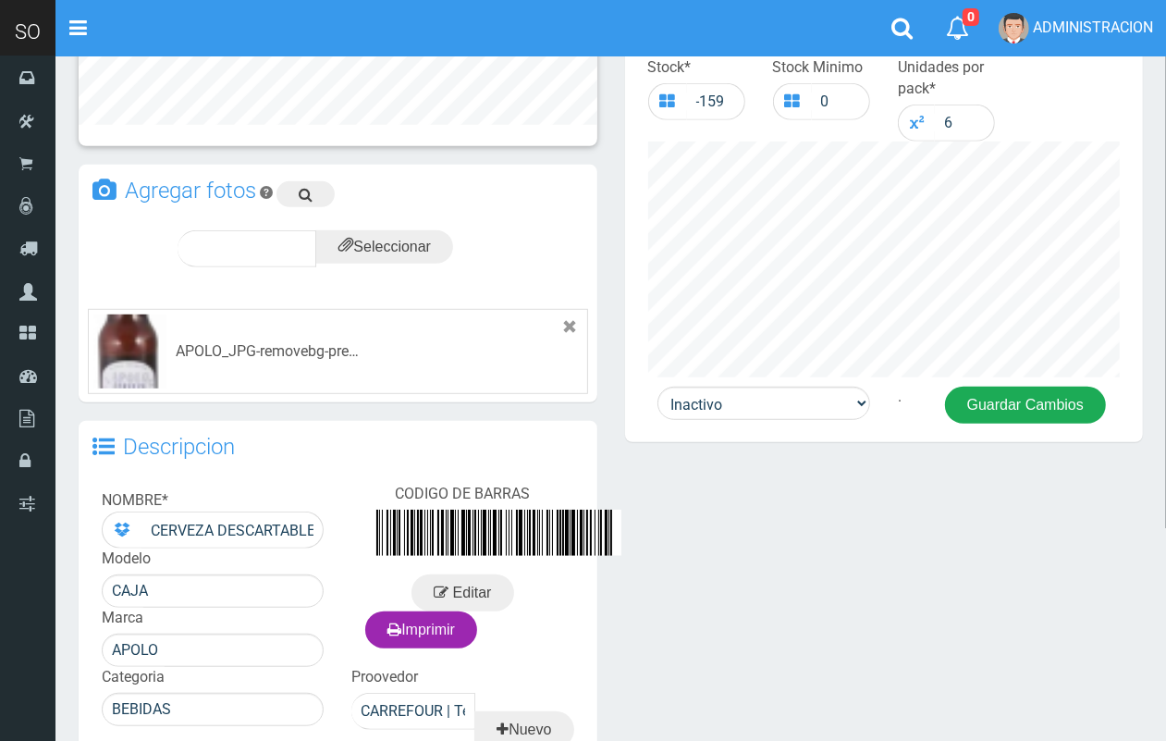
click at [1017, 402] on button "Guardar Cambios" at bounding box center [1025, 405] width 161 height 37
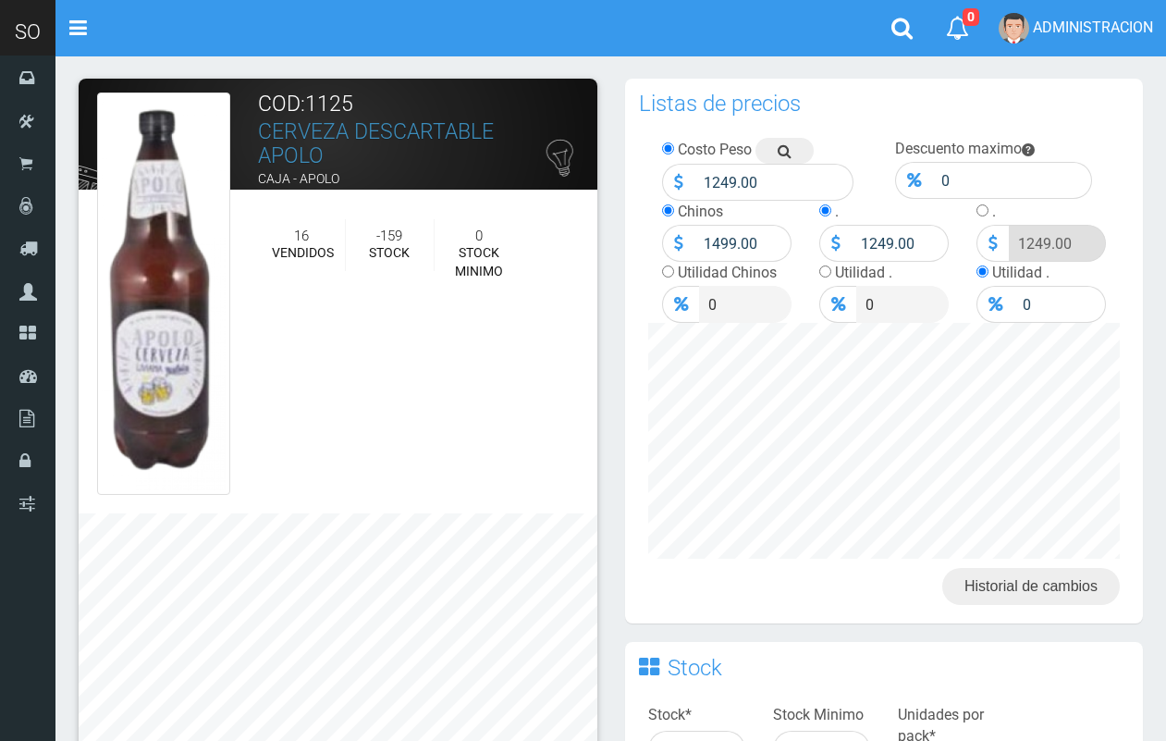
scroll to position [647, 0]
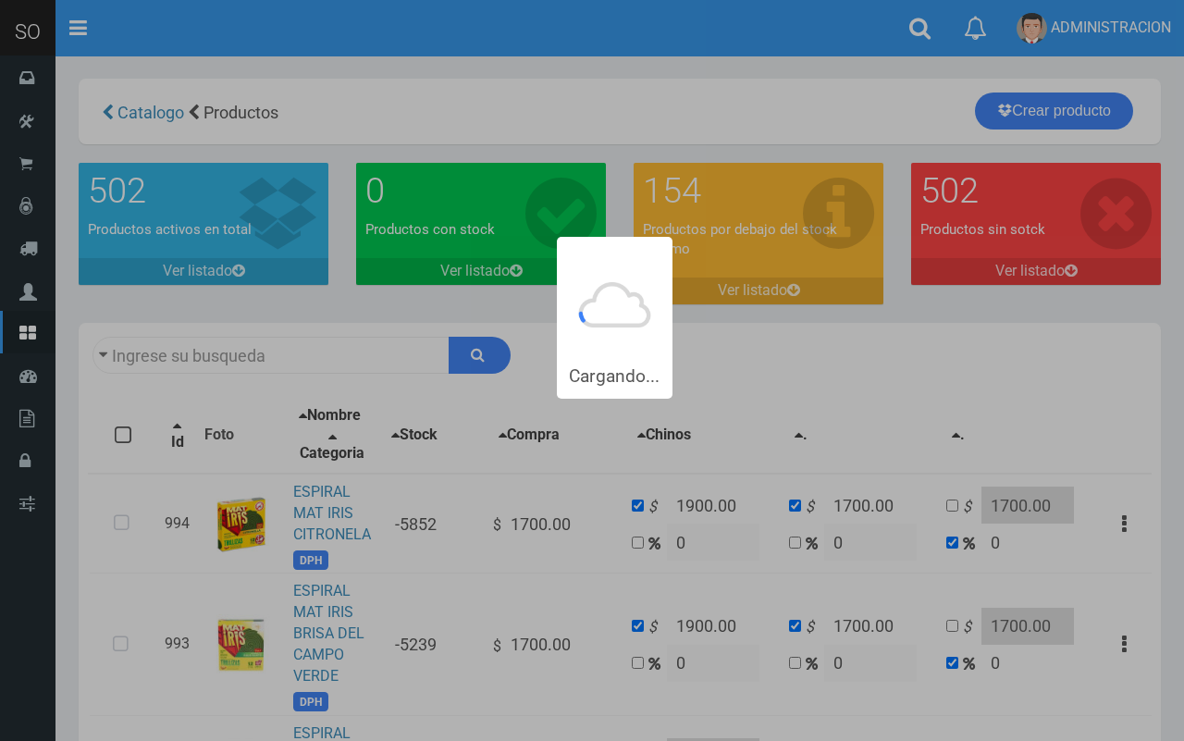
type input "espiral"
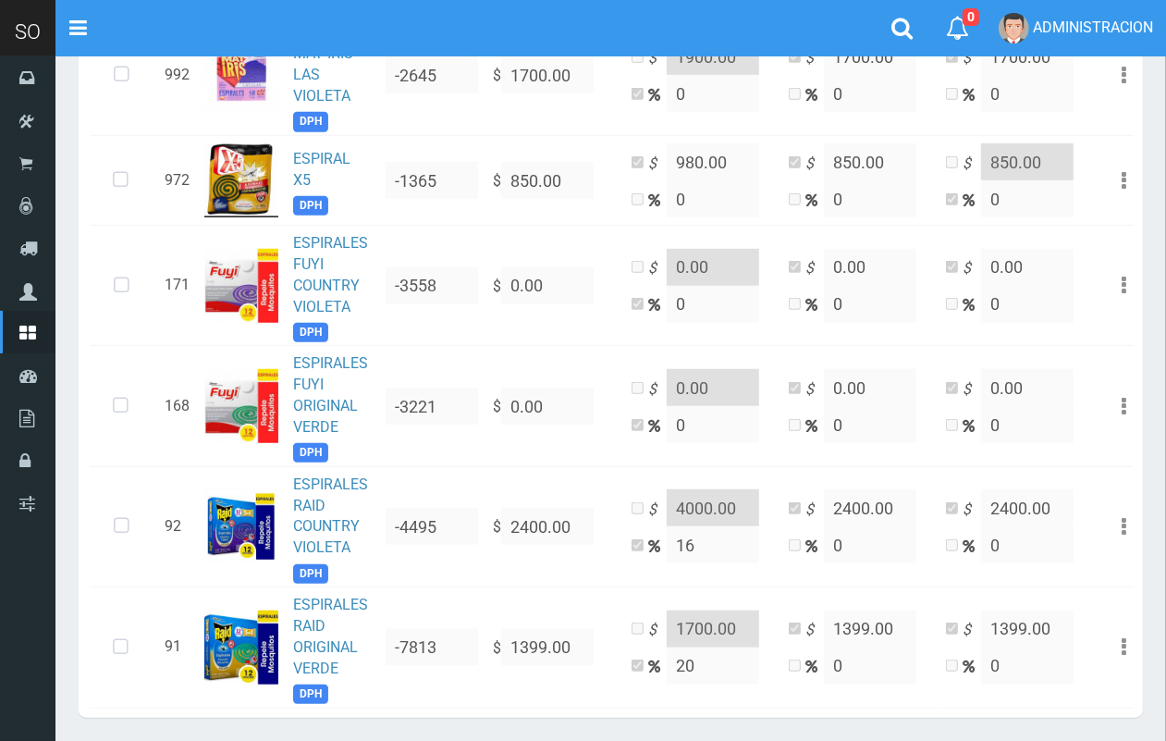
scroll to position [786, 0]
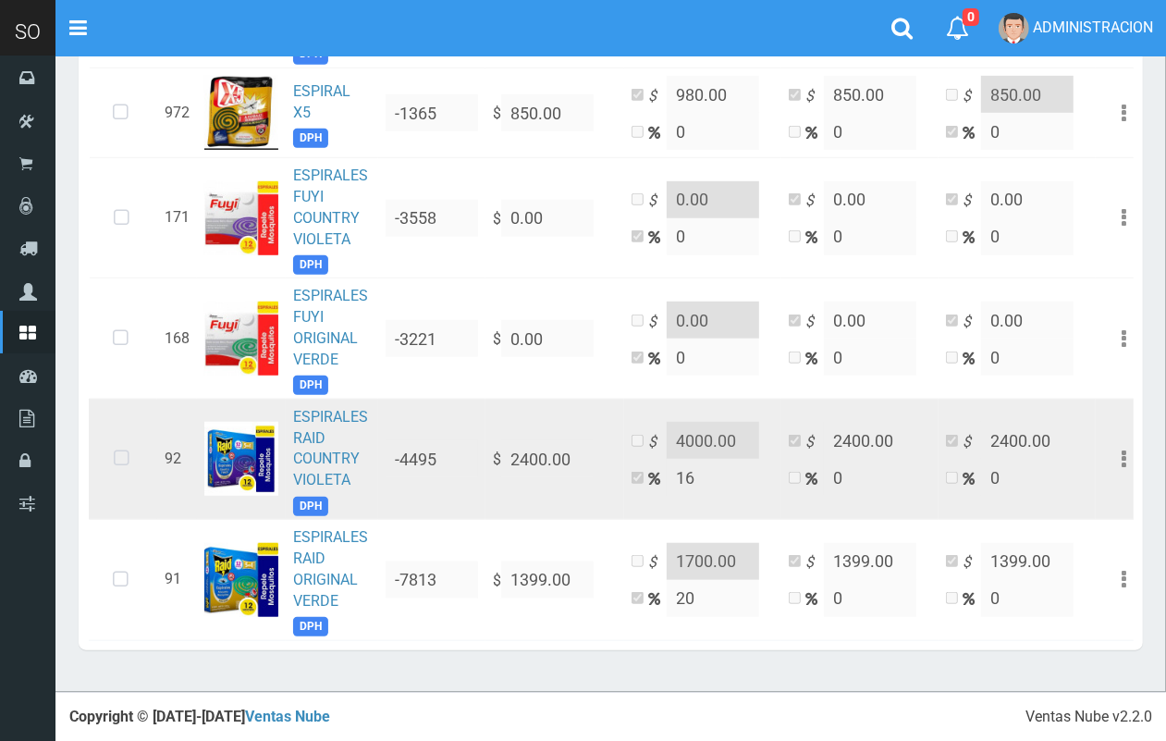
click at [129, 436] on icon at bounding box center [121, 458] width 49 height 61
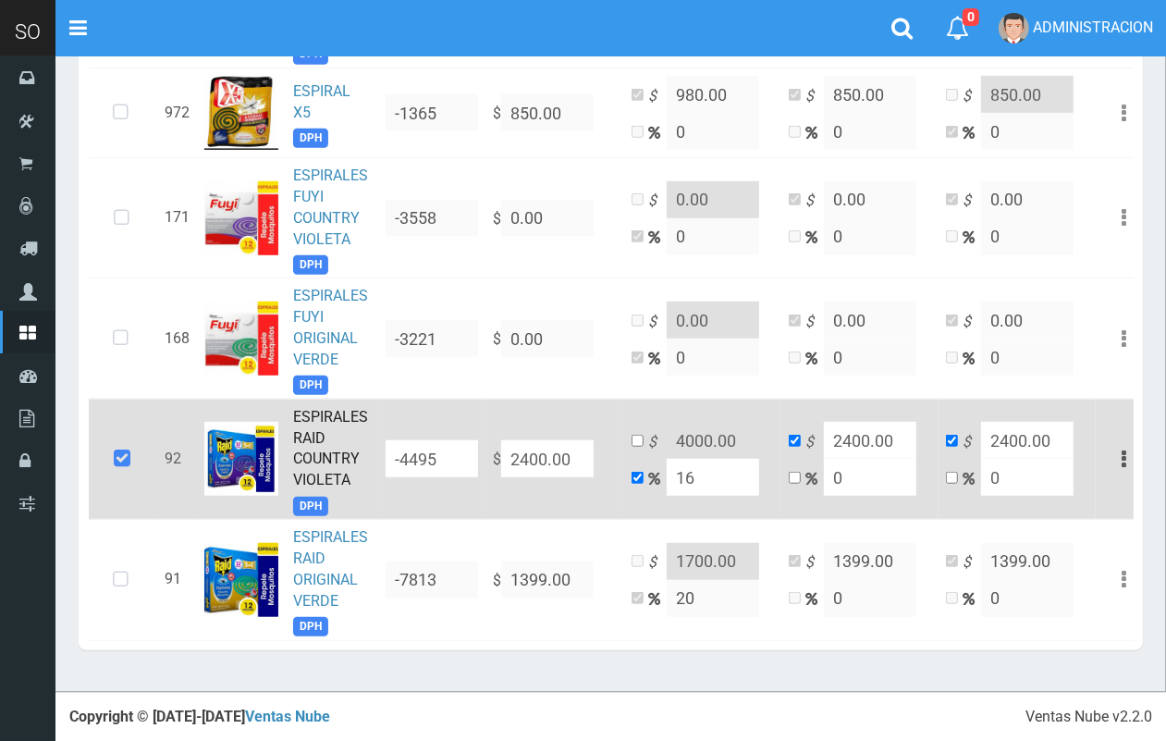
drag, startPoint x: 580, startPoint y: 432, endPoint x: 504, endPoint y: 428, distance: 75.9
click at [501, 440] on input "2400.00" at bounding box center [547, 458] width 92 height 37
type input "1"
type input "1.16"
type input "1"
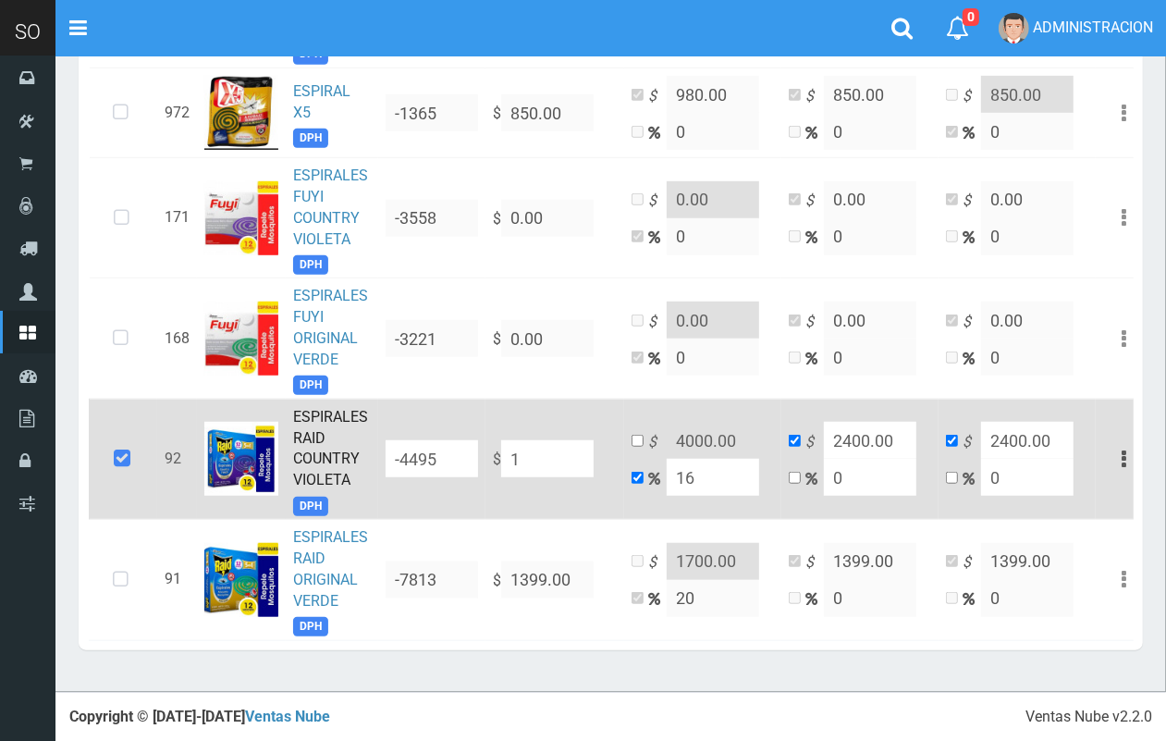
type input "1"
type input "13"
type input "15.08"
type input "13"
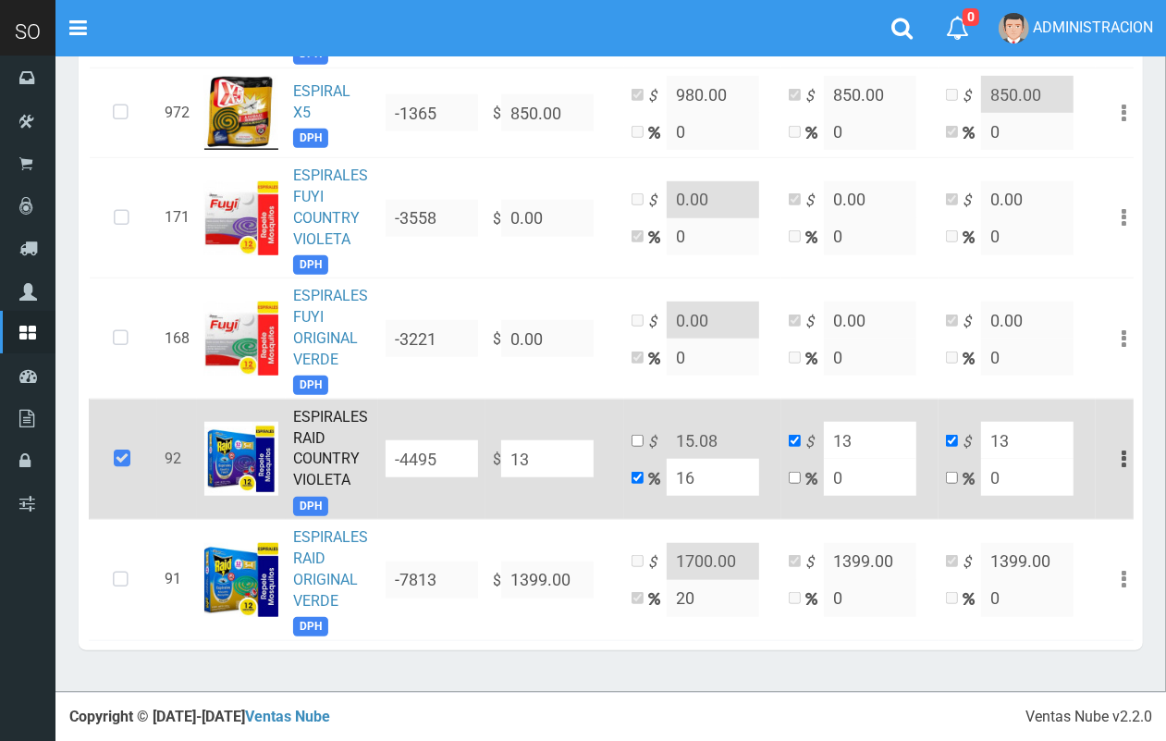
type input "139"
type input "161.24"
type input "139"
type input "1399"
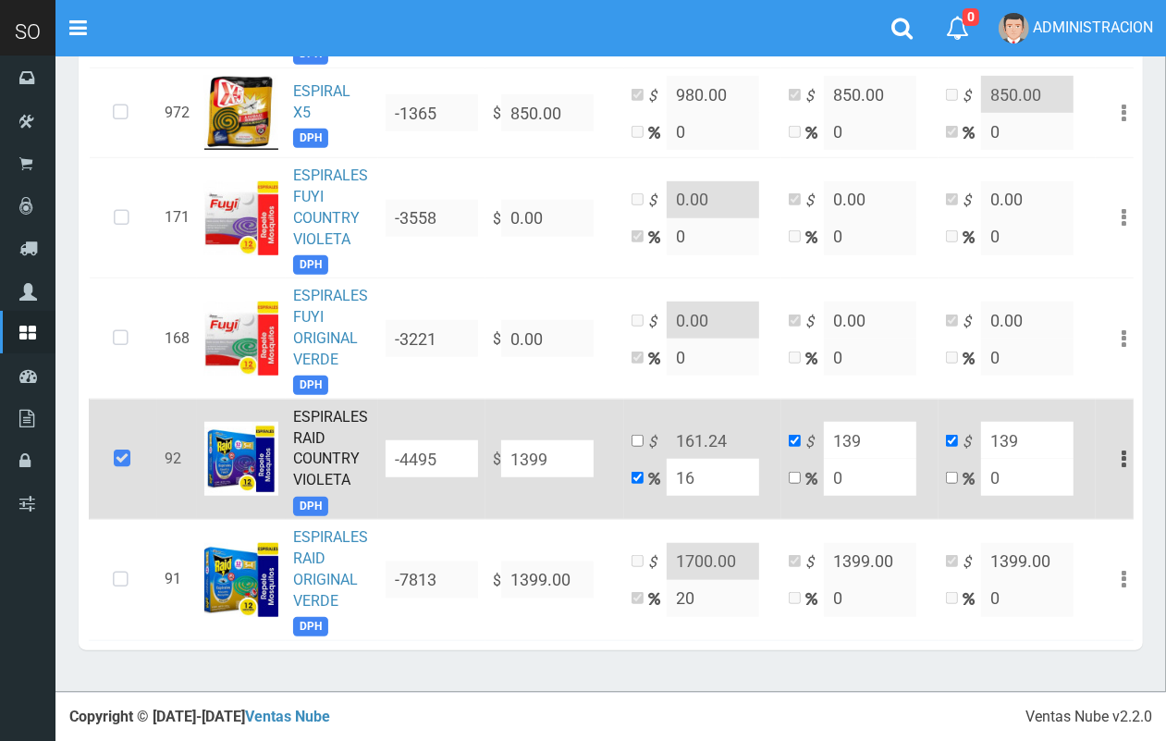
type input "1622.84"
type input "1399"
type input "1399.00"
click at [640, 435] on input "checkbox" at bounding box center [638, 441] width 12 height 12
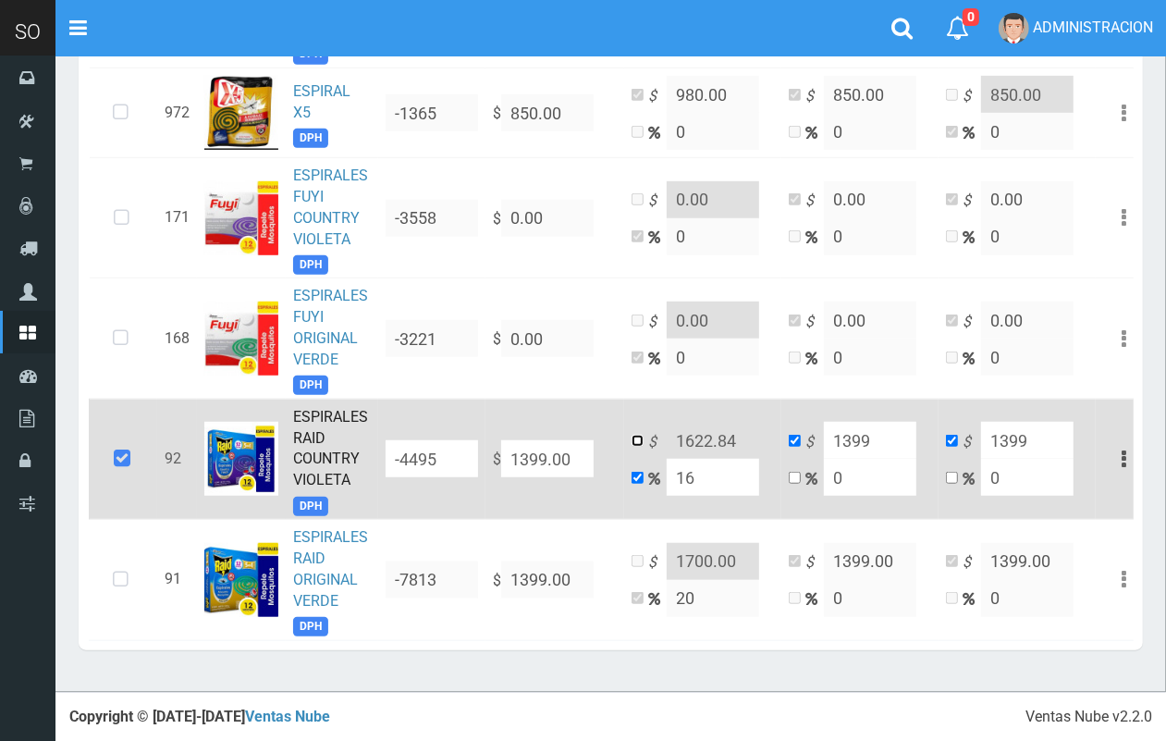
checkbox input "true"
checkbox input "false"
drag, startPoint x: 760, startPoint y: 418, endPoint x: 714, endPoint y: 413, distance: 46.5
click at [714, 413] on td "$ 1622.84 16" at bounding box center [702, 459] width 157 height 120
drag, startPoint x: 741, startPoint y: 418, endPoint x: 678, endPoint y: 418, distance: 62.9
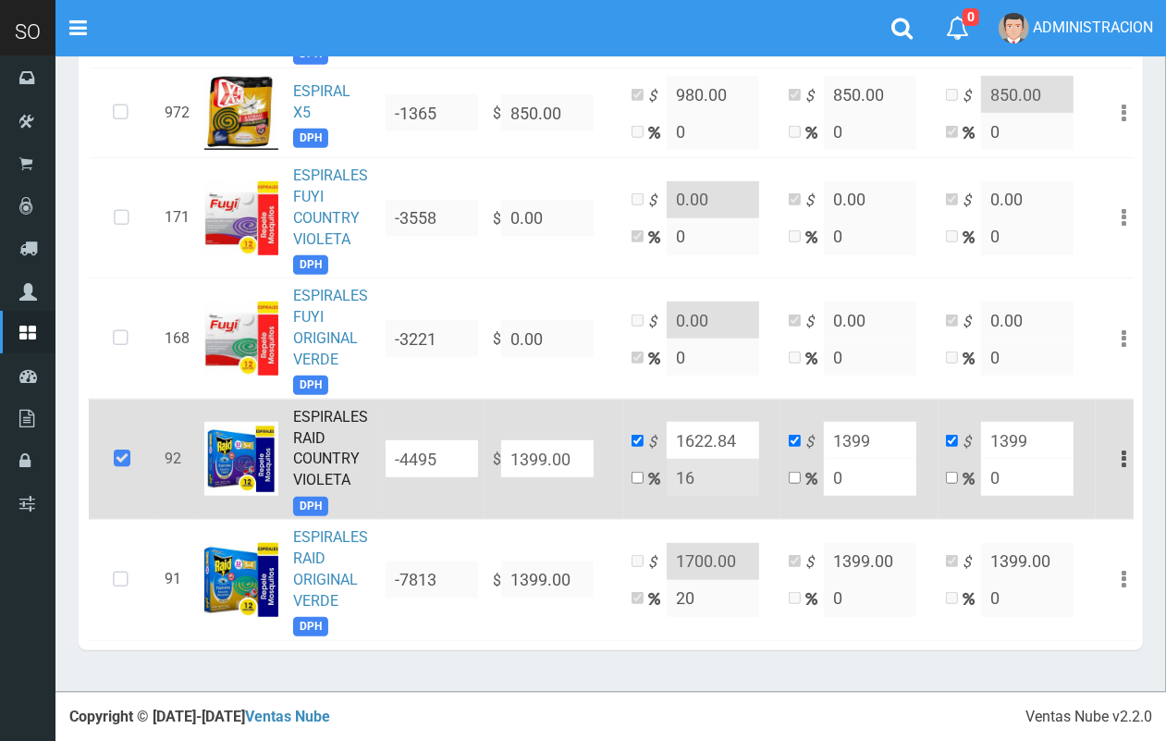
click at [678, 422] on input "1622.84" at bounding box center [713, 440] width 92 height 37
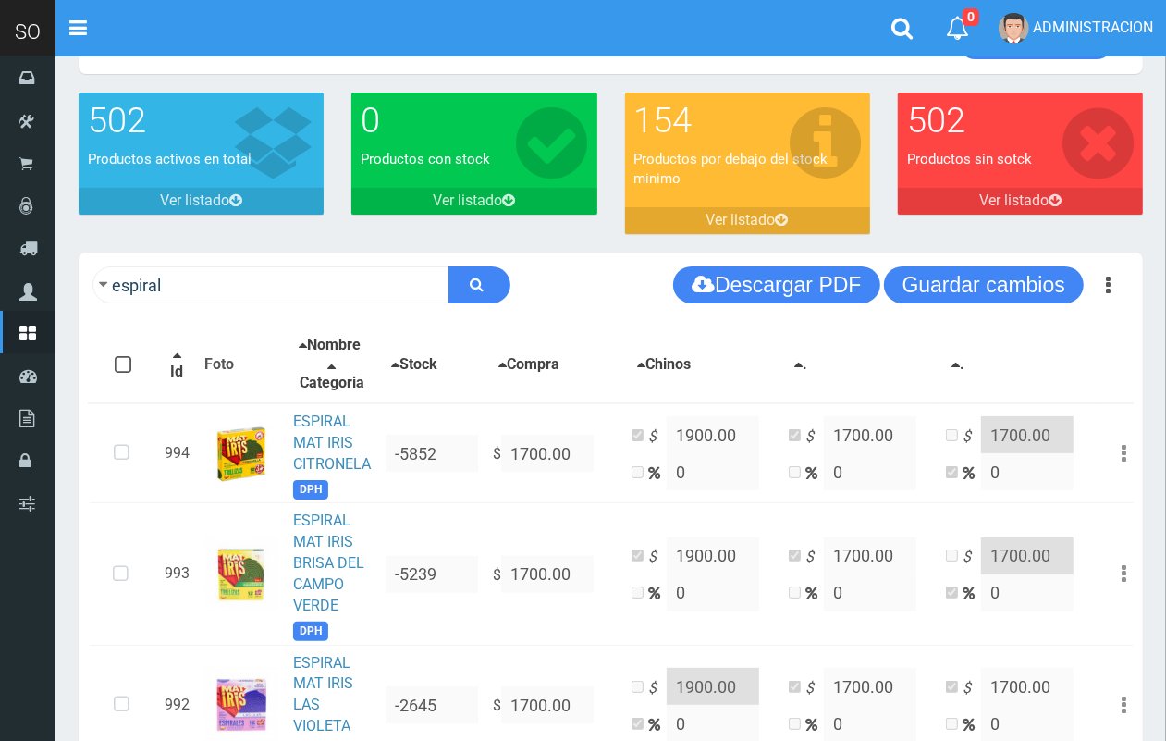
scroll to position [40, 0]
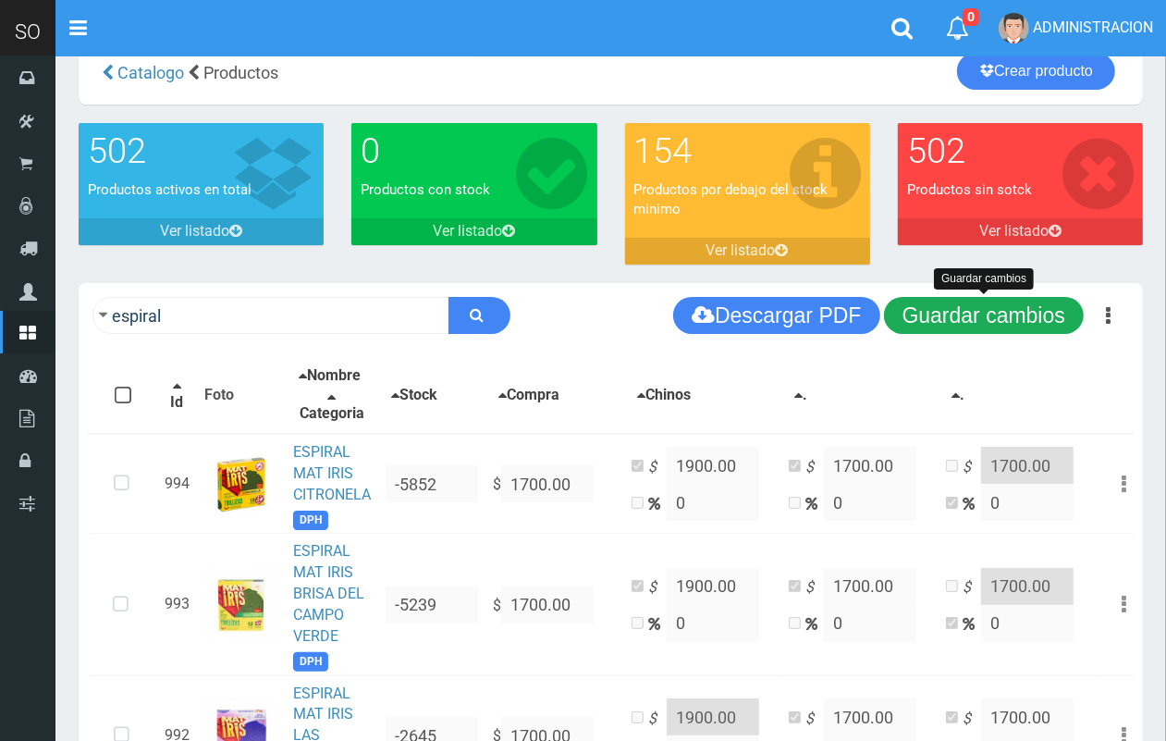
type input "1700.00"
click at [1000, 319] on button "Guardar cambios" at bounding box center [984, 315] width 200 height 37
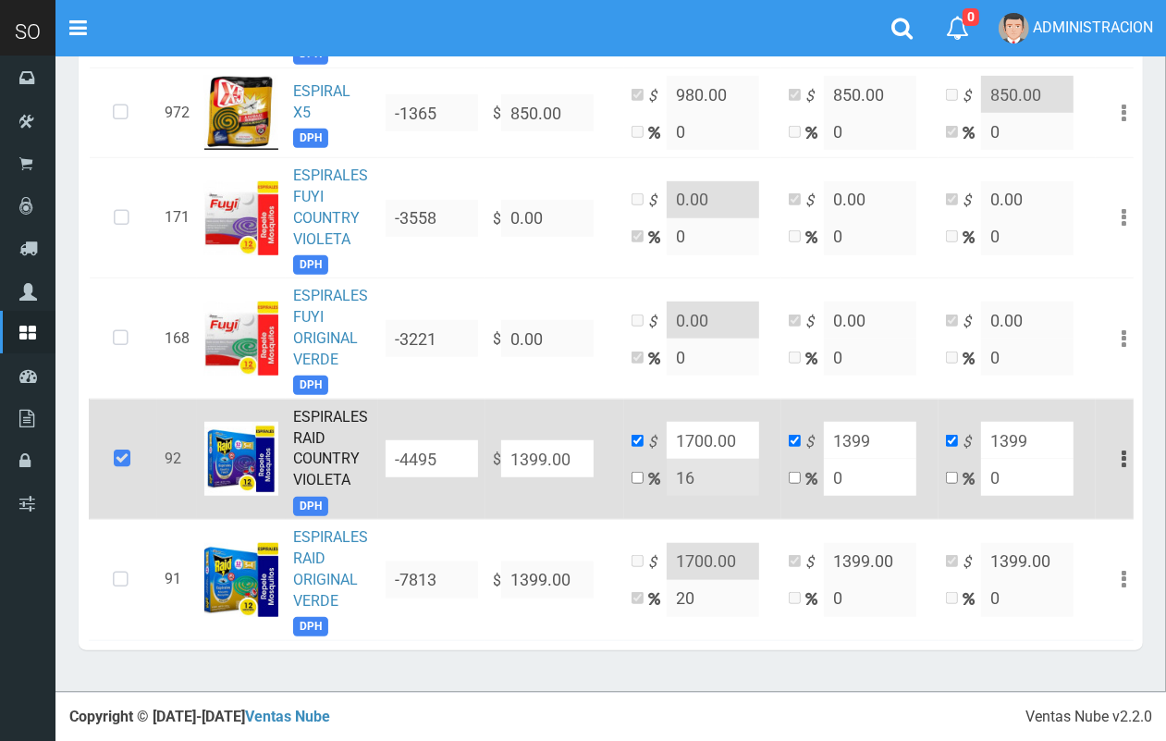
scroll to position [786, 0]
click at [329, 423] on td "ESPIRALES RAID COUNTRY VIOLETA DPH" at bounding box center [332, 459] width 92 height 120
click at [312, 430] on td "ESPIRALES RAID COUNTRY VIOLETA DPH" at bounding box center [332, 459] width 92 height 120
click at [234, 430] on img at bounding box center [241, 459] width 74 height 74
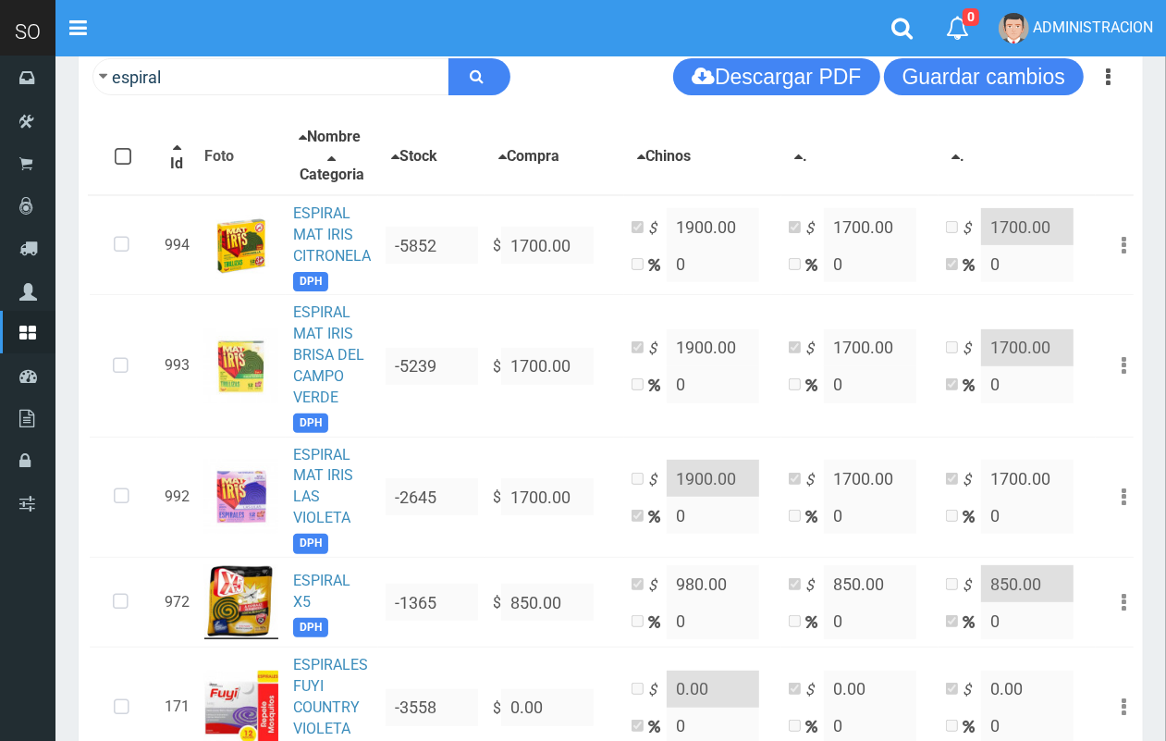
scroll to position [113, 0]
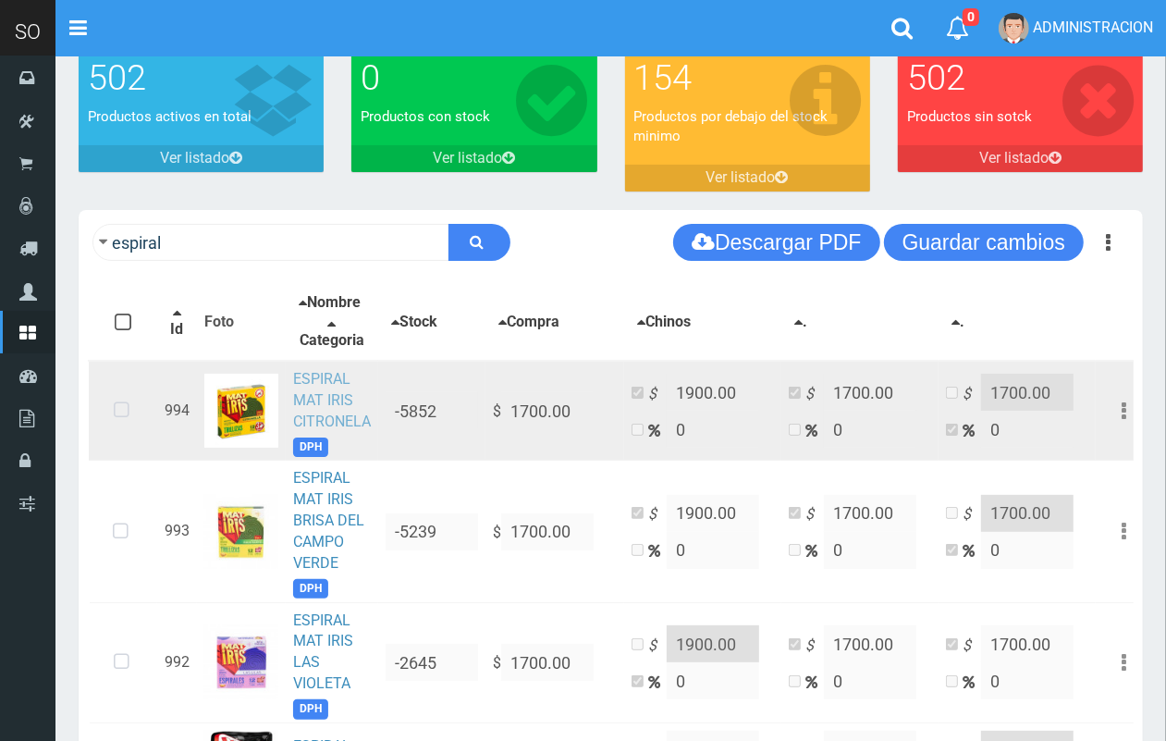
click at [320, 414] on link "ESPIRAL MAT IRIS CITRONELA" at bounding box center [332, 400] width 78 height 60
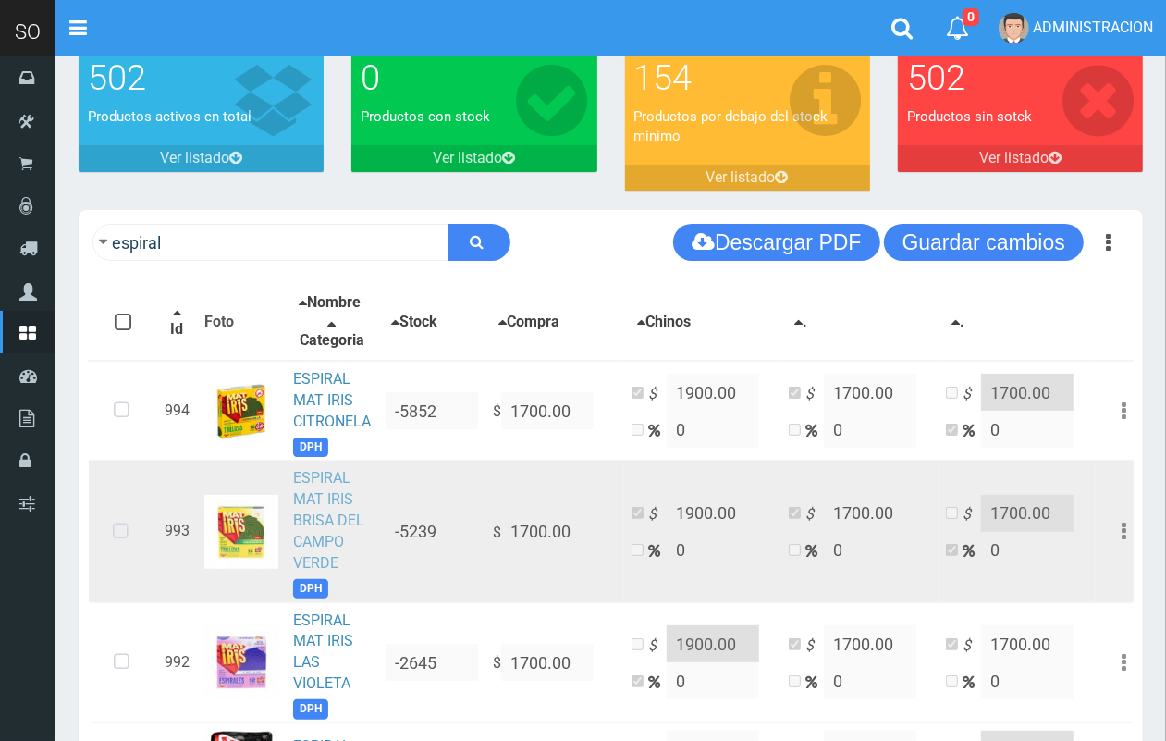
click at [336, 499] on link "ESPIRAL MAT IRIS BRISA DEL CAMPO VERDE" at bounding box center [328, 520] width 71 height 102
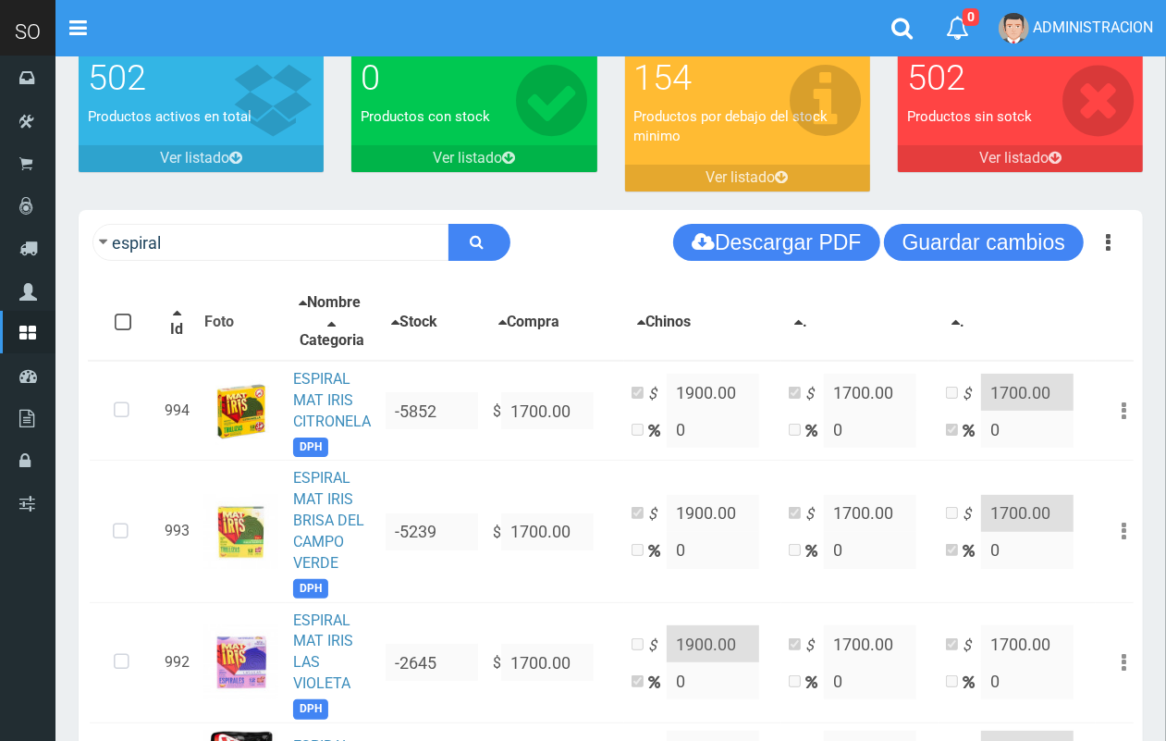
click at [347, 631] on button "×" at bounding box center [353, 637] width 16 height 30
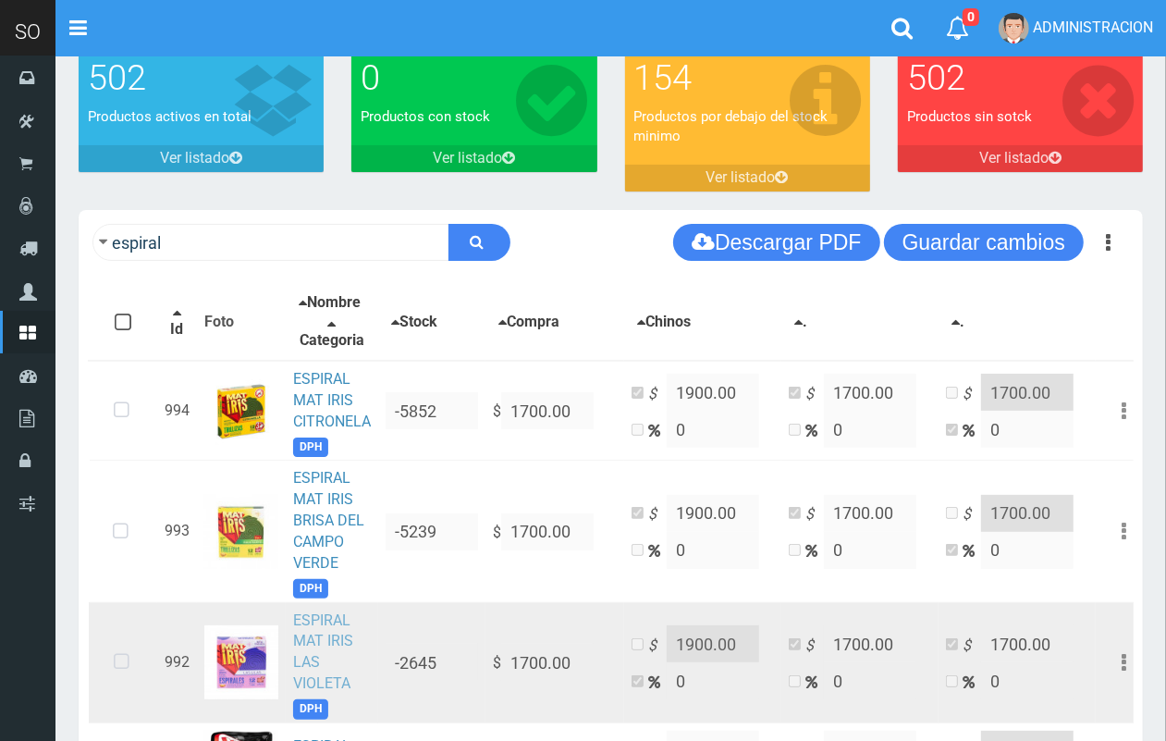
click at [315, 638] on link "ESPIRAL MAT IRIS LAS VIOLETA" at bounding box center [323, 651] width 60 height 81
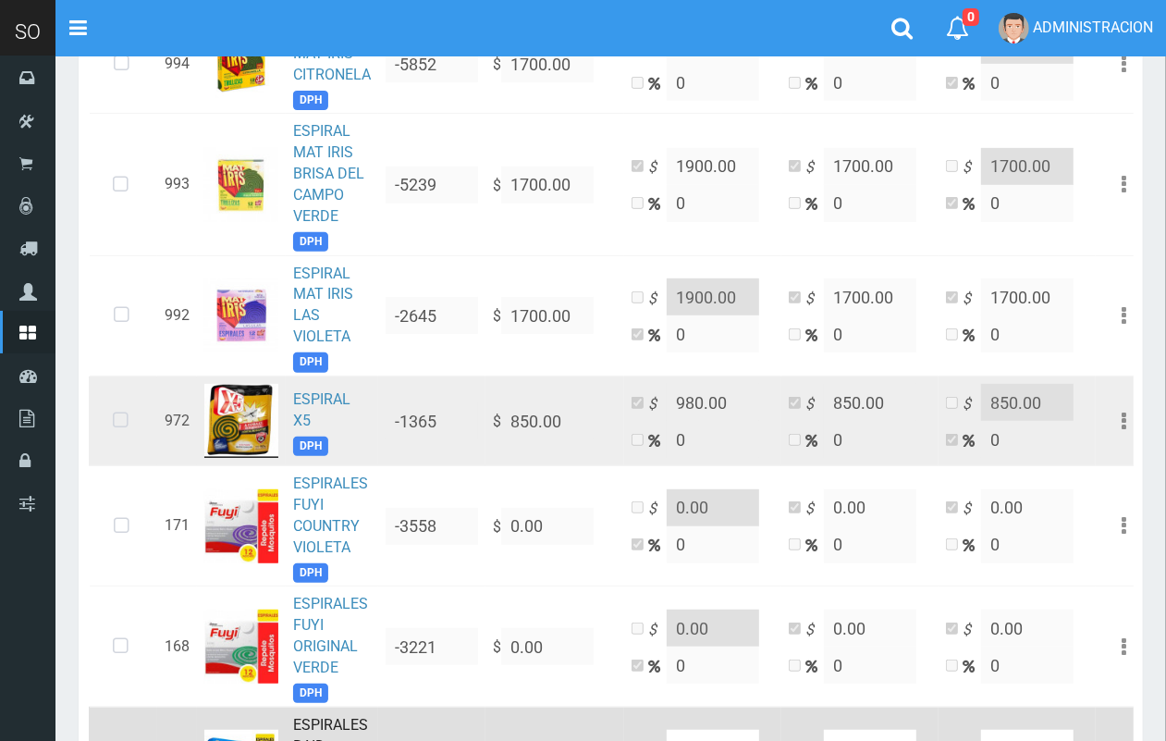
scroll to position [464, 0]
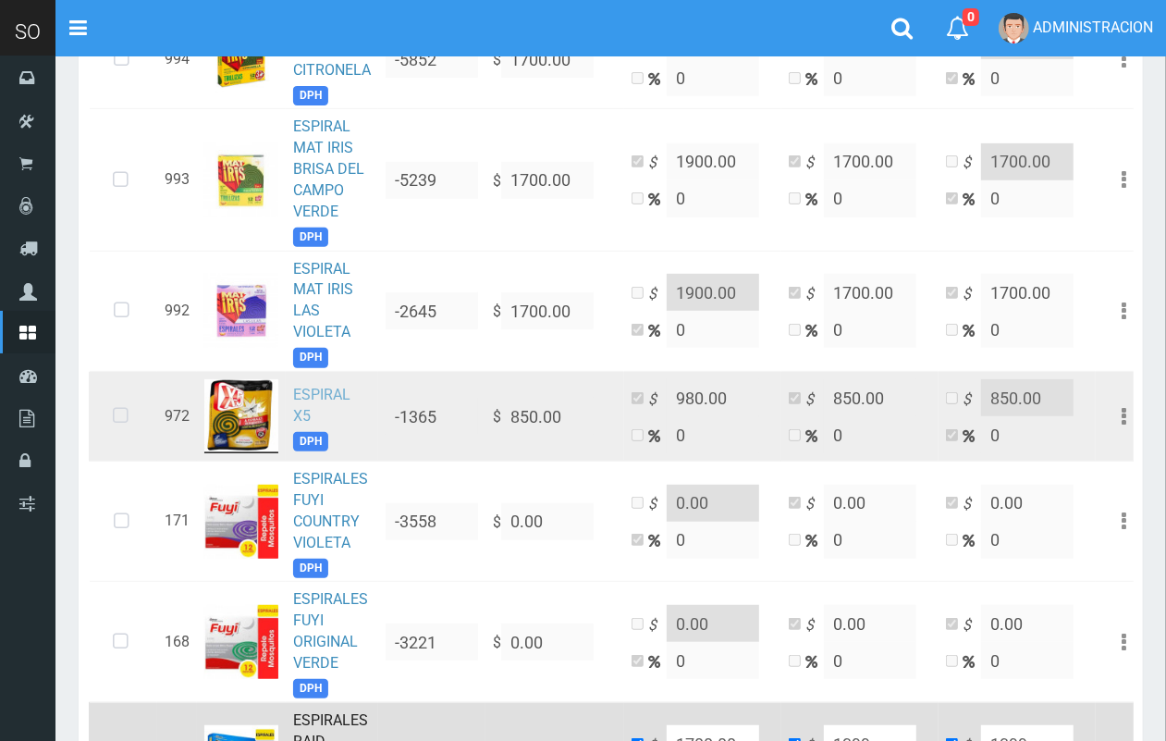
click at [329, 398] on link "ESPIRAL X5" at bounding box center [321, 405] width 57 height 39
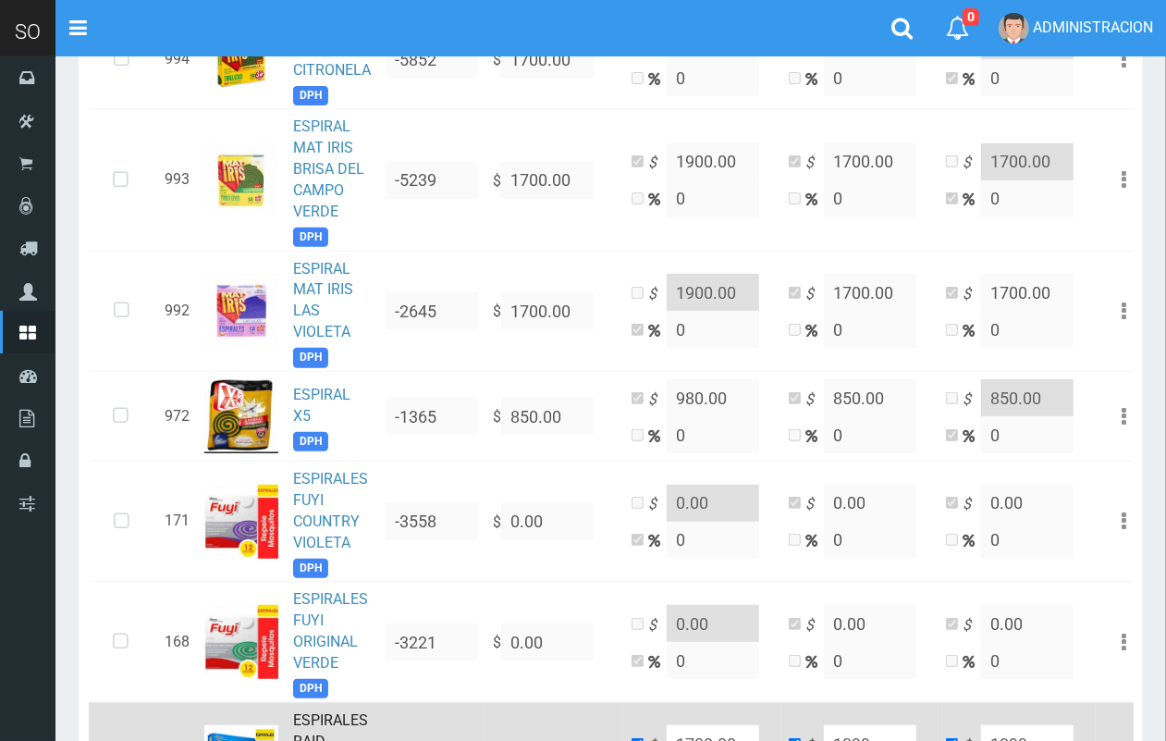
scroll to position [0, 0]
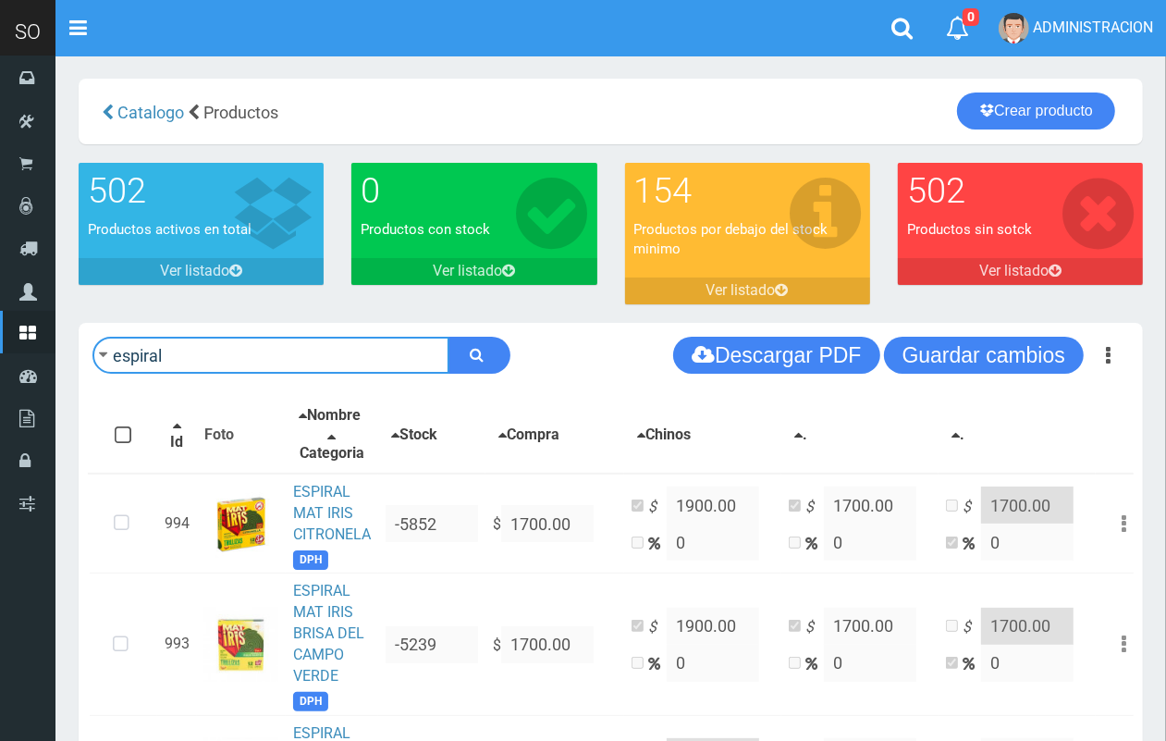
drag, startPoint x: 177, startPoint y: 359, endPoint x: 86, endPoint y: 358, distance: 90.6
click at [86, 358] on div "espiral Descargar PDF Guardar cambios Imprimir Seleccion 150" at bounding box center [611, 355] width 1064 height 65
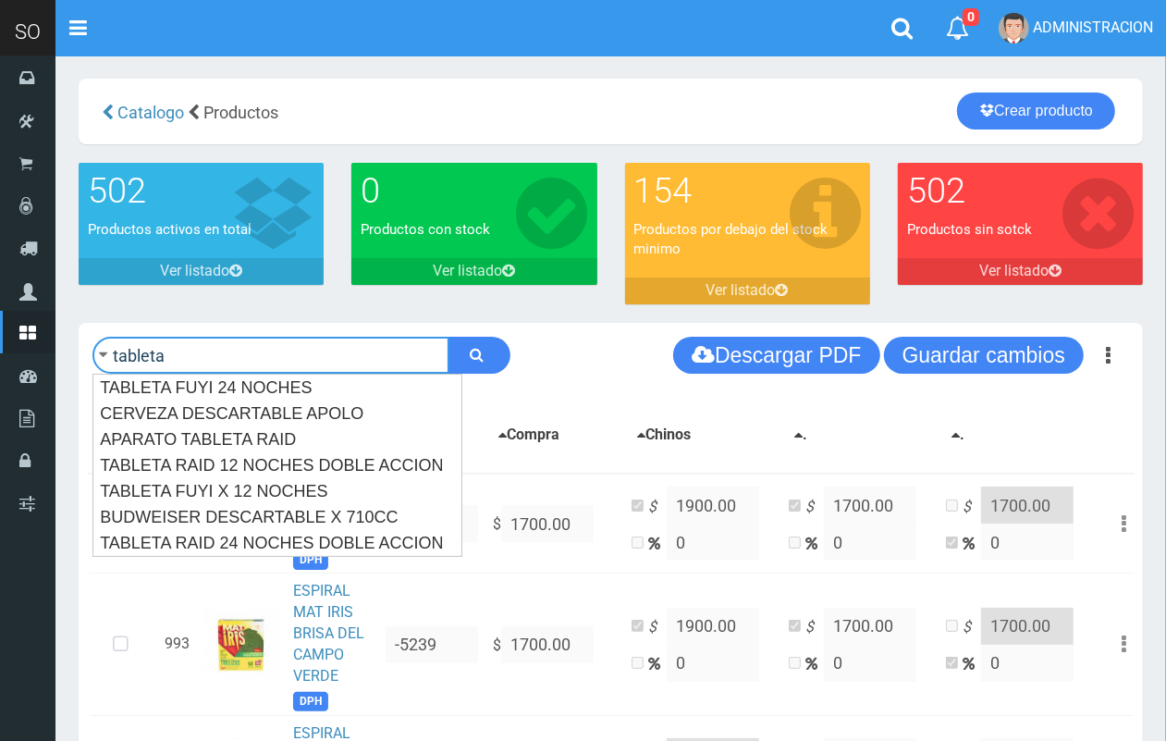
type input "tableta"
click at [448, 337] on button "submit" at bounding box center [479, 355] width 62 height 37
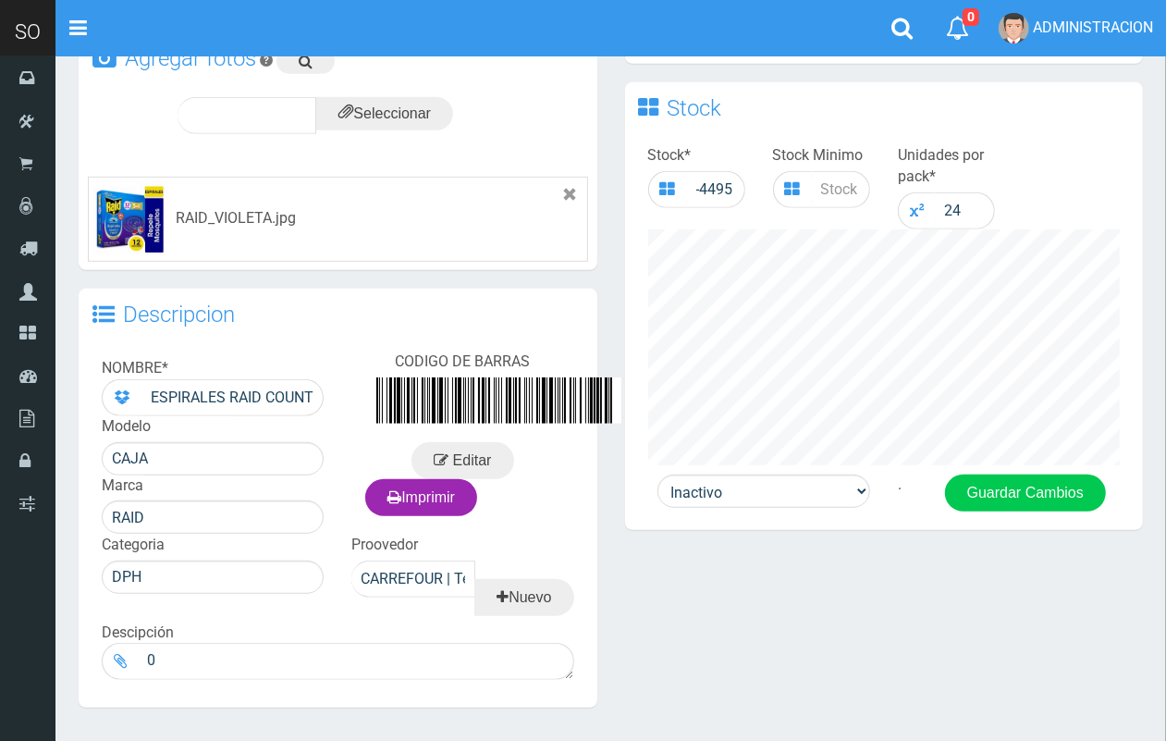
scroll to position [571, 0]
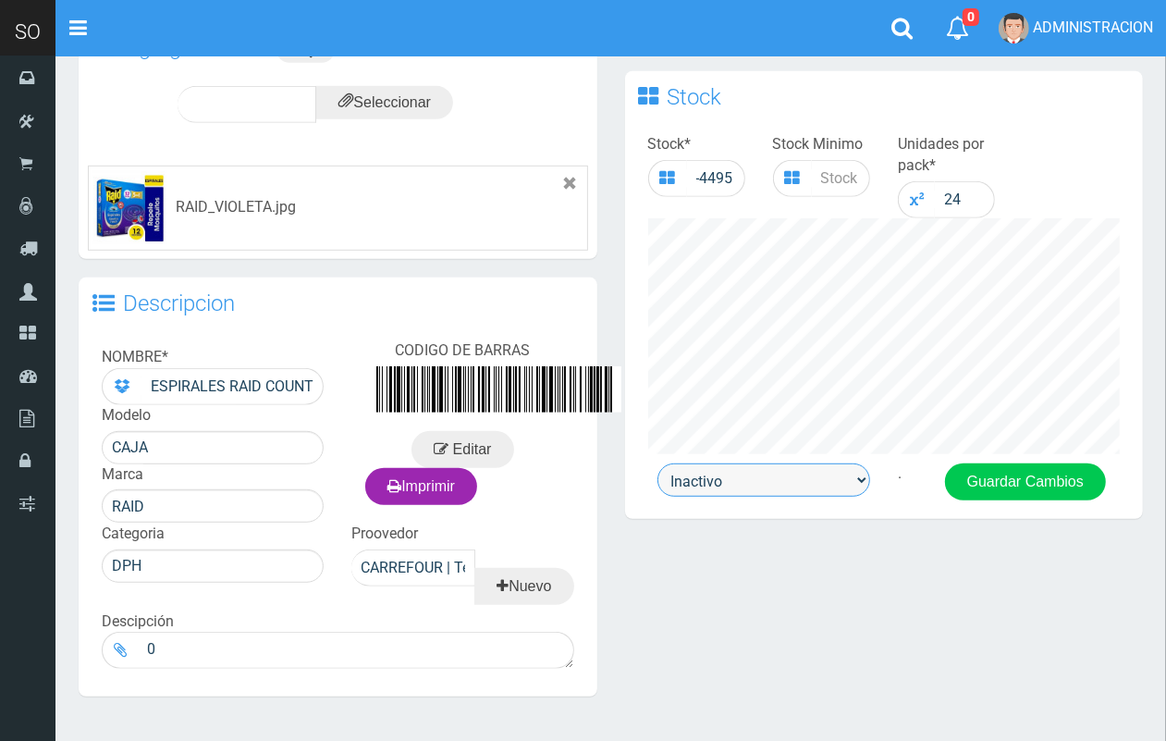
click at [809, 478] on select "Activo Inactivo" at bounding box center [763, 479] width 213 height 33
select select "1"
click at [657, 463] on select "Activo Inactivo" at bounding box center [763, 479] width 213 height 33
click at [1001, 476] on button "Guardar Cambios" at bounding box center [1025, 481] width 161 height 37
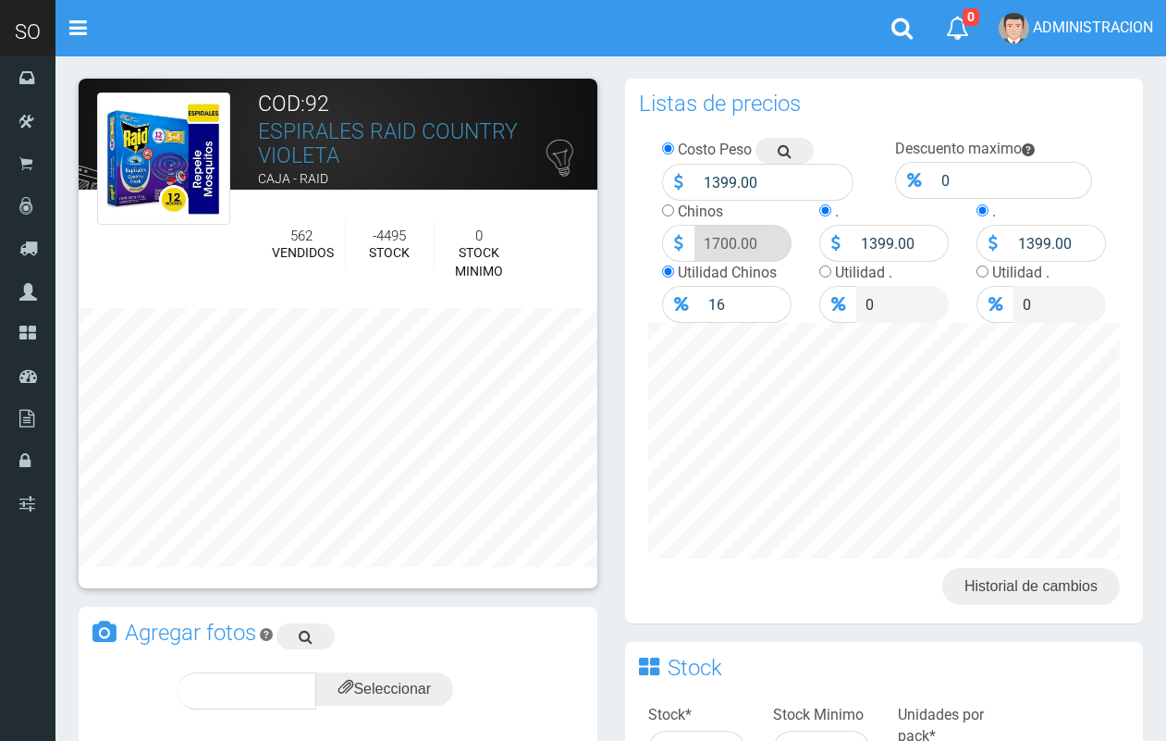
scroll to position [571, 0]
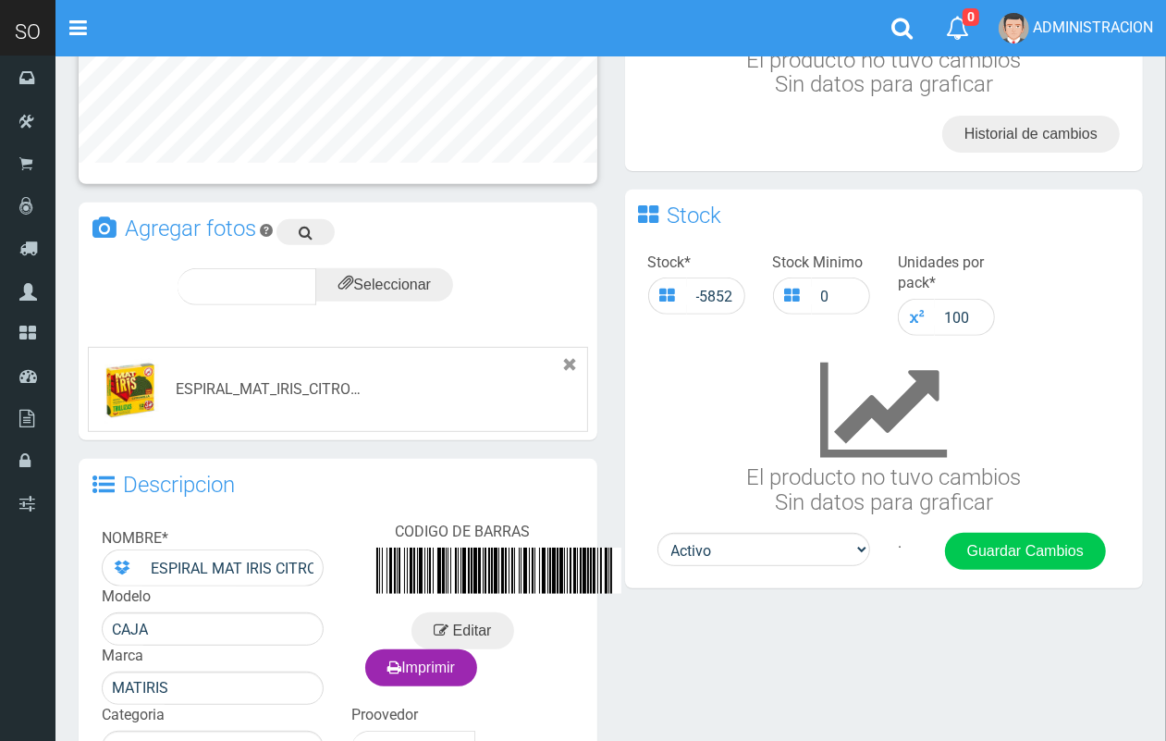
scroll to position [673, 0]
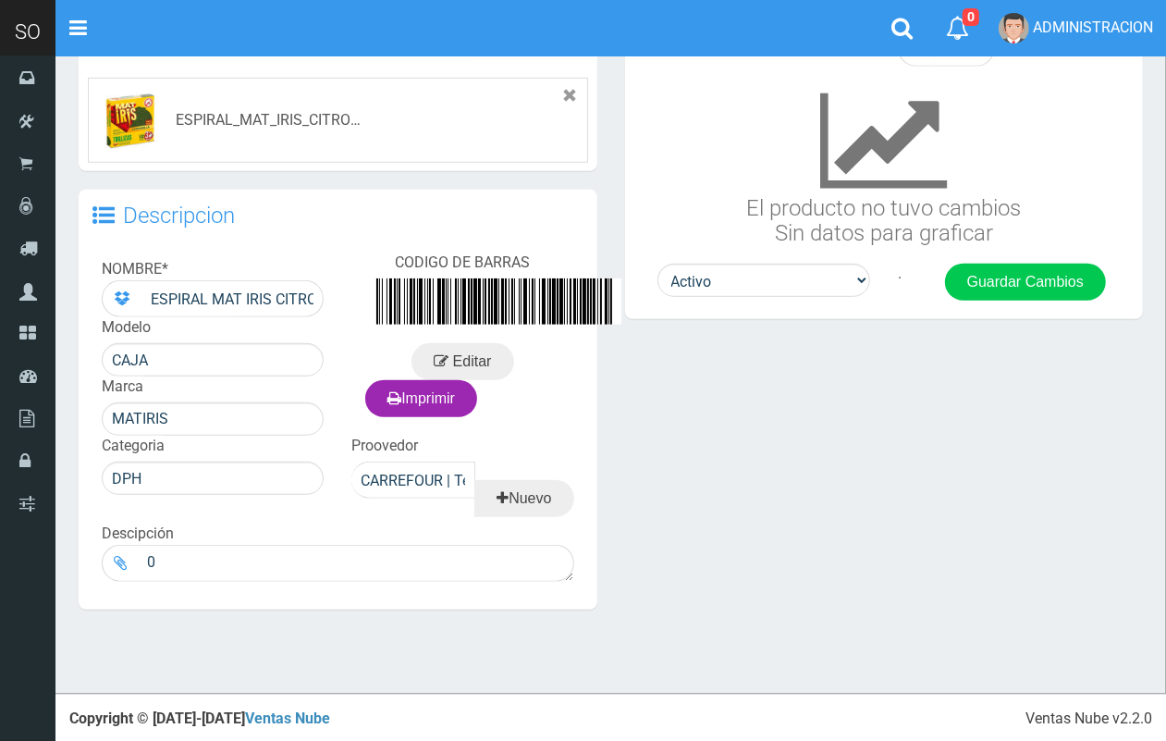
drag, startPoint x: 1182, startPoint y: 93, endPoint x: 1161, endPoint y: 500, distance: 407.4
click at [1165, 499] on html "Cargando... × Nueva alerta Toggle navigation 0" at bounding box center [583, 35] width 1166 height 1416
drag, startPoint x: 755, startPoint y: 270, endPoint x: 760, endPoint y: 291, distance: 21.8
click at [756, 280] on select "Activo Inactivo" at bounding box center [763, 280] width 213 height 33
select select "0"
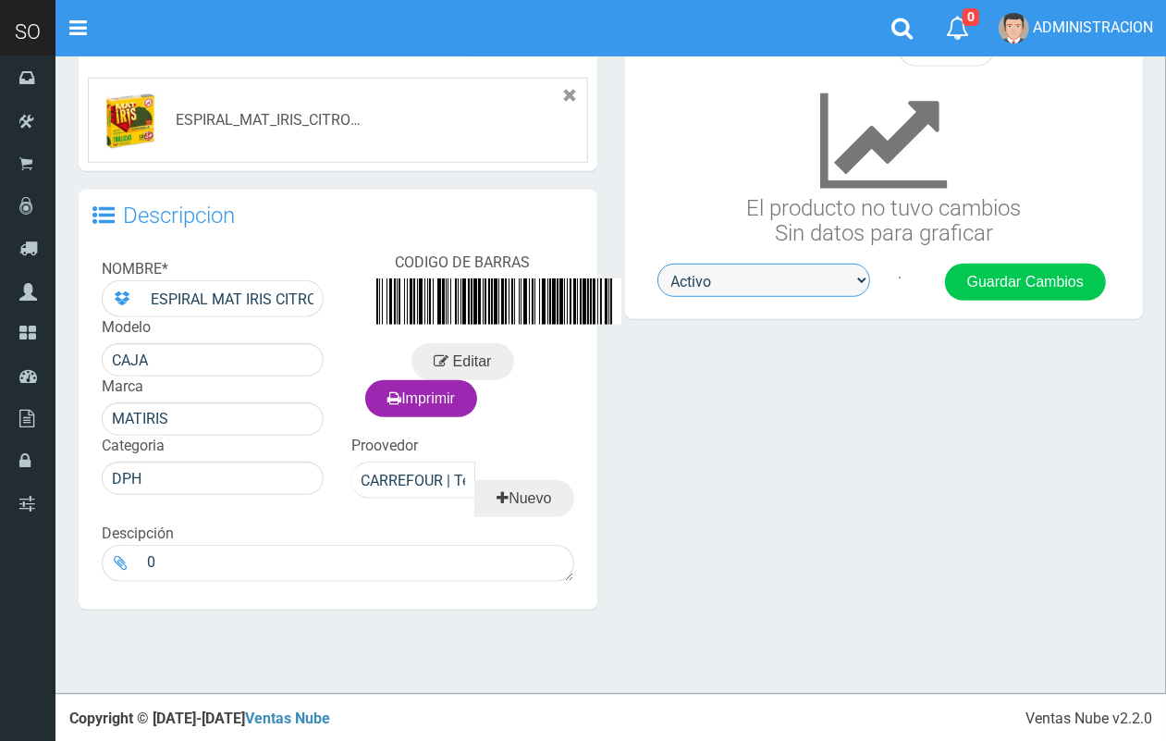
click at [657, 264] on select "Activo Inactivo" at bounding box center [763, 280] width 213 height 33
click at [1001, 257] on div "Stock * -5852 Stock Minimo 0 Unidades por pack * 100 El producto no tuvo cambio…" at bounding box center [884, 118] width 519 height 289
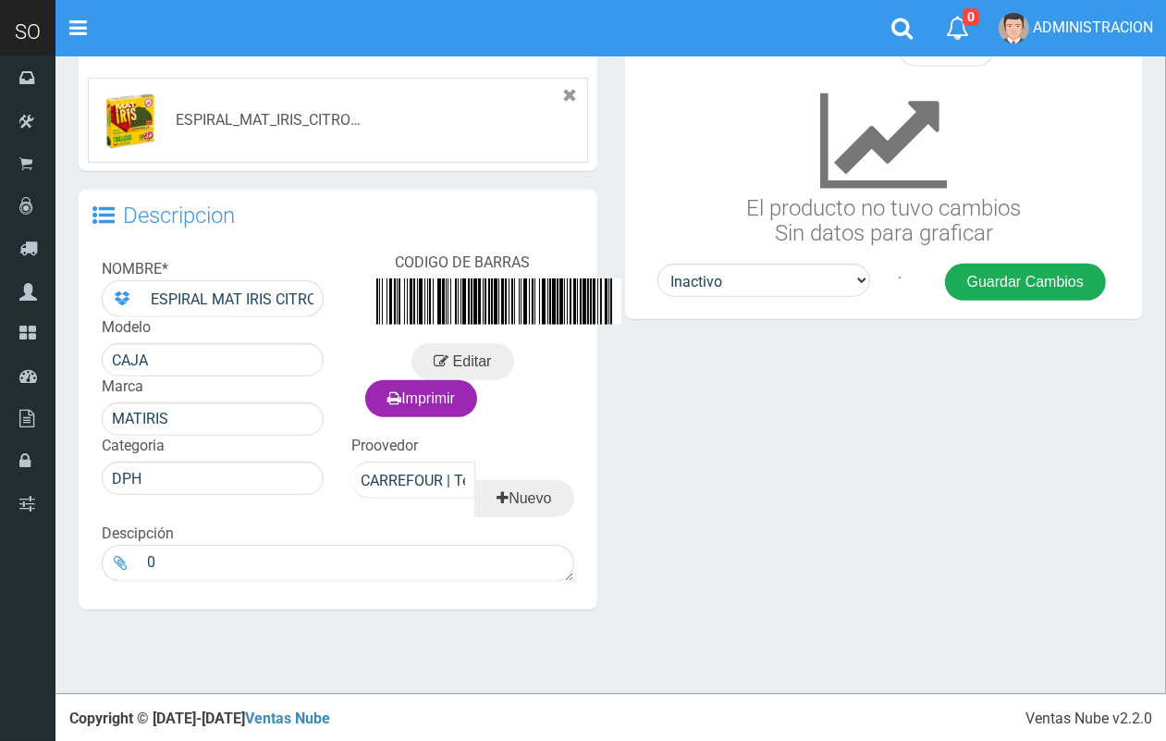
click at [1008, 273] on button "Guardar Cambios" at bounding box center [1025, 282] width 161 height 37
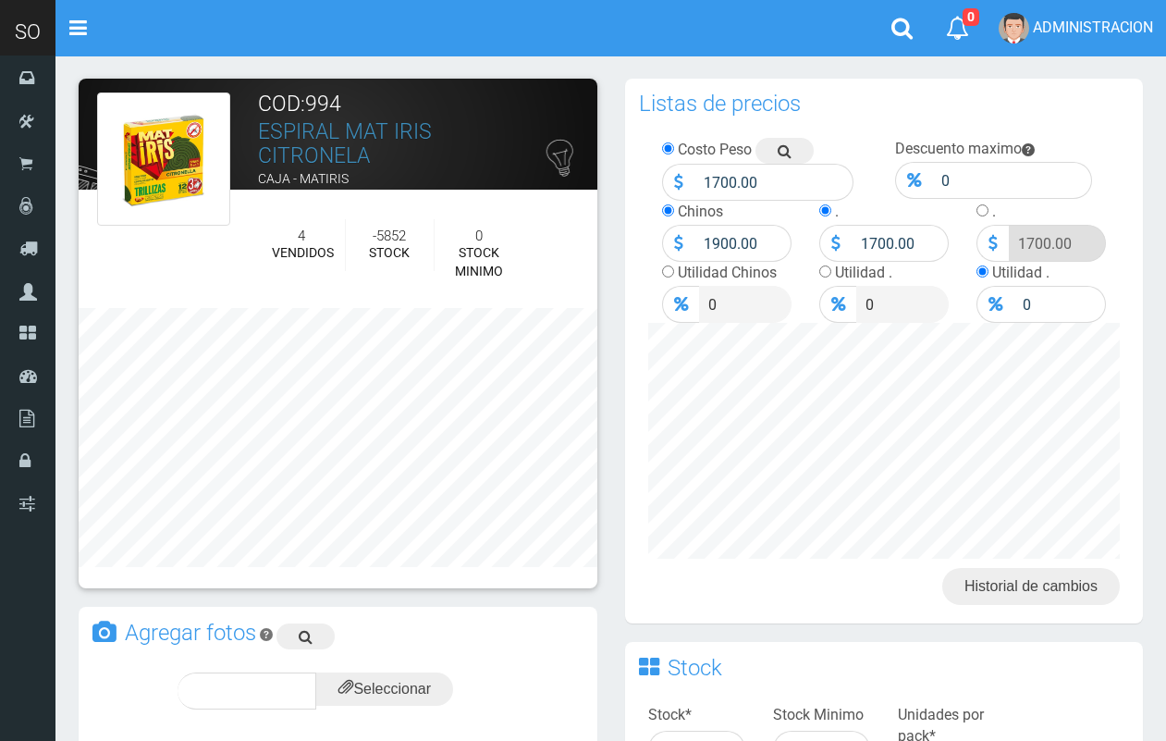
scroll to position [673, 0]
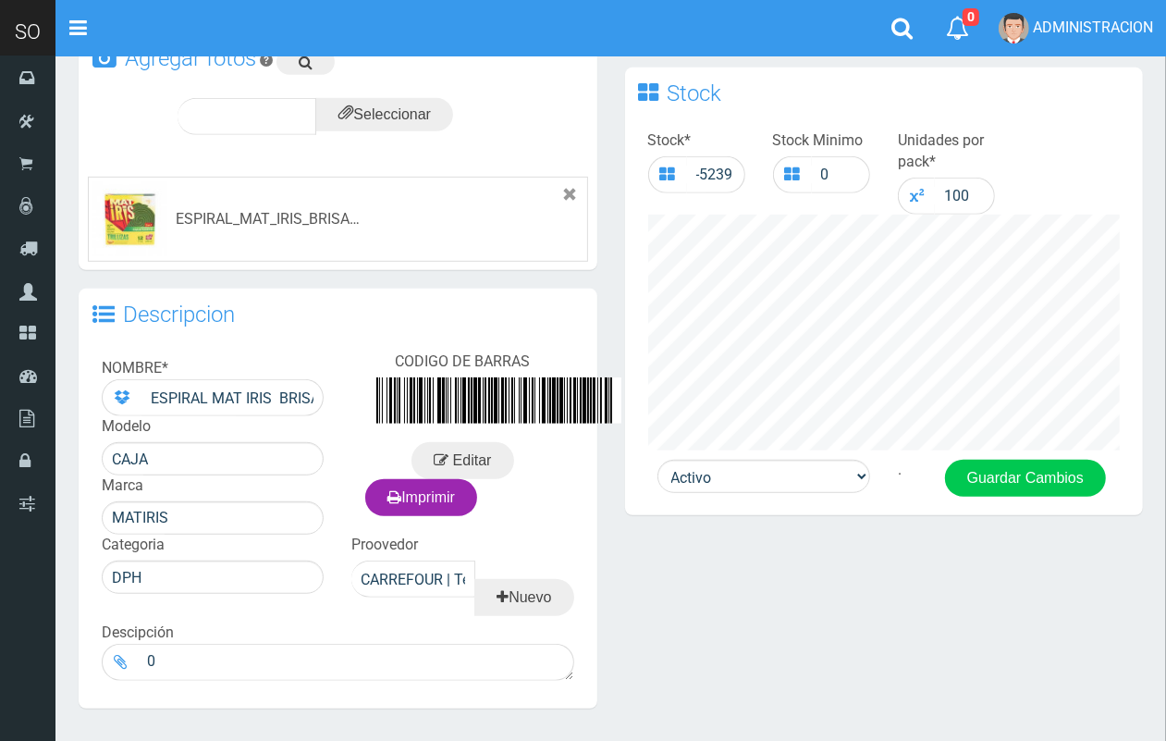
drag, startPoint x: 1181, startPoint y: 129, endPoint x: 914, endPoint y: 436, distance: 406.3
click at [1151, 458] on html "Cargando... × Nueva alerta Toggle navigation 0" at bounding box center [583, 134] width 1166 height 1416
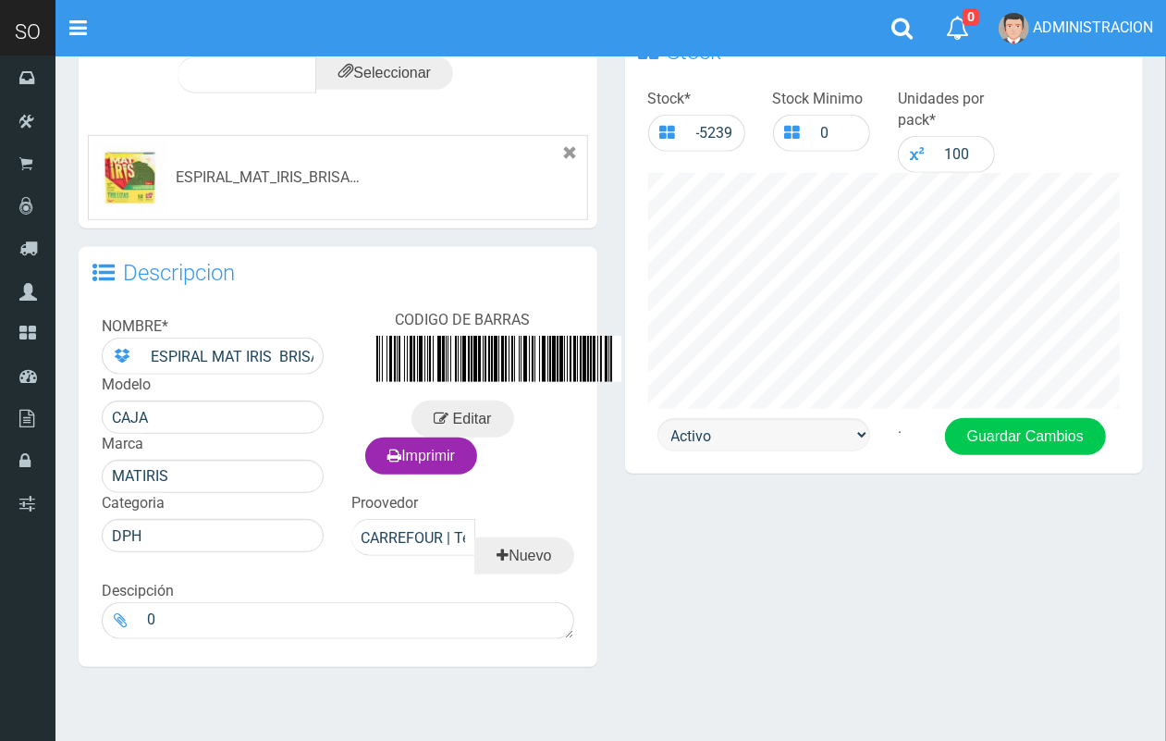
drag, startPoint x: 766, startPoint y: 413, endPoint x: 770, endPoint y: 441, distance: 28.1
click at [766, 414] on div "Stock Stock * -5239 Stock Minimo 0 Unidades por pack * 100 Activo Inactivo" at bounding box center [884, 250] width 519 height 448
click at [770, 442] on select "Activo Inactivo" at bounding box center [763, 434] width 213 height 33
select select "0"
click at [657, 418] on select "Activo Inactivo" at bounding box center [763, 434] width 213 height 33
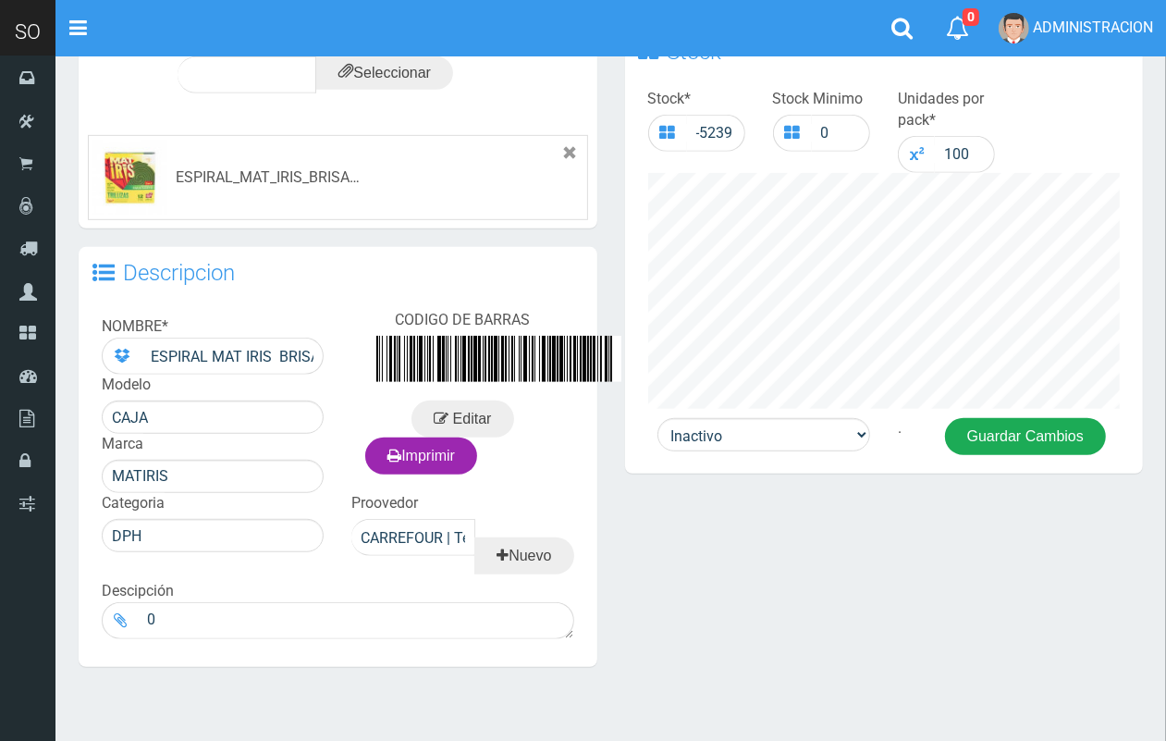
click at [1010, 427] on button "Guardar Cambios" at bounding box center [1025, 436] width 161 height 37
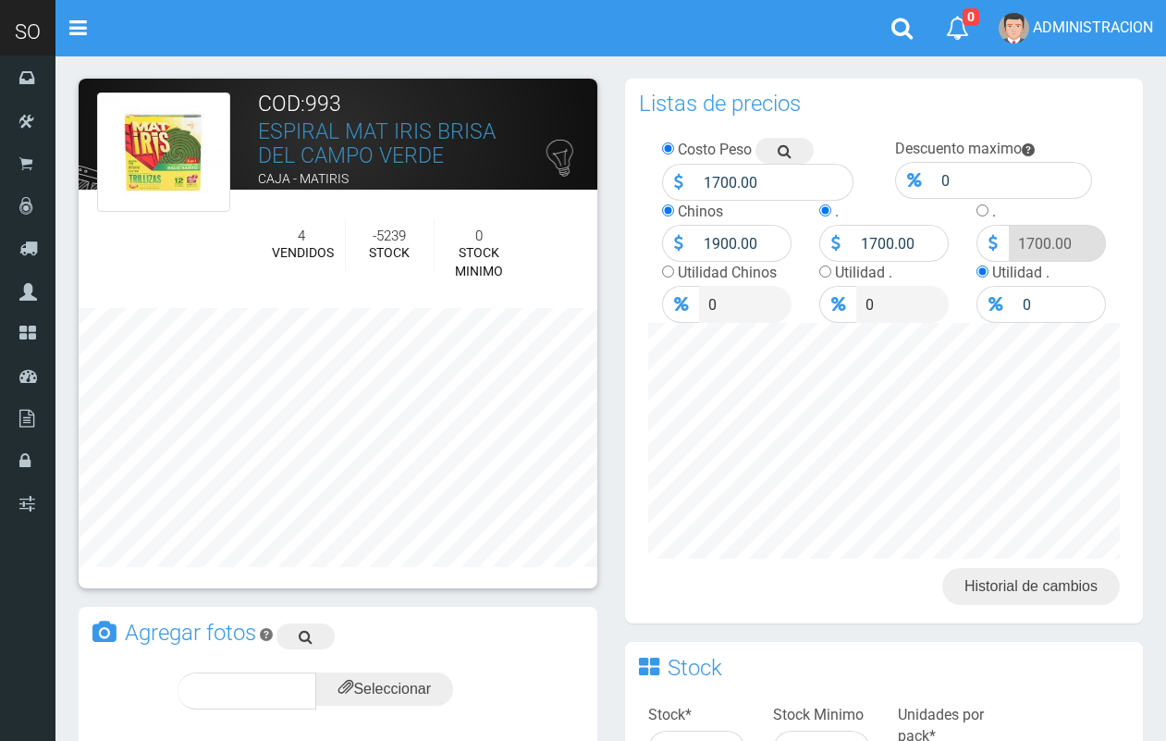
scroll to position [616, 0]
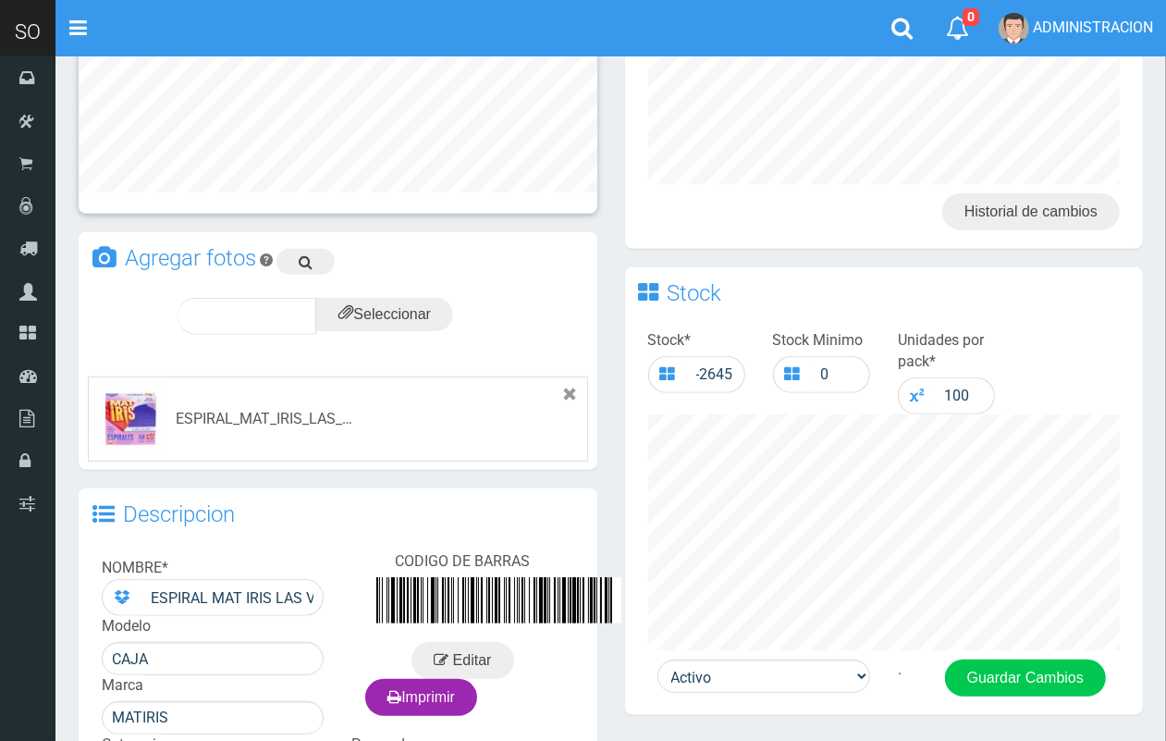
scroll to position [564, 0]
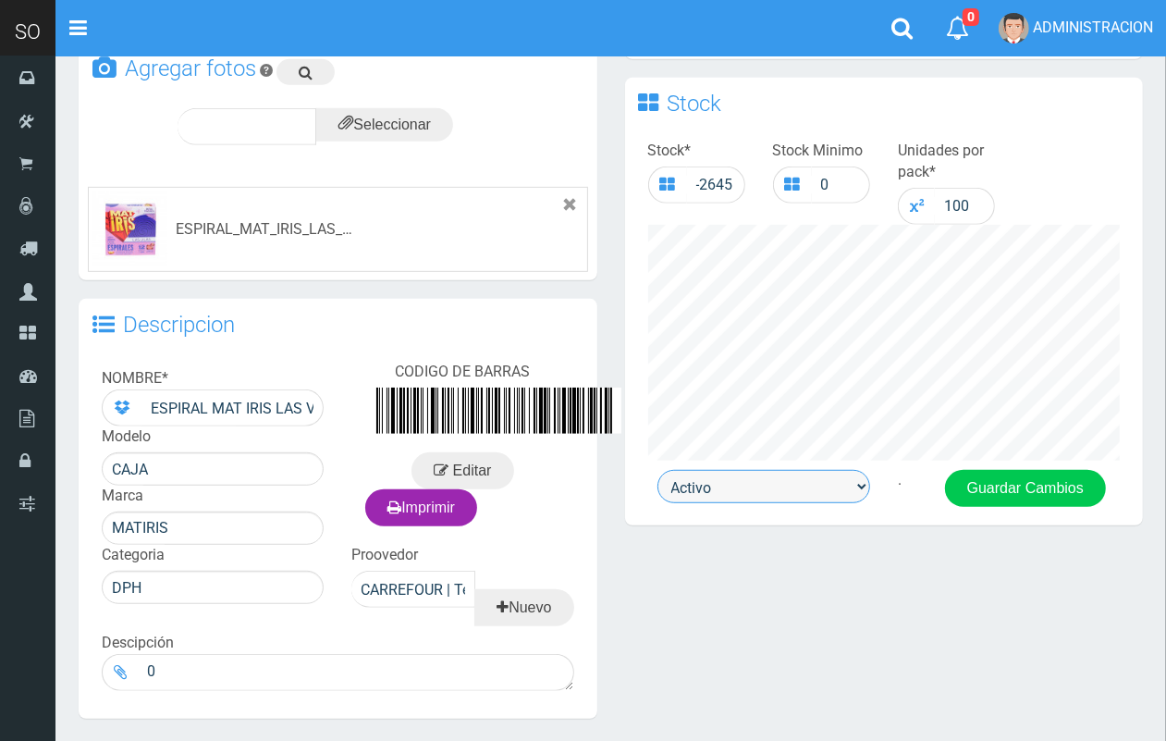
drag, startPoint x: 800, startPoint y: 484, endPoint x: 795, endPoint y: 496, distance: 12.9
click at [800, 484] on select "Activo Inactivo" at bounding box center [763, 486] width 213 height 33
select select "0"
click at [657, 470] on select "Activo Inactivo" at bounding box center [763, 486] width 213 height 33
click at [985, 509] on div "Activo Inactivo . Guardar Cambios" at bounding box center [884, 497] width 519 height 55
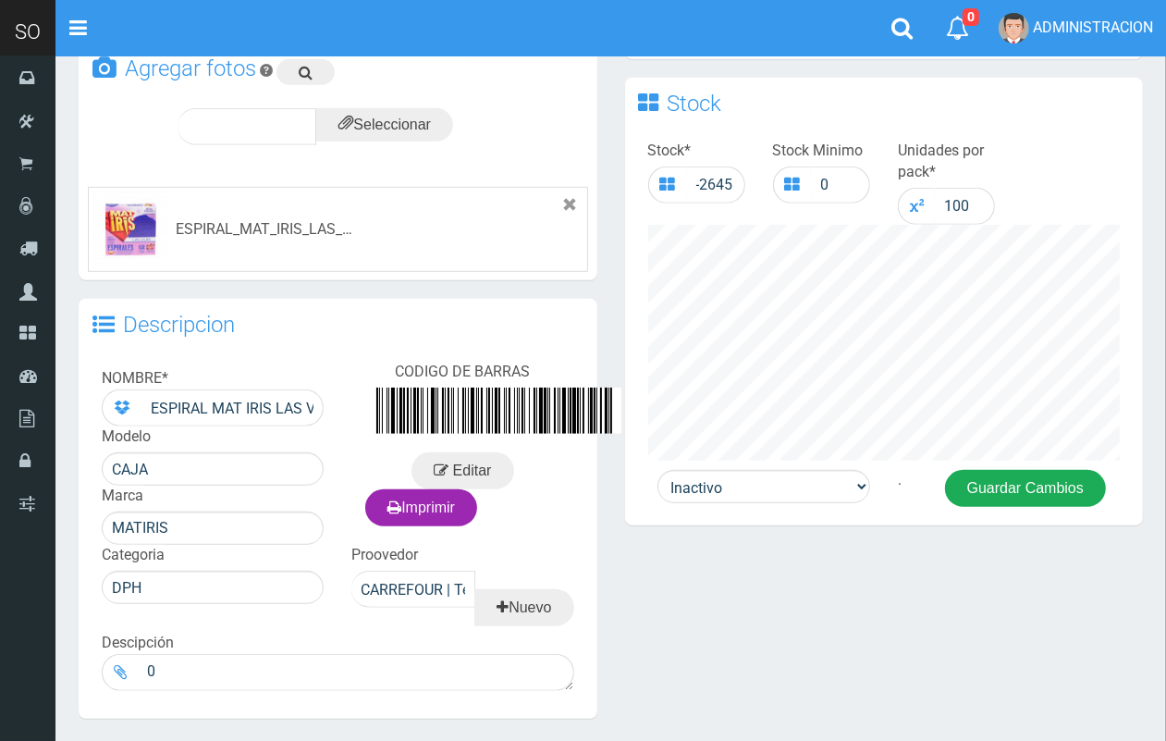
click at [986, 498] on button "Guardar Cambios" at bounding box center [1025, 488] width 161 height 37
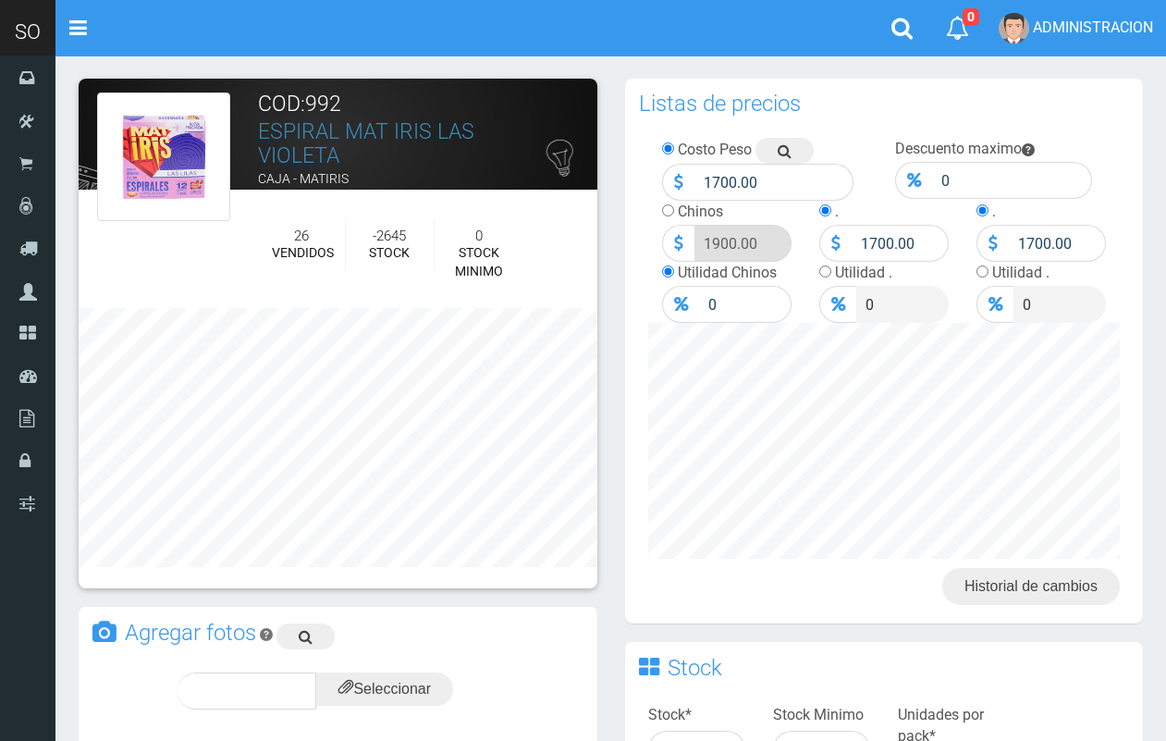
scroll to position [564, 0]
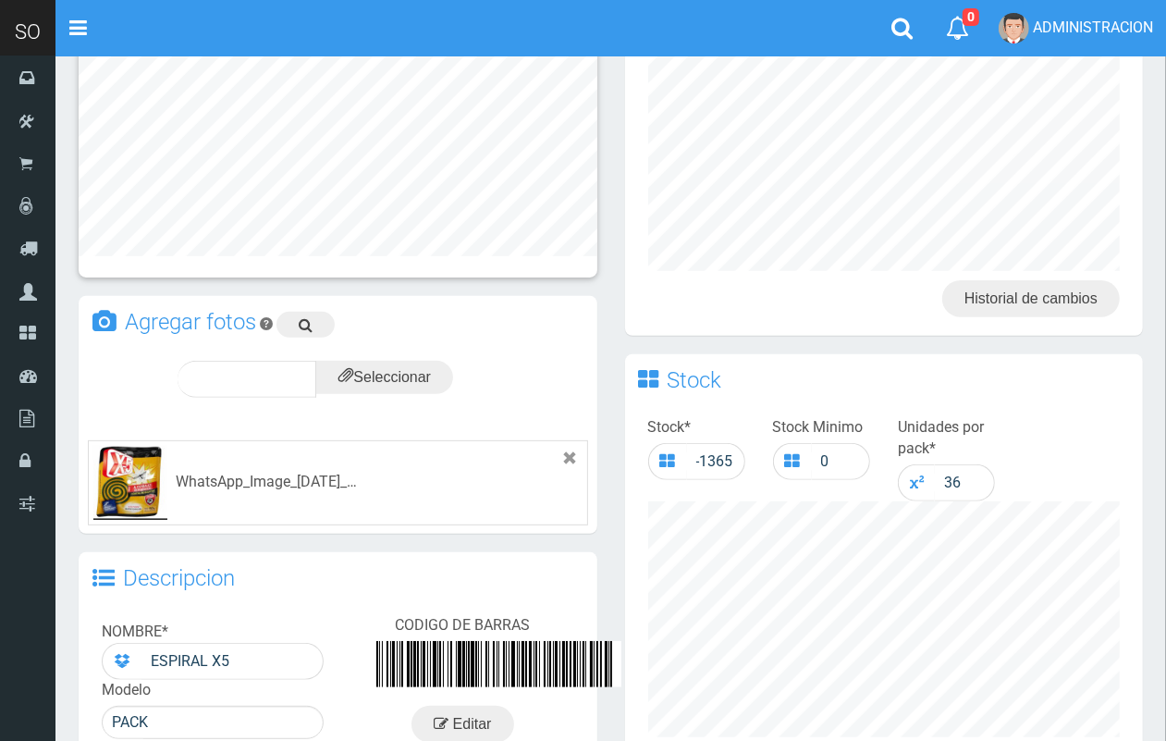
scroll to position [574, 0]
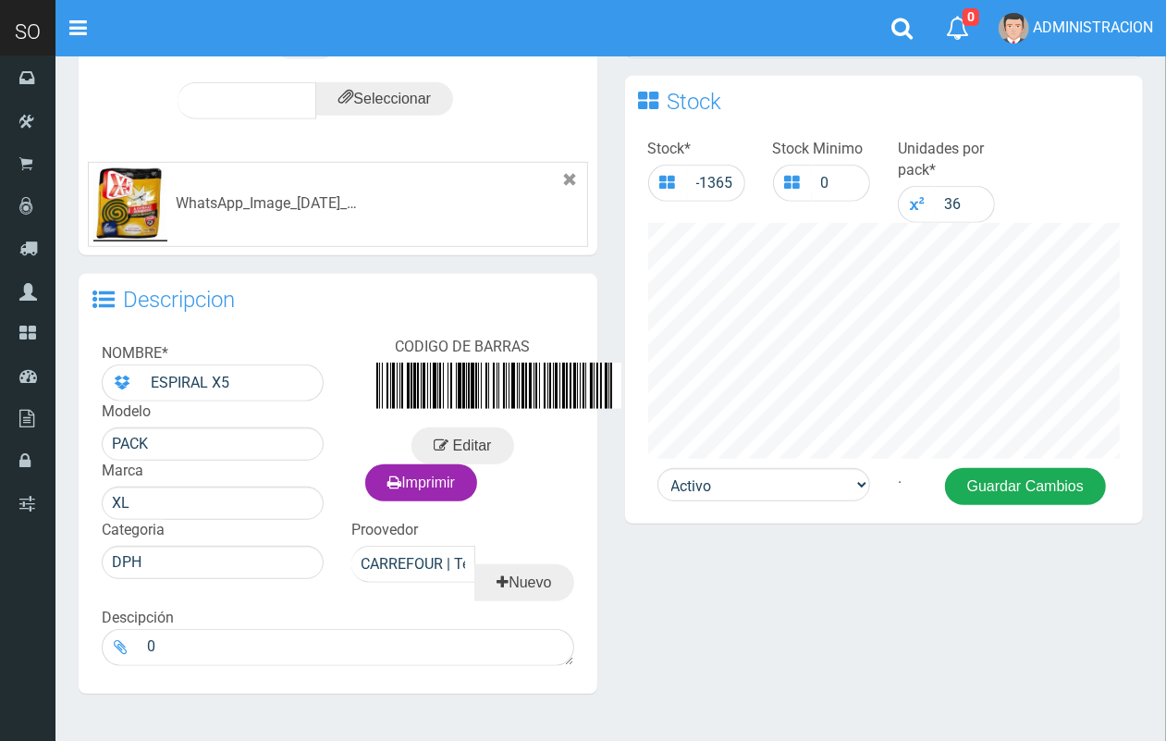
drag, startPoint x: 1177, startPoint y: 187, endPoint x: 999, endPoint y: 459, distance: 325.2
click at [1112, 476] on html "Cargando... × Nueva alerta Toggle navigation 0" at bounding box center [583, 130] width 1166 height 1393
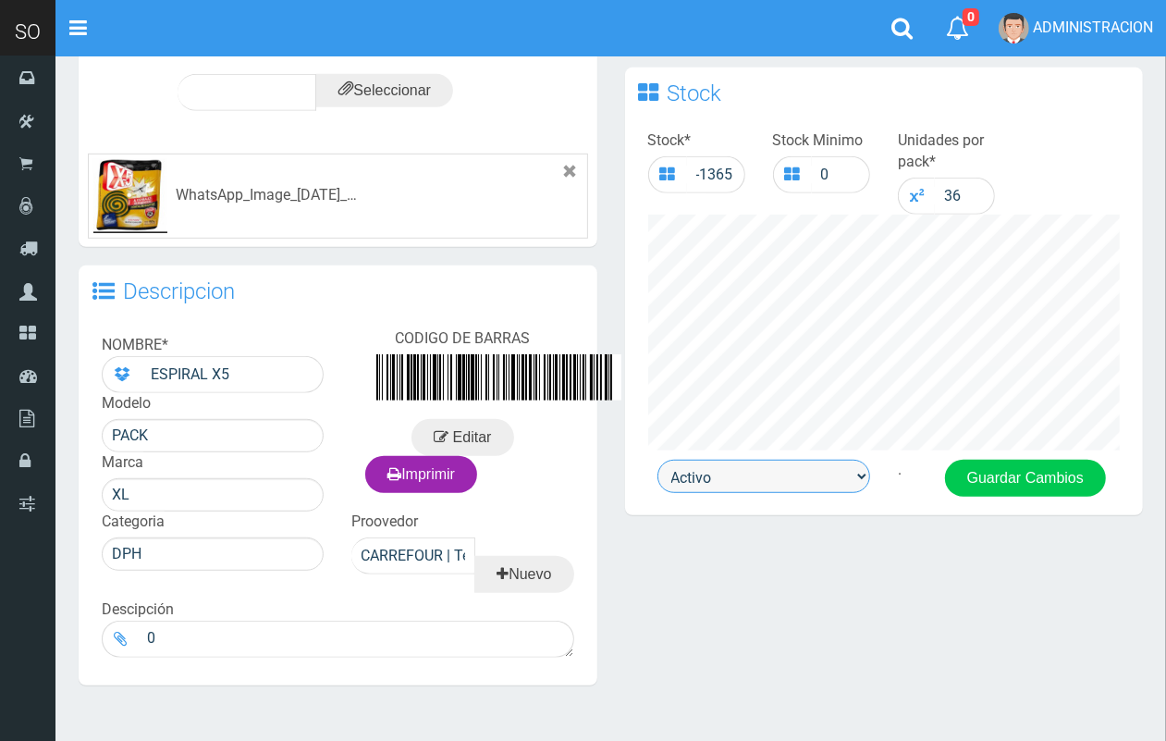
click at [751, 474] on select "Activo Inactivo" at bounding box center [763, 476] width 213 height 33
select select "0"
click at [657, 460] on select "Activo Inactivo" at bounding box center [763, 476] width 213 height 33
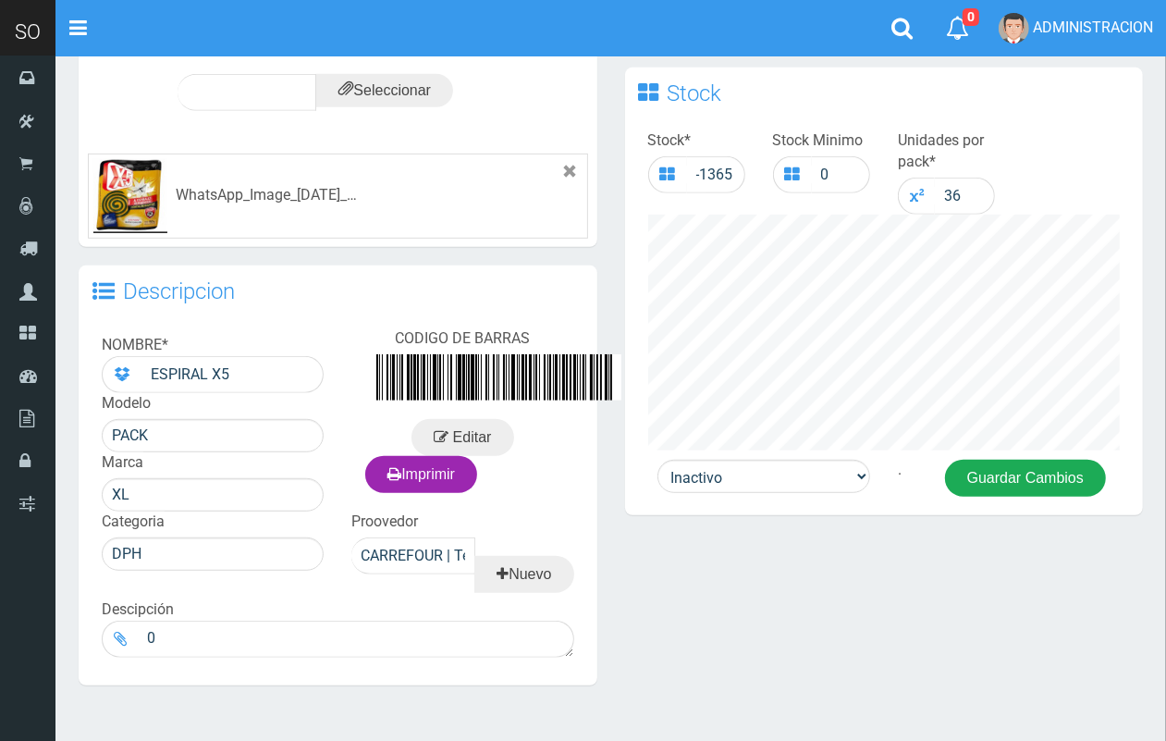
click at [980, 467] on button "Guardar Cambios" at bounding box center [1025, 478] width 161 height 37
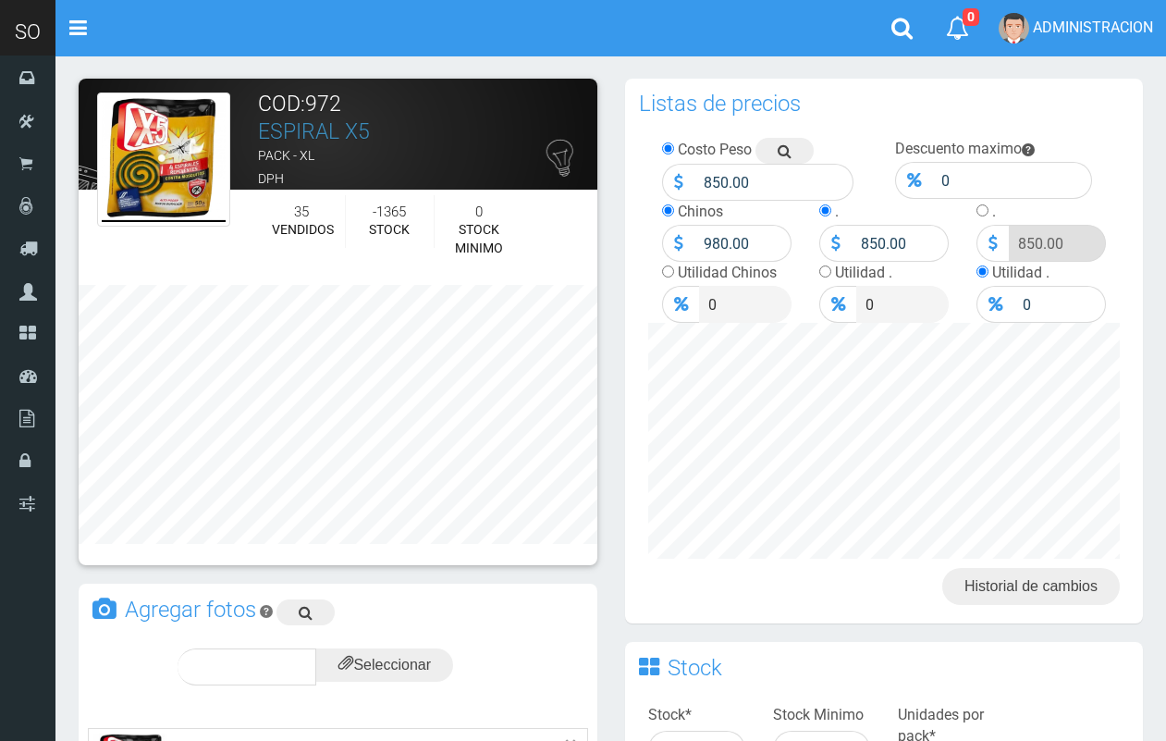
scroll to position [574, 0]
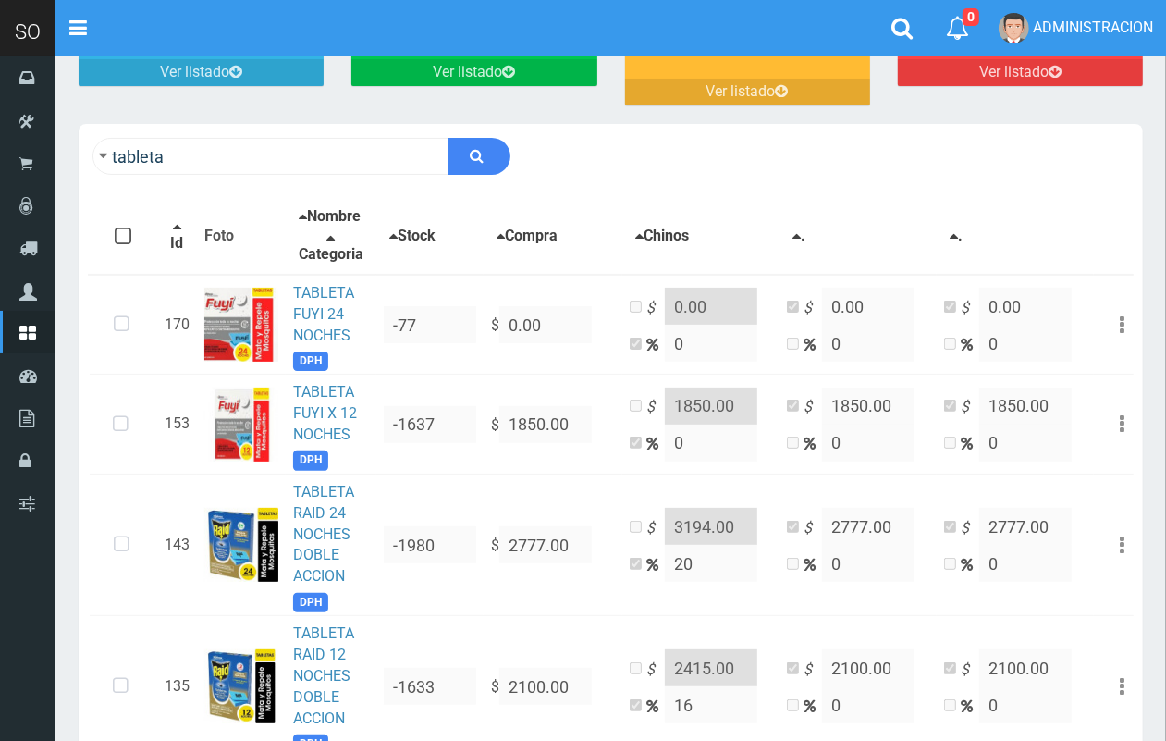
scroll to position [227, 0]
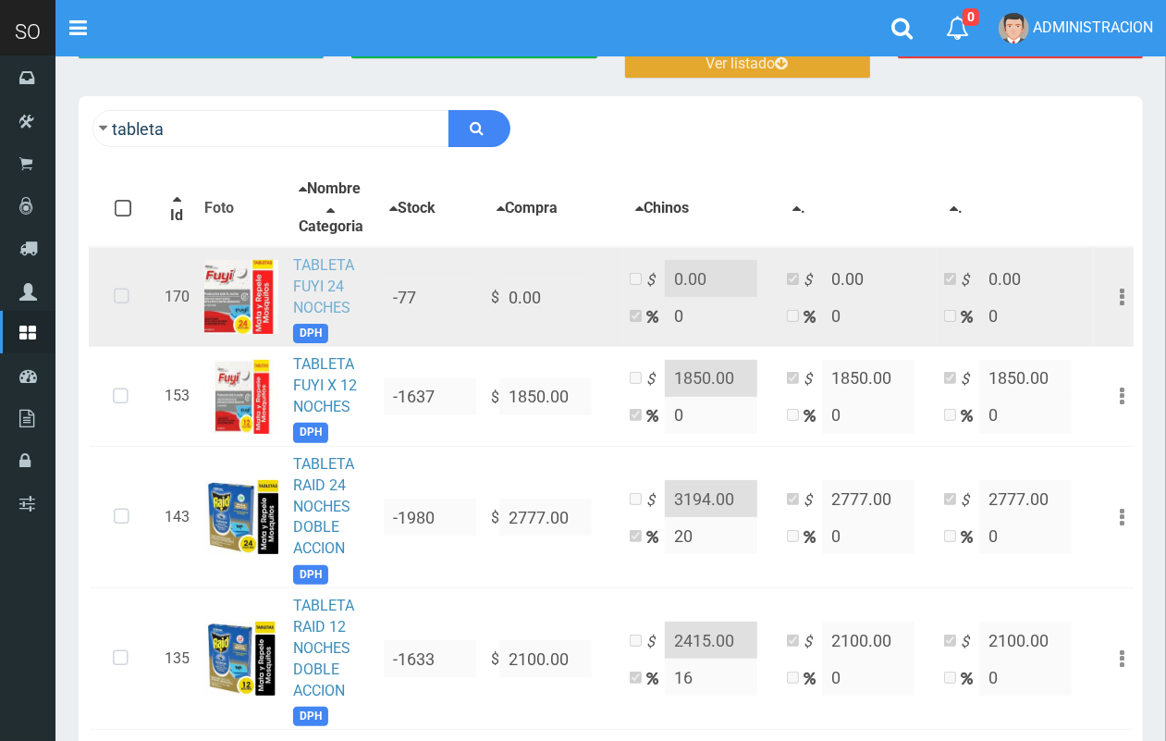
click at [334, 278] on link "TABLETA FUYI 24 NOCHES" at bounding box center [323, 286] width 61 height 60
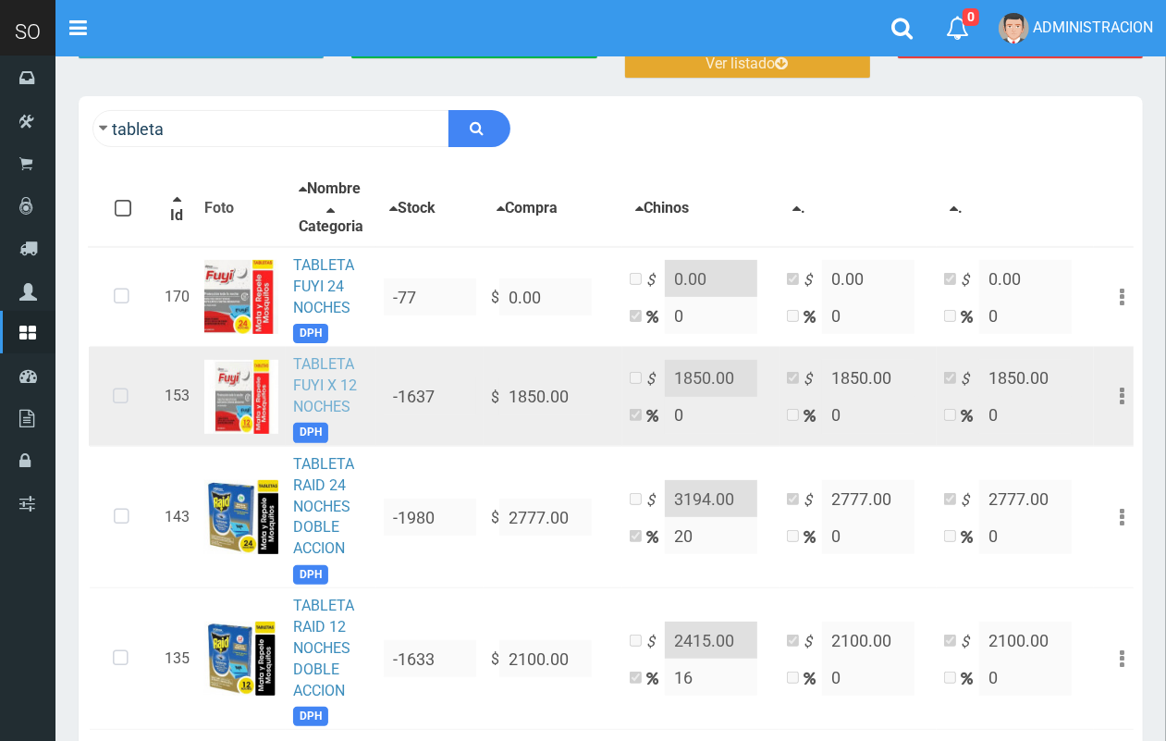
click at [306, 415] on link "TABLETA FUYI X 12 NOCHES" at bounding box center [325, 385] width 64 height 60
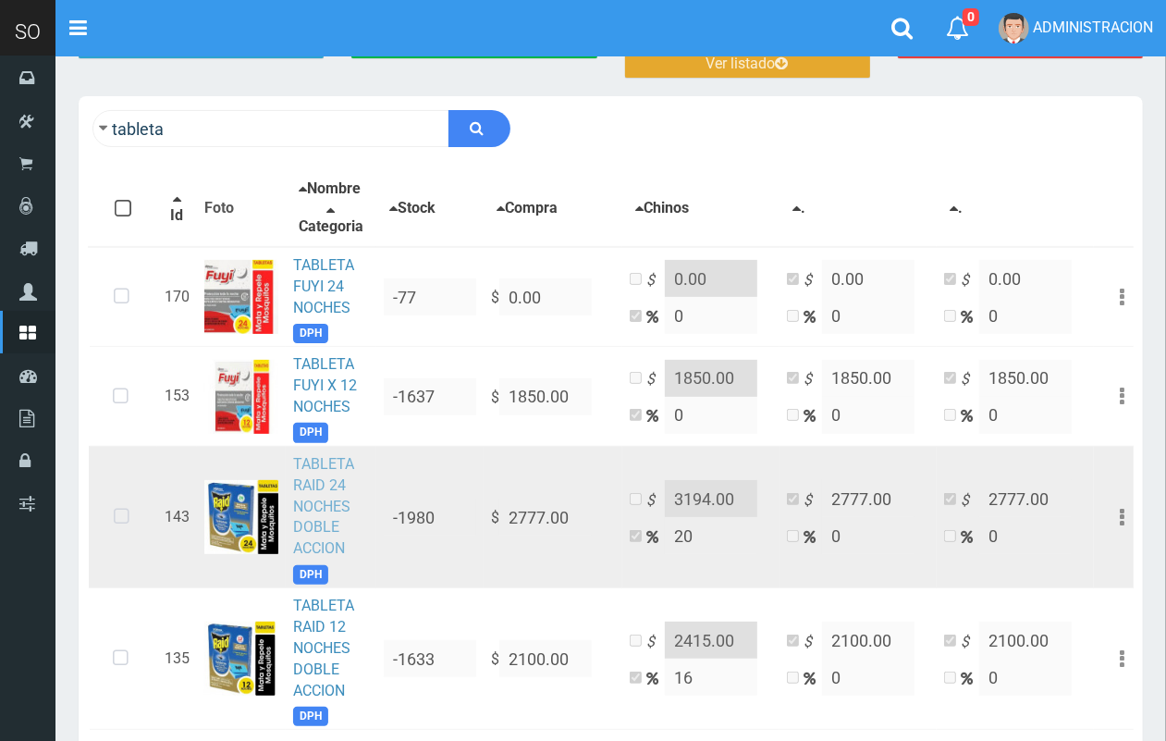
click at [330, 522] on link "TABLETA RAID 24 NOCHES DOBLE ACCION" at bounding box center [323, 506] width 61 height 102
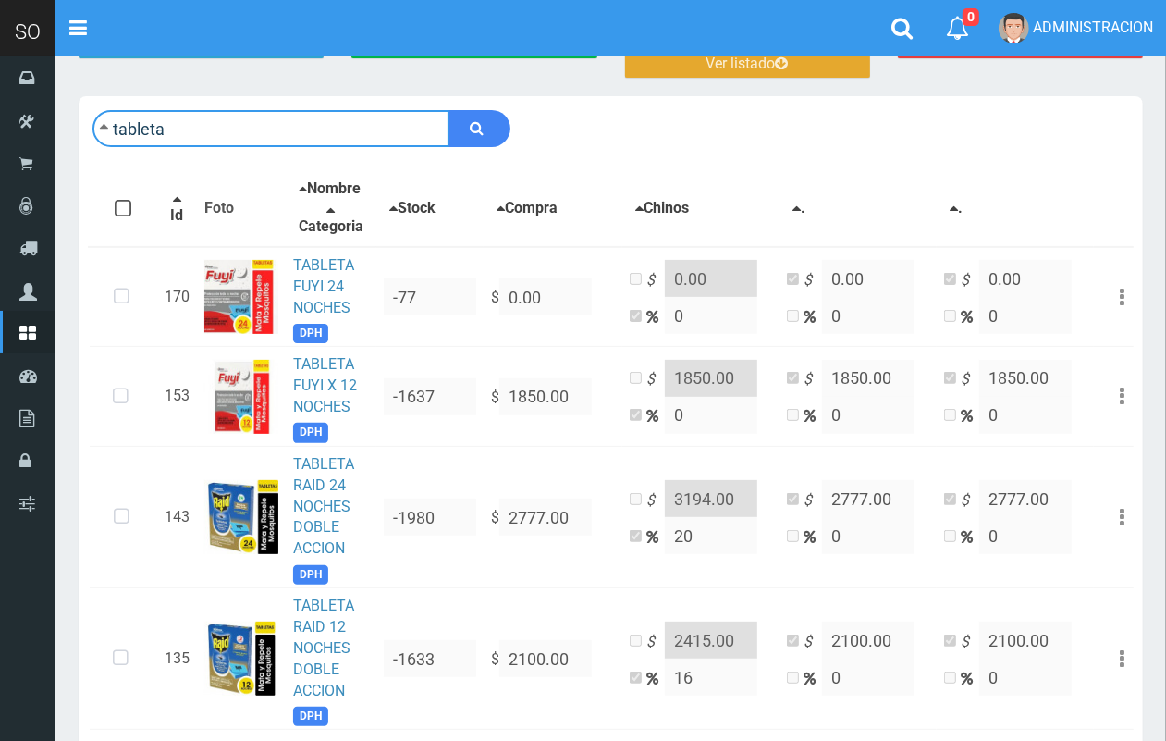
drag, startPoint x: 301, startPoint y: 135, endPoint x: 102, endPoint y: 116, distance: 200.7
click at [102, 116] on form "tableta" at bounding box center [301, 128] width 418 height 37
type input "cif"
click at [448, 110] on button "submit" at bounding box center [479, 128] width 62 height 37
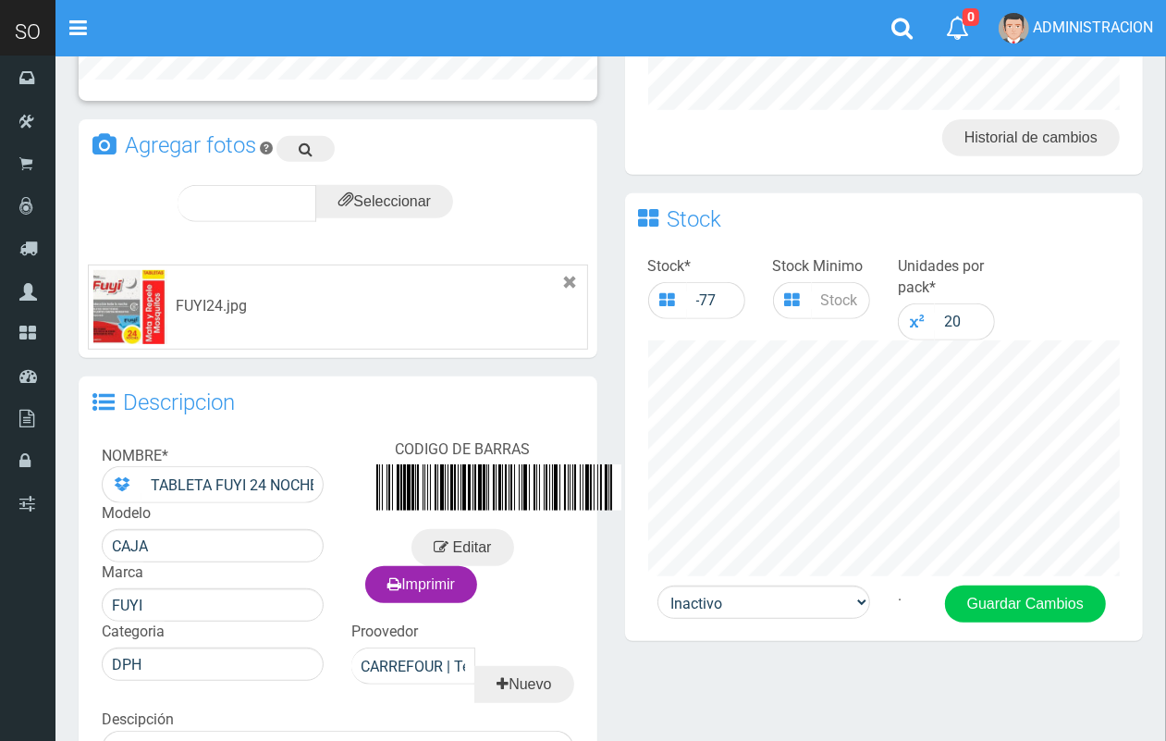
scroll to position [418, 0]
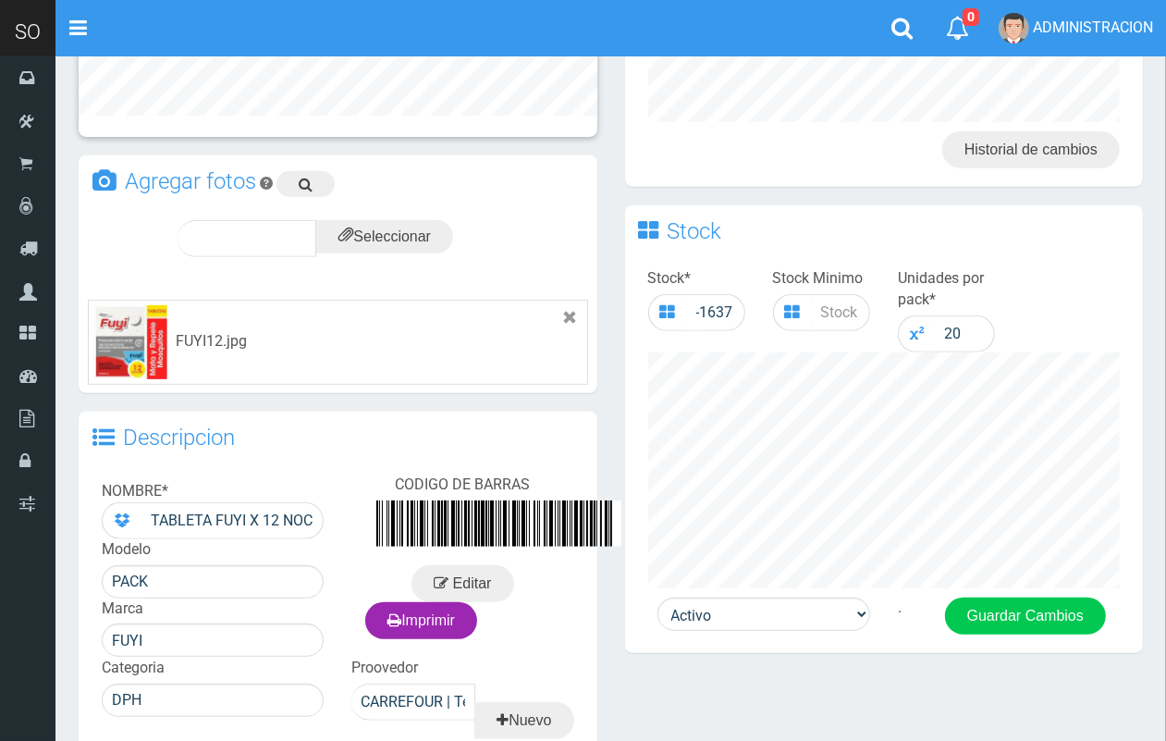
scroll to position [444, 0]
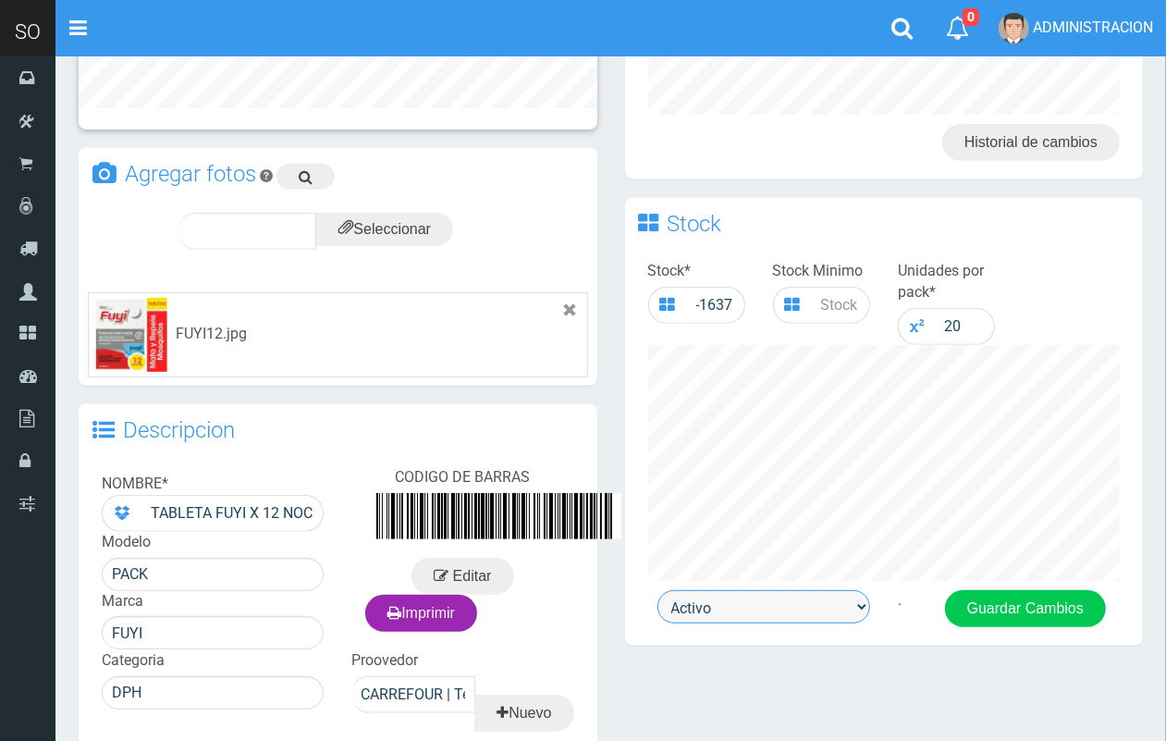
click at [809, 611] on select "Activo Inactivo" at bounding box center [763, 606] width 213 height 33
select select "0"
click at [657, 590] on select "Activo Inactivo" at bounding box center [763, 606] width 213 height 33
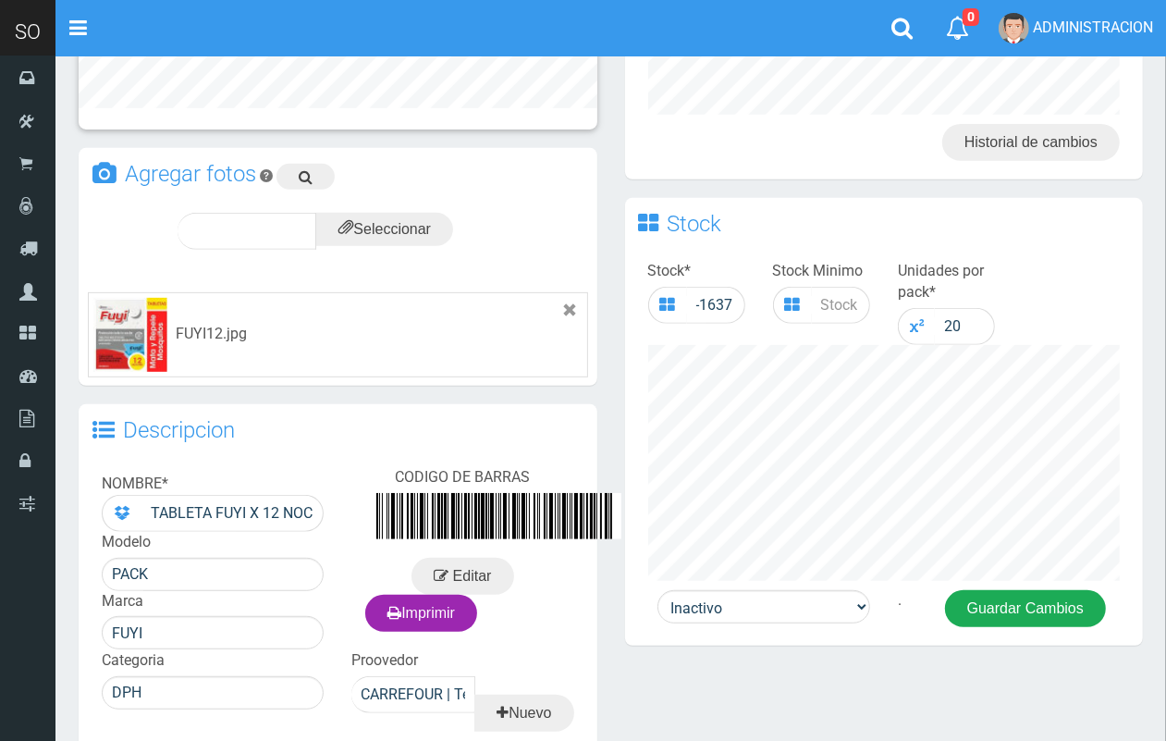
click at [1011, 601] on button "Guardar Cambios" at bounding box center [1025, 608] width 161 height 37
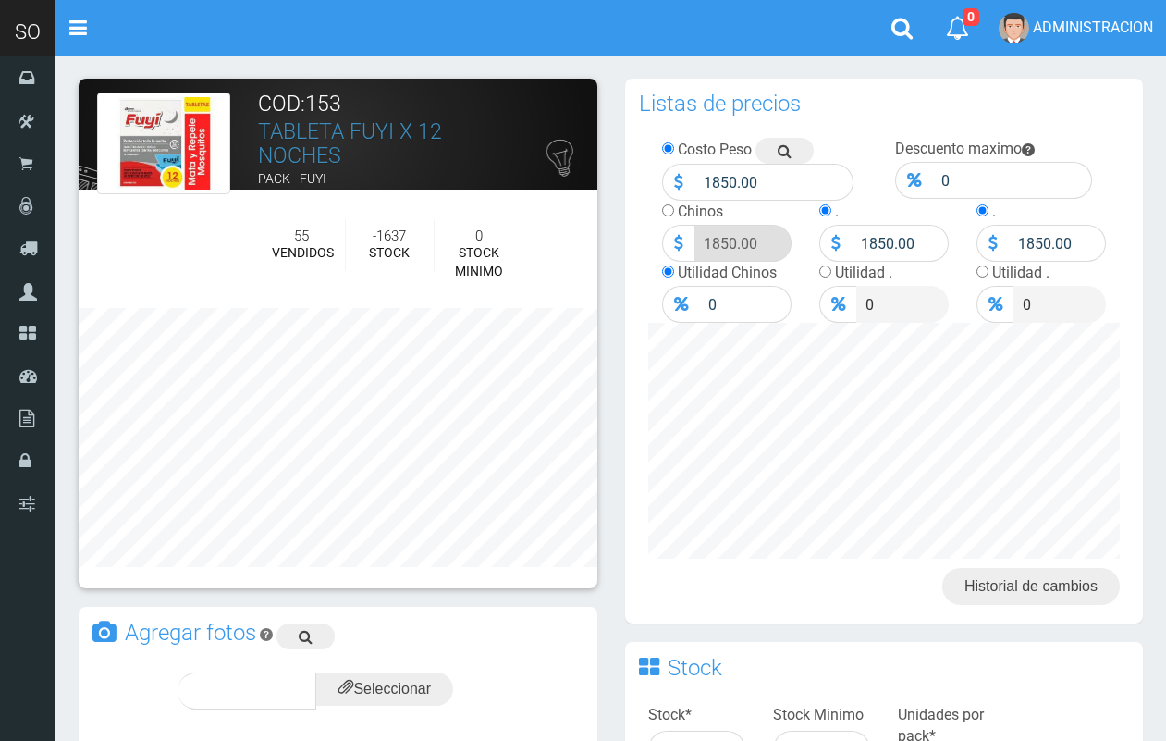
scroll to position [444, 0]
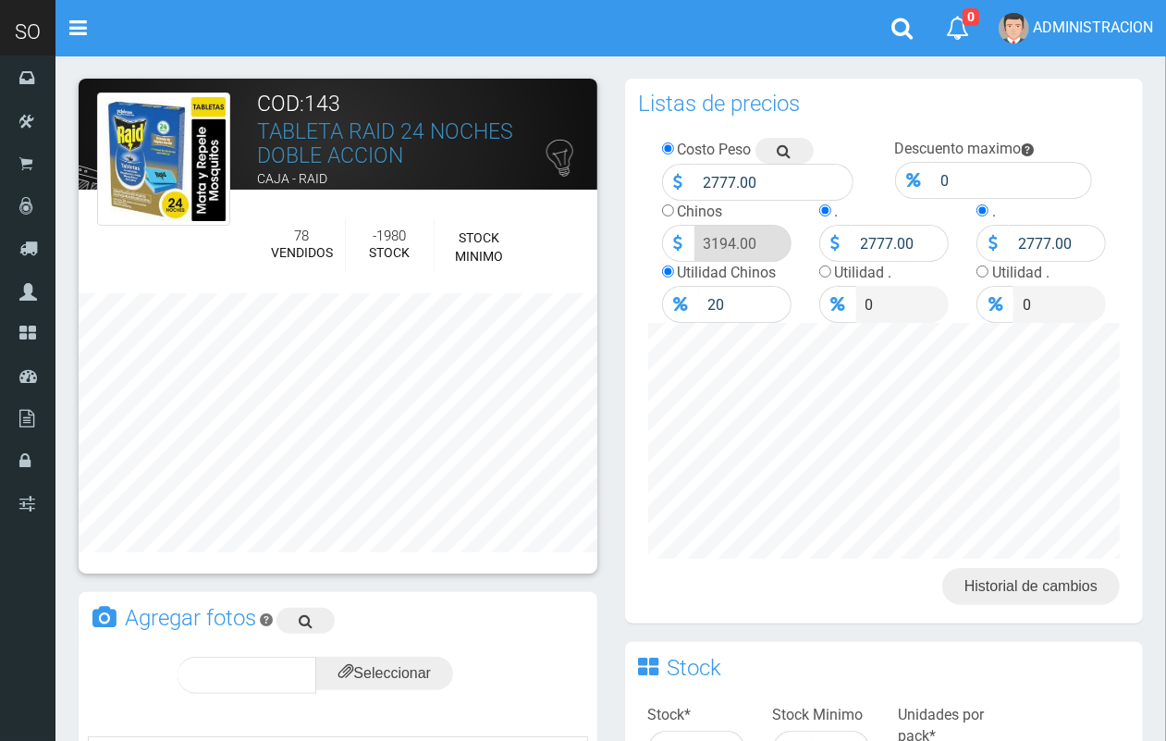
drag, startPoint x: 1175, startPoint y: 218, endPoint x: 1124, endPoint y: 143, distance: 91.1
click at [1166, 165] on html "Cargando... × Nueva alerta Toggle navigation 0" at bounding box center [583, 700] width 1166 height 1401
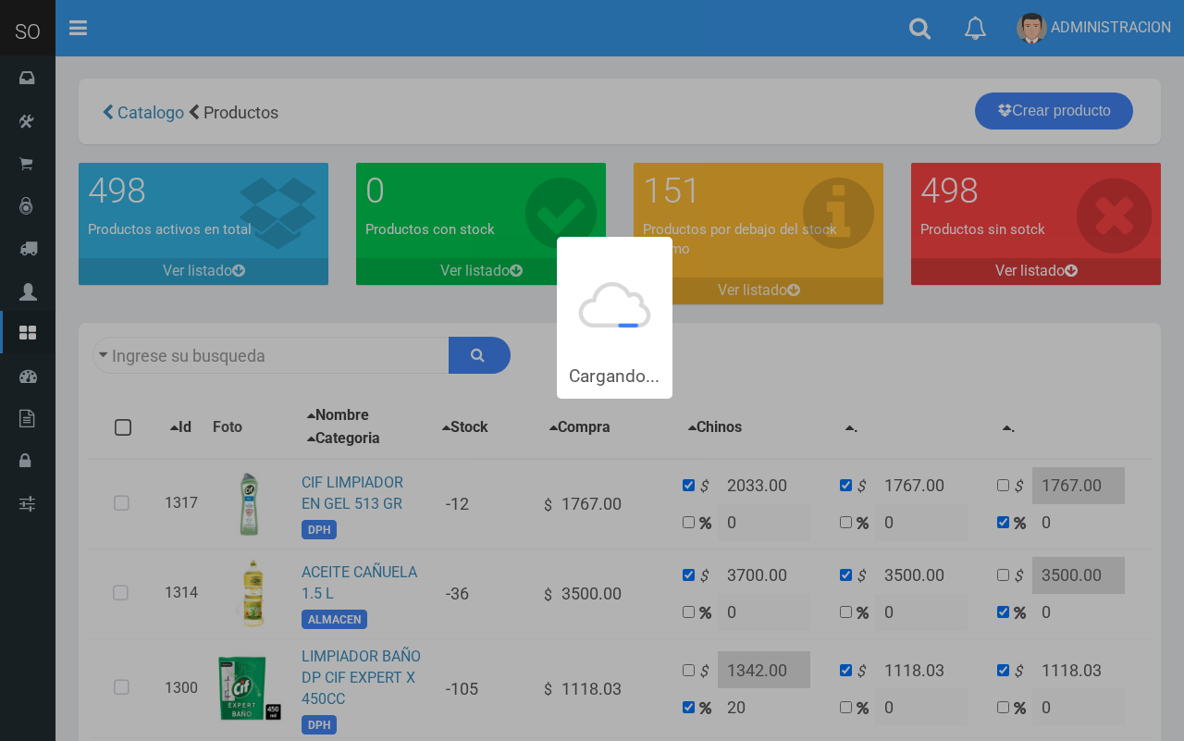
type input "cif"
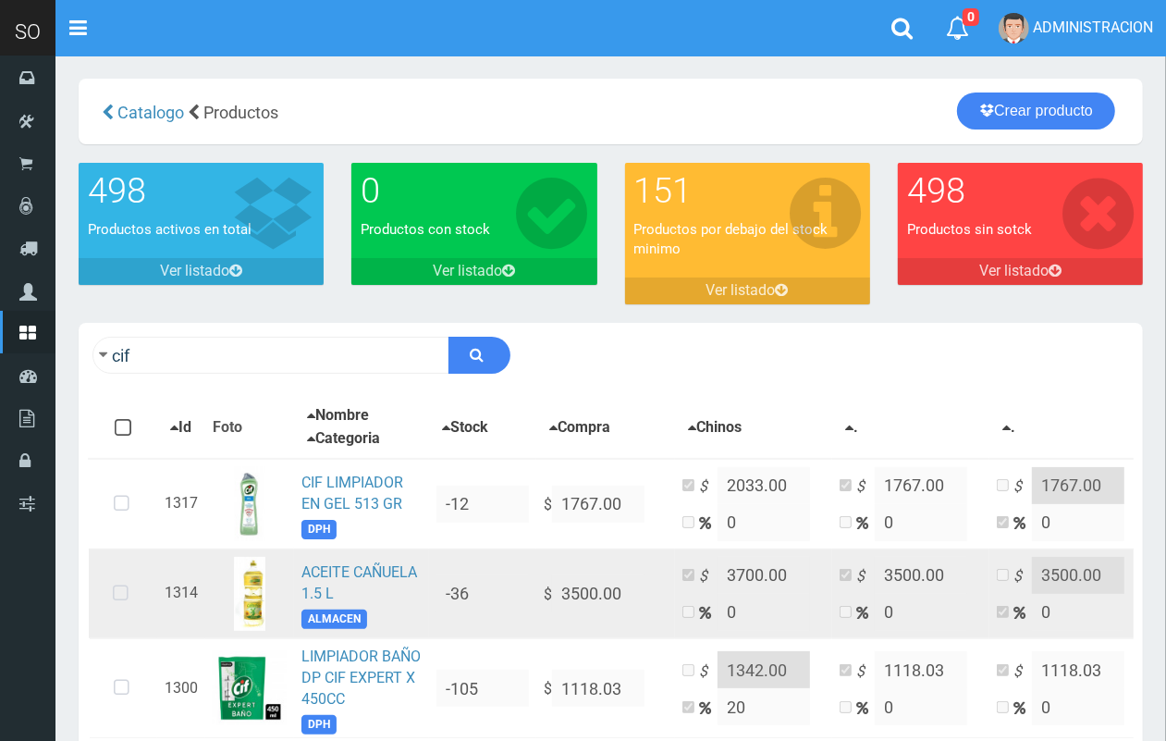
click at [361, 583] on td "ACEITE CAÑUELA 1.5 L ALMACEN" at bounding box center [361, 593] width 135 height 90
click at [329, 570] on link "ACEITE CAÑUELA 1.5 L" at bounding box center [359, 582] width 116 height 39
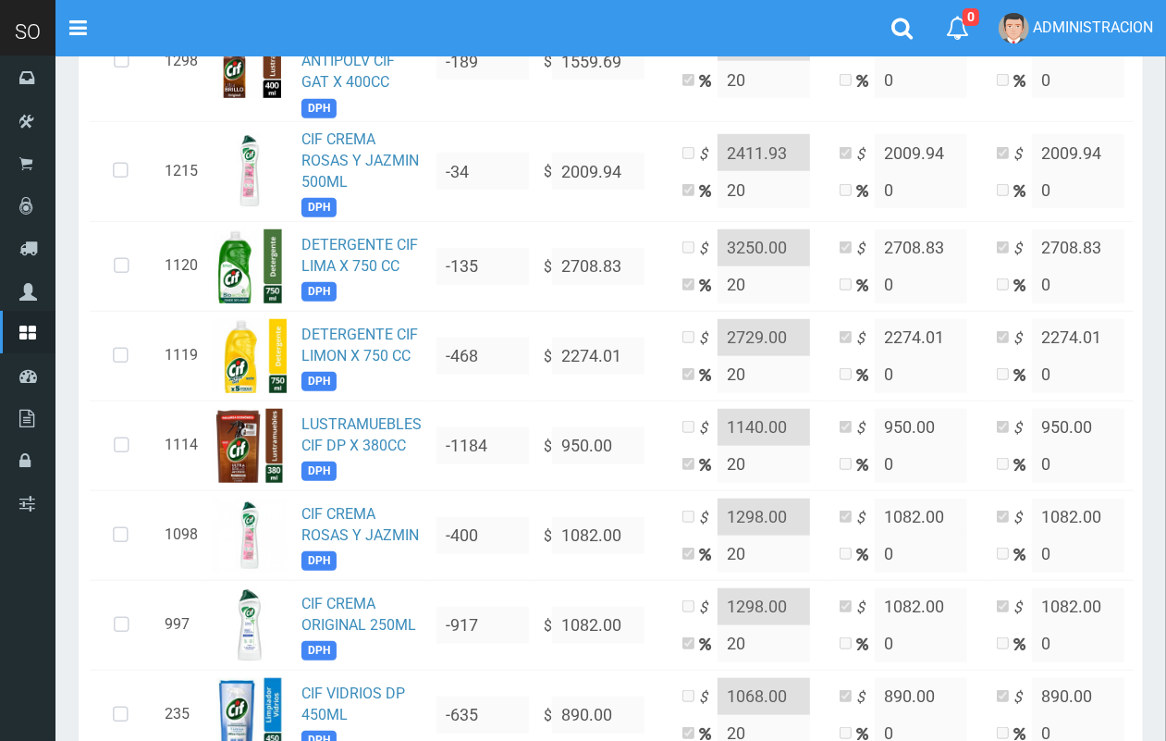
scroll to position [866, 0]
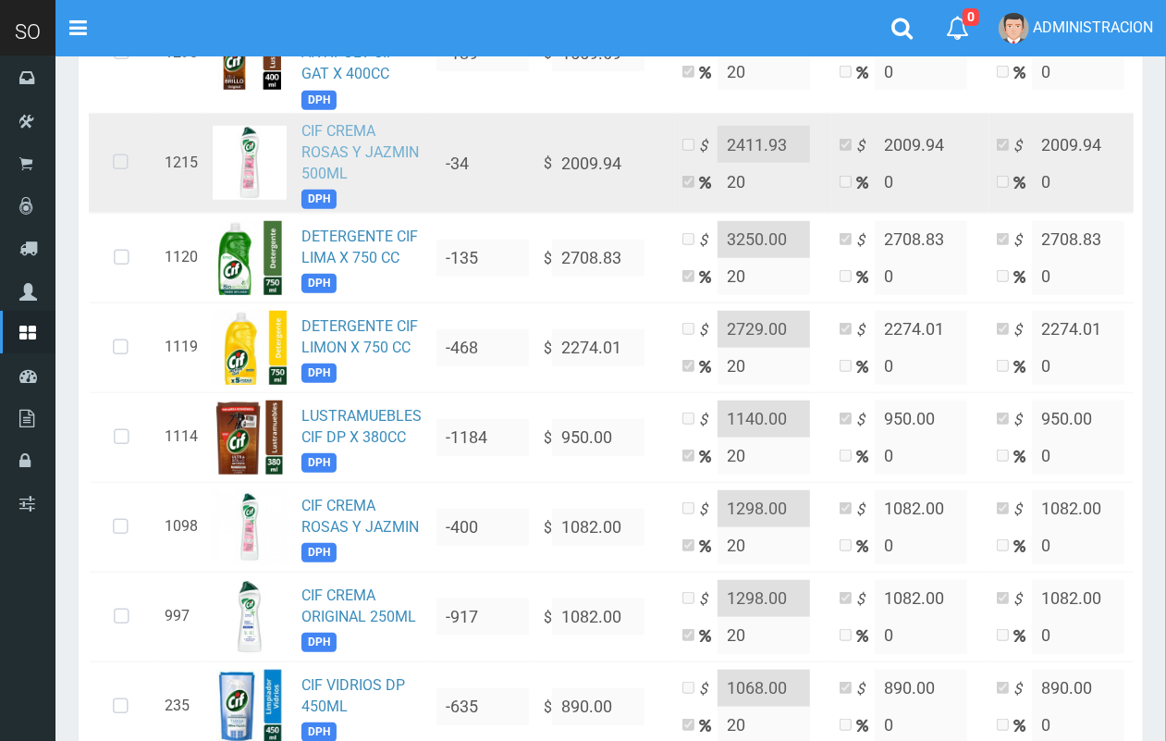
click at [322, 149] on link "CIF CREMA ROSAS Y JAZMIN 500ML" at bounding box center [359, 152] width 117 height 60
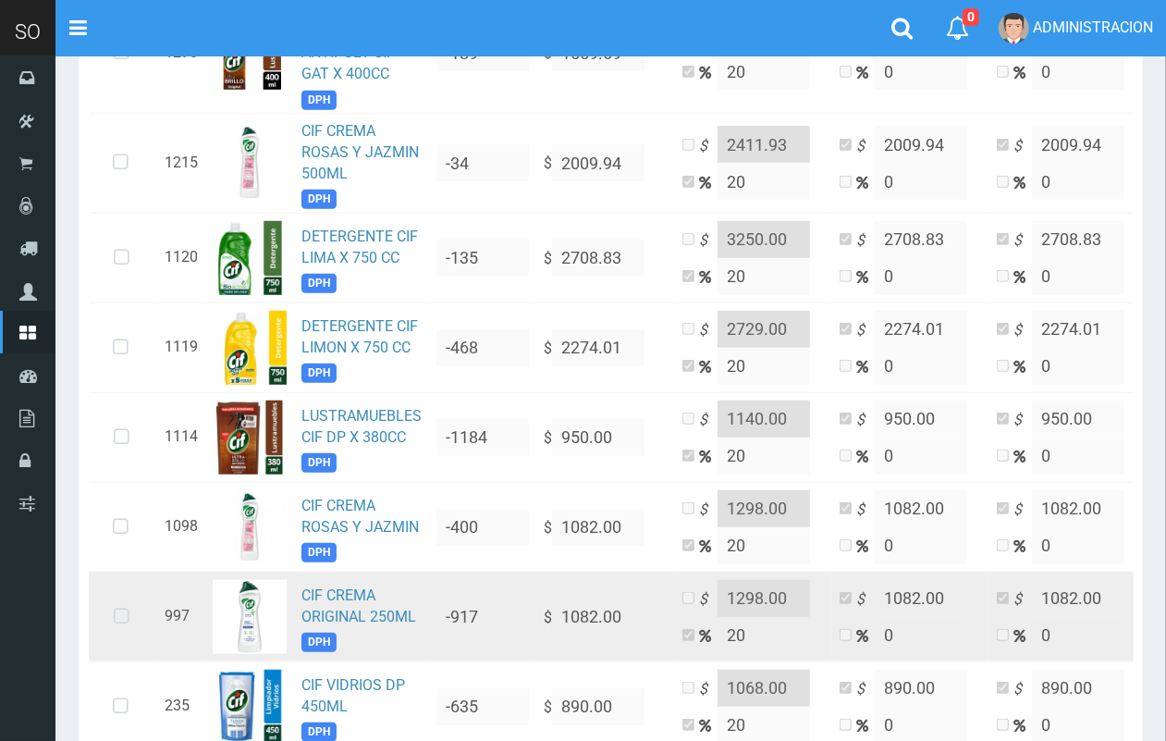
click at [393, 596] on td "CIF CREMA ORIGINAL 250ML DPH" at bounding box center [361, 616] width 135 height 90
click at [330, 616] on link "CIF CREMA ORIGINAL 250ML" at bounding box center [358, 605] width 115 height 39
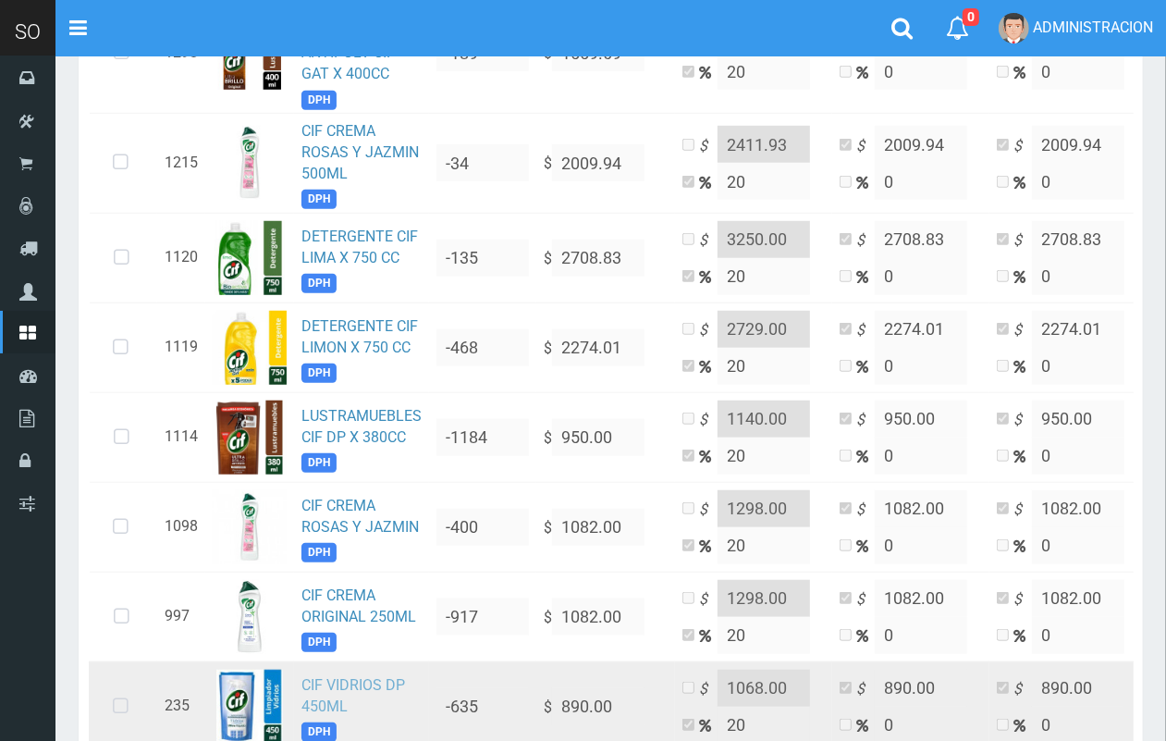
click at [359, 681] on link "CIF VIDRIOS DP 450ML" at bounding box center [353, 695] width 104 height 39
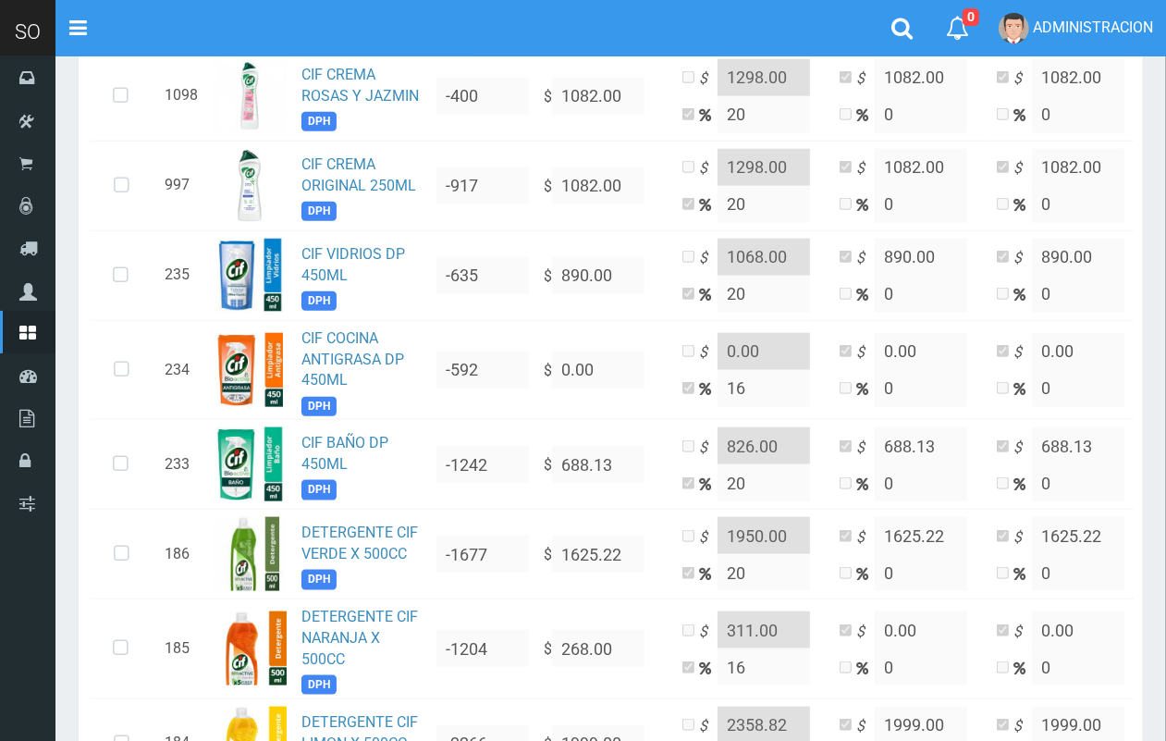
scroll to position [1416, 0]
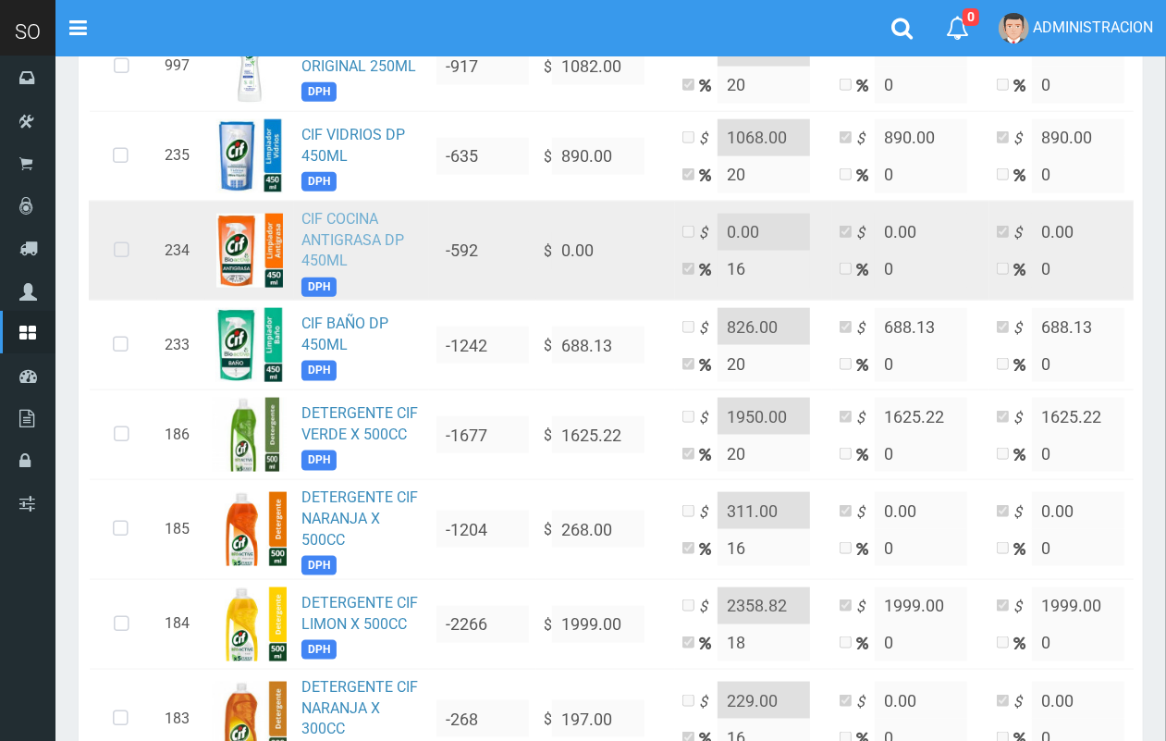
click at [302, 241] on link "CIF COCINA ANTIGRASA DP 450ML" at bounding box center [352, 240] width 103 height 60
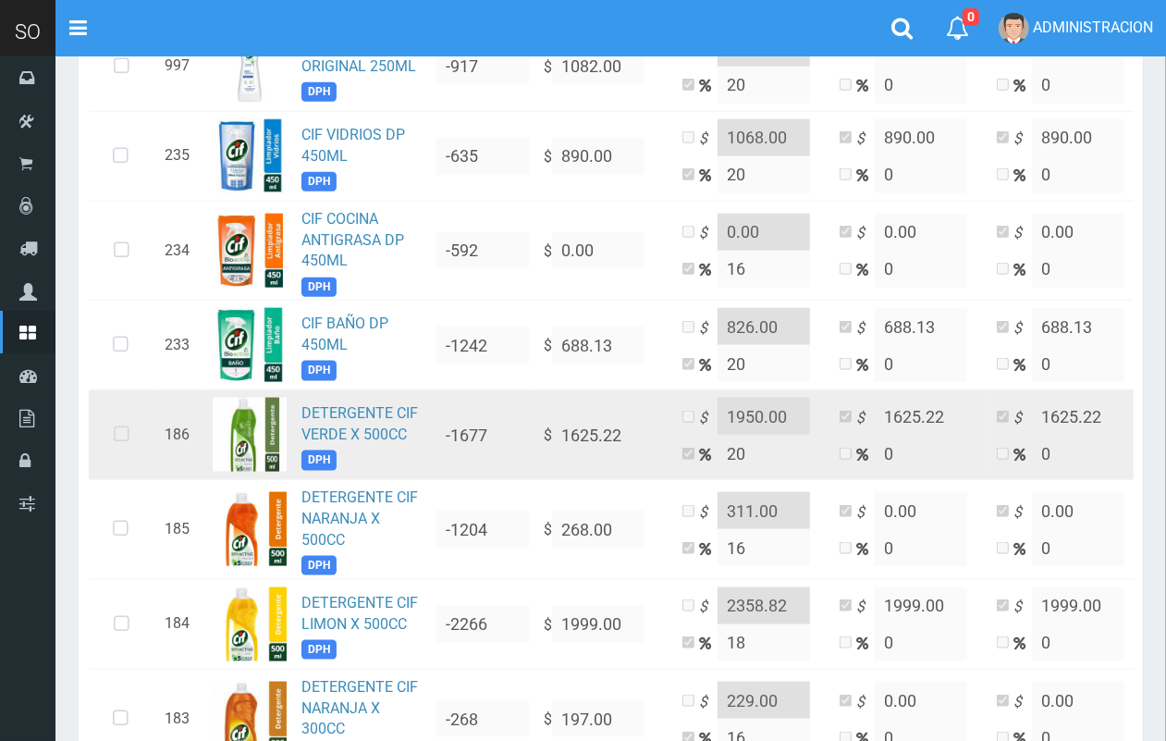
click at [343, 459] on td "DETERGENTE CIF VERDE X 500CC DPH" at bounding box center [361, 435] width 135 height 90
click at [353, 425] on td "DETERGENTE CIF VERDE X 500CC DPH" at bounding box center [361, 435] width 135 height 90
click at [352, 418] on link "DETERGENTE CIF VERDE X 500CC" at bounding box center [359, 423] width 117 height 39
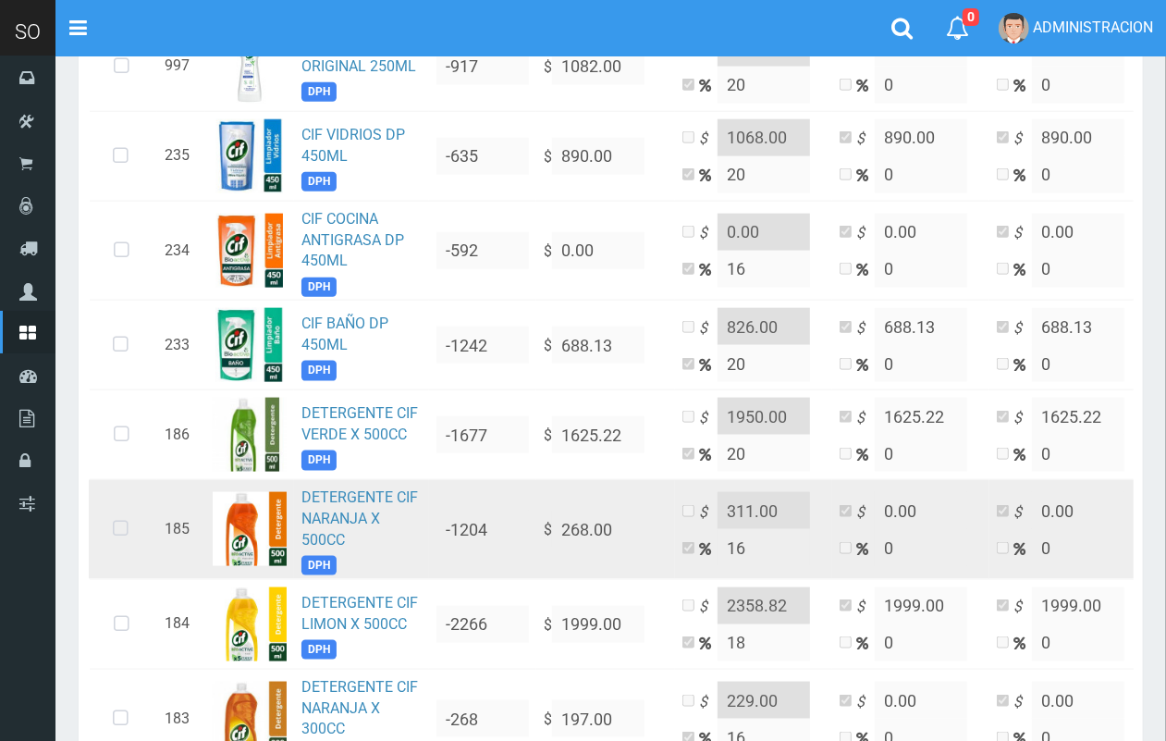
click at [366, 509] on td "DETERGENTE CIF NARANJA X 500CC DPH" at bounding box center [361, 530] width 135 height 100
click at [347, 510] on td "DETERGENTE CIF NARANJA X 500CC DPH" at bounding box center [361, 530] width 135 height 100
click at [331, 513] on link "DETERGENTE CIF NARANJA X 500CC" at bounding box center [359, 518] width 117 height 60
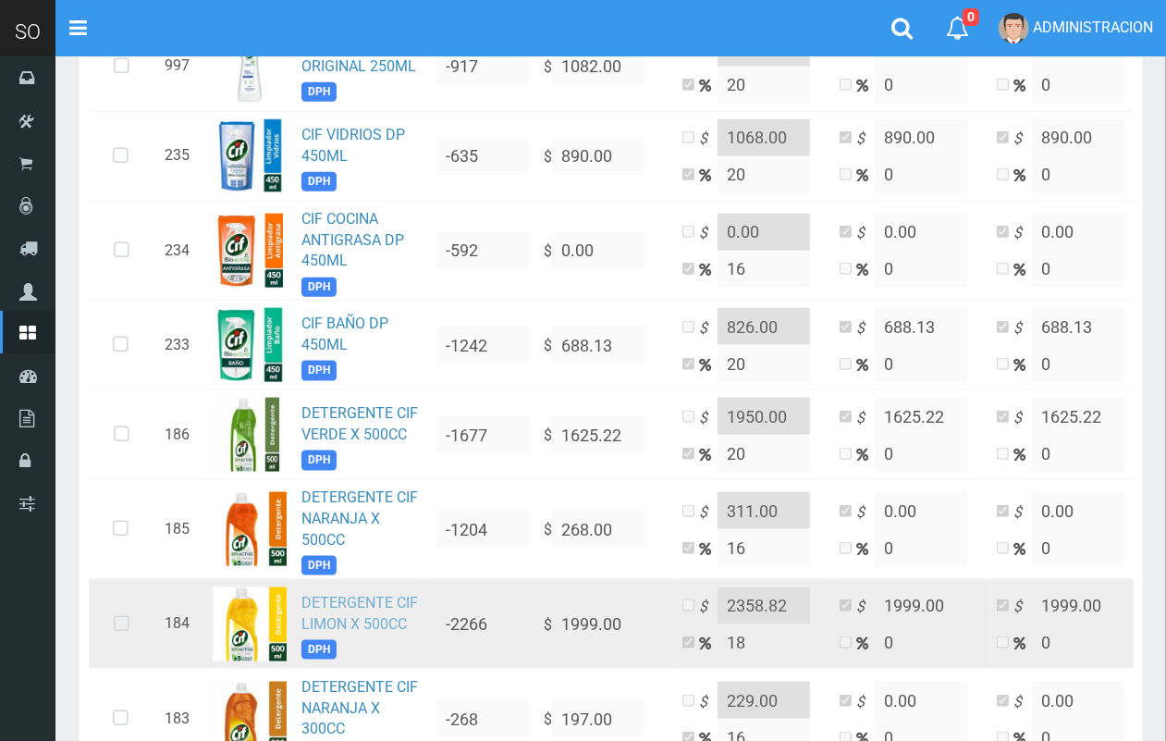
click at [324, 598] on link "DETERGENTE CIF LIMON X 500CC" at bounding box center [359, 613] width 117 height 39
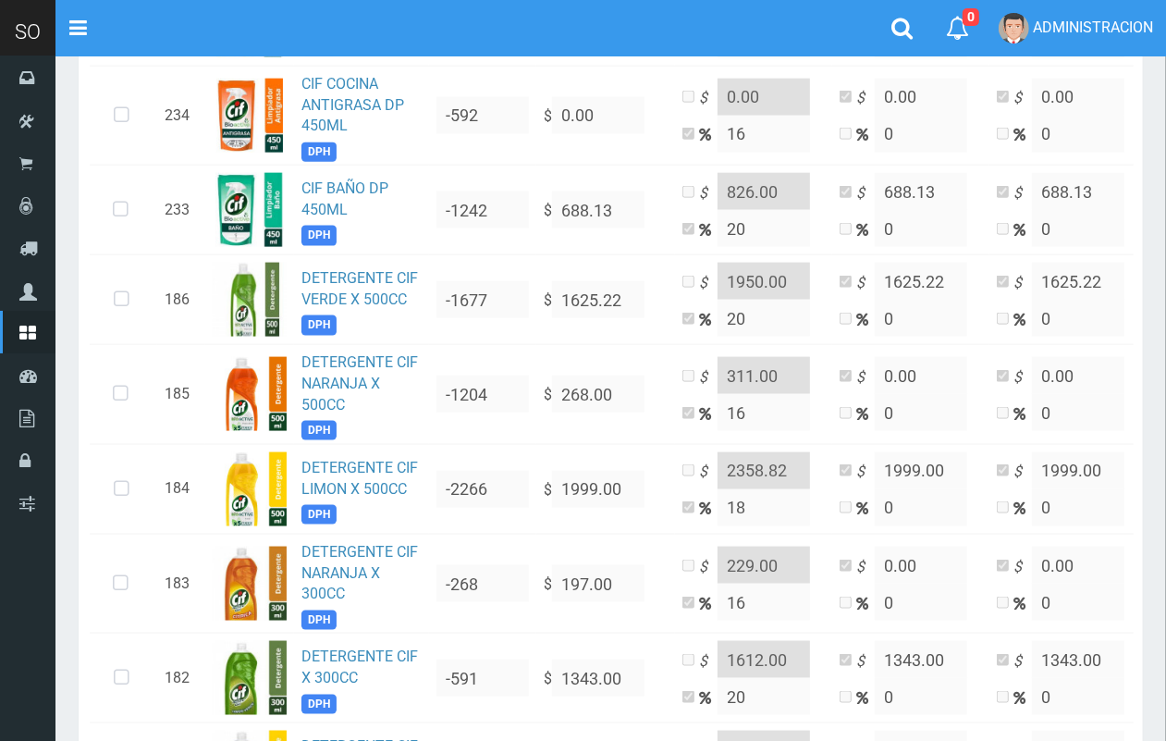
scroll to position [1744, 0]
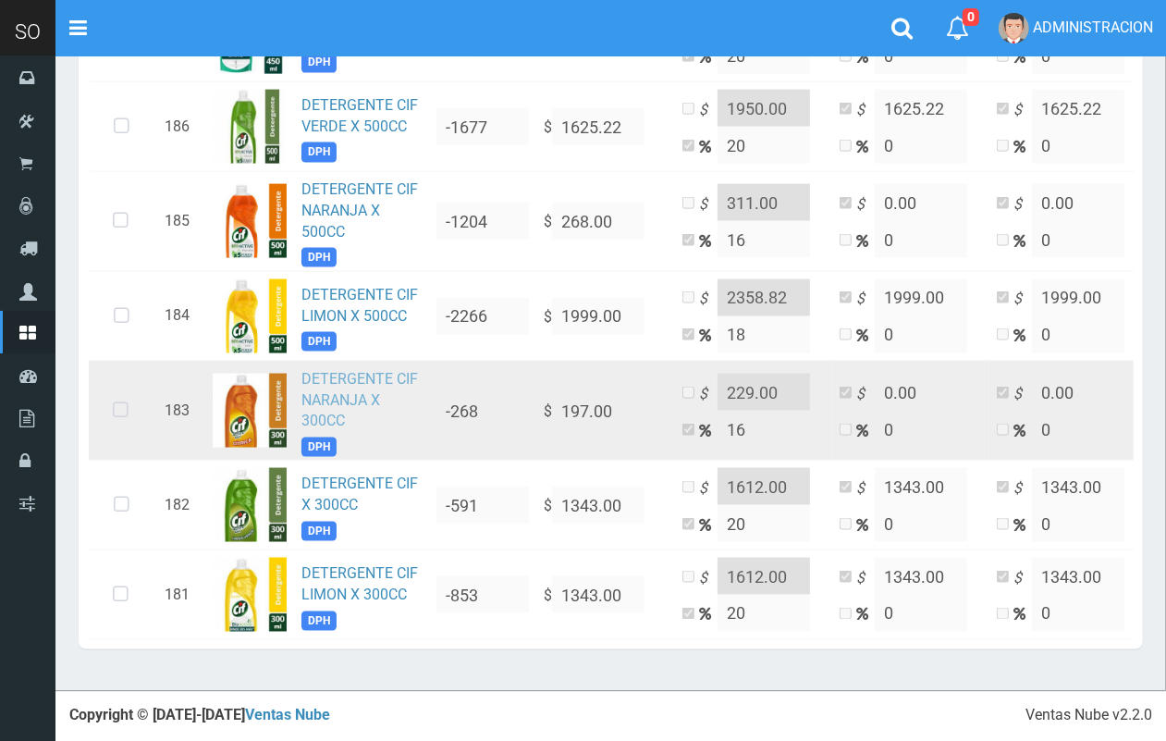
click at [308, 388] on link "DETERGENTE CIF NARANJA X 300CC" at bounding box center [359, 400] width 117 height 60
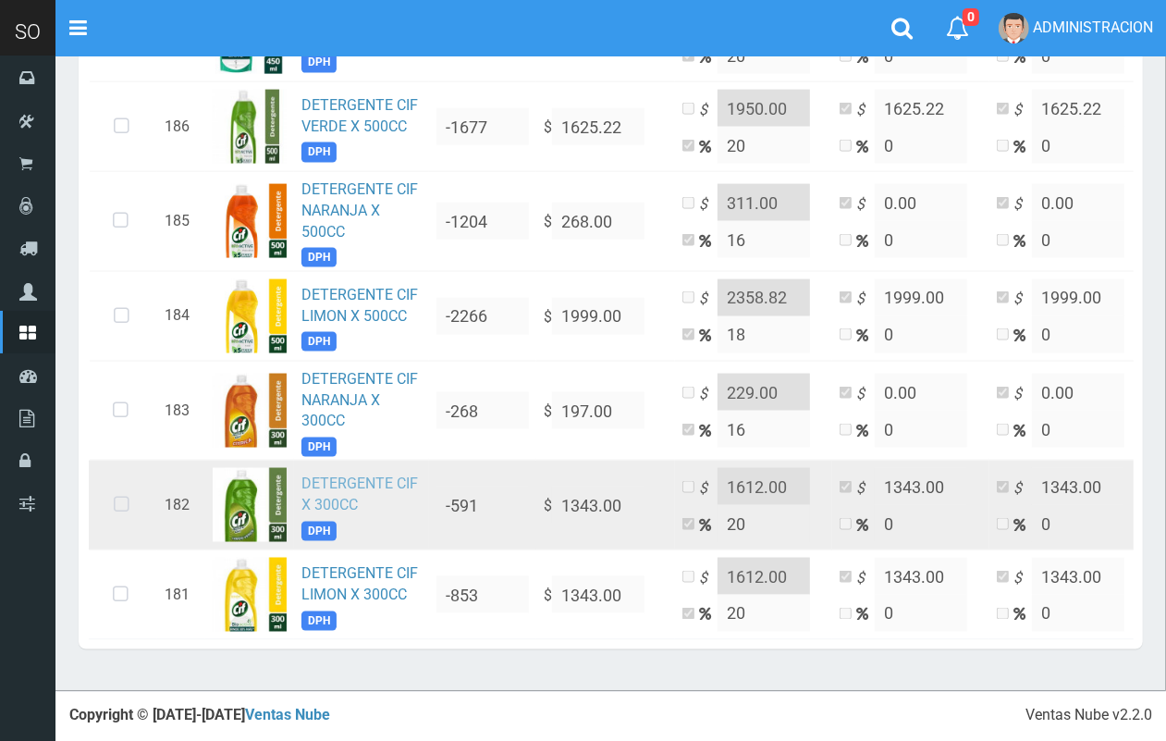
click at [324, 474] on link "DETERGENTE CIF X 300CC" at bounding box center [359, 493] width 117 height 39
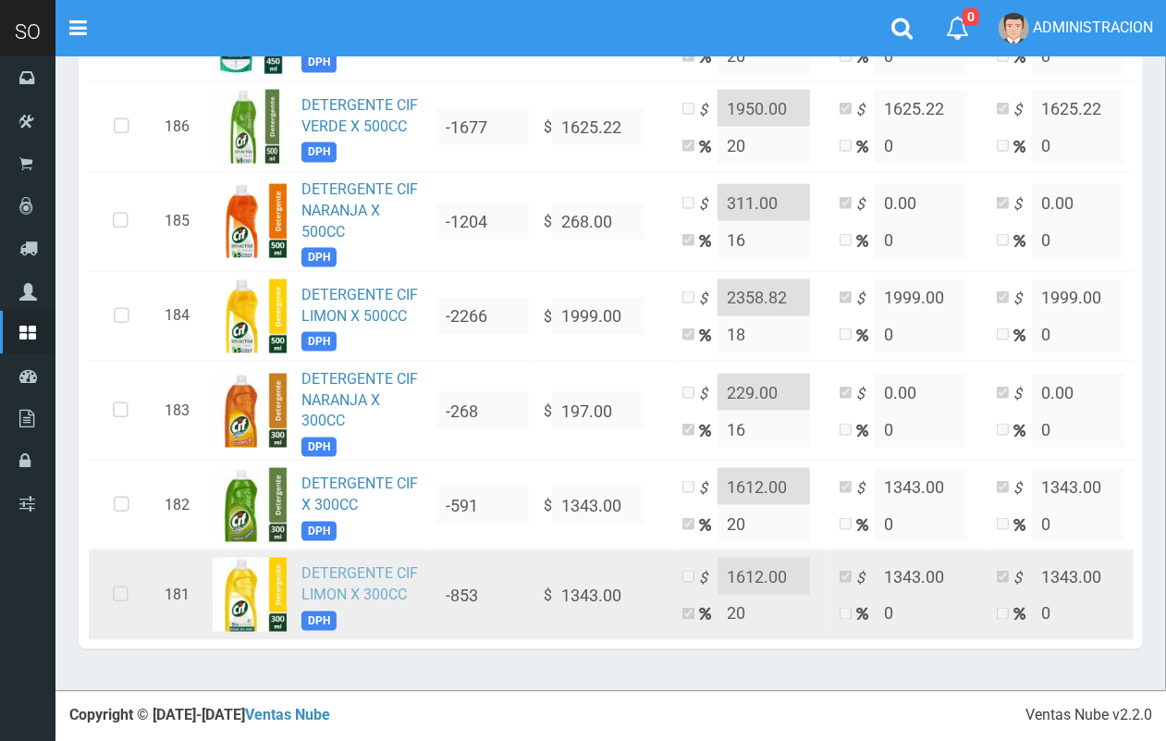
click at [359, 564] on link "DETERGENTE CIF LIMON X 300CC" at bounding box center [359, 583] width 117 height 39
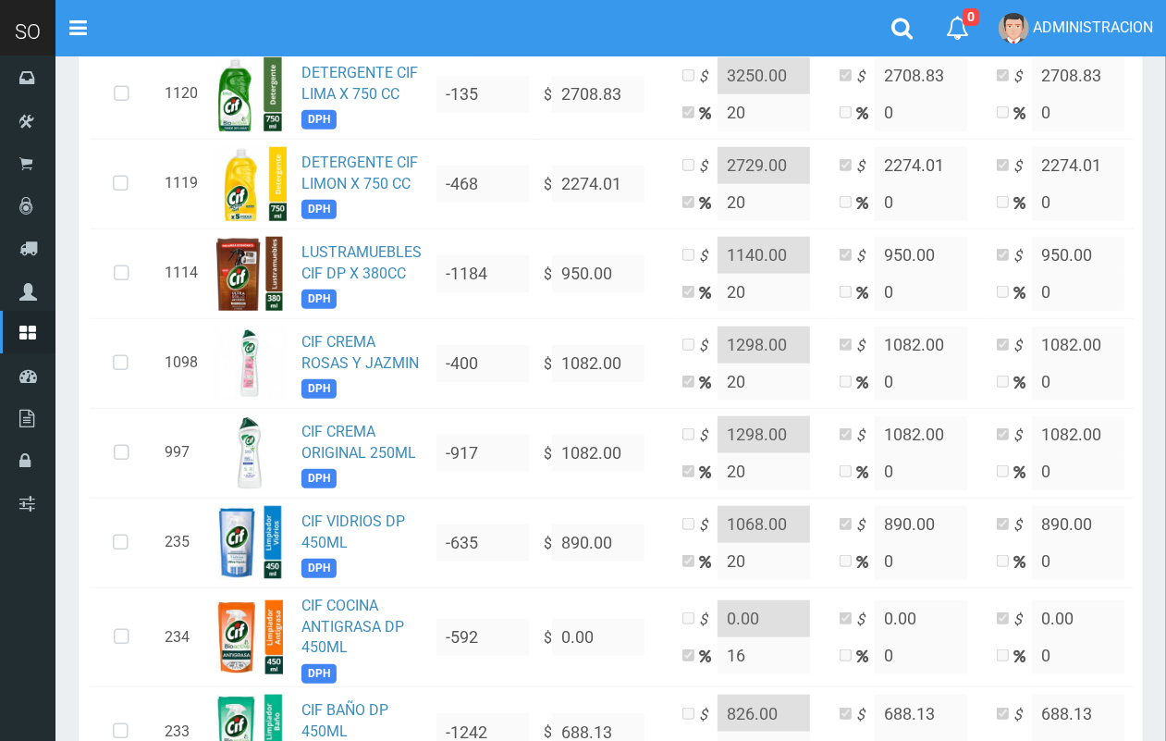
scroll to position [936, 0]
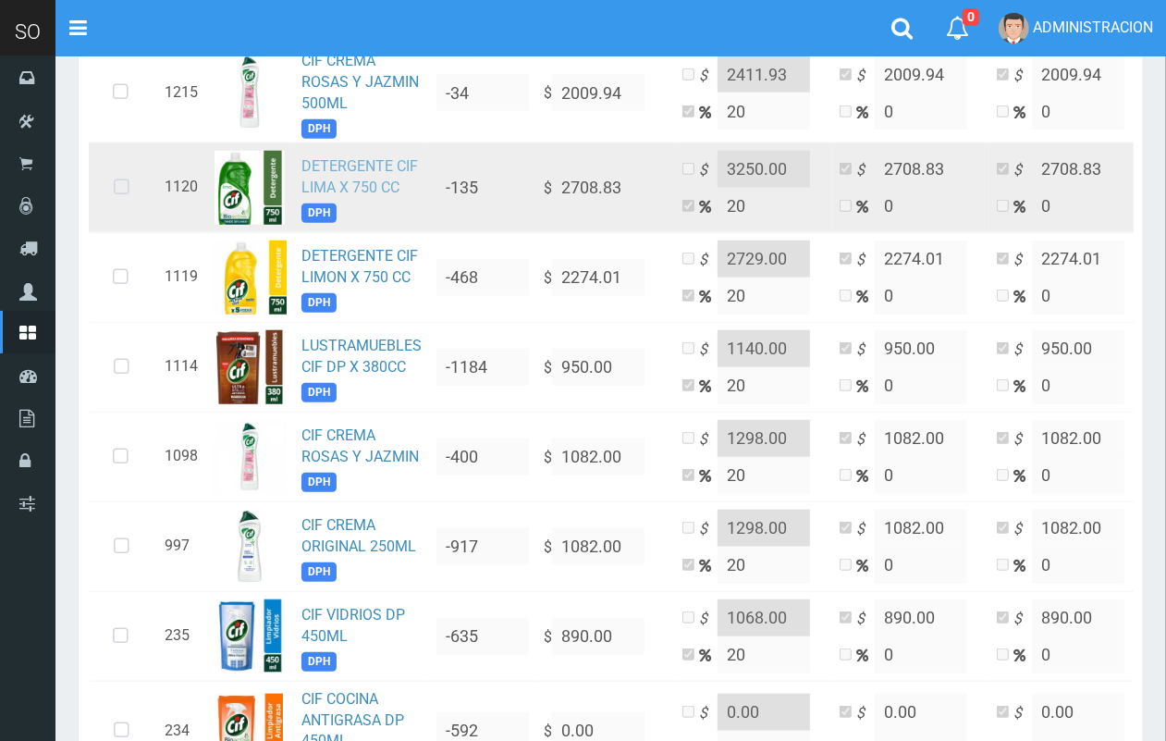
click at [314, 178] on link "DETERGENTE CIF LIMA X 750 CC" at bounding box center [359, 176] width 117 height 39
click at [116, 187] on icon at bounding box center [121, 187] width 49 height 61
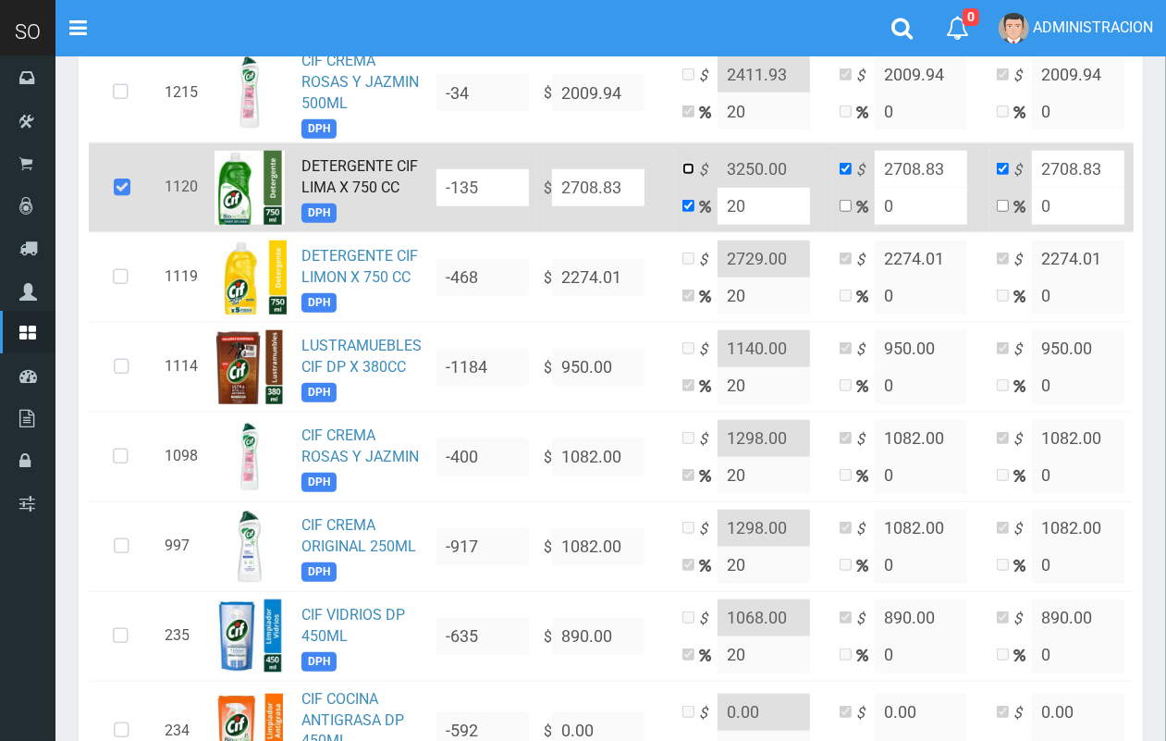
click at [682, 164] on input "checkbox" at bounding box center [688, 169] width 12 height 12
checkbox input "true"
checkbox input "false"
drag, startPoint x: 805, startPoint y: 164, endPoint x: 735, endPoint y: 159, distance: 69.5
click at [735, 159] on input "3250.00" at bounding box center [764, 169] width 92 height 37
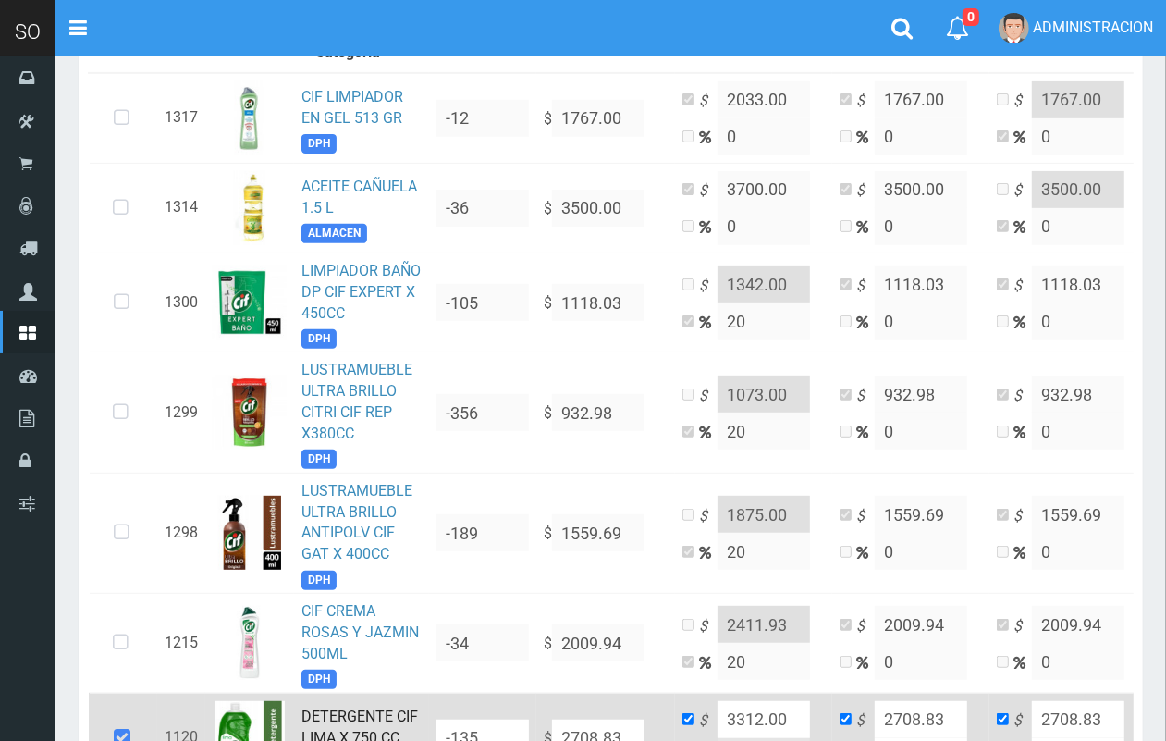
scroll to position [0, 0]
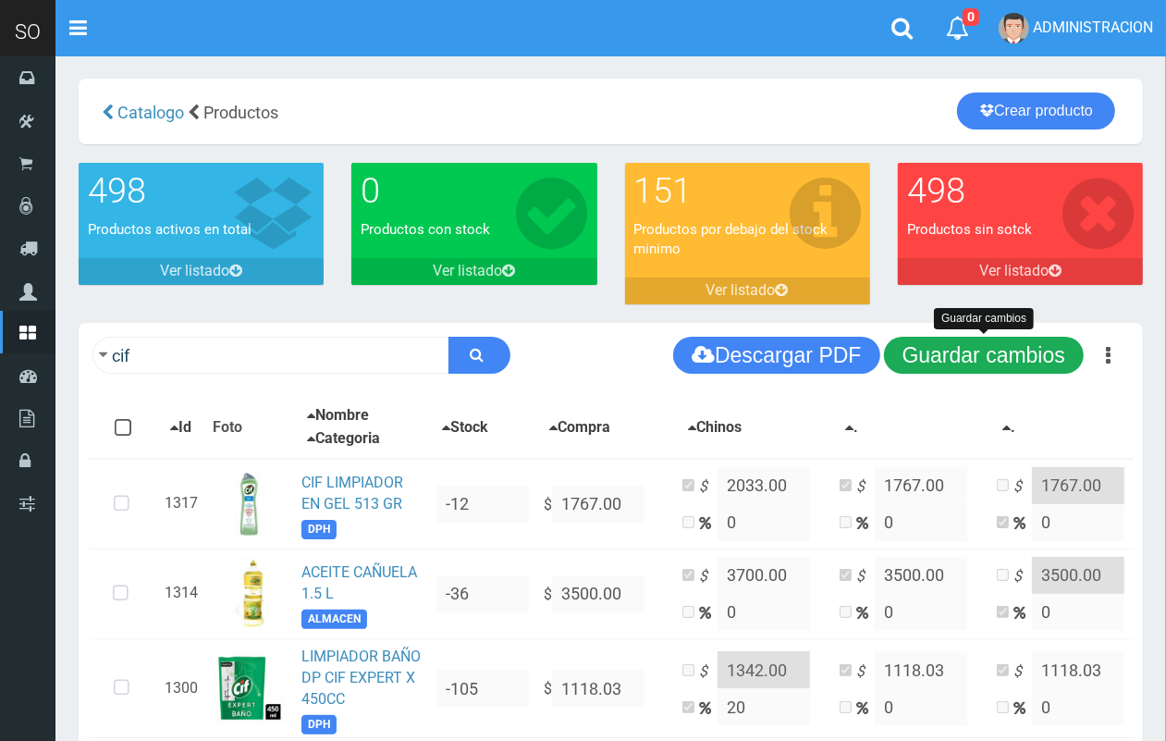
type input "3312.00"
click at [1013, 362] on button "Guardar cambios" at bounding box center [984, 355] width 200 height 37
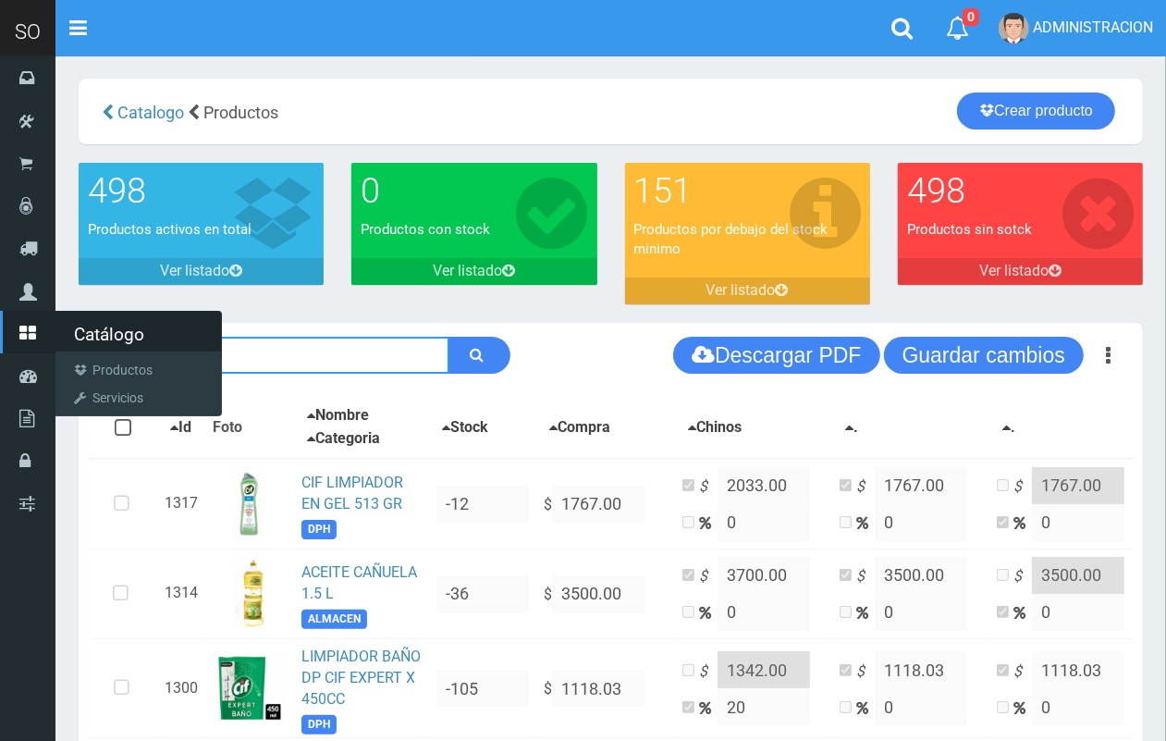
drag, startPoint x: 195, startPoint y: 362, endPoint x: 46, endPoint y: 362, distance: 148.9
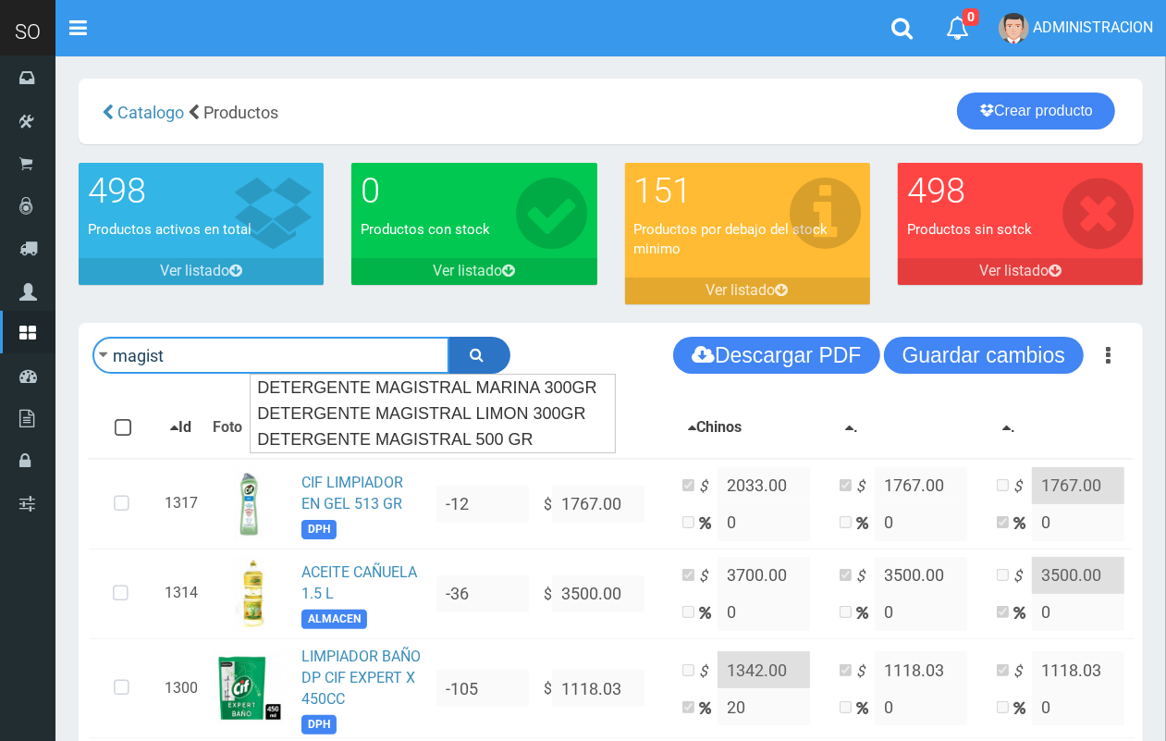
type input "magist"
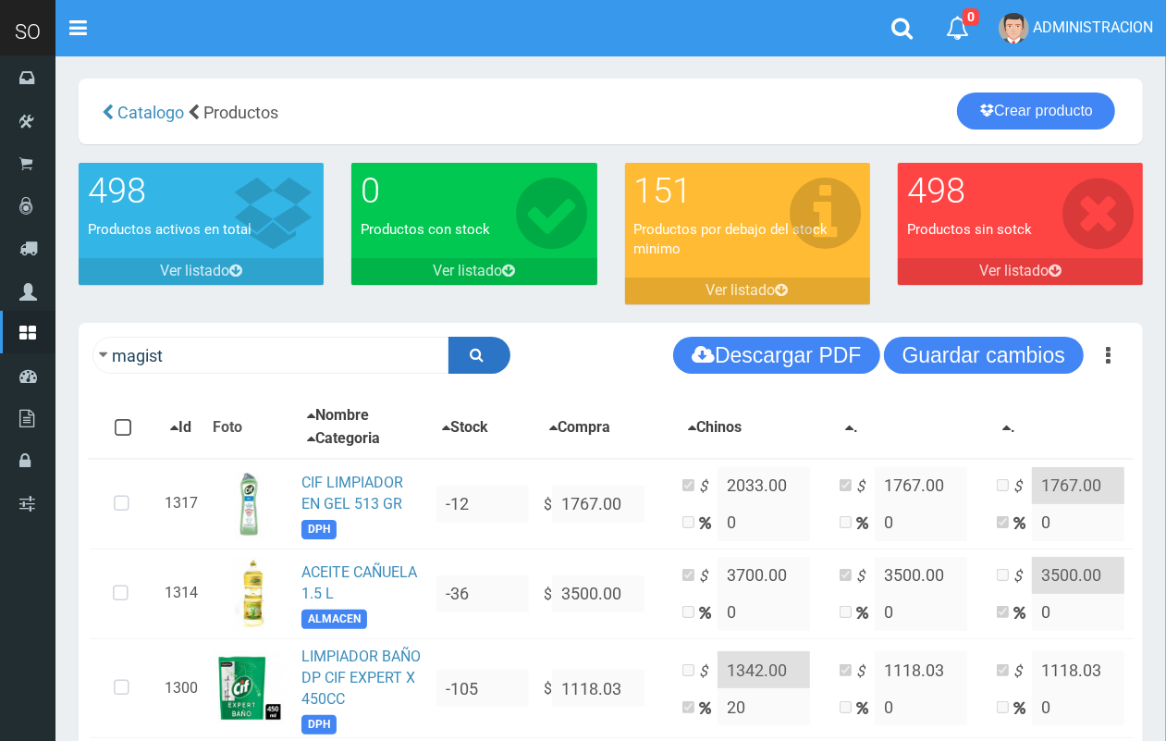
click at [486, 354] on button "submit" at bounding box center [479, 355] width 62 height 37
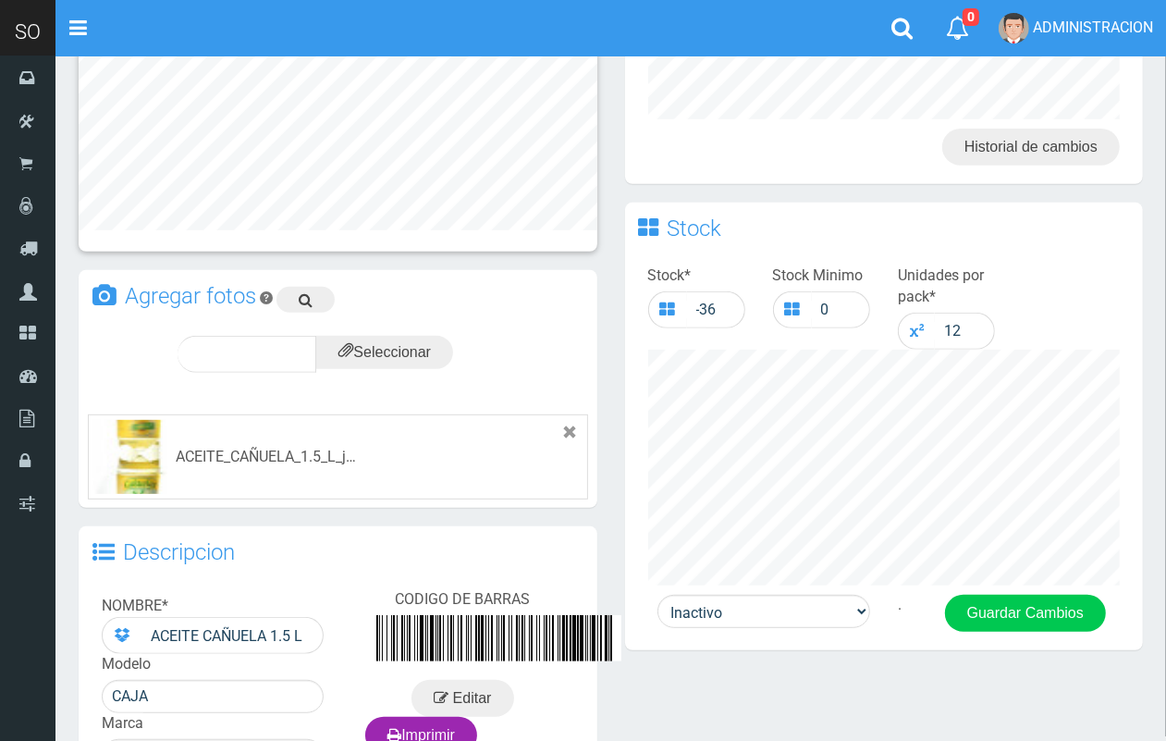
scroll to position [439, 0]
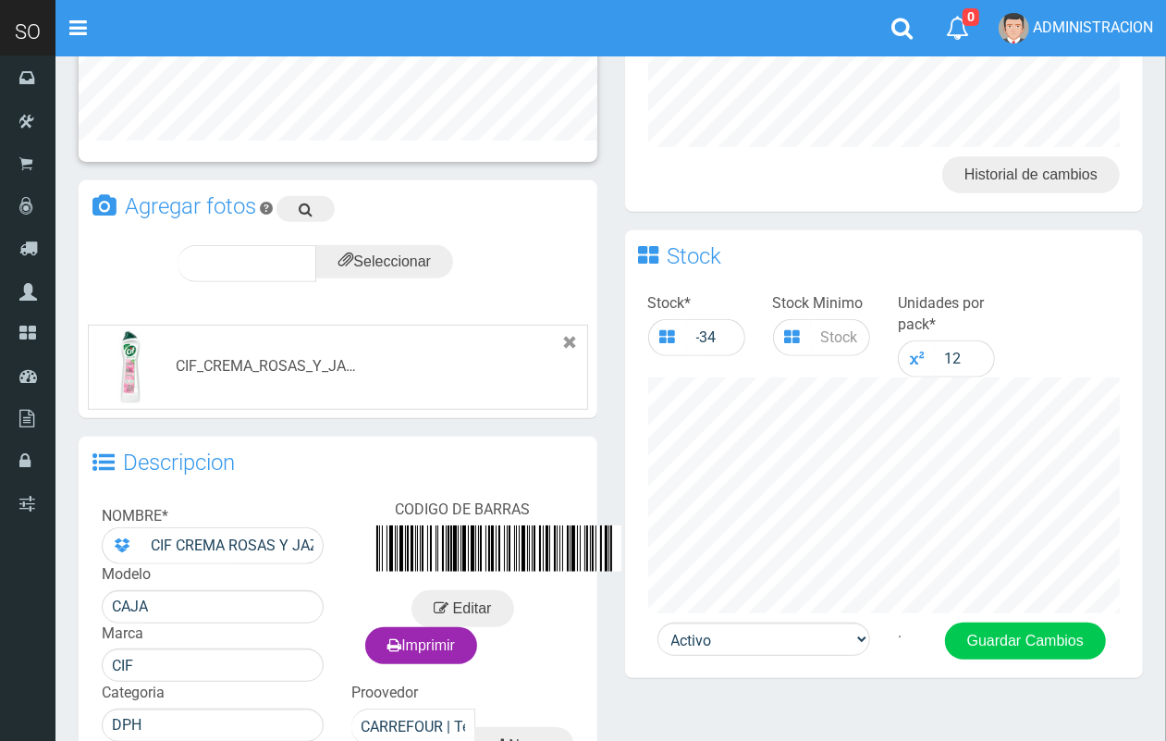
scroll to position [520, 0]
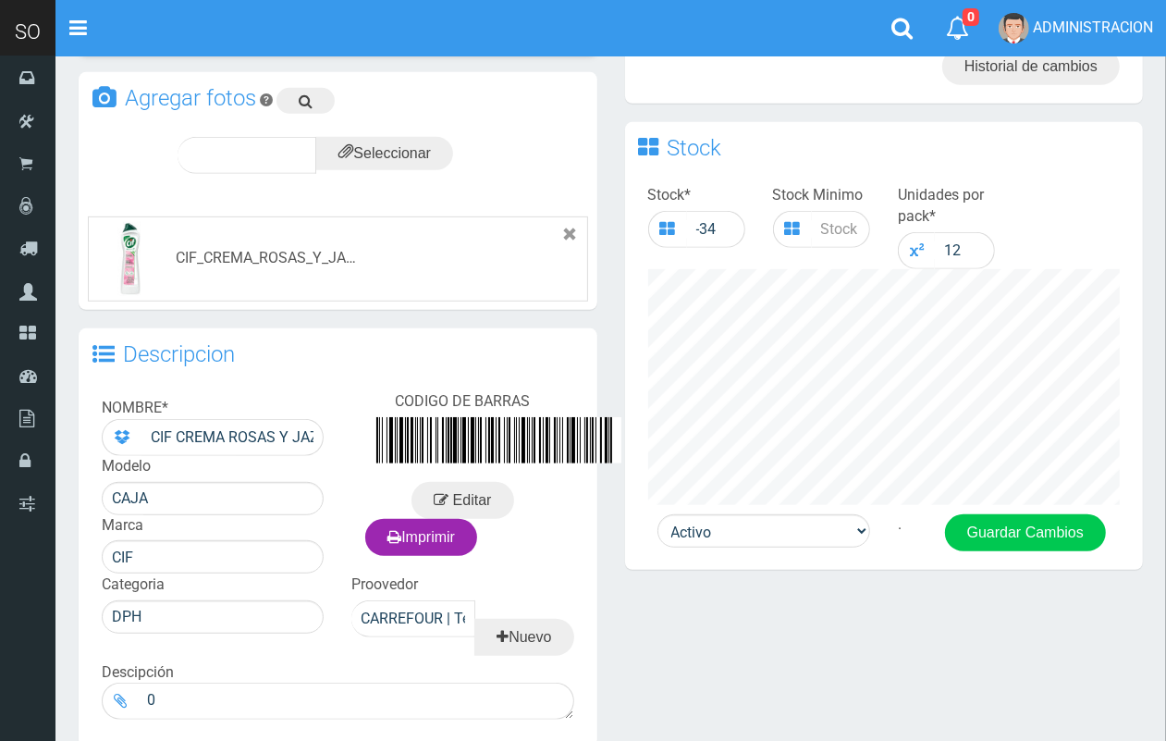
drag, startPoint x: 1175, startPoint y: 214, endPoint x: 941, endPoint y: 519, distance: 384.5
click at [1116, 509] on html "Cargando... × Nueva alerta Toggle navigation 0" at bounding box center [583, 180] width 1166 height 1401
drag, startPoint x: 807, startPoint y: 532, endPoint x: 805, endPoint y: 543, distance: 11.2
click at [807, 533] on select "Activo Inactivo" at bounding box center [763, 530] width 213 height 33
select select "0"
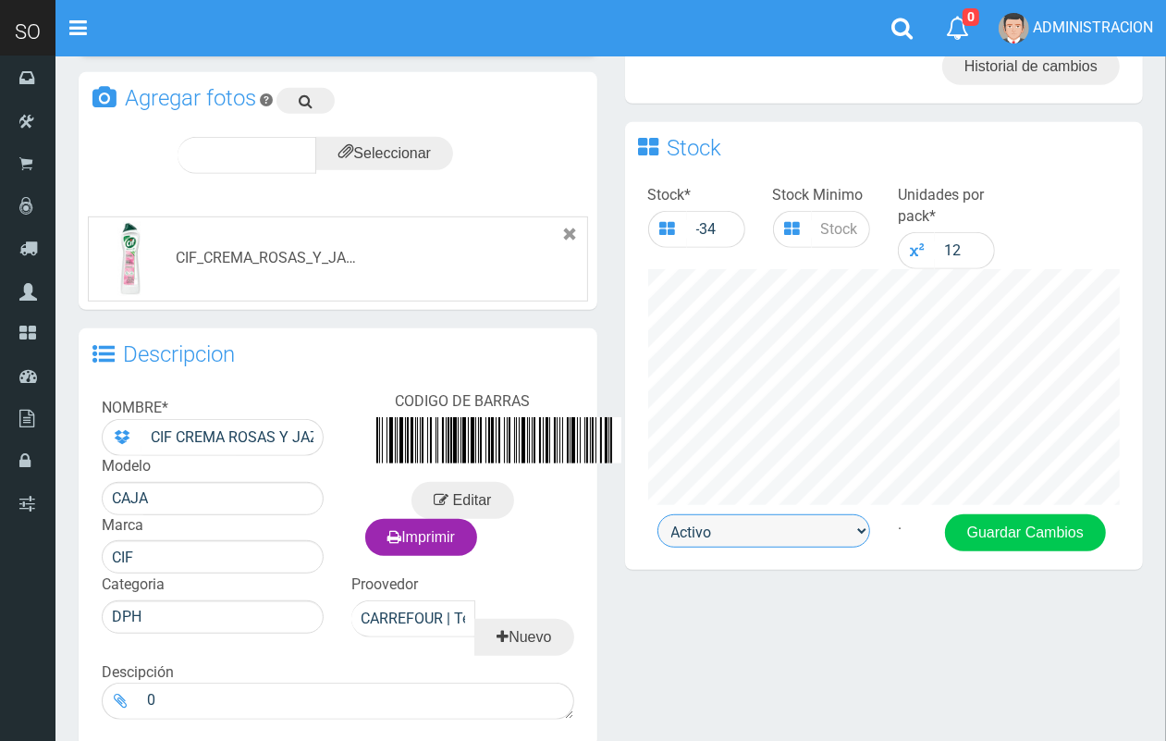
click at [657, 514] on select "Activo Inactivo" at bounding box center [763, 530] width 213 height 33
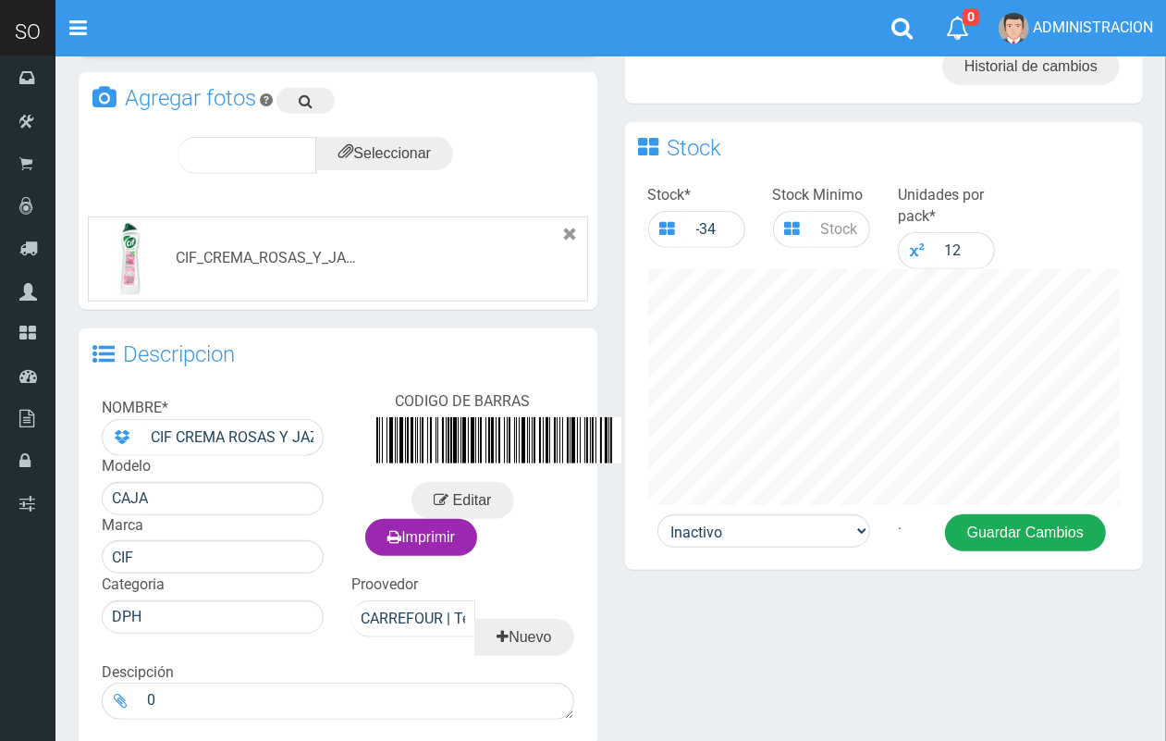
click at [978, 536] on button "Guardar Cambios" at bounding box center [1025, 532] width 161 height 37
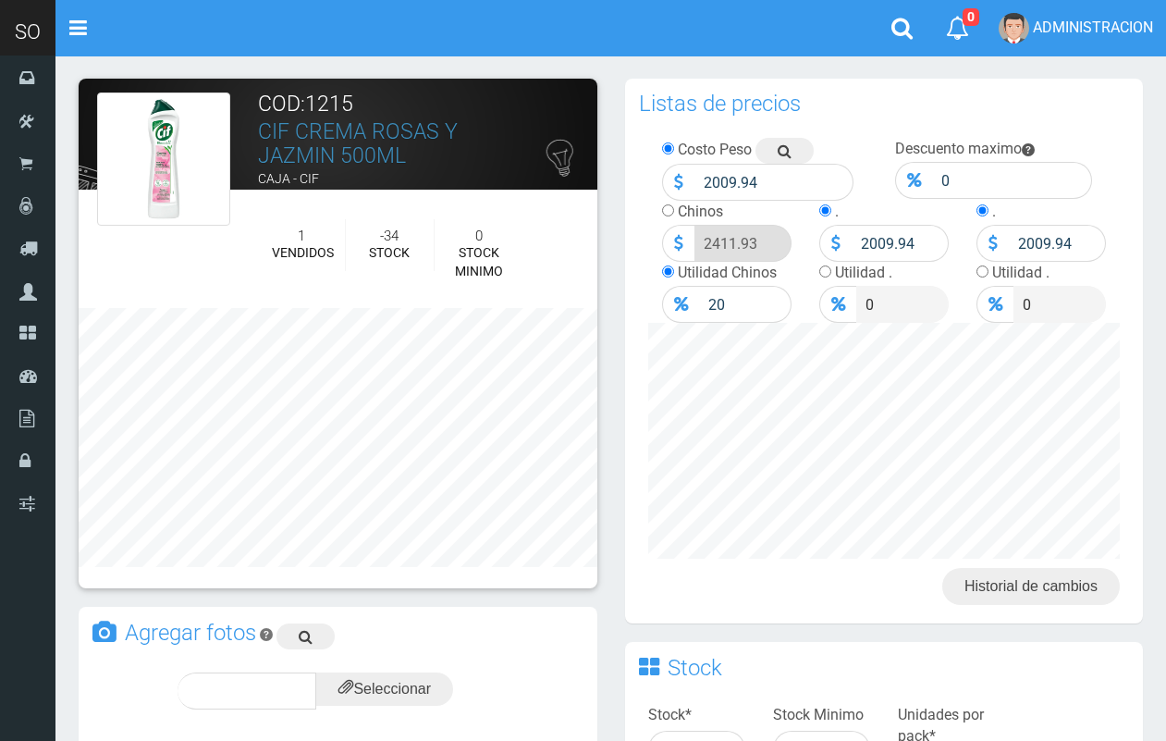
scroll to position [520, 0]
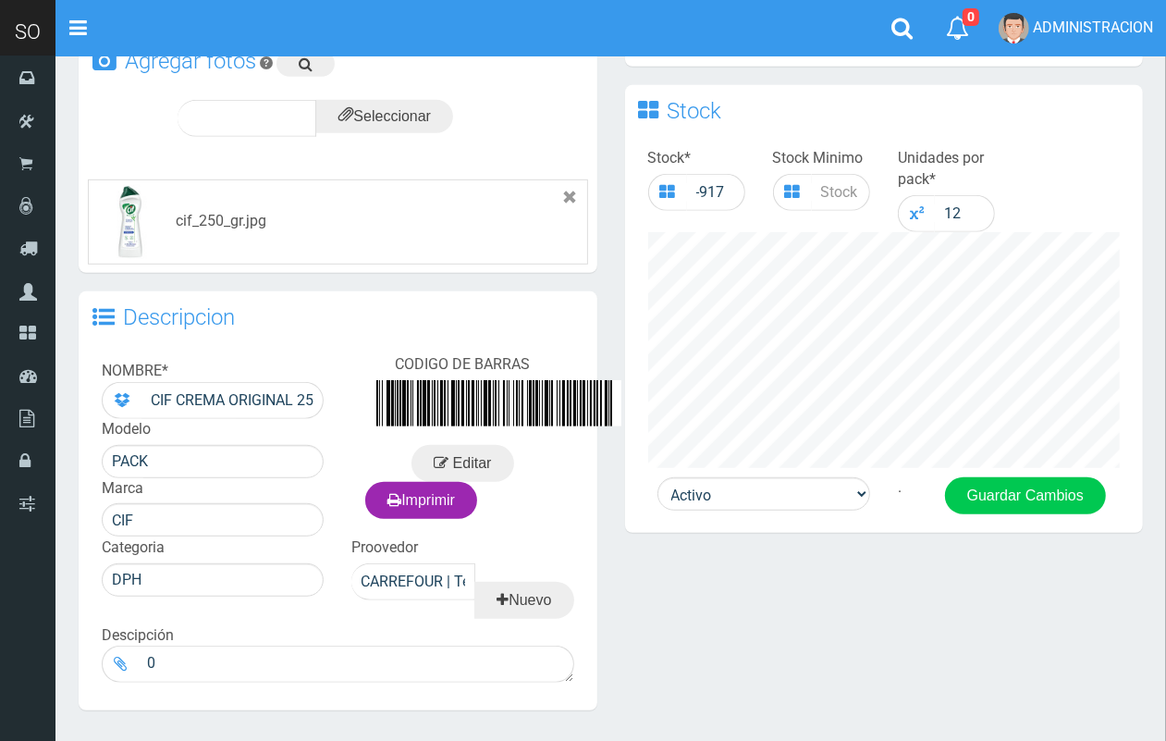
scroll to position [633, 0]
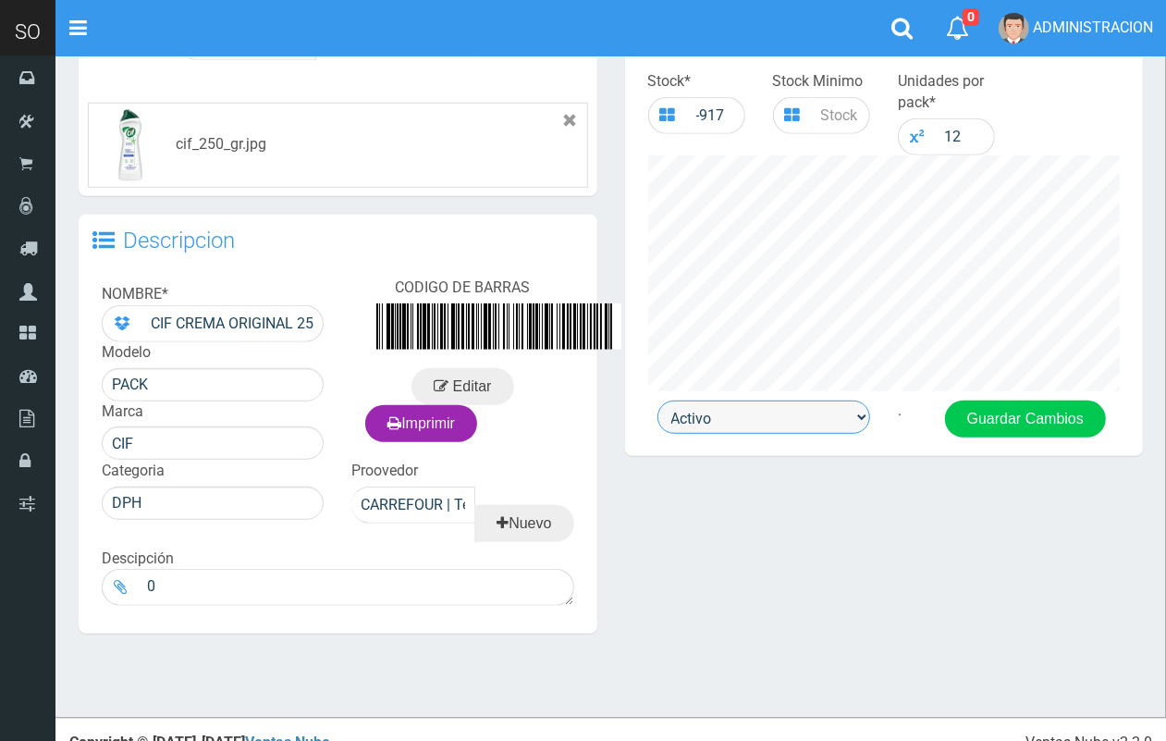
click at [764, 428] on select "Activo Inactivo" at bounding box center [763, 416] width 213 height 33
select select "0"
click at [657, 400] on select "Activo Inactivo" at bounding box center [763, 416] width 213 height 33
click at [995, 418] on button "Guardar Cambios" at bounding box center [1025, 418] width 161 height 37
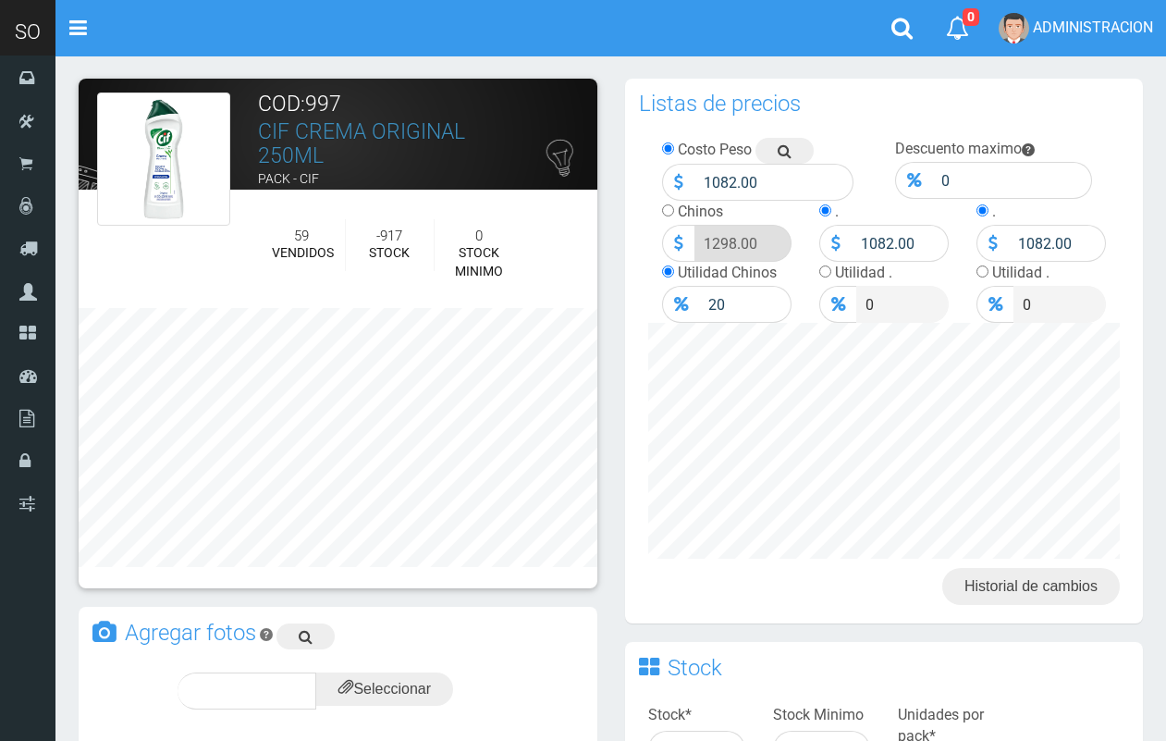
scroll to position [648, 0]
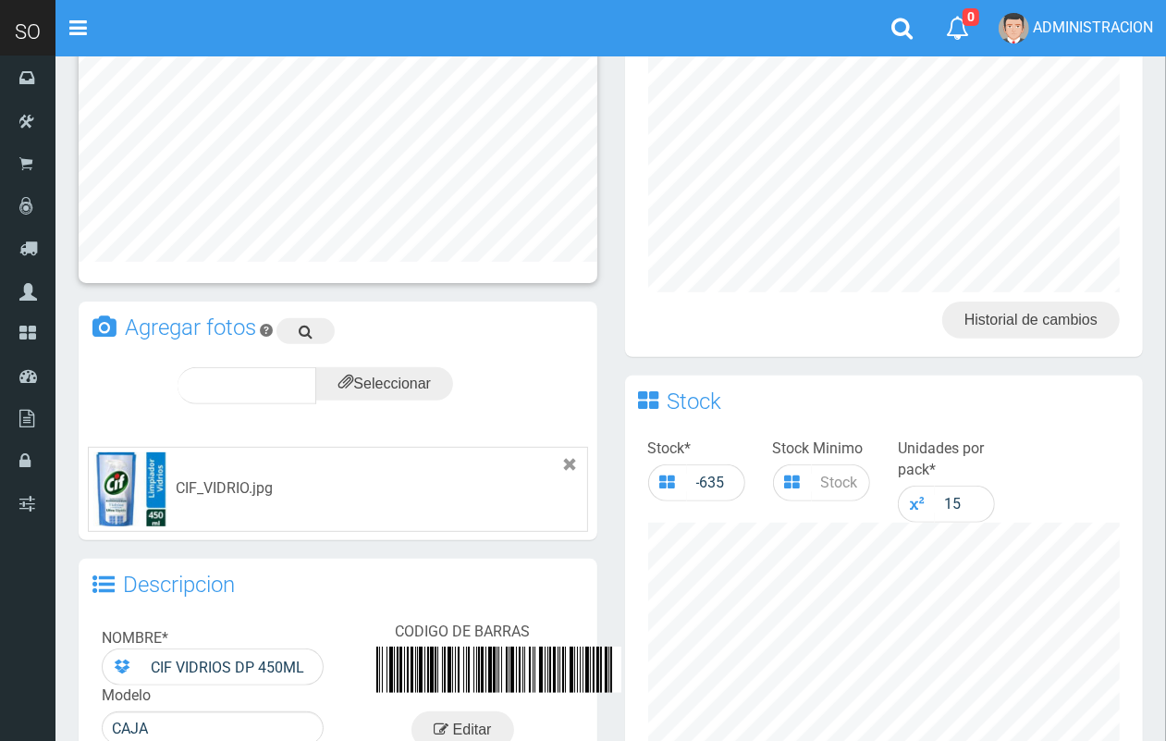
scroll to position [635, 0]
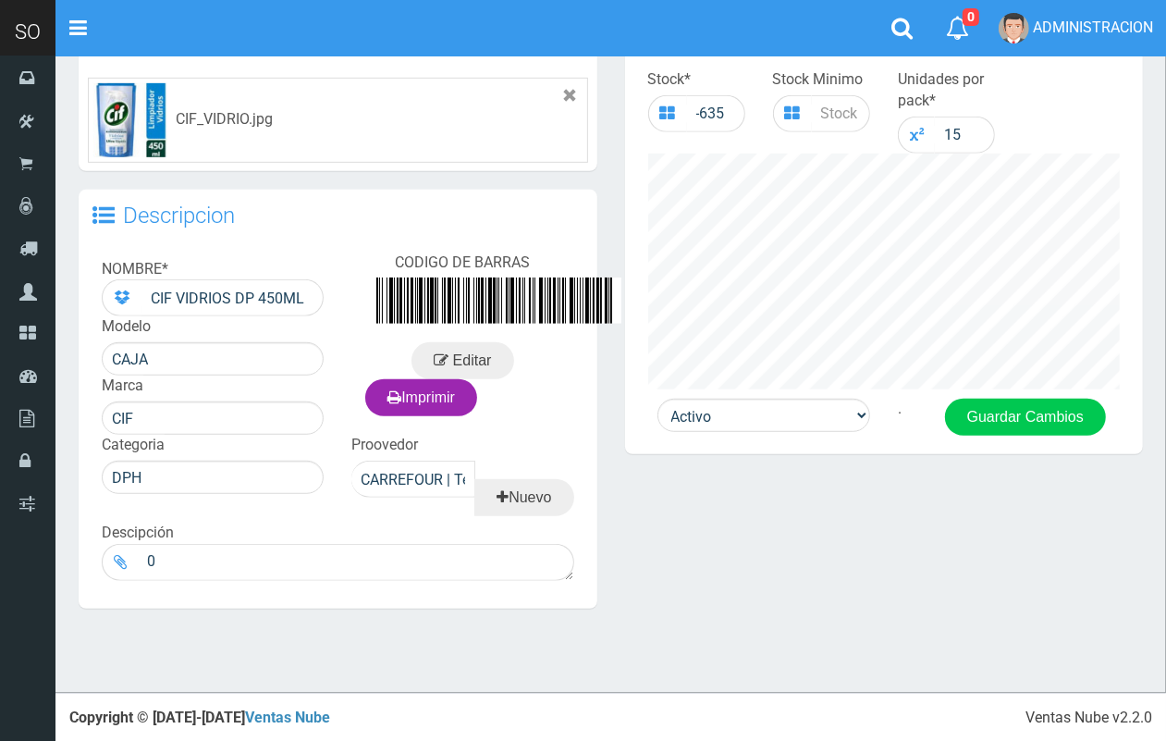
drag, startPoint x: 1174, startPoint y: 164, endPoint x: 1082, endPoint y: 539, distance: 386.7
click at [1098, 539] on html "Cargando... × Nueva alerta Toggle navigation 0" at bounding box center [583, 54] width 1166 height 1378
click at [770, 417] on select "Activo Inactivo" at bounding box center [763, 415] width 213 height 33
select select "0"
click at [657, 399] on select "Activo Inactivo" at bounding box center [763, 415] width 213 height 33
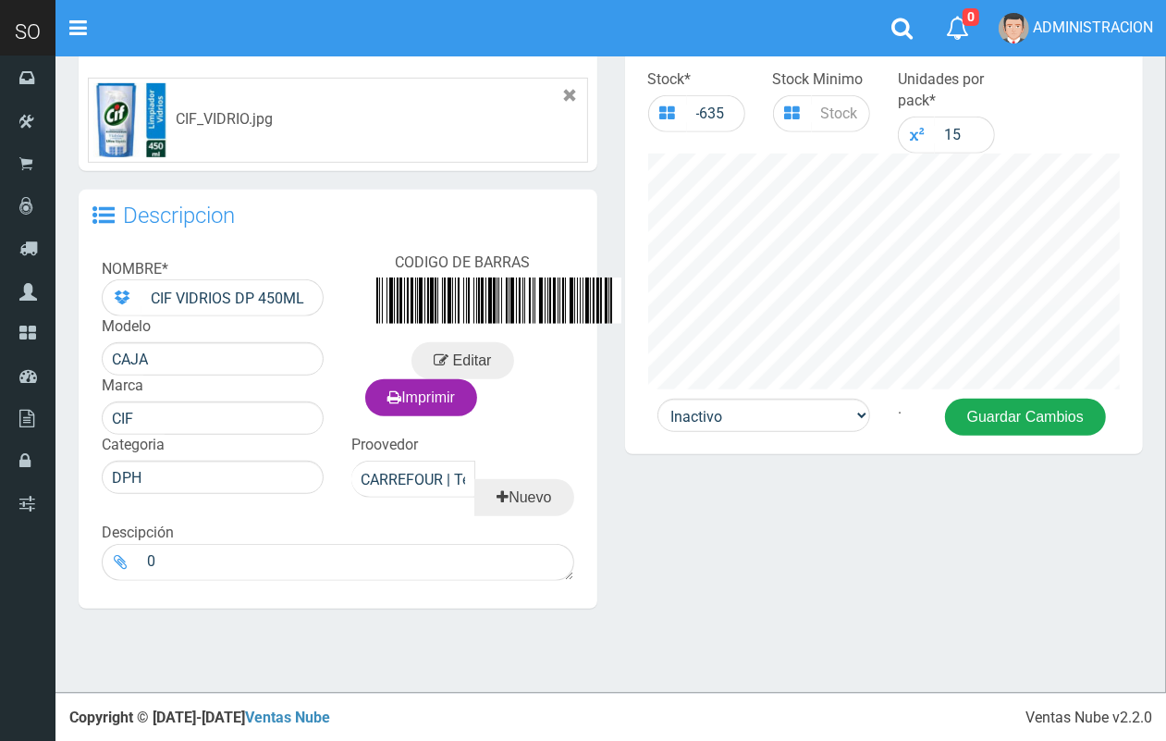
click at [1038, 407] on button "Guardar Cambios" at bounding box center [1025, 417] width 161 height 37
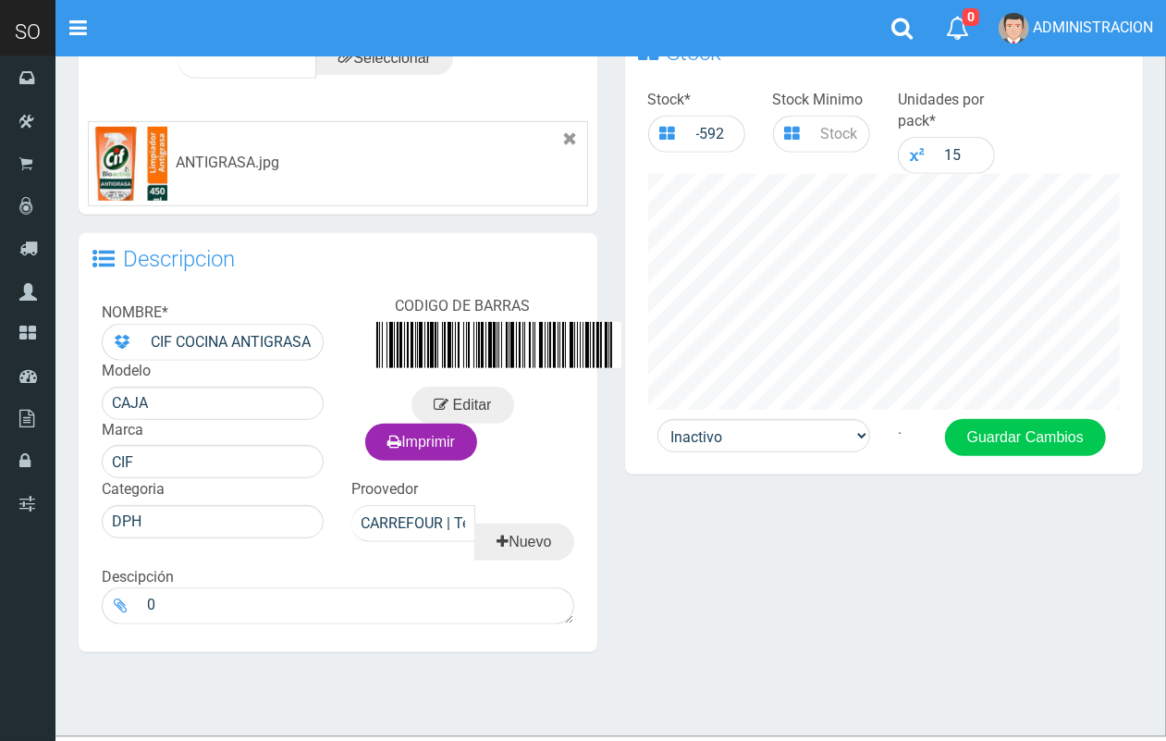
scroll to position [640, 0]
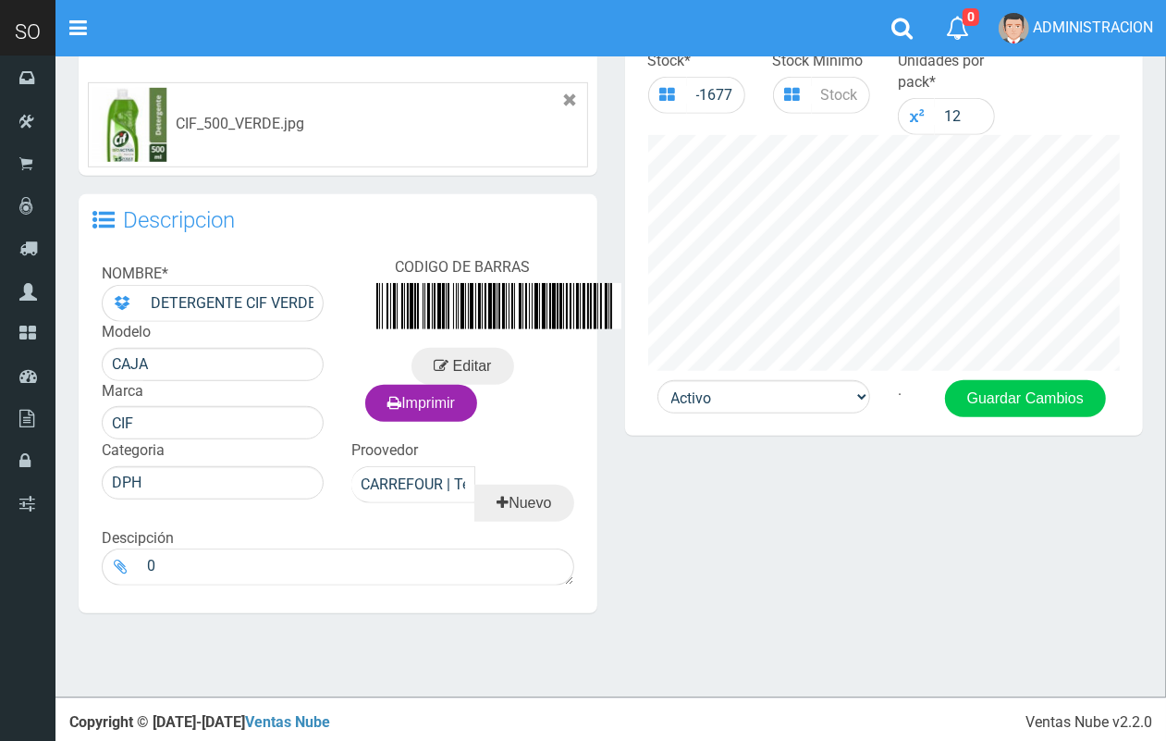
scroll to position [658, 0]
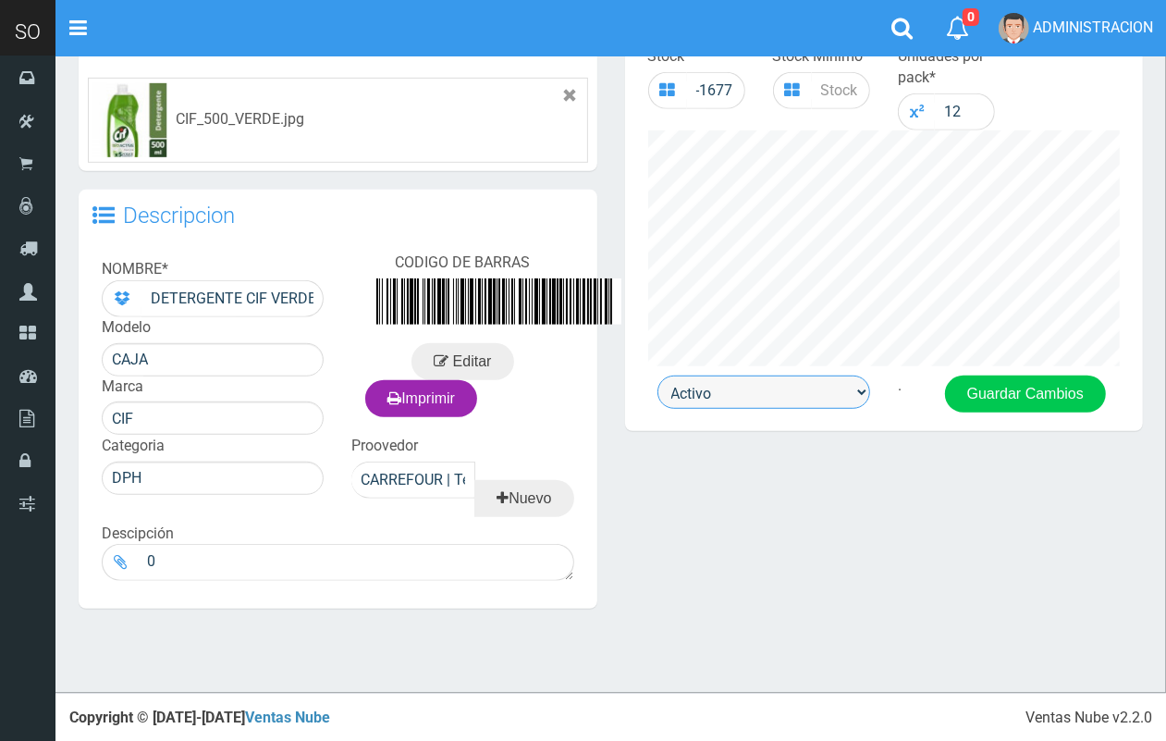
drag, startPoint x: 719, startPoint y: 385, endPoint x: 719, endPoint y: 395, distance: 10.2
click at [719, 385] on select "Activo Inactivo" at bounding box center [763, 391] width 213 height 33
select select "0"
click at [657, 375] on select "Activo Inactivo" at bounding box center [763, 391] width 213 height 33
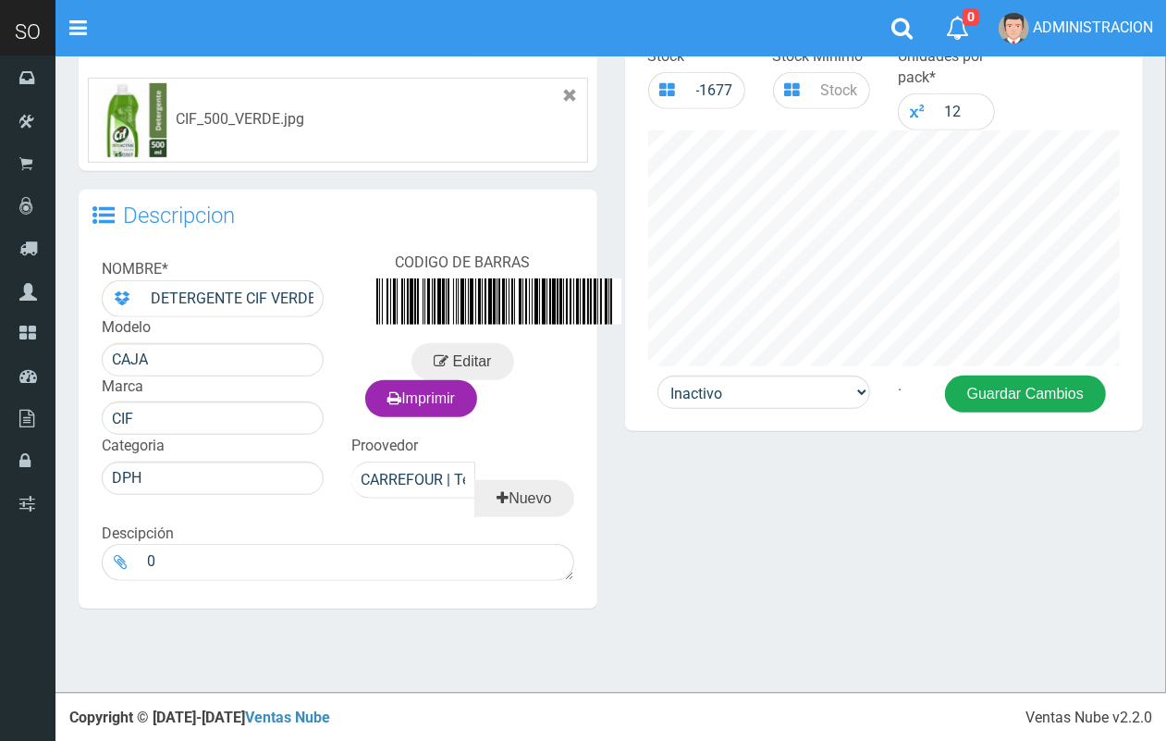
click at [996, 399] on button "Guardar Cambios" at bounding box center [1025, 393] width 161 height 37
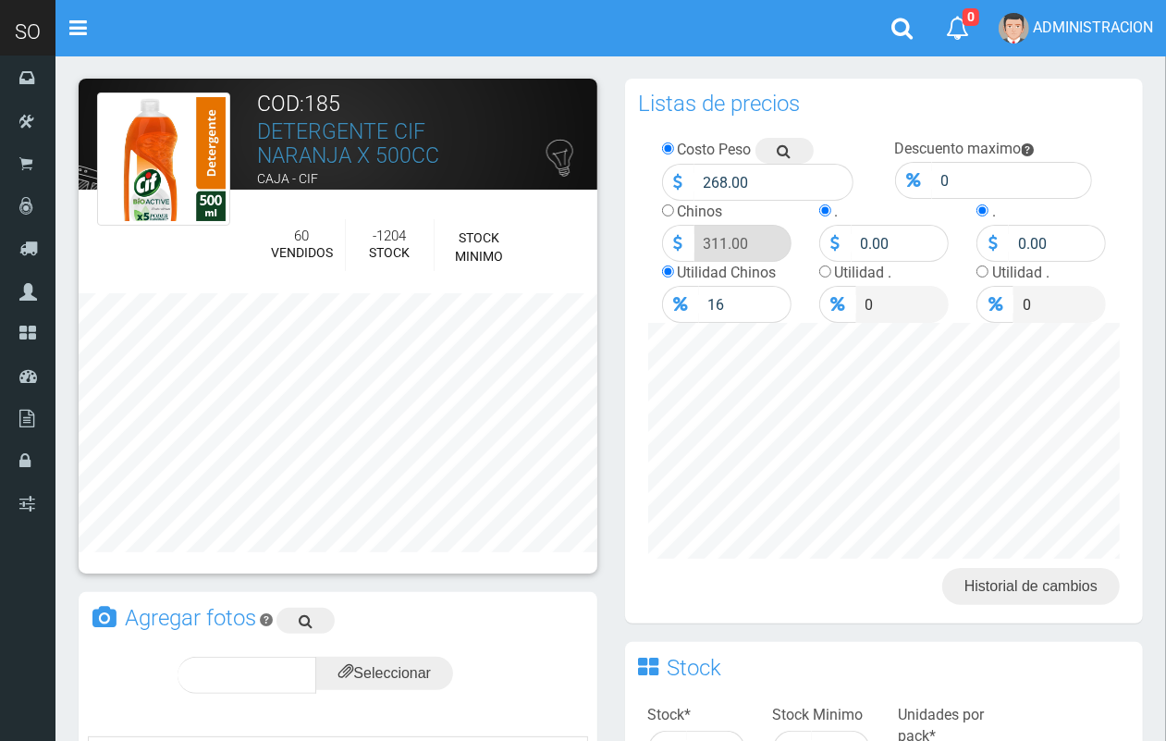
click at [1161, 329] on section "× Titulo del Msj texto Mas Texto Cancelar Aceptar ×" at bounding box center [610, 703] width 1111 height 1296
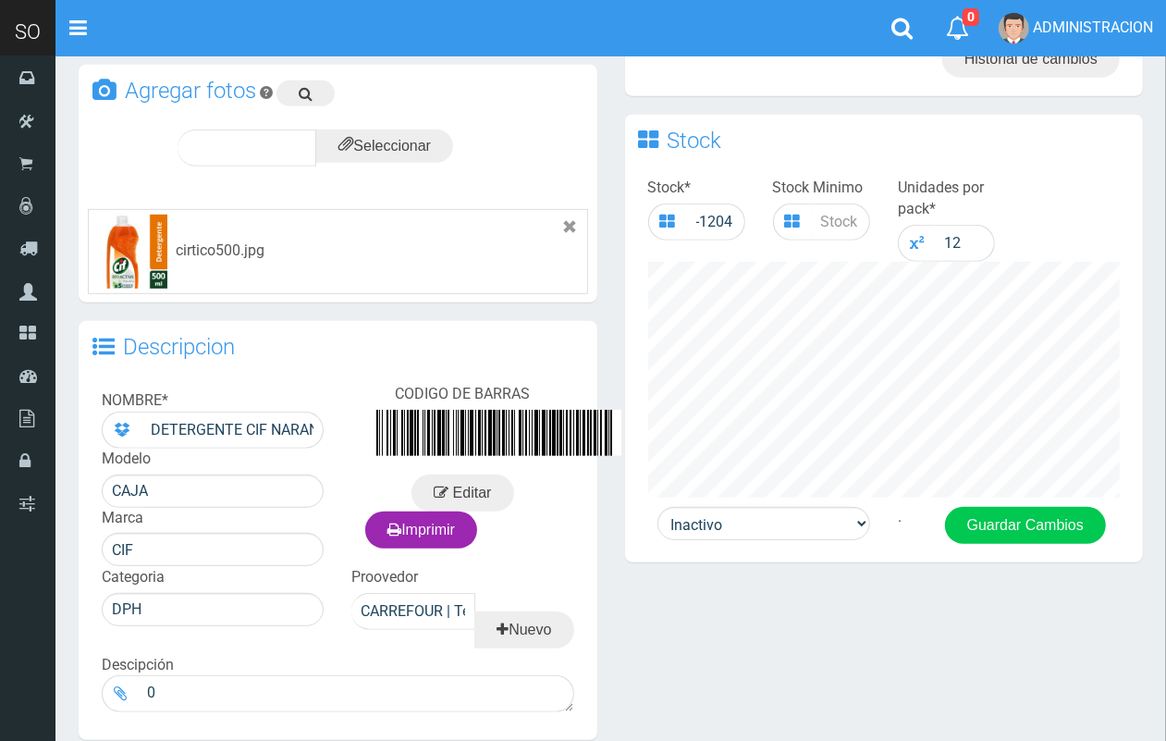
scroll to position [532, 0]
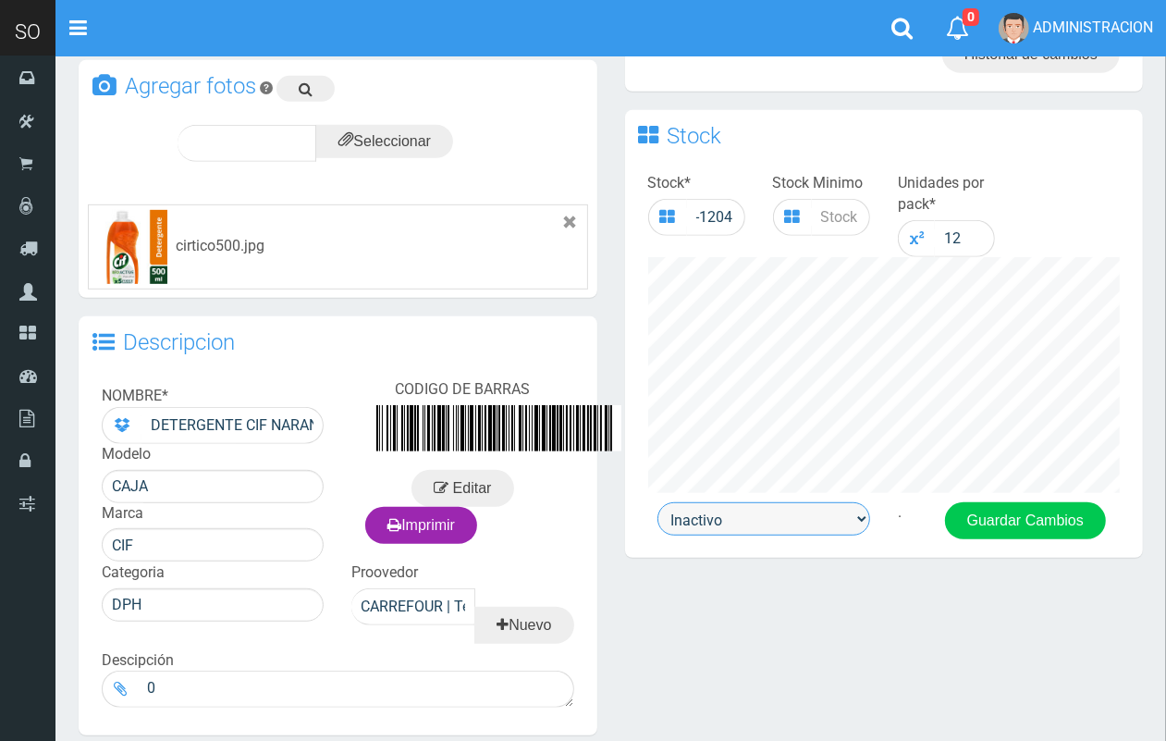
click at [747, 516] on select "Activo Inactivo" at bounding box center [763, 518] width 213 height 33
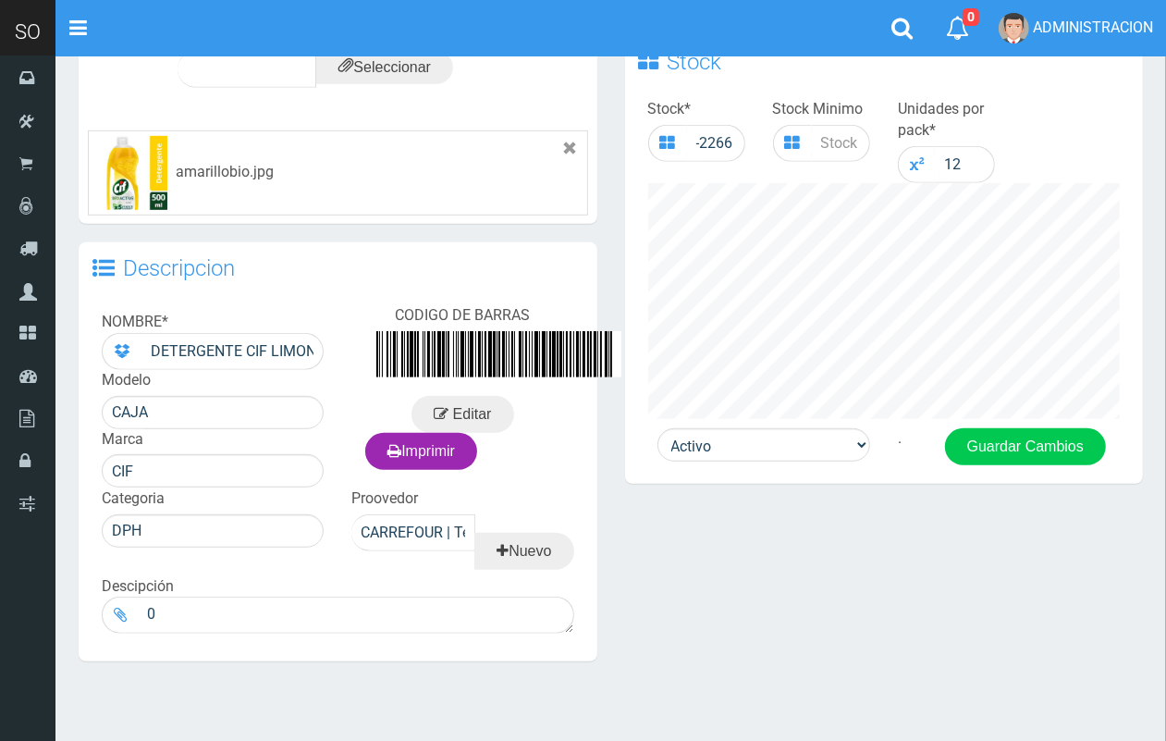
scroll to position [638, 0]
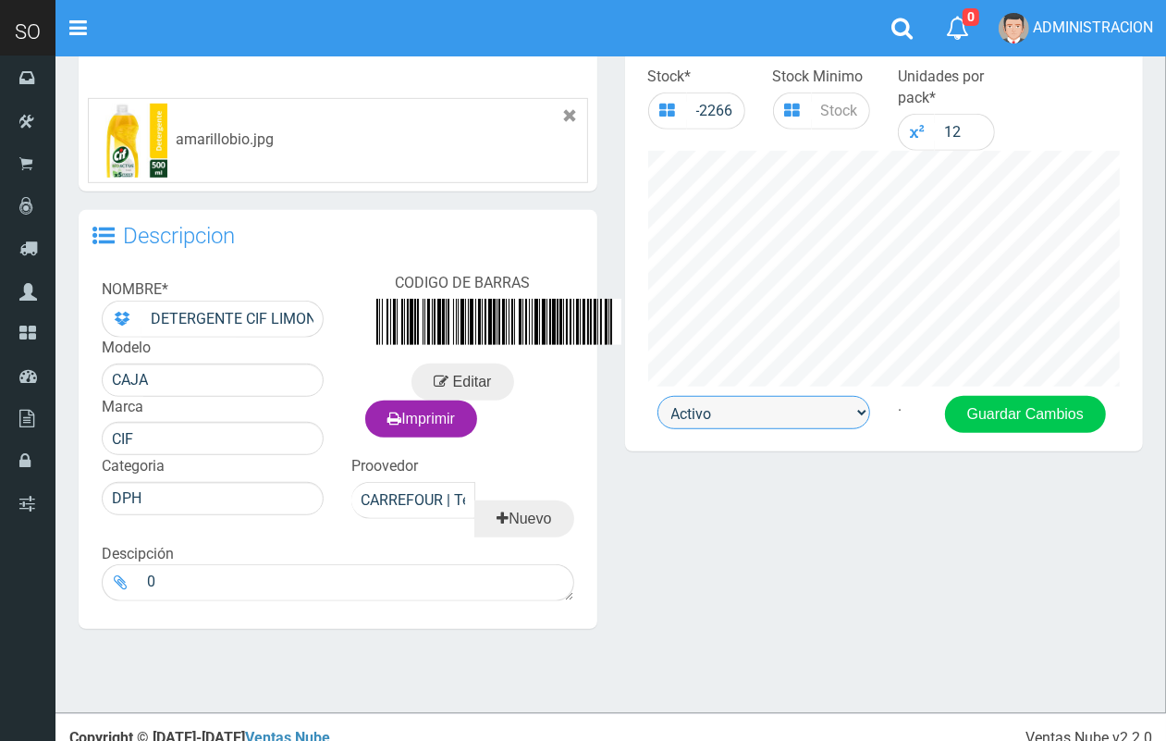
click at [768, 414] on select "Activo Inactivo" at bounding box center [763, 412] width 213 height 33
select select "0"
click at [657, 396] on select "Activo Inactivo" at bounding box center [763, 412] width 213 height 33
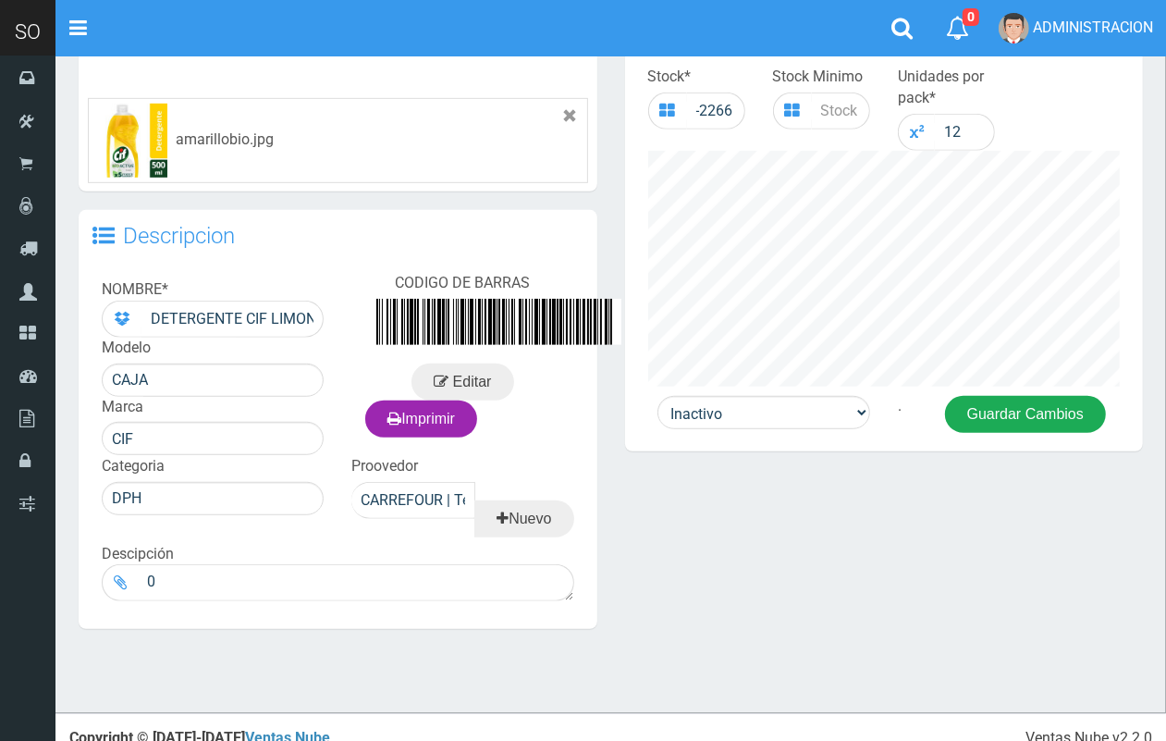
click at [989, 427] on button "Guardar Cambios" at bounding box center [1025, 414] width 161 height 37
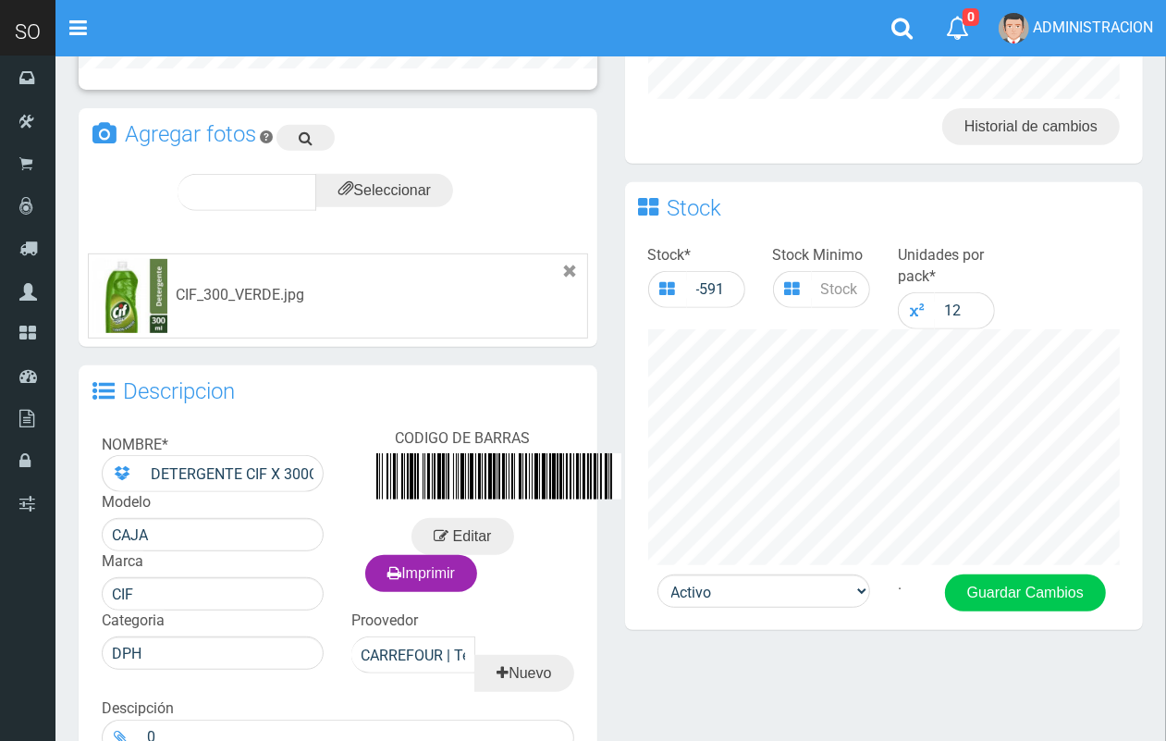
drag, startPoint x: 1181, startPoint y: 236, endPoint x: 1143, endPoint y: 482, distance: 248.9
click at [1161, 473] on html "Cargando... × Nueva alerta Toggle navigation 0" at bounding box center [583, 229] width 1166 height 1378
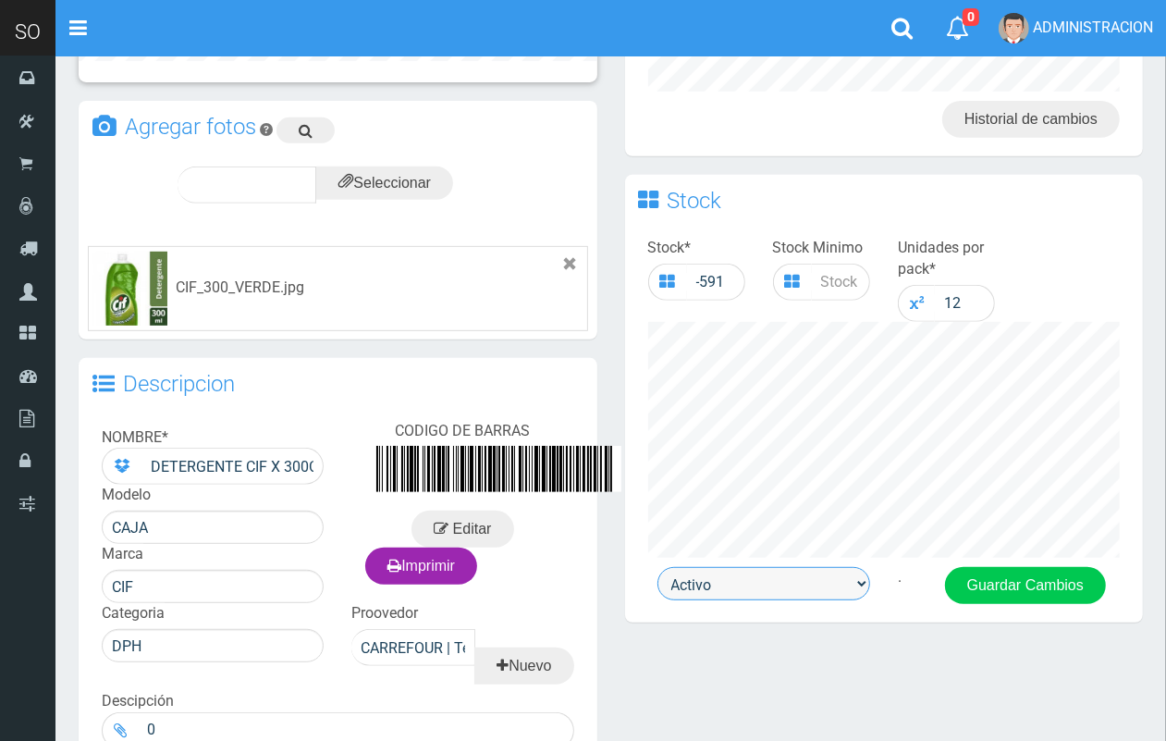
click at [823, 585] on select "Activo Inactivo" at bounding box center [763, 583] width 213 height 33
click at [657, 567] on select "Activo Inactivo" at bounding box center [763, 583] width 213 height 33
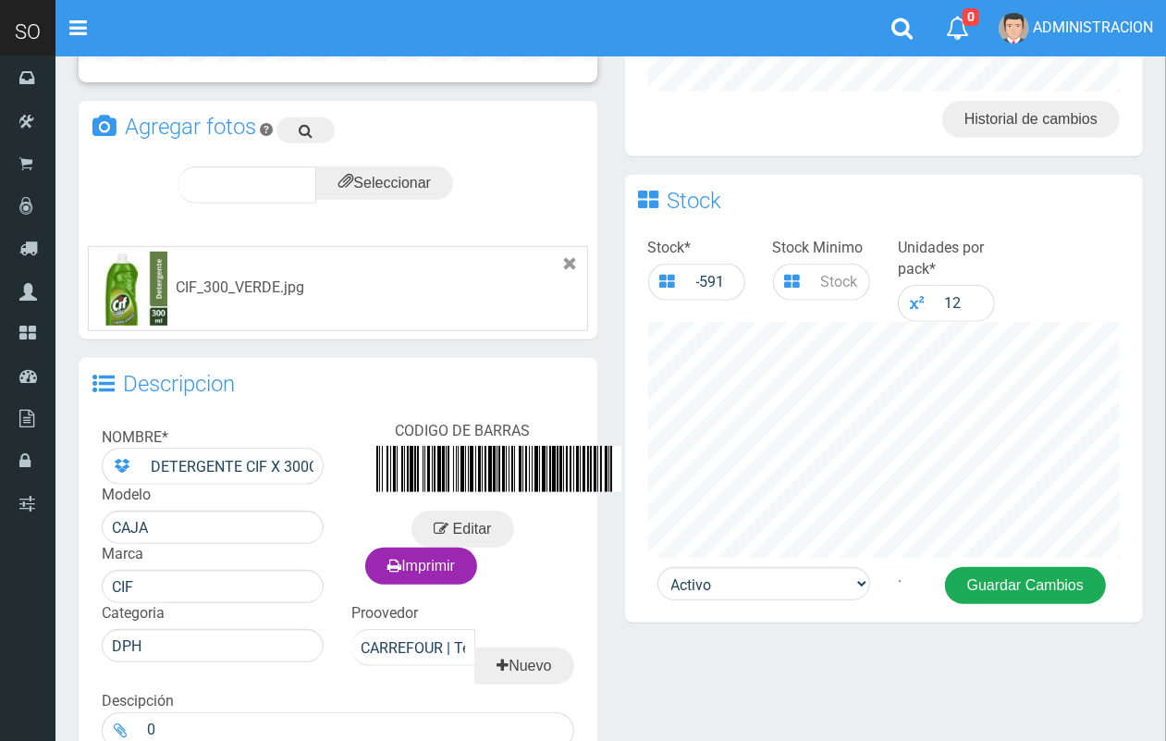
click at [987, 588] on button "Guardar Cambios" at bounding box center [1025, 585] width 161 height 37
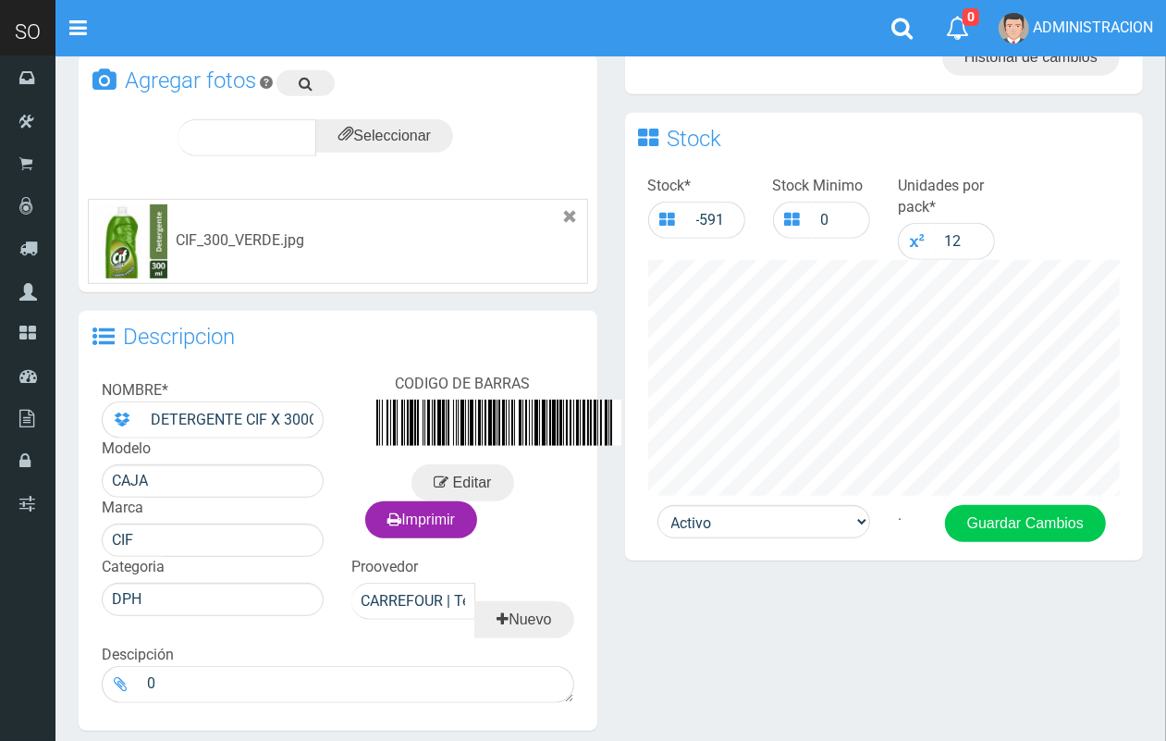
scroll to position [650, 0]
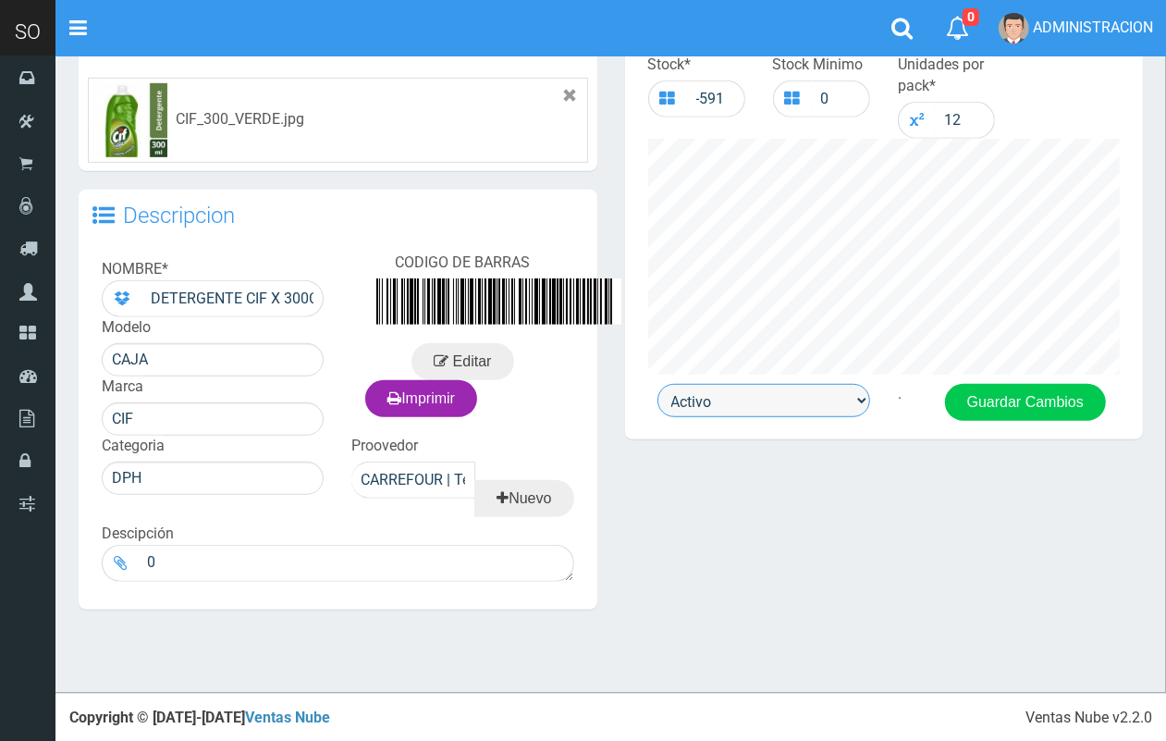
drag, startPoint x: 777, startPoint y: 389, endPoint x: 779, endPoint y: 412, distance: 22.3
click at [779, 398] on select "Activo Inactivo" at bounding box center [763, 400] width 213 height 33
select select "0"
click at [657, 384] on select "Activo Inactivo" at bounding box center [763, 400] width 213 height 33
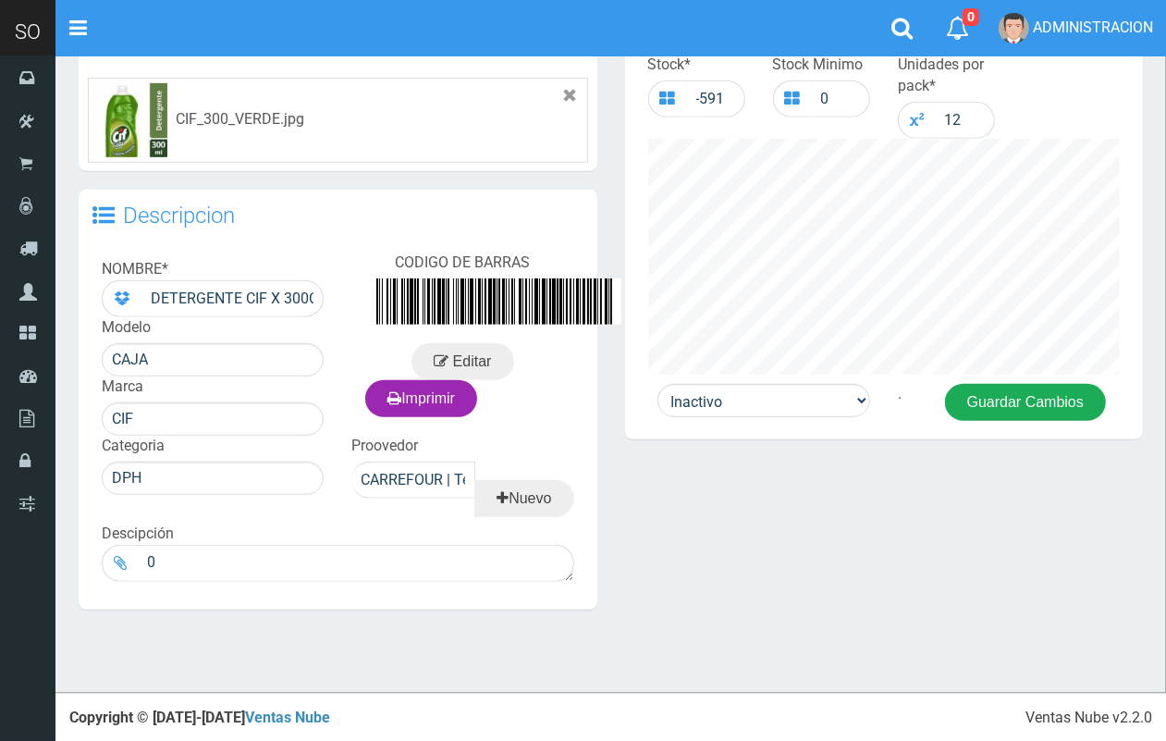
drag, startPoint x: 1018, startPoint y: 410, endPoint x: 1000, endPoint y: 402, distance: 19.9
click at [1015, 409] on button "Guardar Cambios" at bounding box center [1025, 402] width 161 height 37
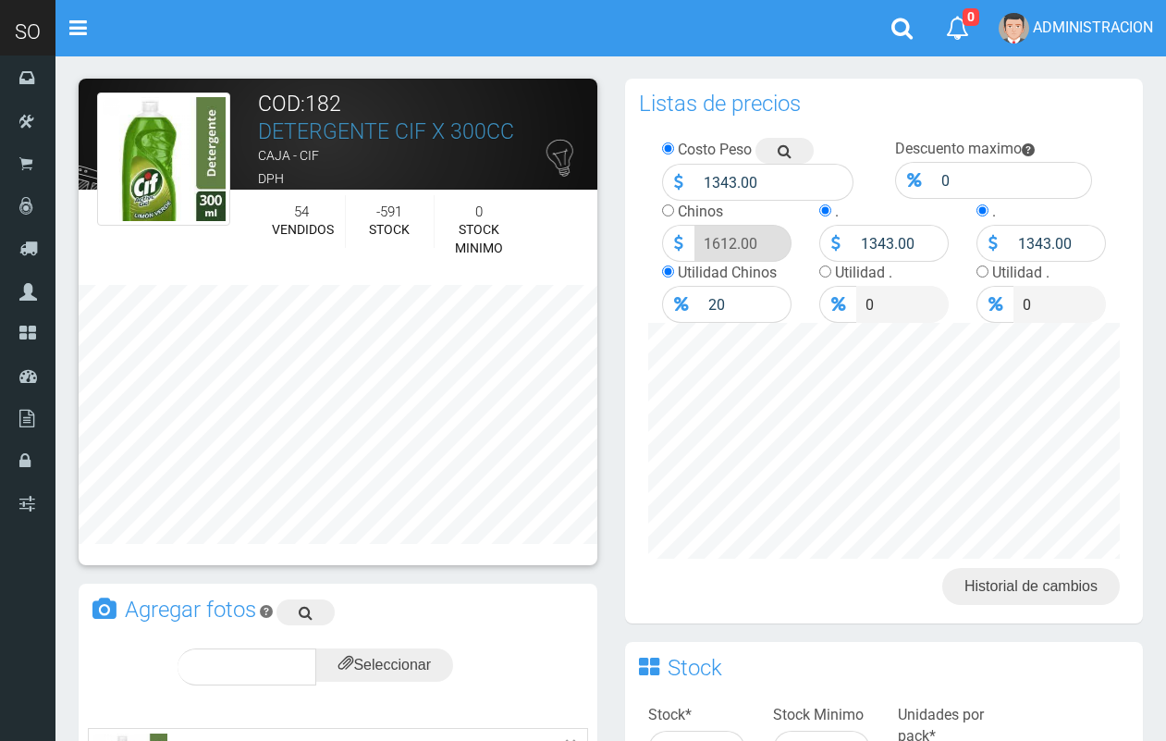
scroll to position [650, 0]
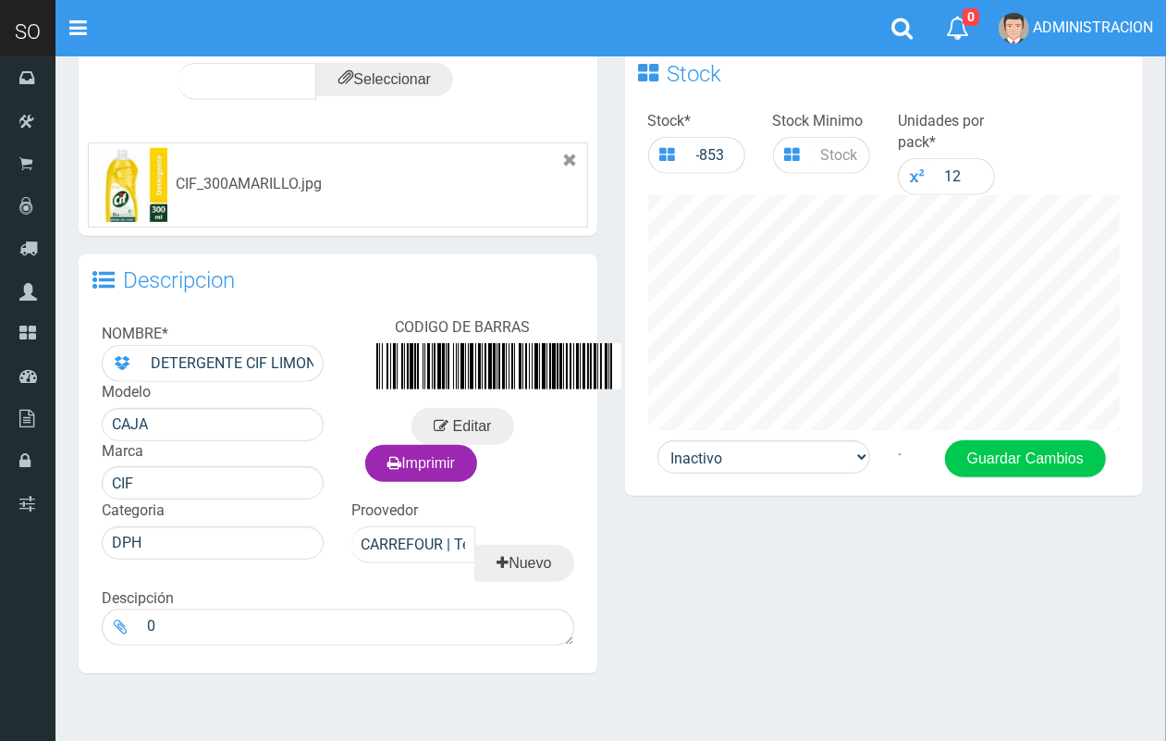
scroll to position [658, 0]
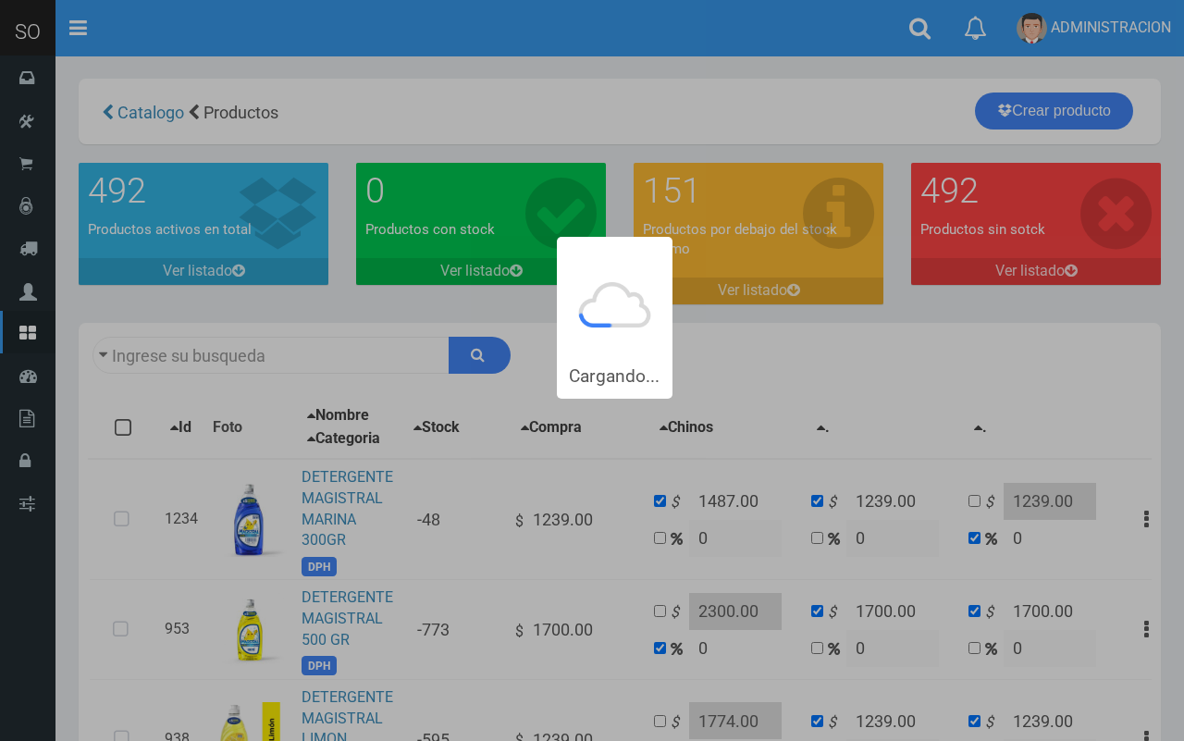
type input "magist"
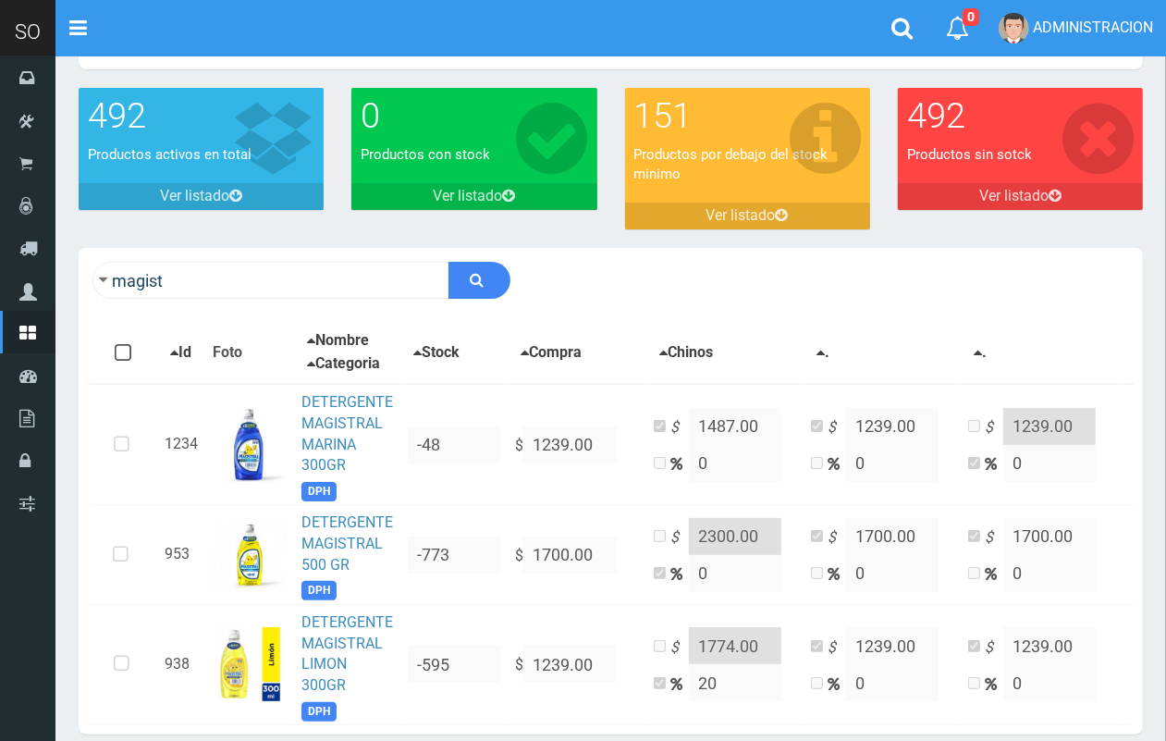
scroll to position [177, 0]
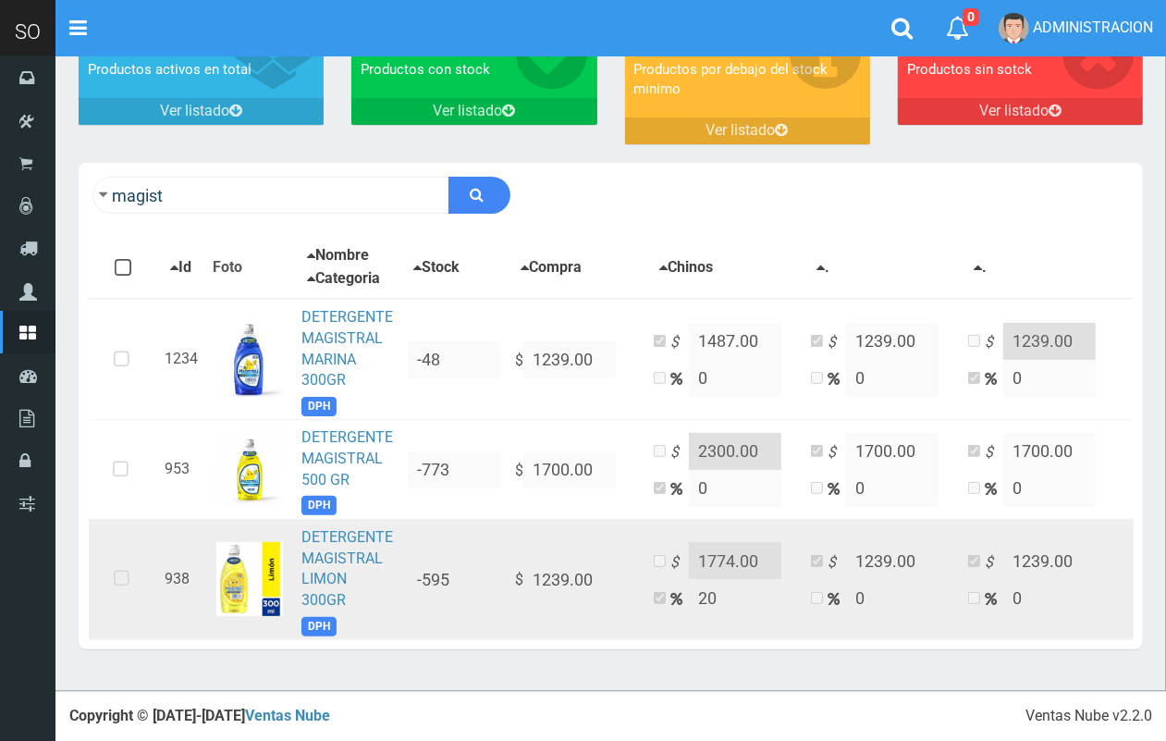
click at [130, 558] on icon at bounding box center [121, 578] width 49 height 61
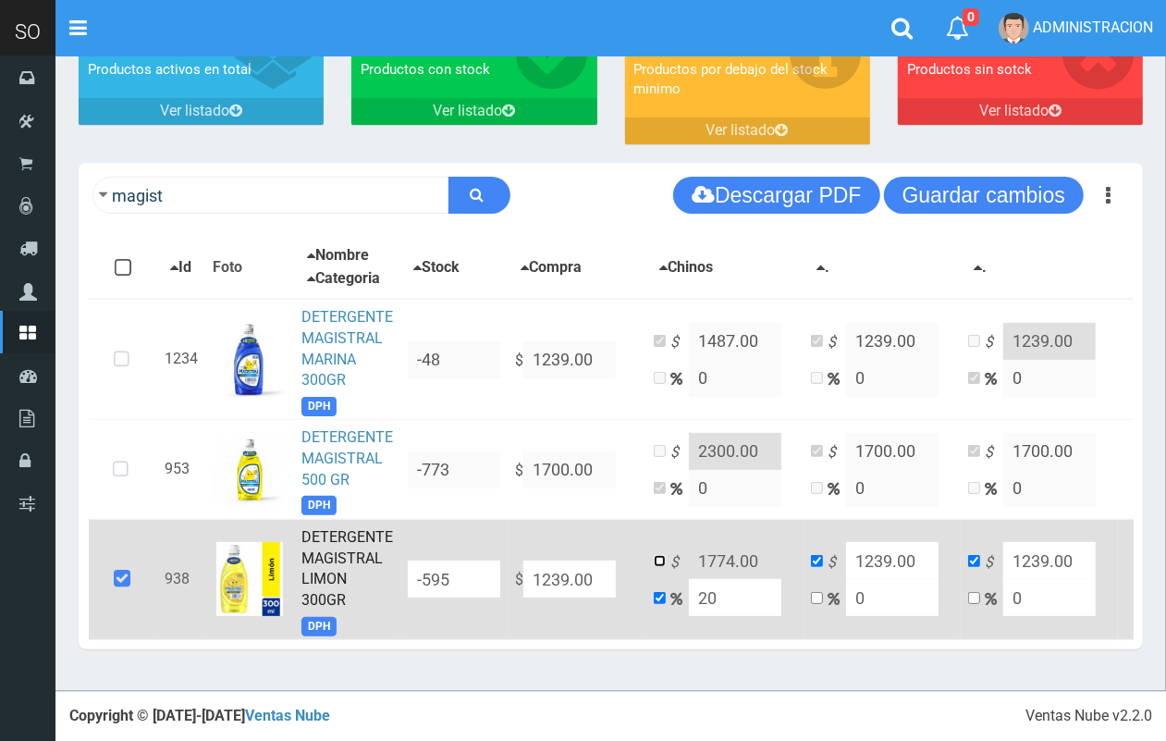
drag, startPoint x: 654, startPoint y: 541, endPoint x: 733, endPoint y: 544, distance: 79.6
click at [655, 555] on input "checkbox" at bounding box center [660, 561] width 12 height 12
checkbox input "true"
checkbox input "false"
drag, startPoint x: 774, startPoint y: 543, endPoint x: 695, endPoint y: 541, distance: 78.6
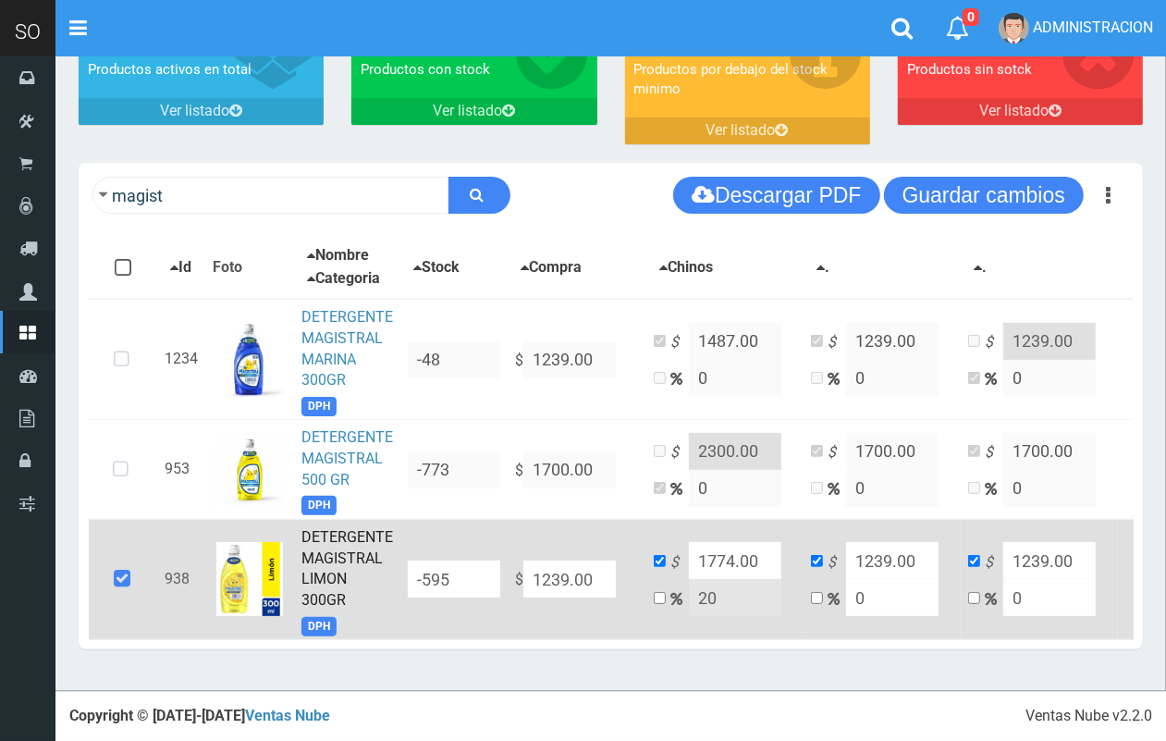
click at [695, 542] on input "1774.00" at bounding box center [735, 560] width 92 height 37
type input "4"
click at [696, 546] on input "487.00" at bounding box center [735, 560] width 92 height 37
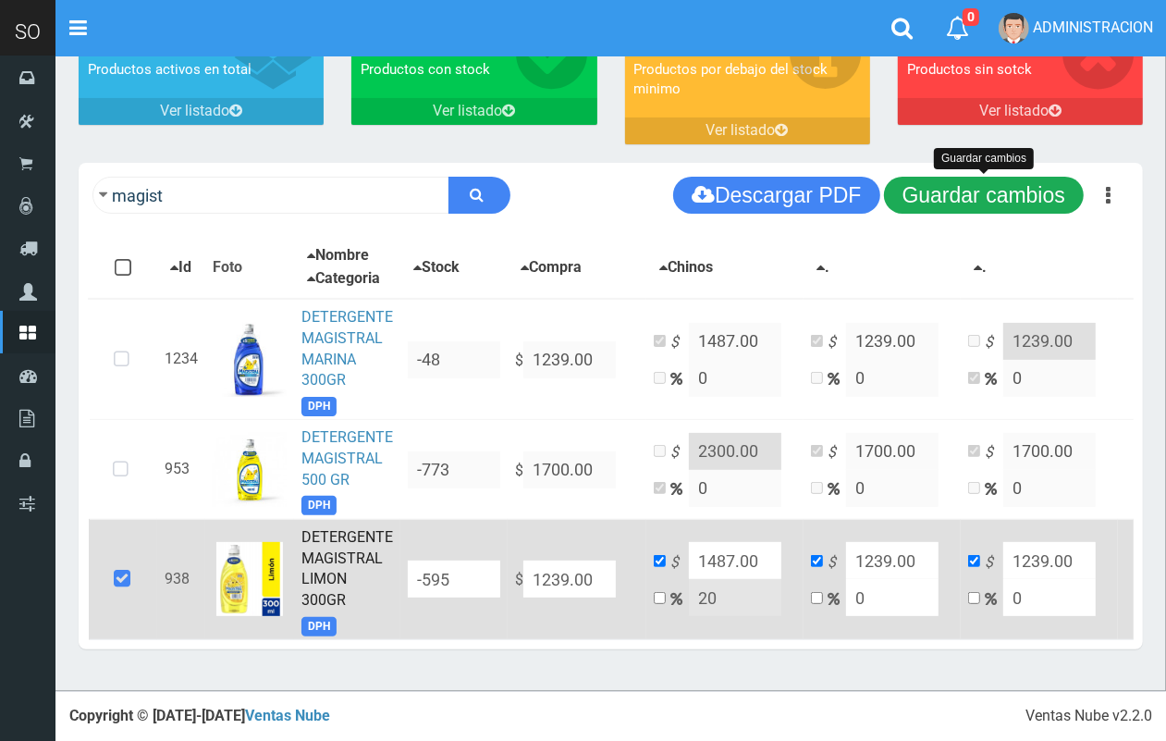
click at [1011, 187] on button "Guardar cambios" at bounding box center [984, 195] width 200 height 37
click at [954, 177] on button "Guardar cambios" at bounding box center [984, 195] width 200 height 37
click at [329, 534] on link "DETERGENTE MAGISTRAL LIMON 300GR" at bounding box center [347, 568] width 92 height 81
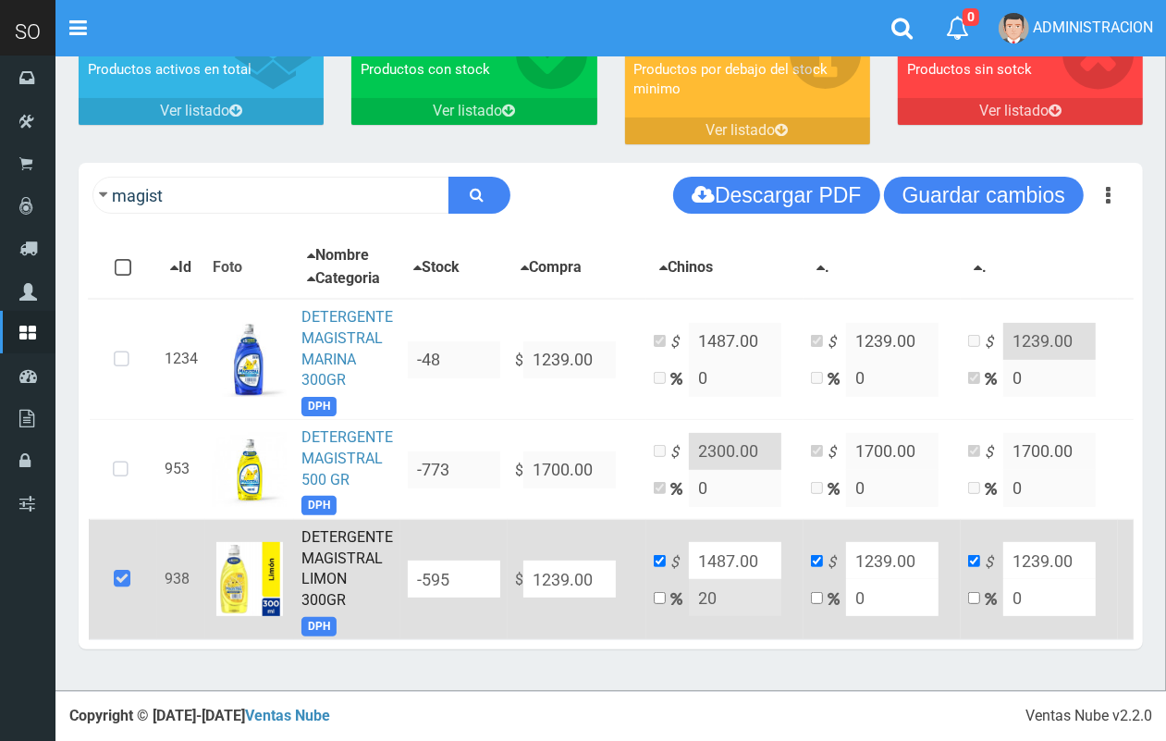
drag, startPoint x: 754, startPoint y: 538, endPoint x: 689, endPoint y: 527, distance: 65.7
click at [689, 542] on input "1487.00" at bounding box center [735, 560] width 92 height 37
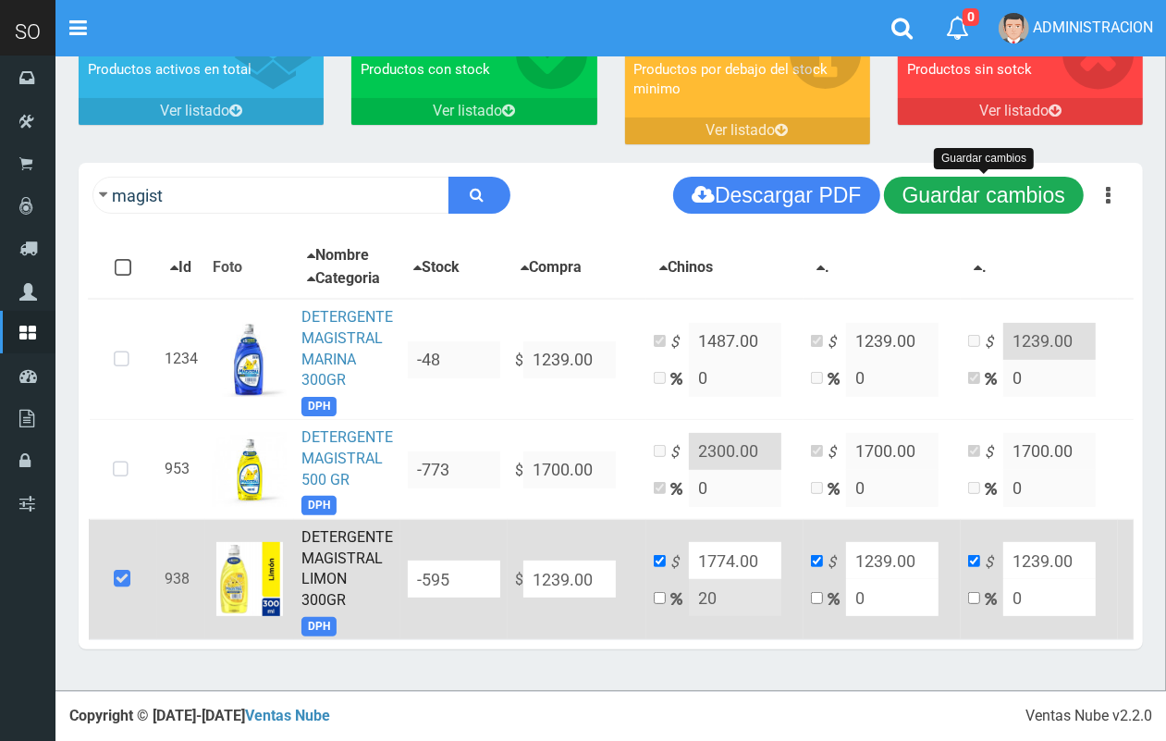
type input "1774.00"
click at [981, 192] on button "Guardar cambios" at bounding box center [984, 195] width 200 height 37
click at [985, 177] on button "Guardar cambios" at bounding box center [984, 195] width 200 height 37
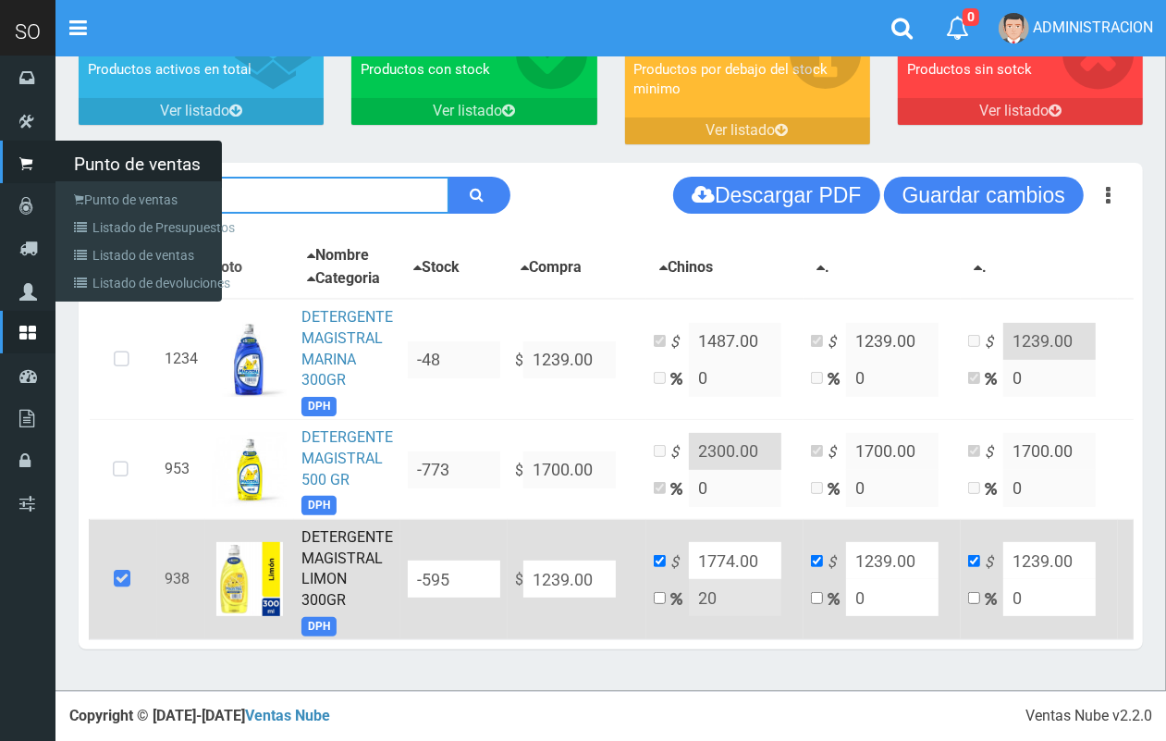
drag, startPoint x: 57, startPoint y: 177, endPoint x: 11, endPoint y: 171, distance: 46.6
click at [11, 171] on div "SO Toggle navigation 0 0" at bounding box center [583, 265] width 1166 height 851
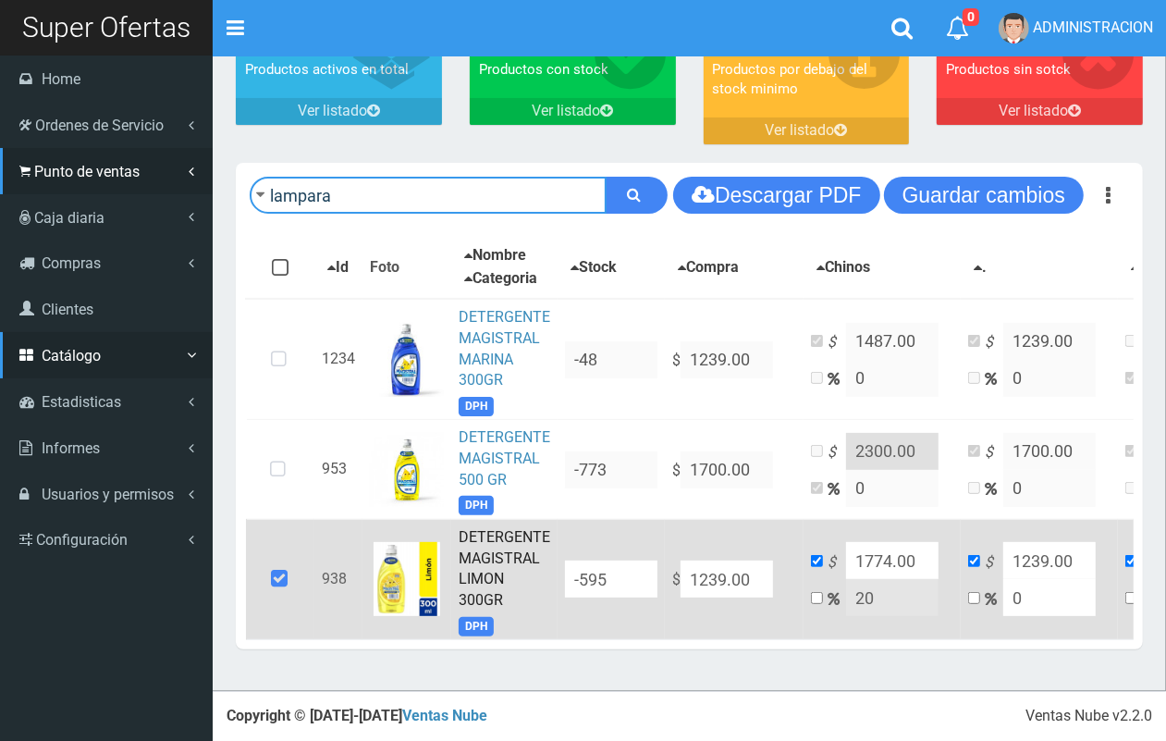
type input "lampara"
click at [606, 177] on button "submit" at bounding box center [637, 195] width 62 height 37
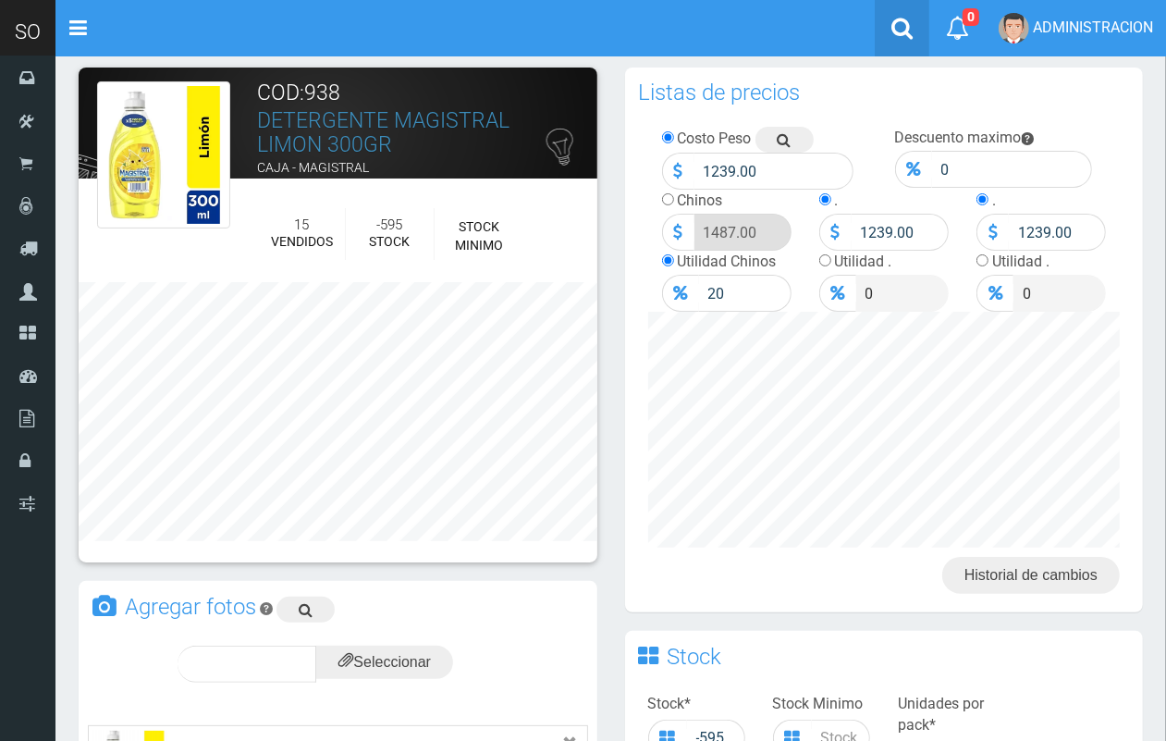
drag, startPoint x: 1159, startPoint y: 423, endPoint x: 879, endPoint y: 48, distance: 467.2
click at [1151, 128] on html "Cargando... × Nueva alerta Toggle navigation 0" at bounding box center [583, 689] width 1166 height 1401
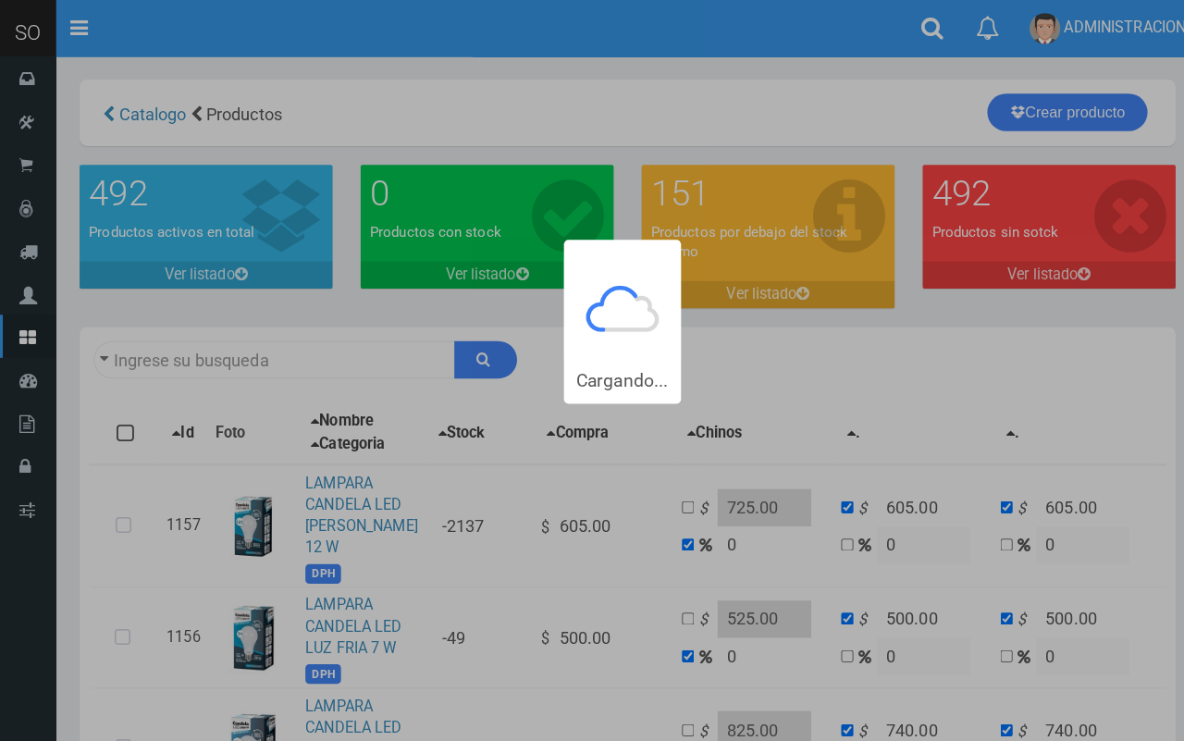
type input "lampara"
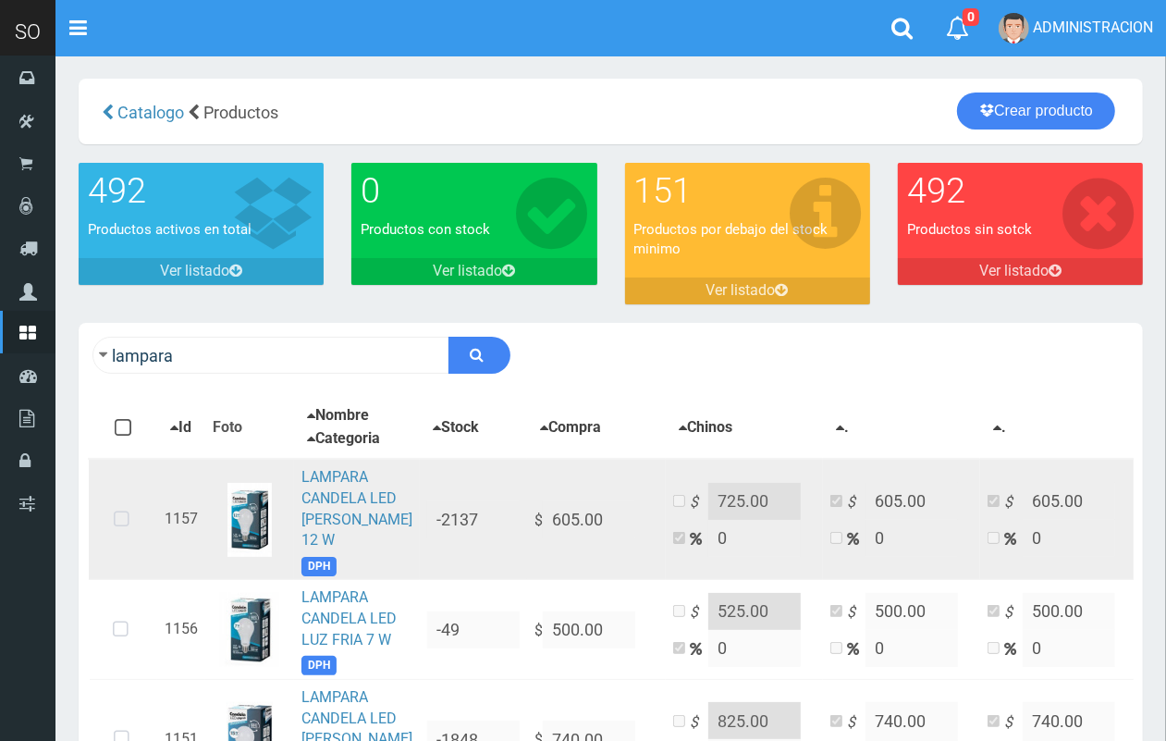
click at [127, 550] on icon at bounding box center [121, 519] width 49 height 61
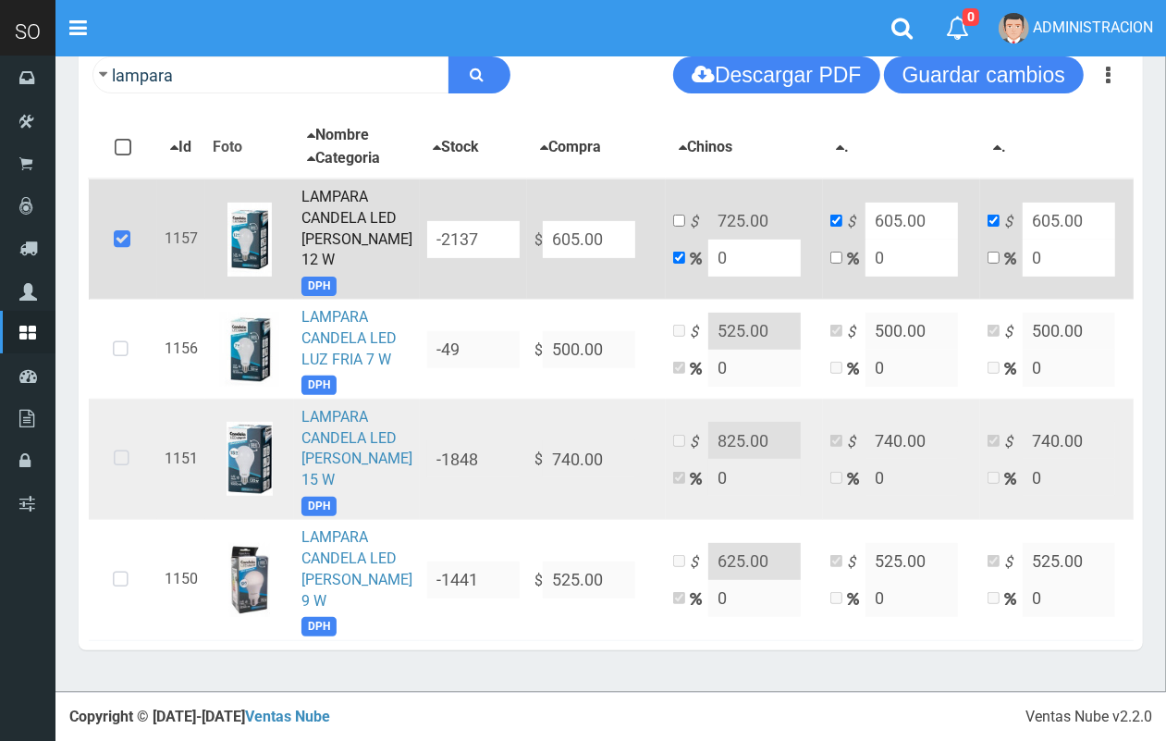
scroll to position [288, 0]
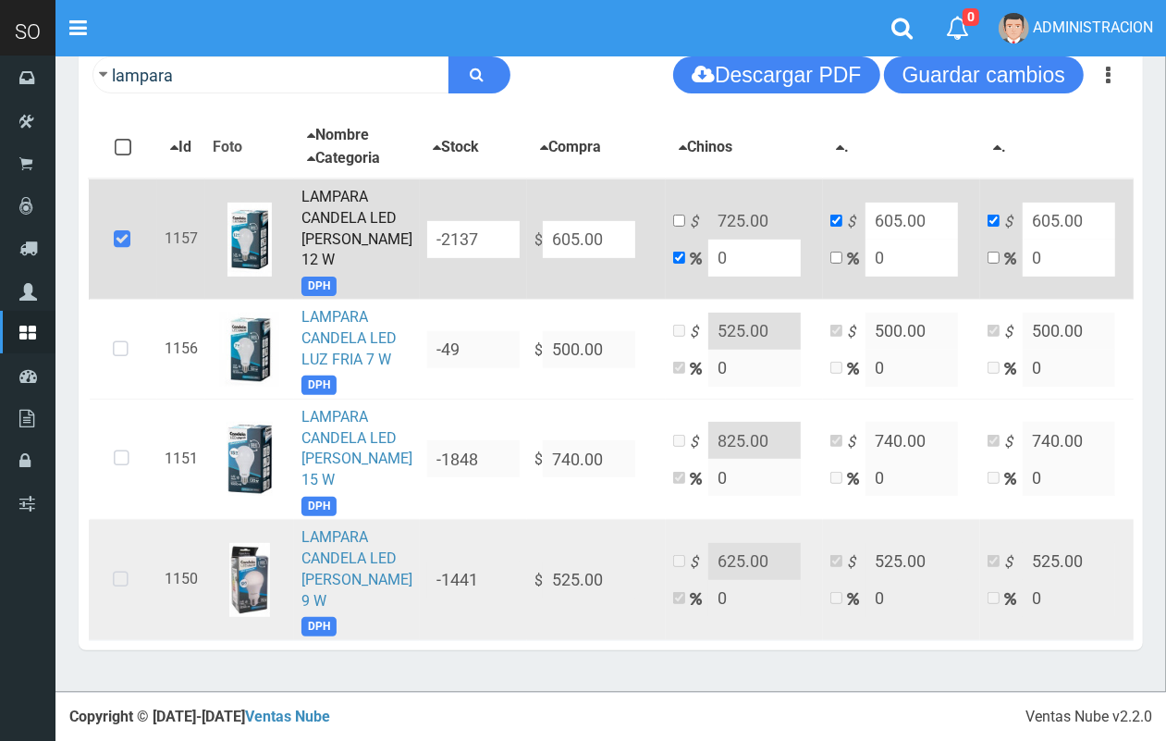
drag, startPoint x: 114, startPoint y: 613, endPoint x: 102, endPoint y: 516, distance: 97.8
click at [114, 610] on icon at bounding box center [120, 579] width 49 height 61
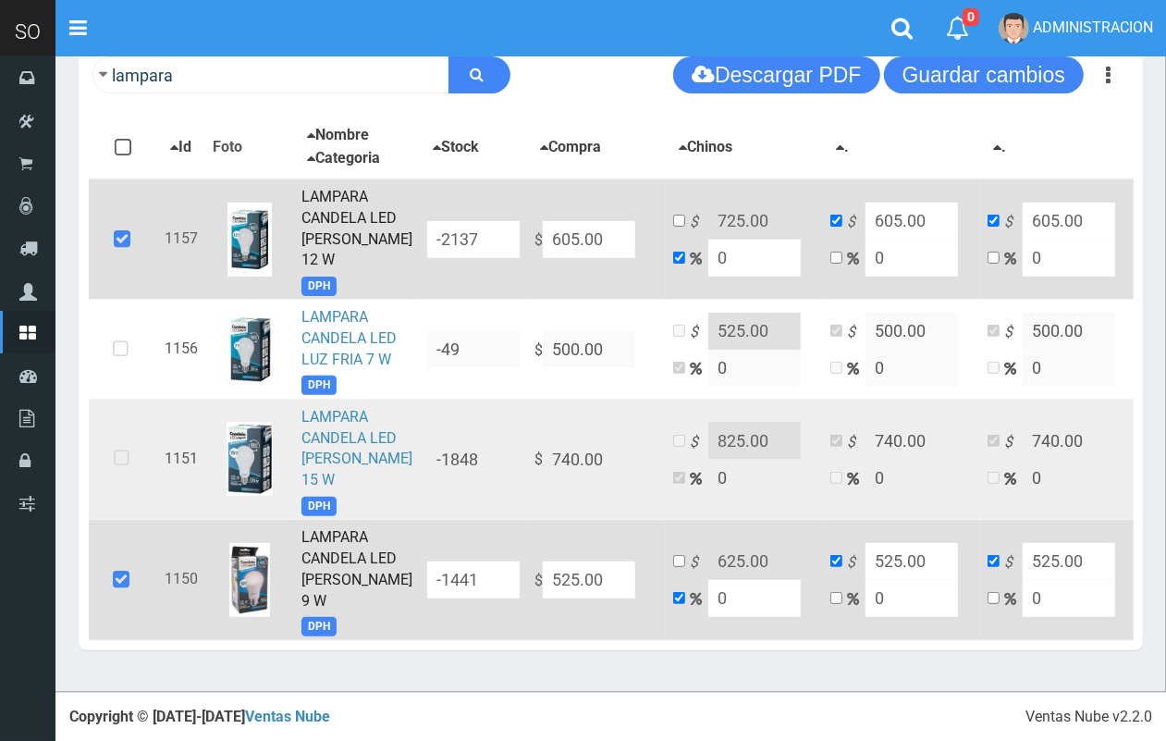
click at [100, 489] on icon at bounding box center [121, 458] width 49 height 61
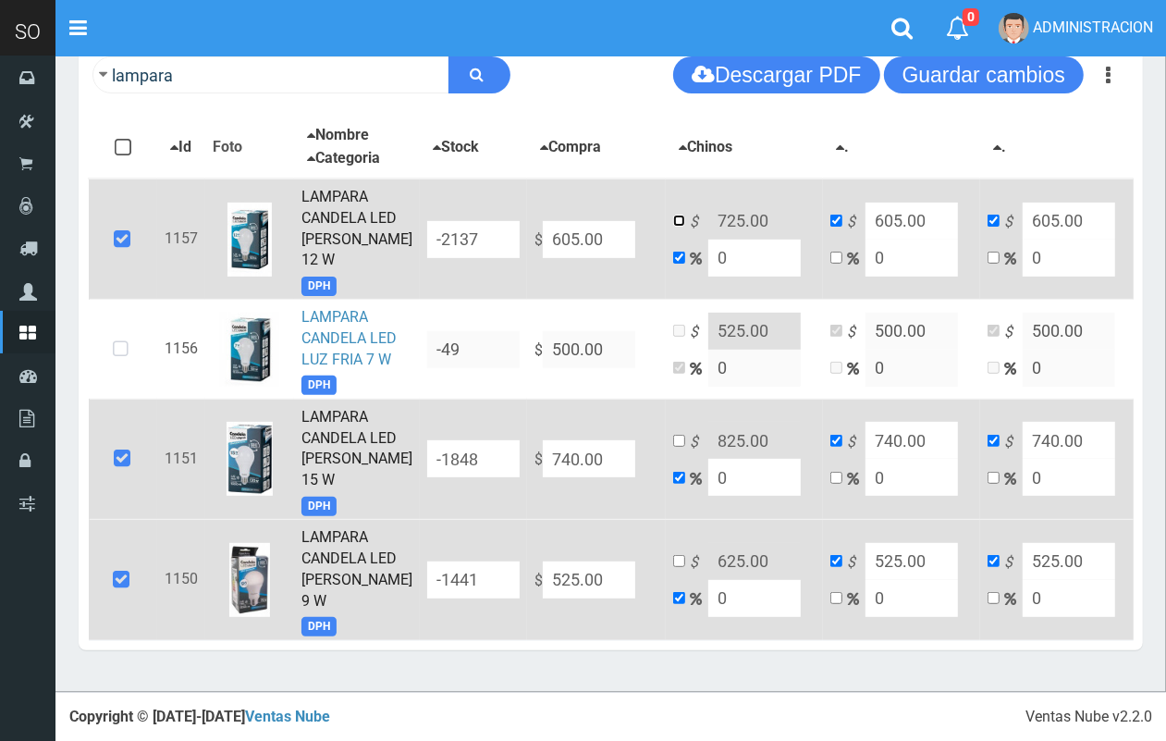
click at [673, 227] on input "checkbox" at bounding box center [679, 221] width 12 height 12
checkbox input "true"
checkbox input "false"
drag, startPoint x: 708, startPoint y: 241, endPoint x: 692, endPoint y: 239, distance: 16.9
click at [708, 239] on input "725.00" at bounding box center [754, 221] width 92 height 37
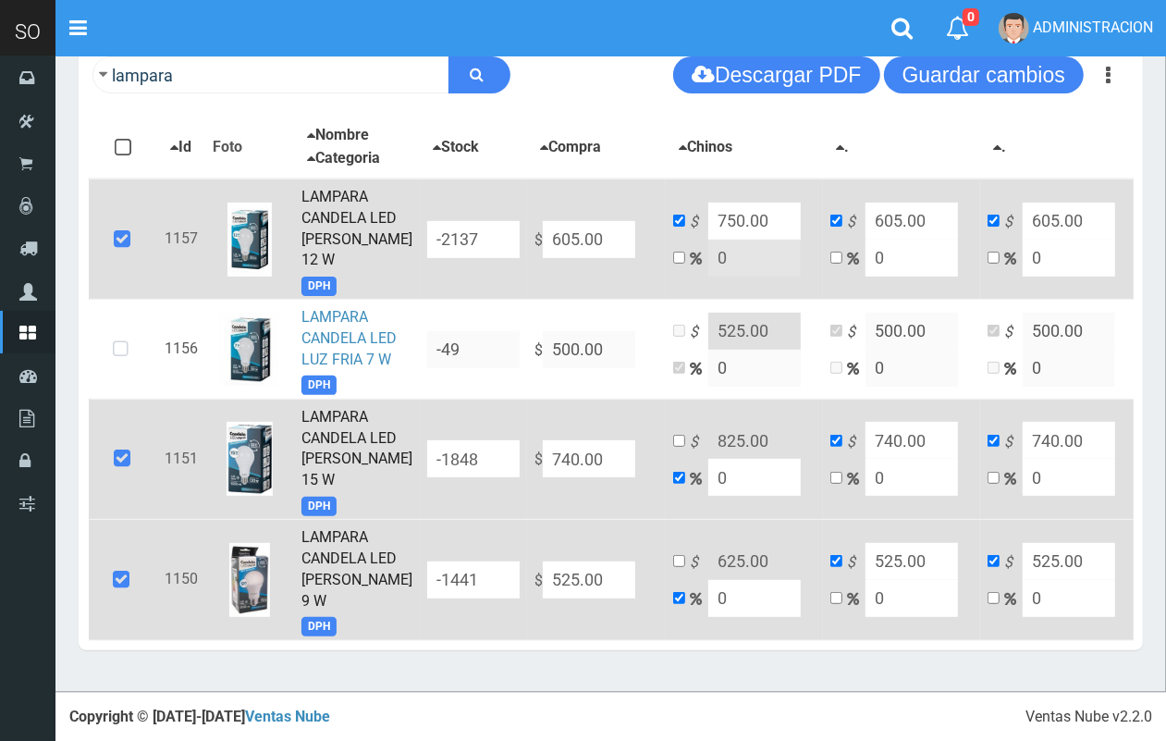
type input "750.00"
click at [673, 447] on input "checkbox" at bounding box center [679, 441] width 12 height 12
checkbox input "true"
checkbox input "false"
drag, startPoint x: 709, startPoint y: 482, endPoint x: 692, endPoint y: 477, distance: 18.2
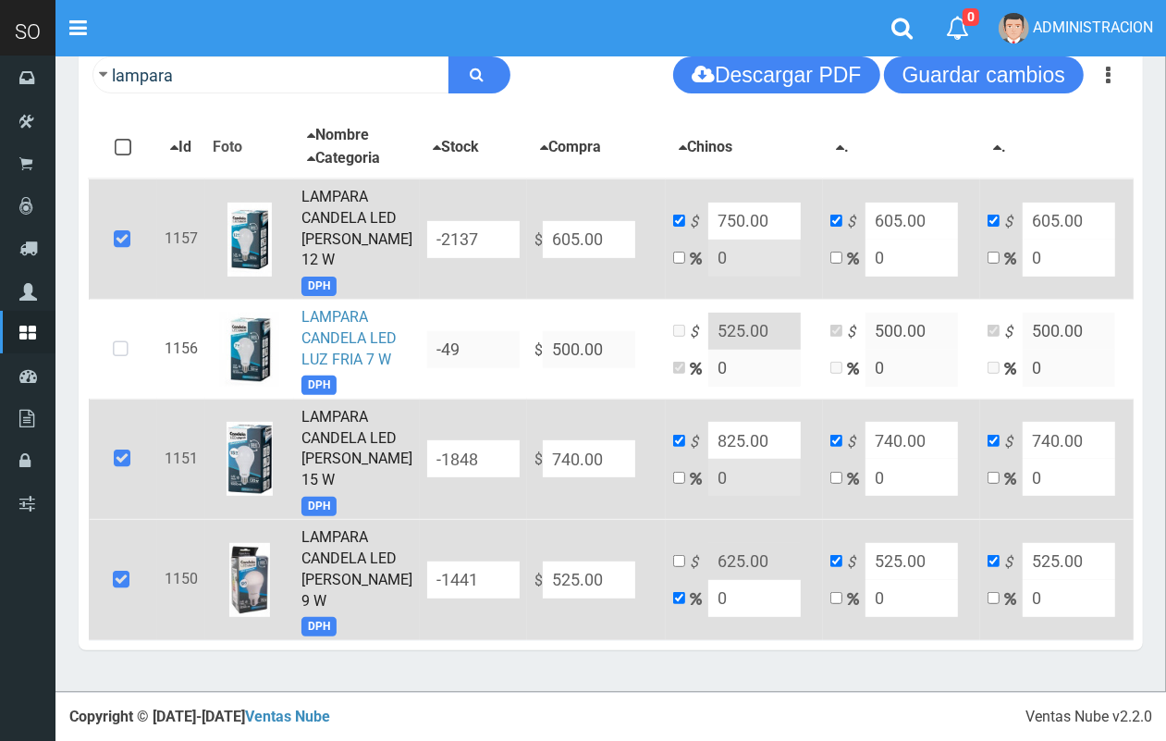
click at [708, 459] on input "825.00" at bounding box center [754, 440] width 92 height 37
type input "850.00"
click at [673, 567] on input "checkbox" at bounding box center [679, 561] width 12 height 12
checkbox input "true"
checkbox input "false"
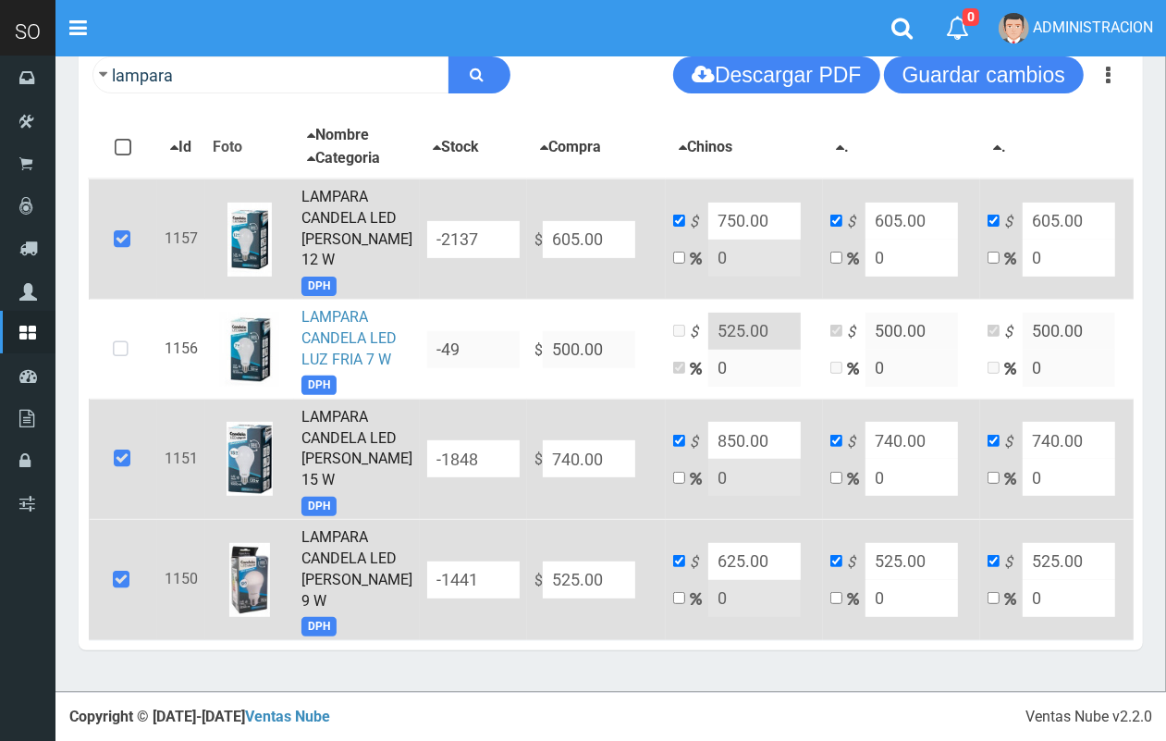
drag, startPoint x: 709, startPoint y: 610, endPoint x: 692, endPoint y: 606, distance: 18.2
click at [708, 580] on input "625.00" at bounding box center [754, 561] width 92 height 37
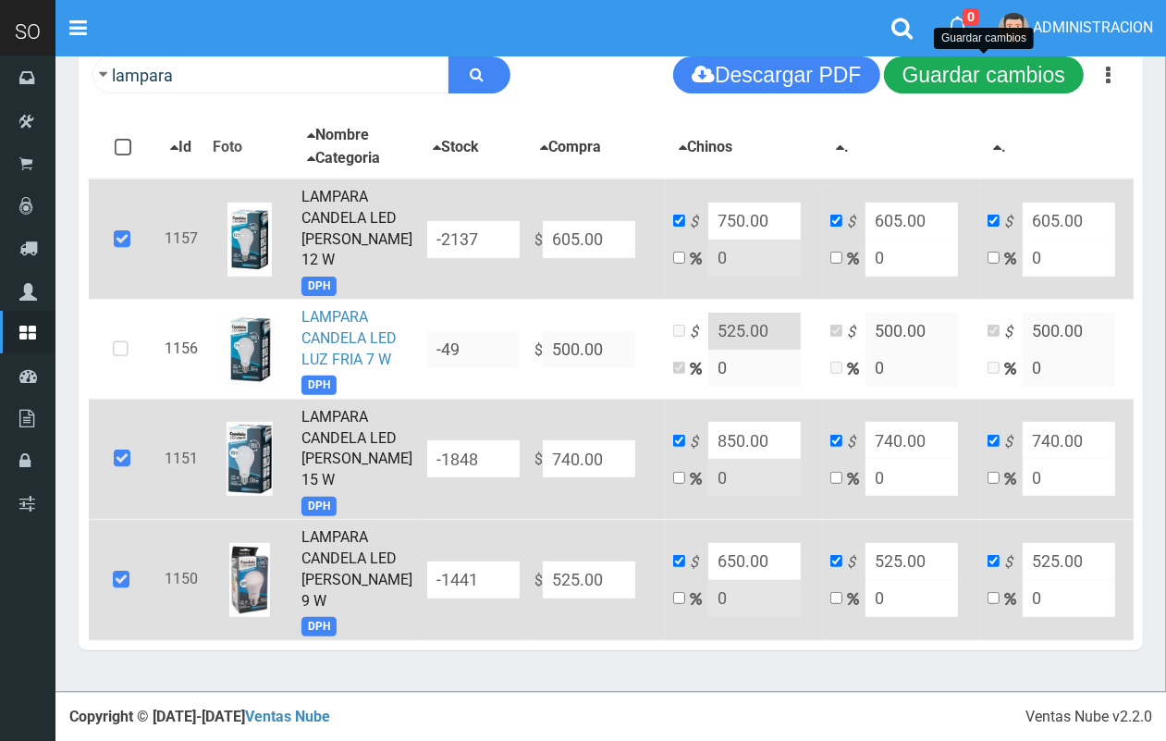
click at [1001, 71] on button "Guardar cambios" at bounding box center [984, 74] width 200 height 37
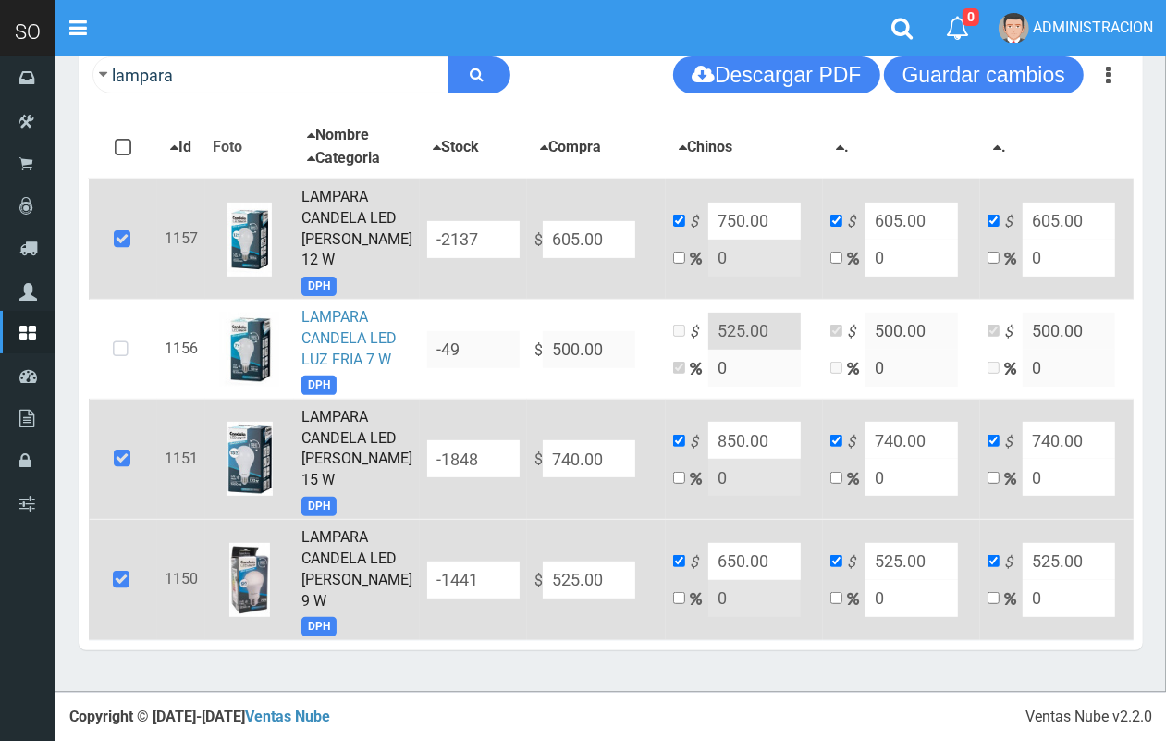
click at [708, 580] on input "650.00" at bounding box center [754, 561] width 92 height 37
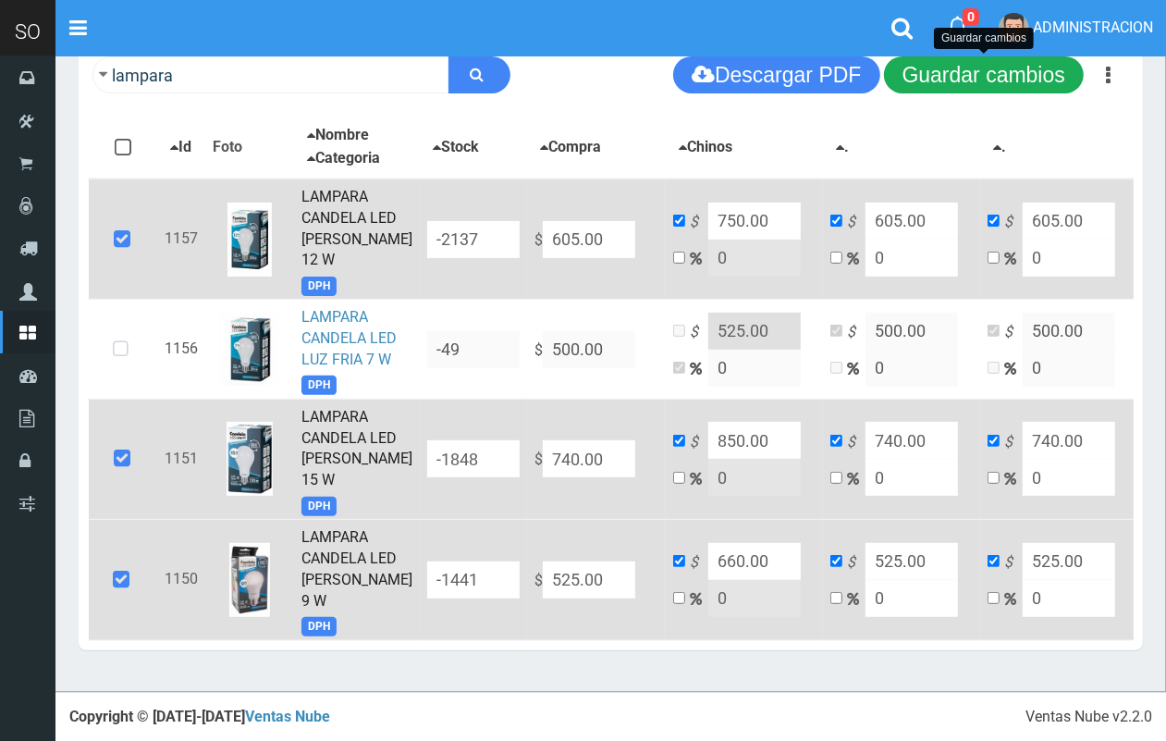
type input "660.00"
click at [992, 66] on button "Guardar cambios" at bounding box center [984, 74] width 200 height 37
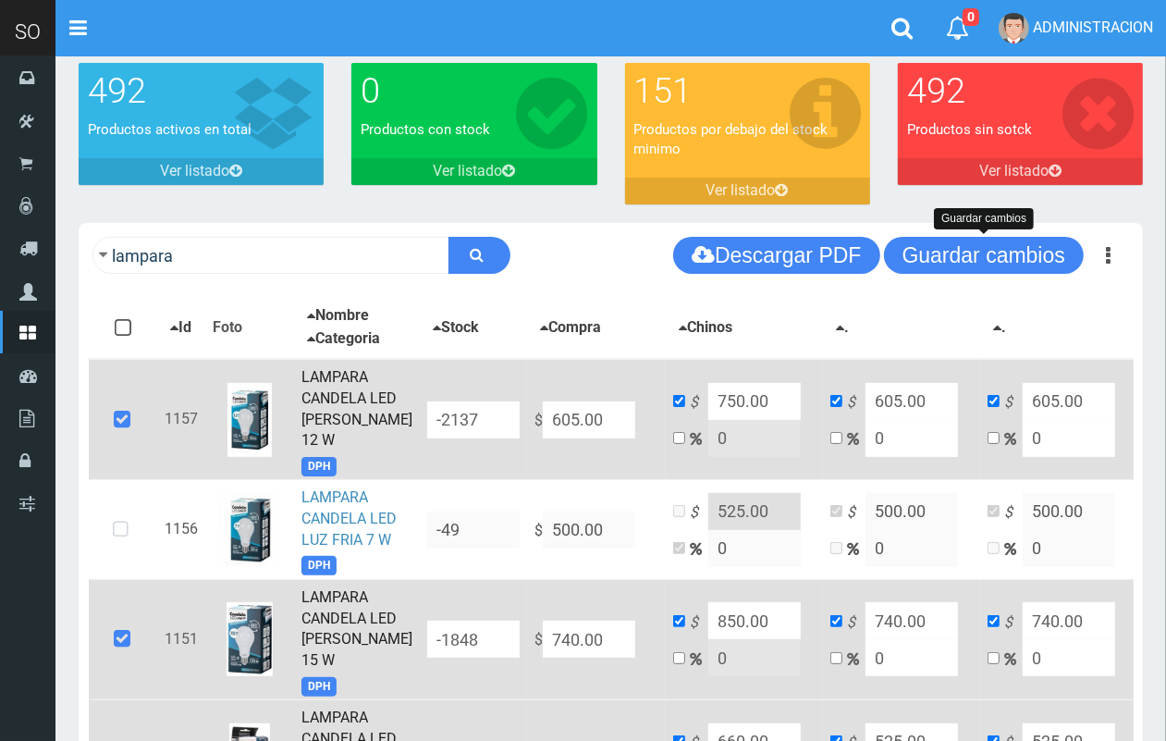
scroll to position [43, 0]
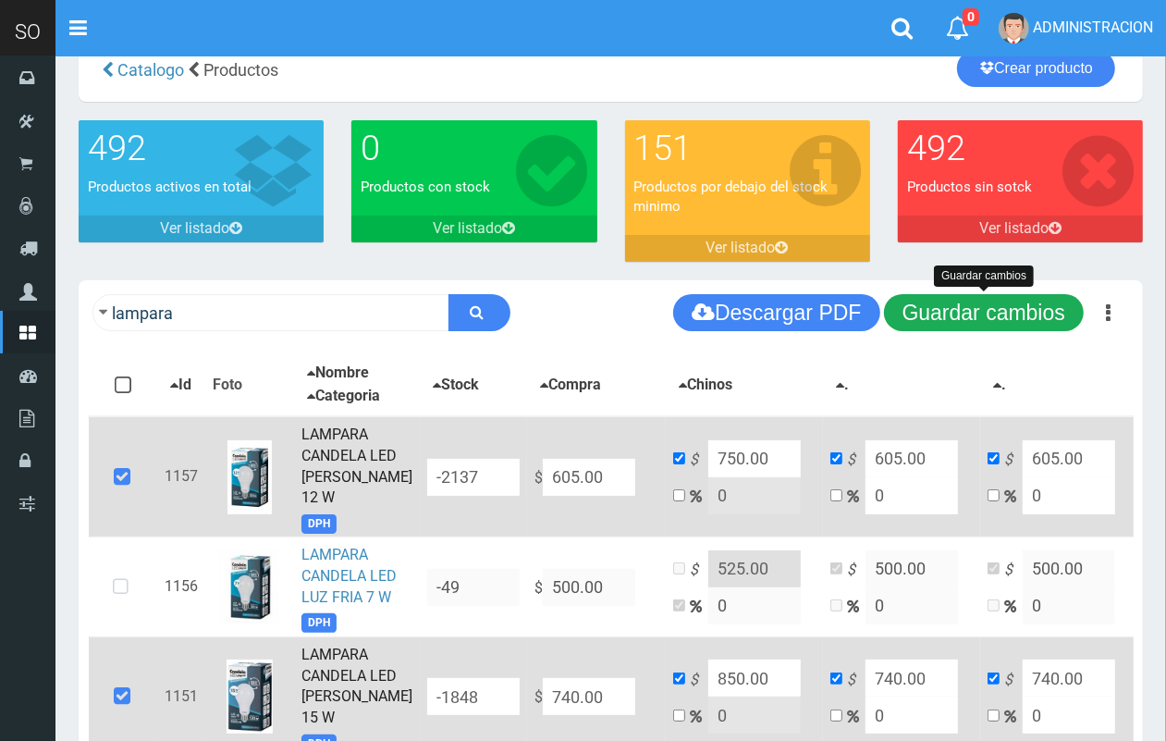
click at [974, 316] on button "Guardar cambios" at bounding box center [984, 312] width 200 height 37
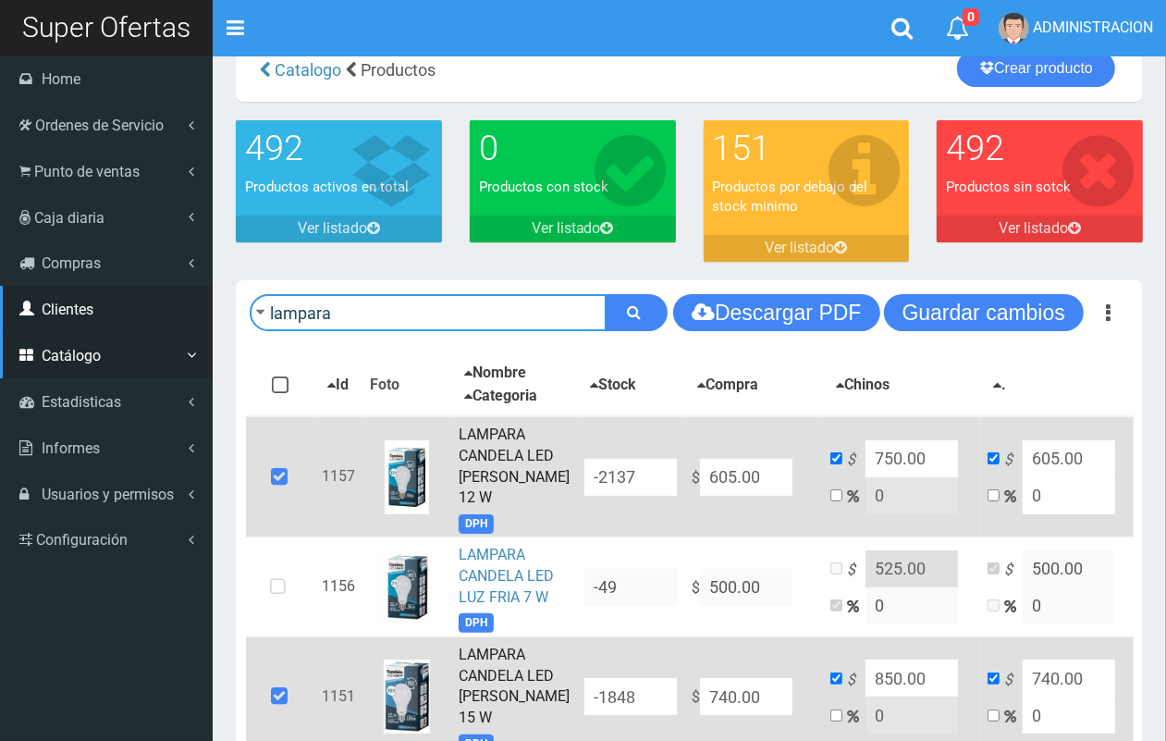
drag, startPoint x: 148, startPoint y: 308, endPoint x: 37, endPoint y: 308, distance: 111.0
click at [37, 308] on div "SO Toggle navigation 0 0" at bounding box center [583, 443] width 1166 height 972
type input "pilas"
click at [606, 294] on button "submit" at bounding box center [637, 312] width 62 height 37
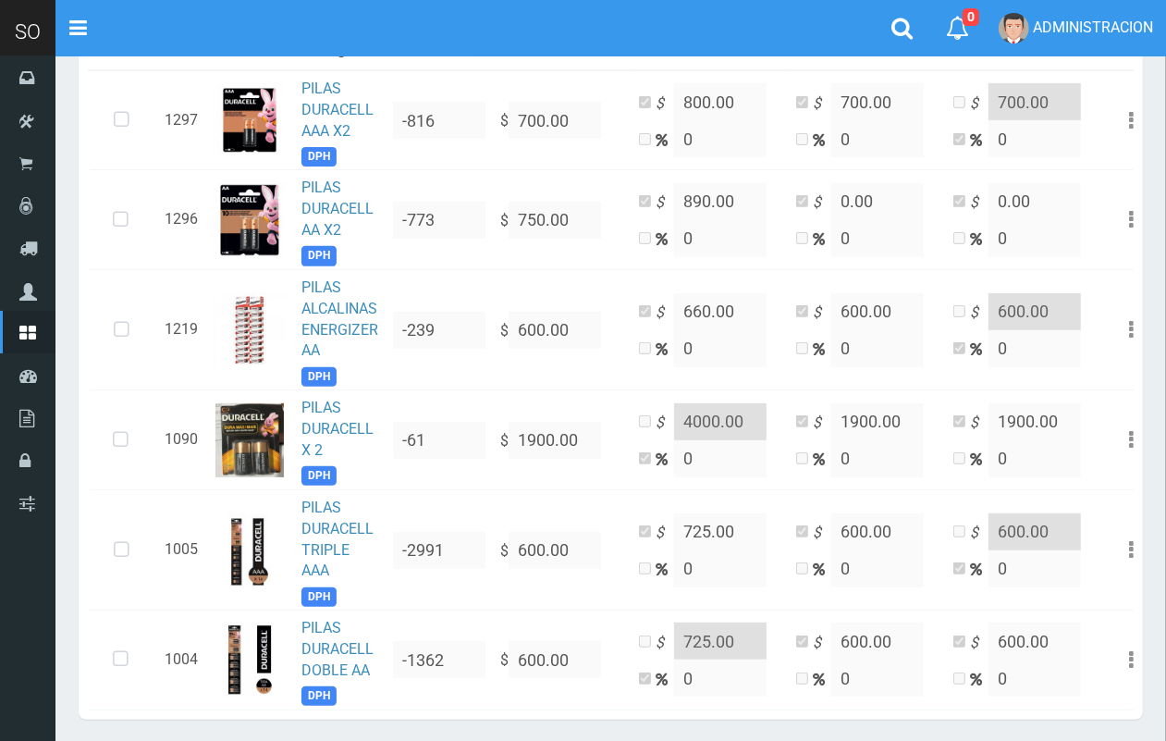
scroll to position [432, 0]
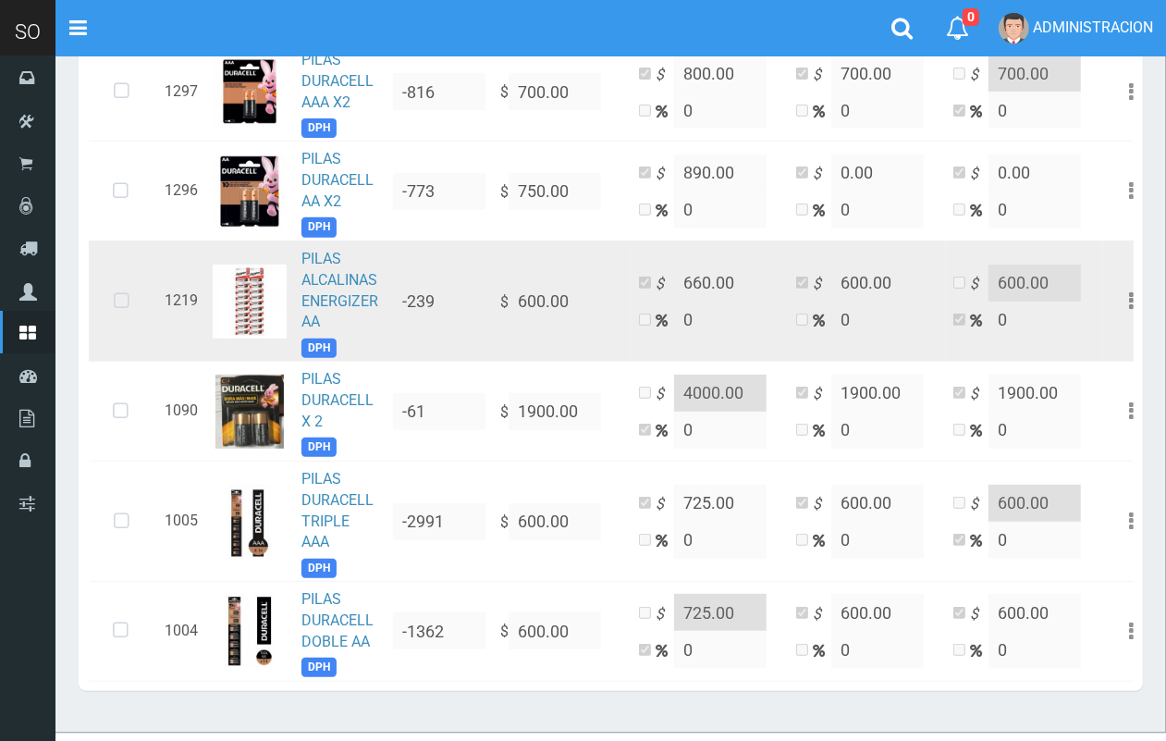
click at [349, 288] on td "PILAS ALCALINAS ENERGIZER AA DPH" at bounding box center [340, 300] width 92 height 120
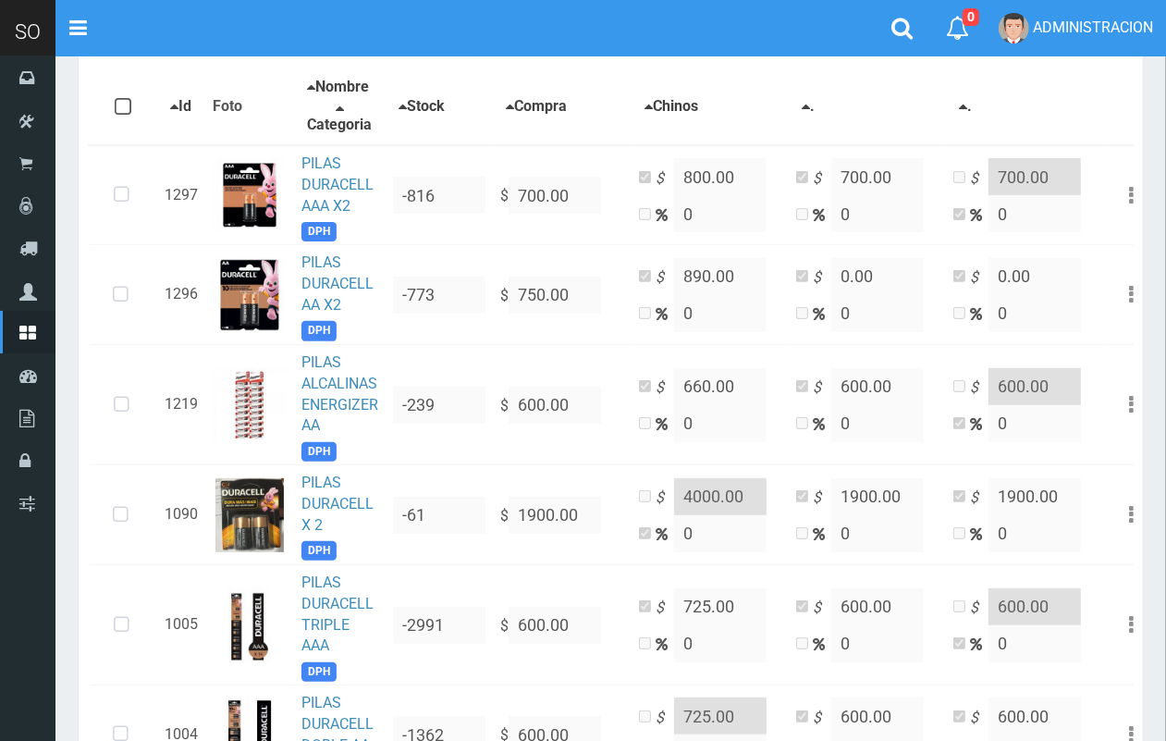
scroll to position [275, 0]
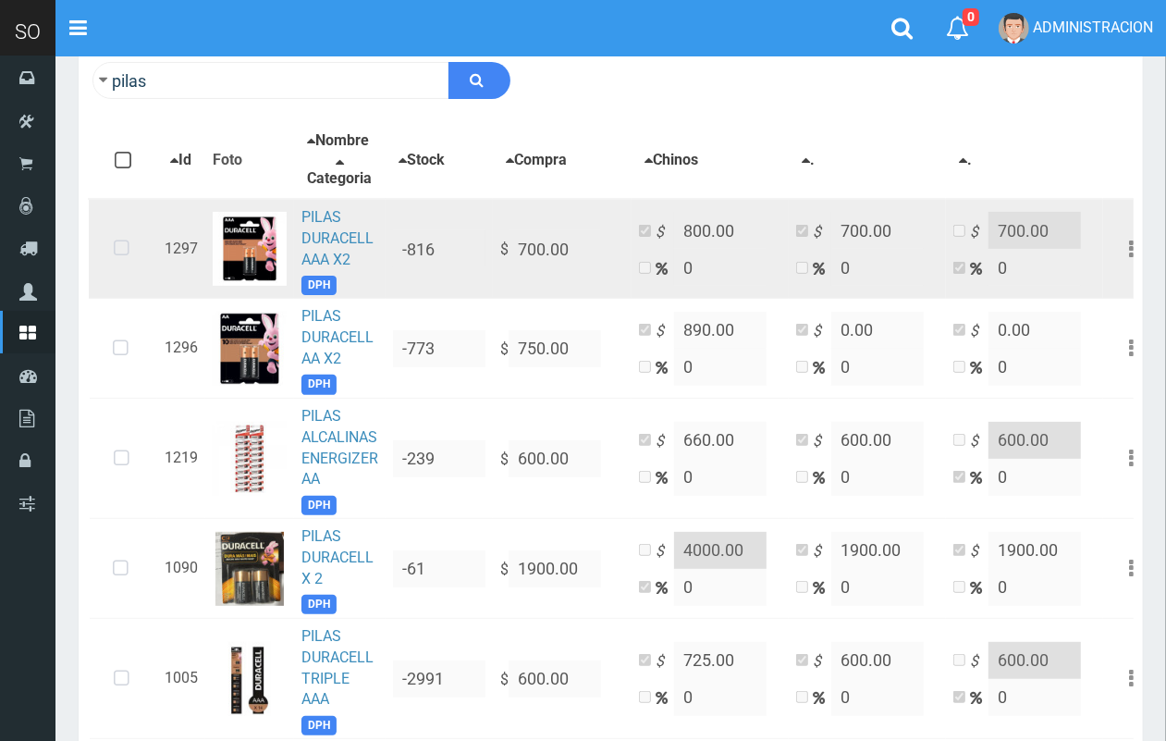
click at [111, 236] on icon at bounding box center [121, 248] width 49 height 61
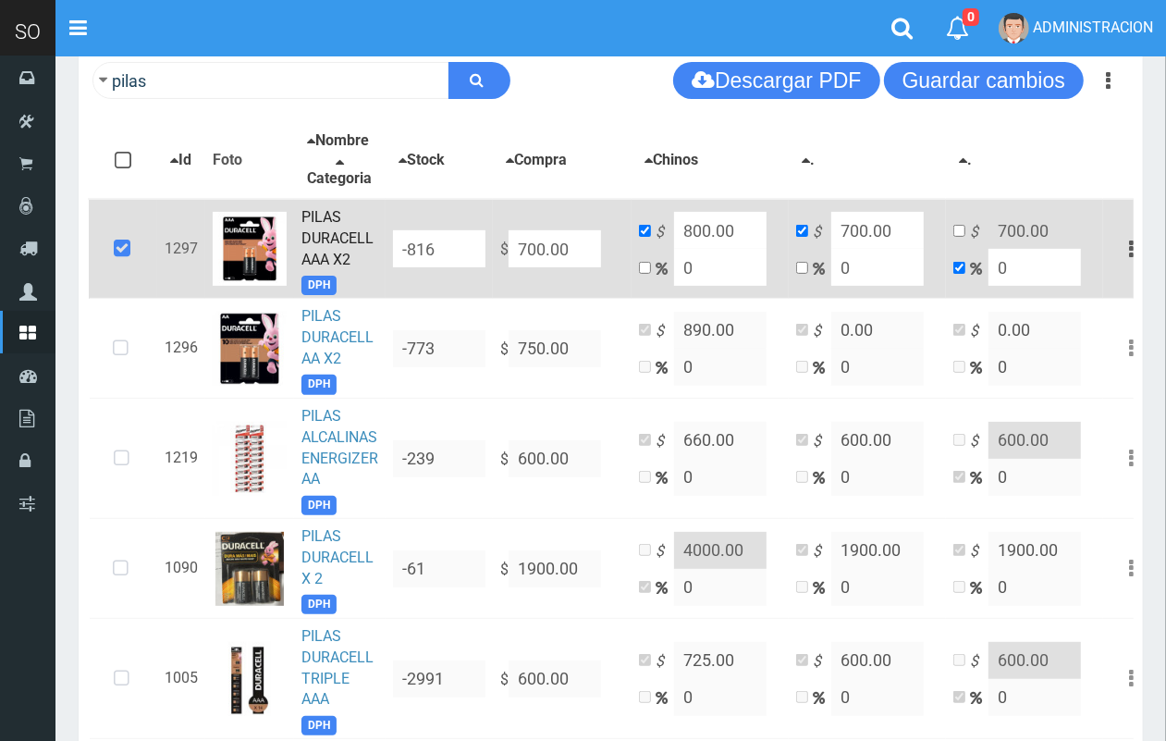
drag, startPoint x: 709, startPoint y: 223, endPoint x: 696, endPoint y: 220, distance: 13.2
click at [696, 220] on input "800.00" at bounding box center [720, 230] width 92 height 37
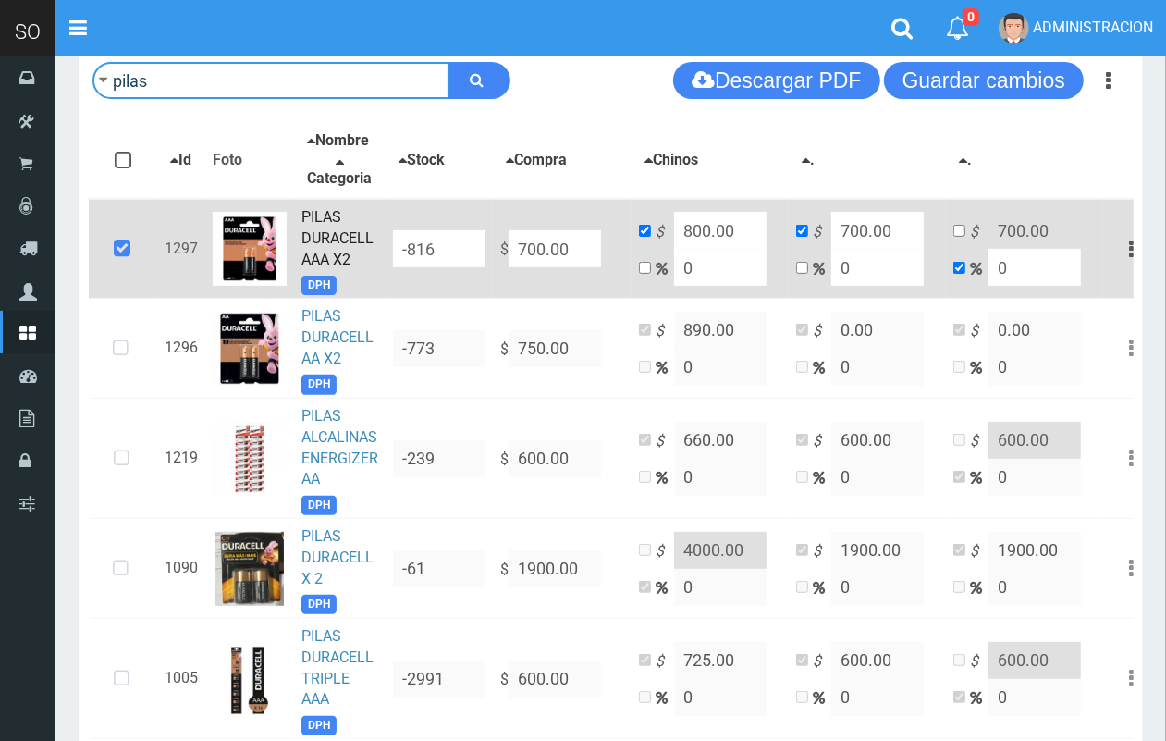
drag, startPoint x: 242, startPoint y: 86, endPoint x: 91, endPoint y: 86, distance: 151.7
click at [91, 86] on div "pilas Descargar PDF Guardar cambios" at bounding box center [611, 80] width 1064 height 65
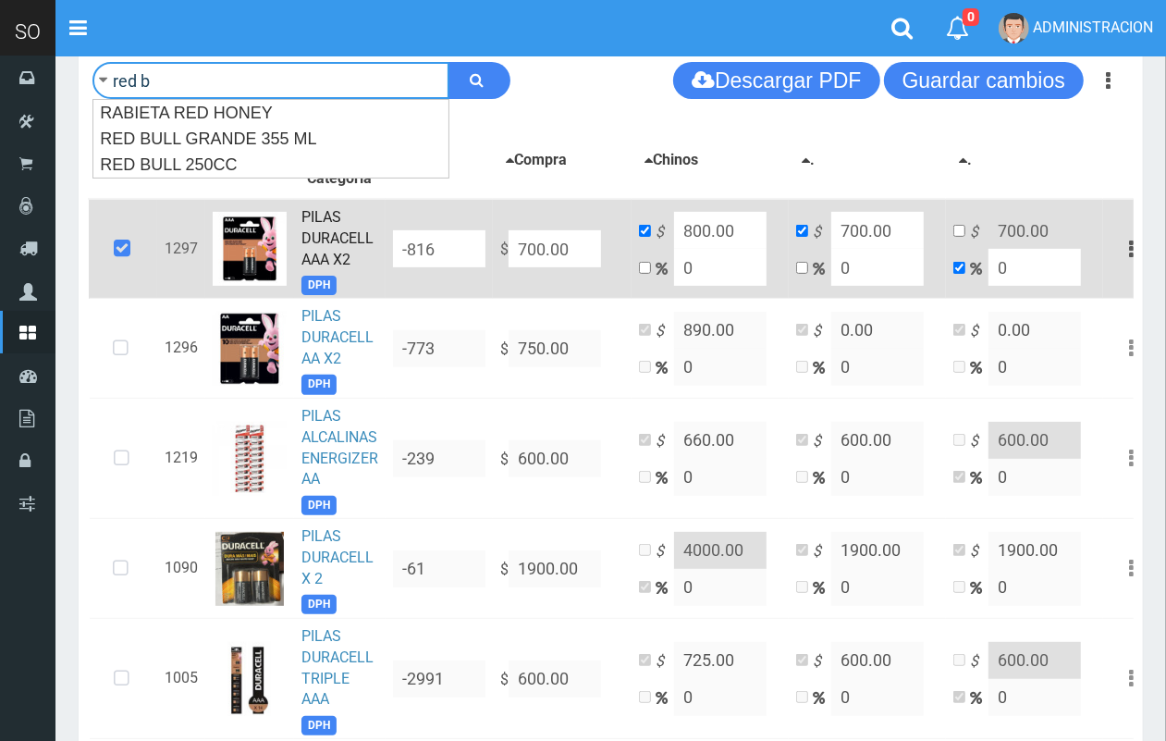
type input "red b"
click at [448, 62] on button "submit" at bounding box center [479, 80] width 62 height 37
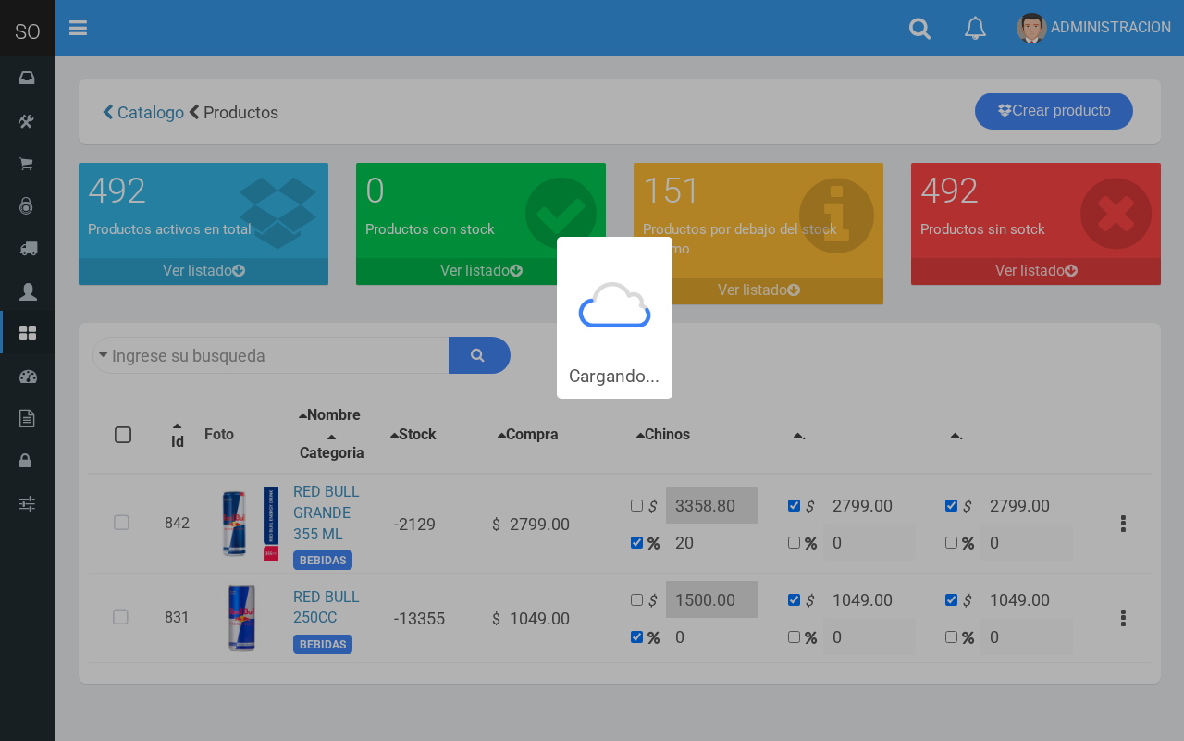
type input "red b"
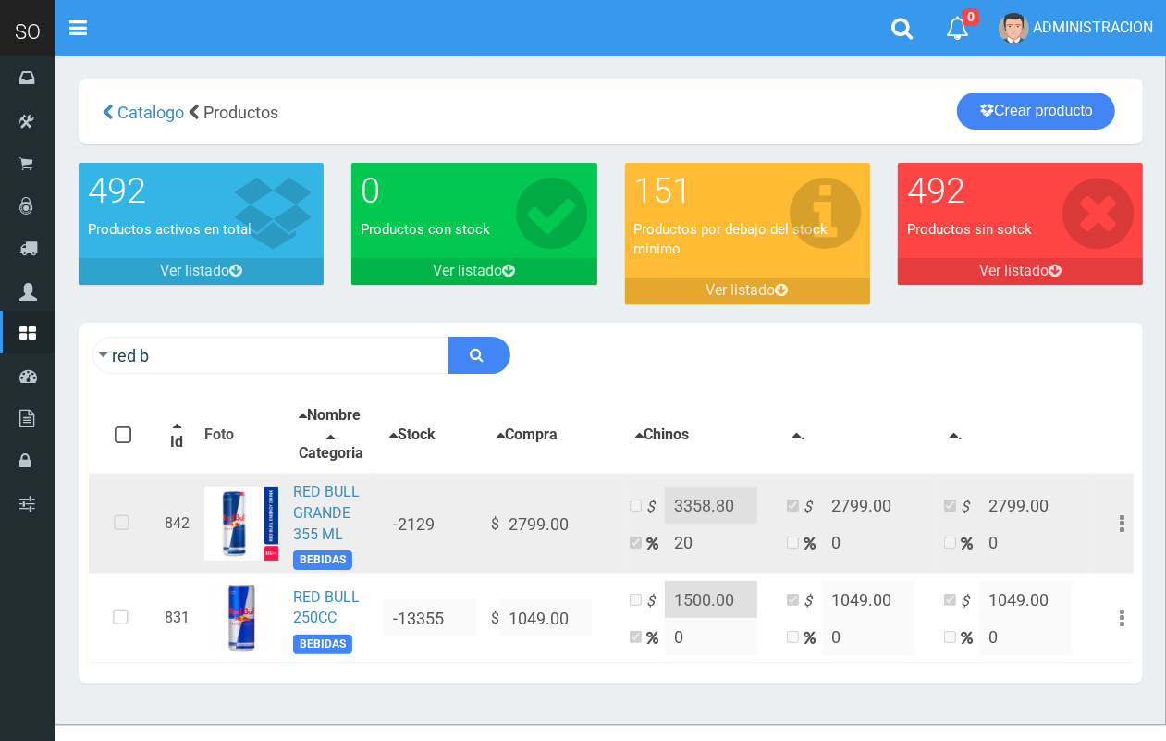
click at [128, 534] on icon at bounding box center [121, 523] width 49 height 61
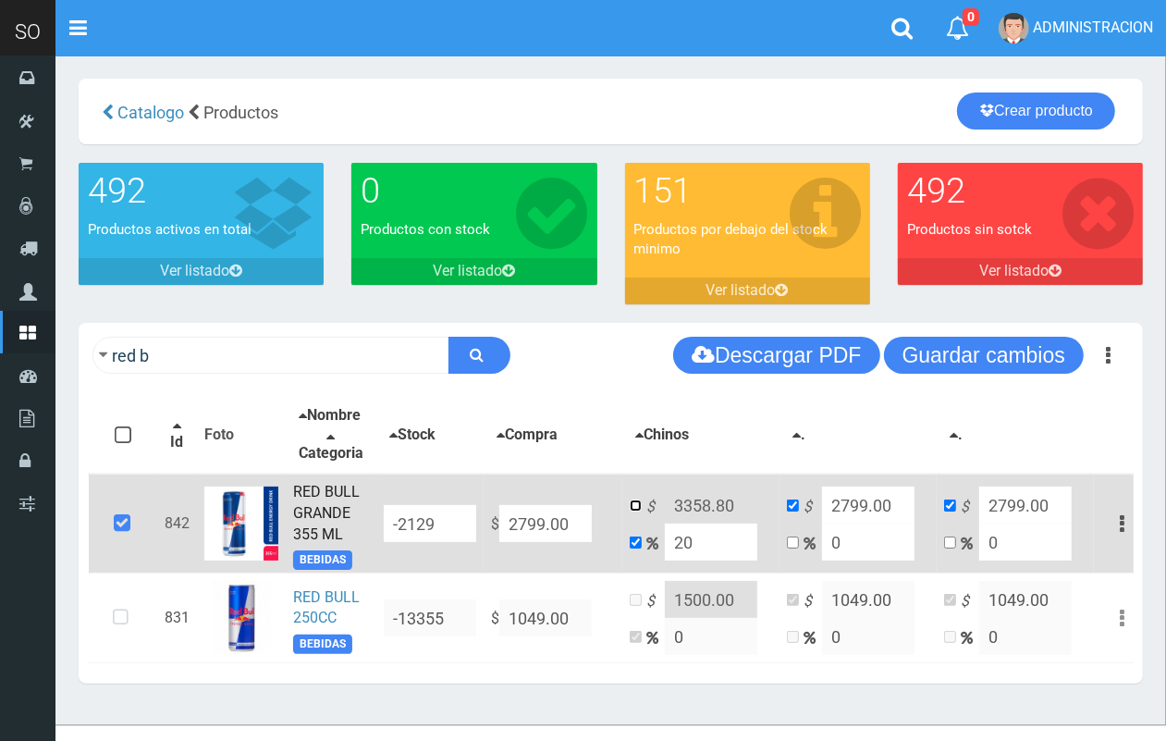
drag, startPoint x: 629, startPoint y: 514, endPoint x: 733, endPoint y: 514, distance: 104.5
click at [632, 511] on input "checkbox" at bounding box center [636, 505] width 12 height 12
checkbox input "true"
checkbox input "false"
drag, startPoint x: 731, startPoint y: 514, endPoint x: 705, endPoint y: 509, distance: 27.4
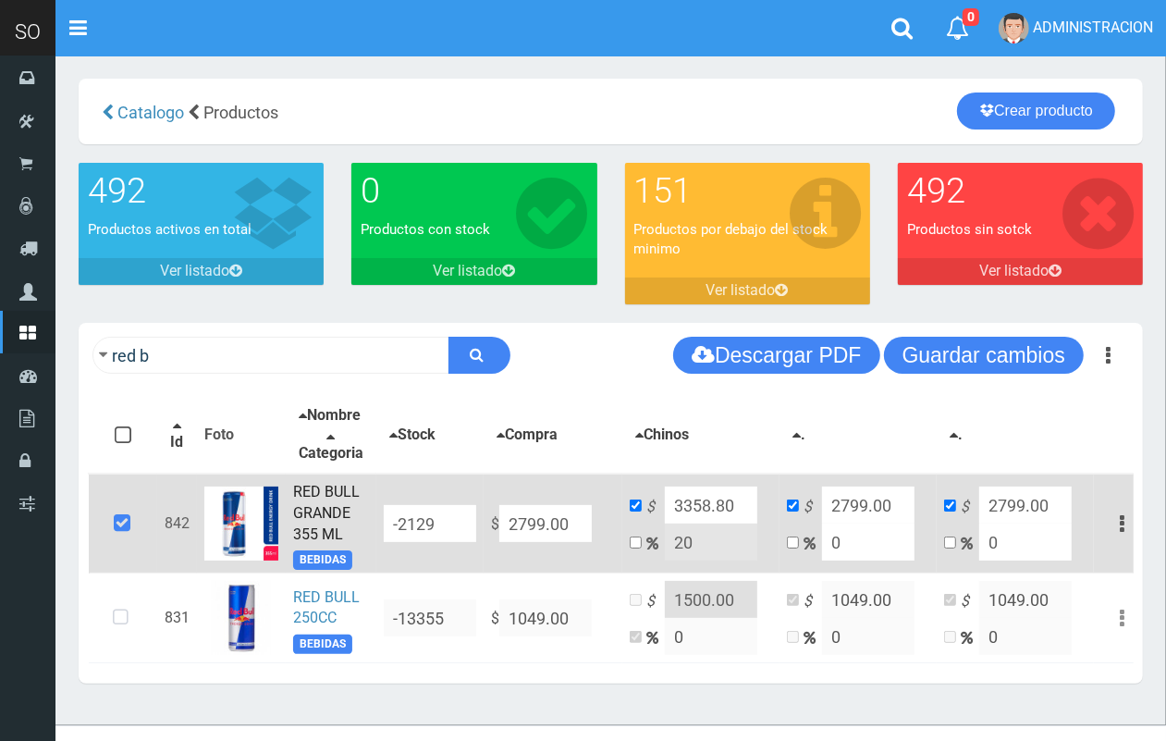
click at [705, 509] on input "3358.80" at bounding box center [711, 504] width 92 height 37
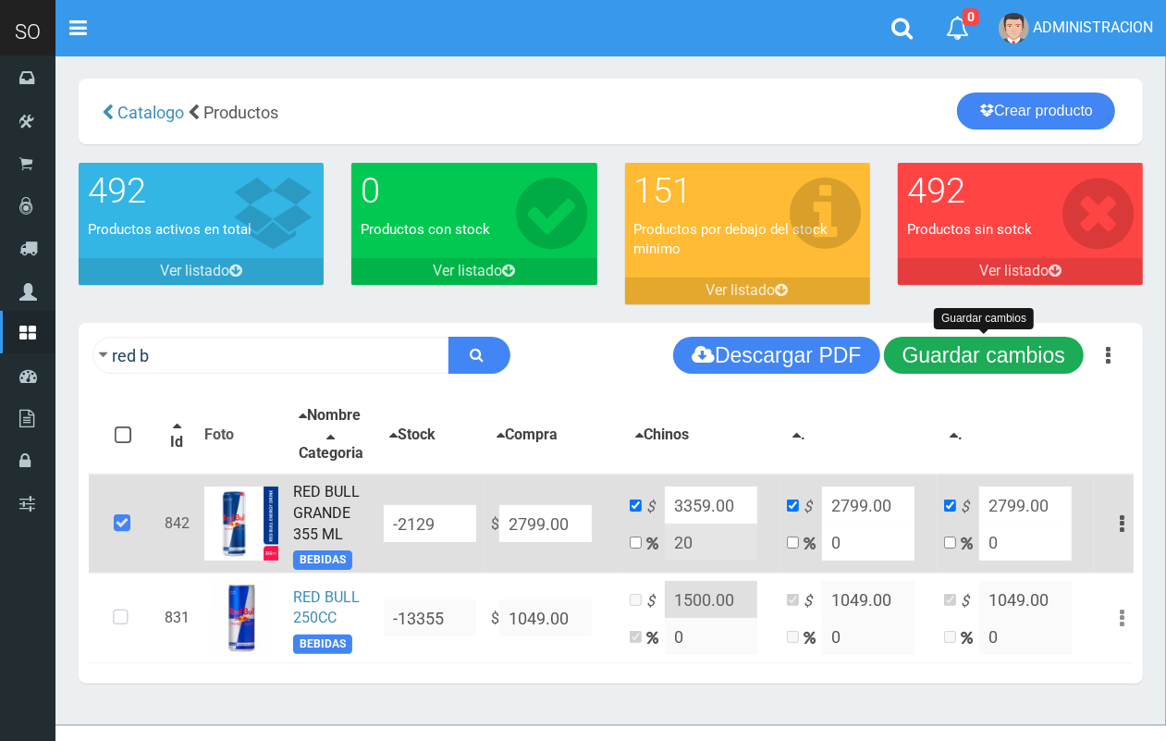
type input "3359.00"
click at [1003, 362] on button "Guardar cambios" at bounding box center [984, 355] width 200 height 37
